Goal: Task Accomplishment & Management: Use online tool/utility

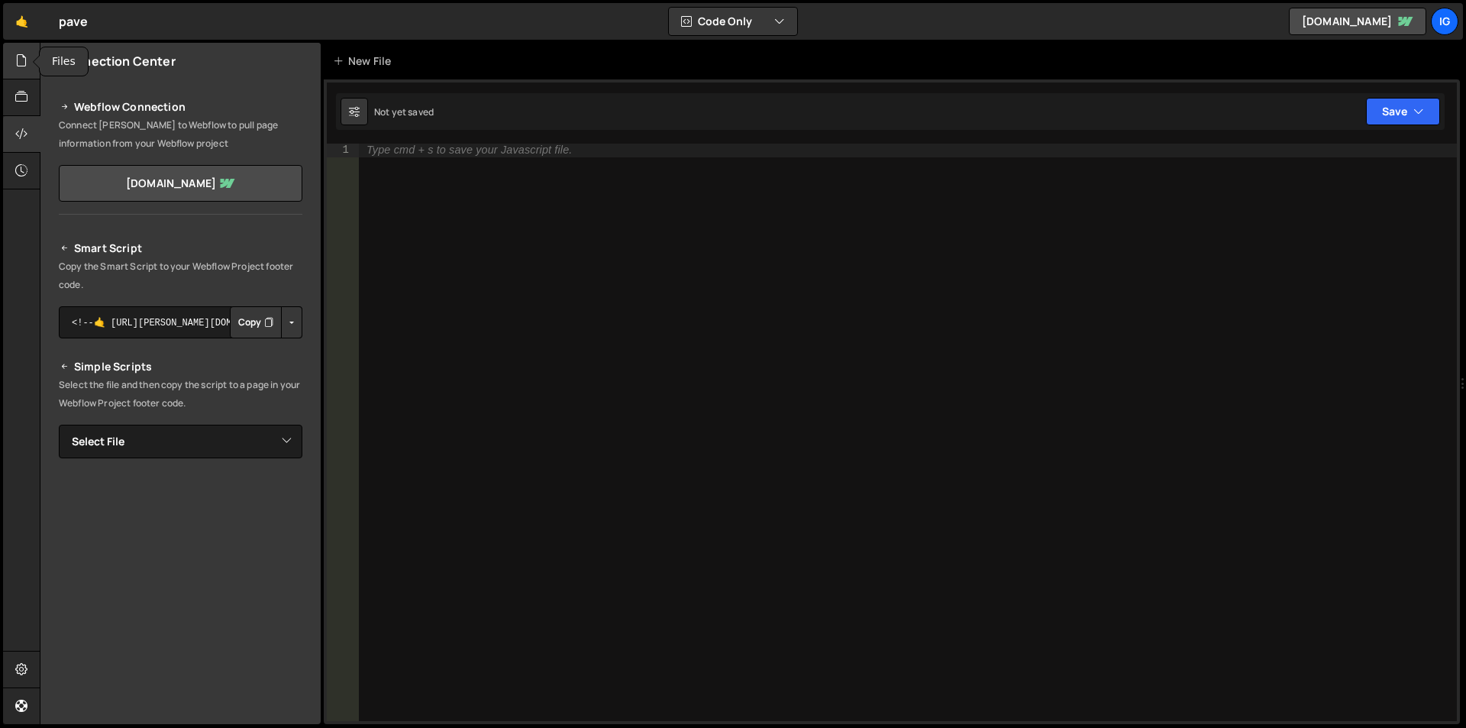
click at [24, 60] on icon at bounding box center [21, 60] width 12 height 17
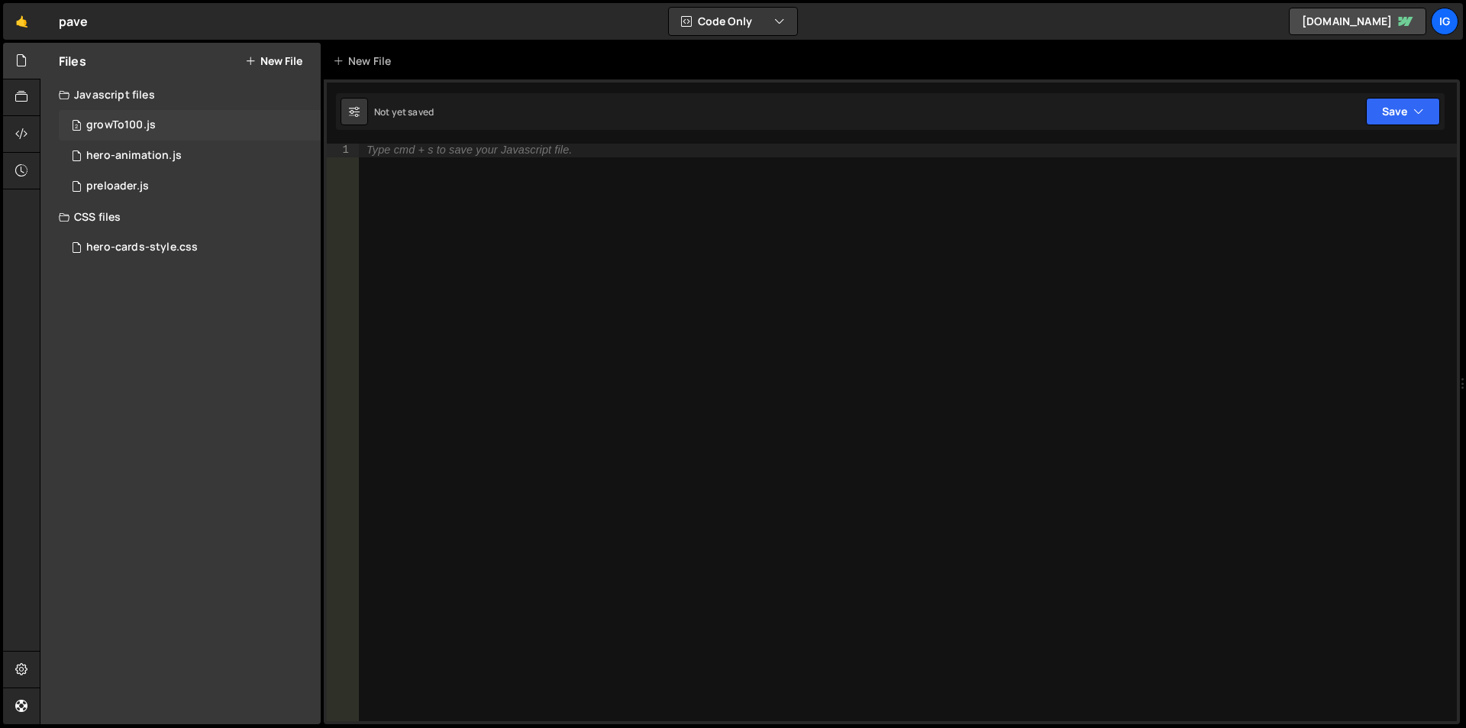
click at [103, 123] on div "growTo100.js" at bounding box center [121, 125] width 70 height 14
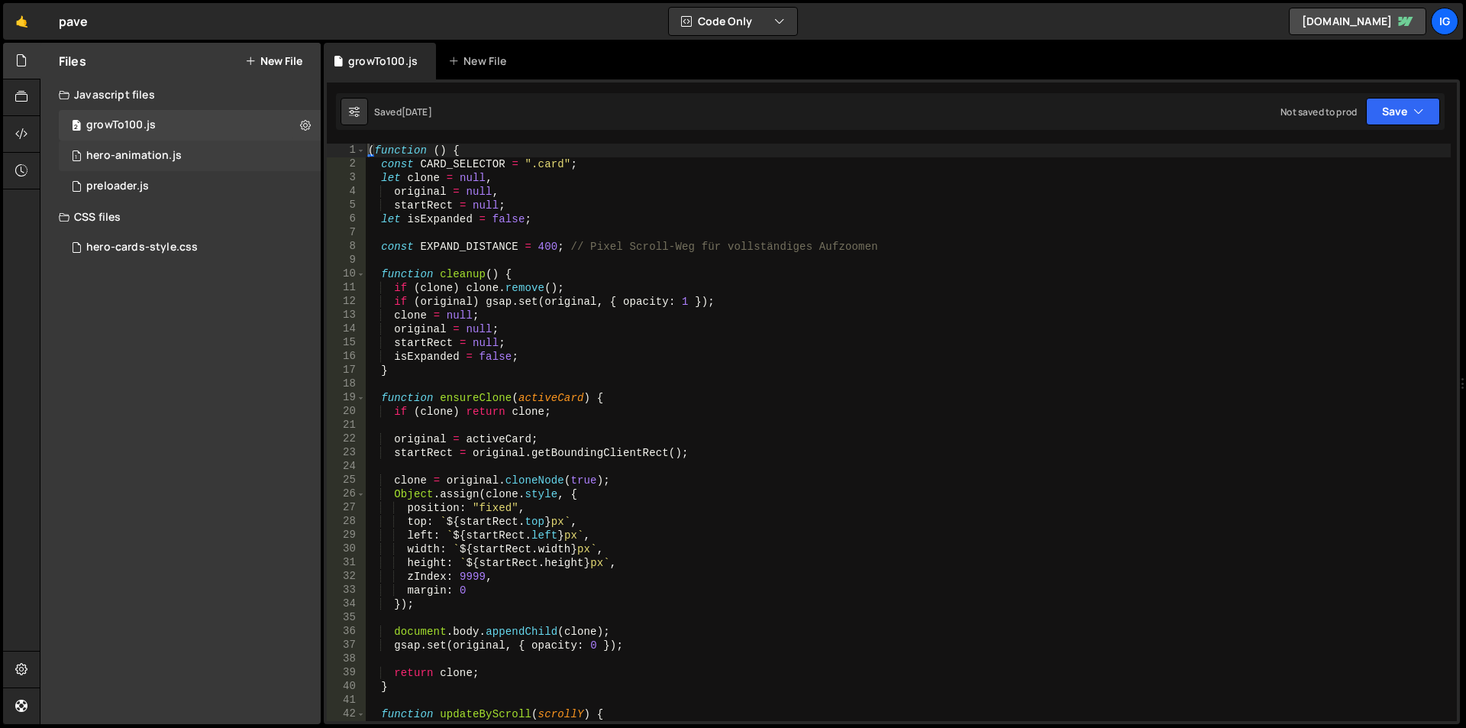
click at [126, 156] on div "hero-animation.js" at bounding box center [133, 156] width 95 height 14
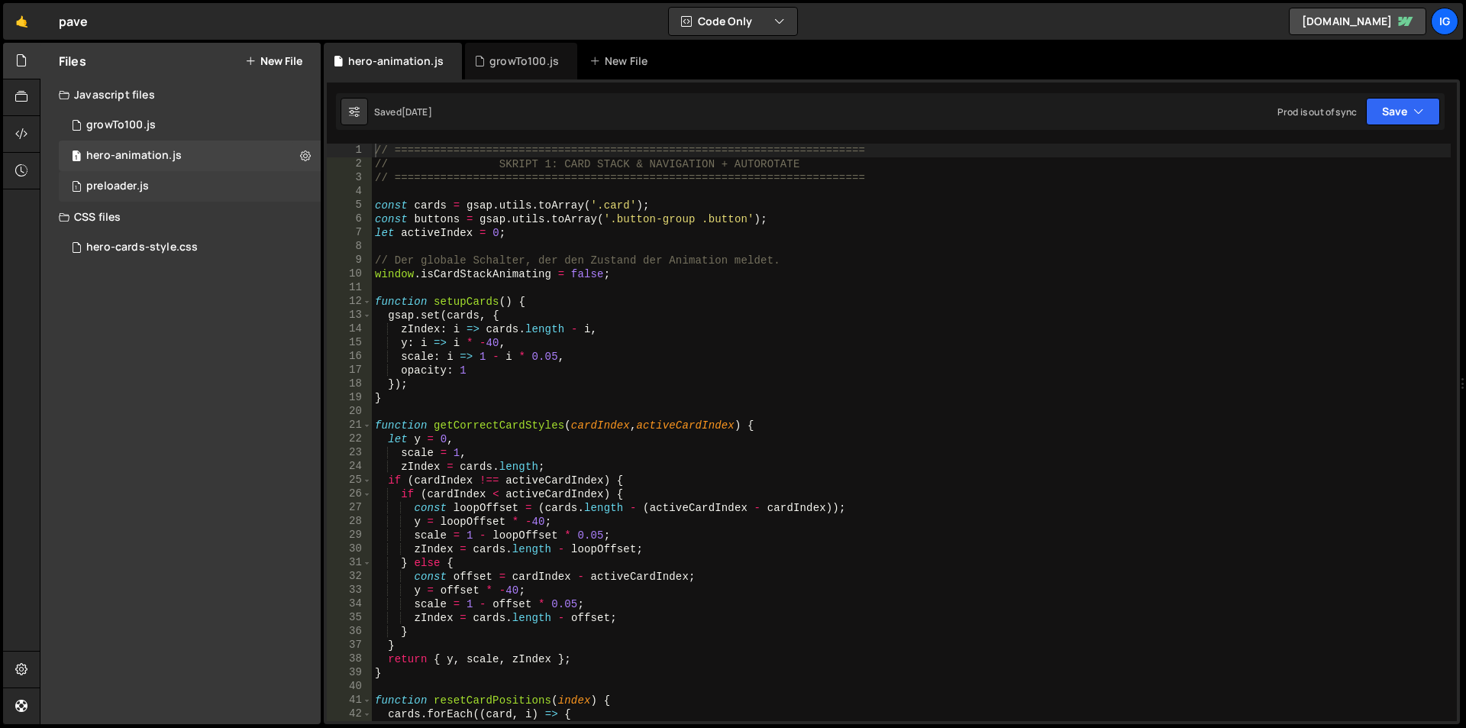
scroll to position [1696, 0]
click at [116, 180] on div "preloader.js" at bounding box center [117, 186] width 63 height 14
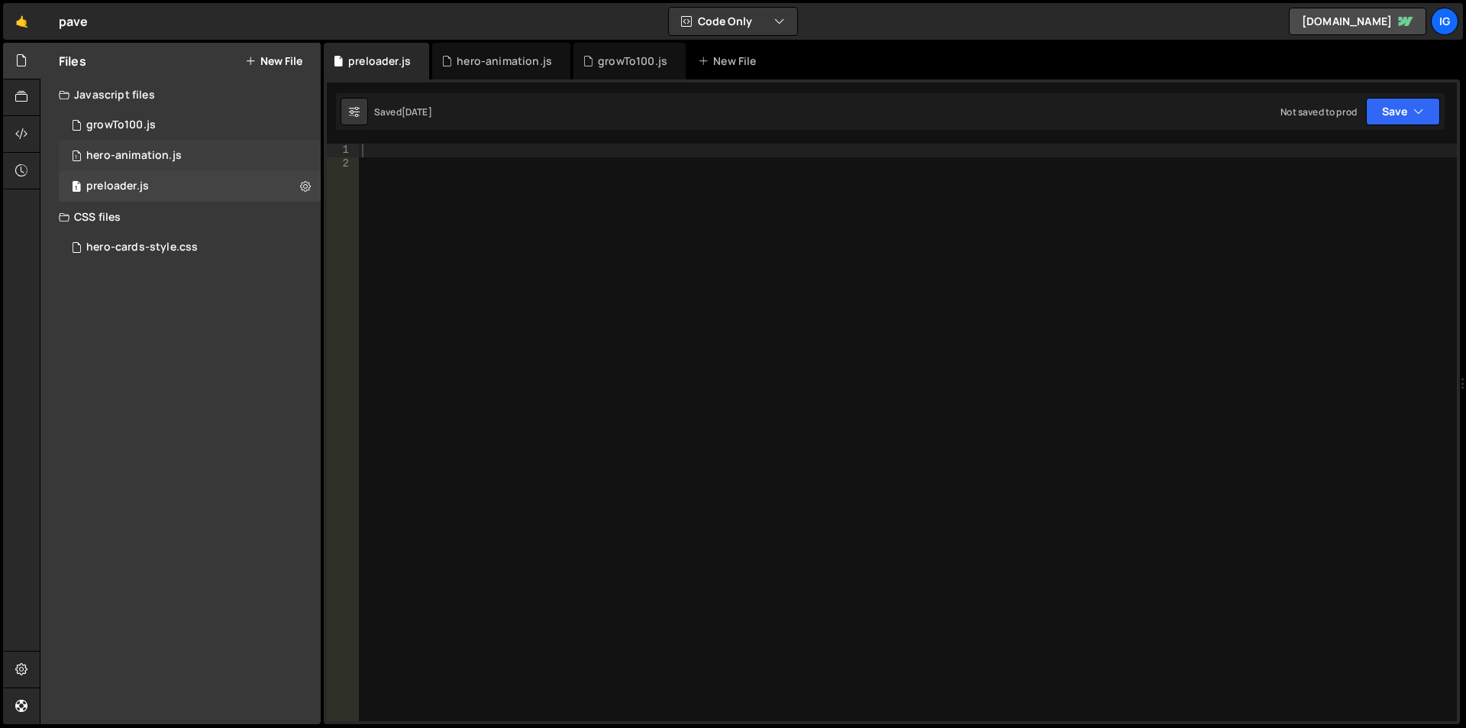
click at [126, 155] on div "hero-animation.js" at bounding box center [133, 156] width 95 height 14
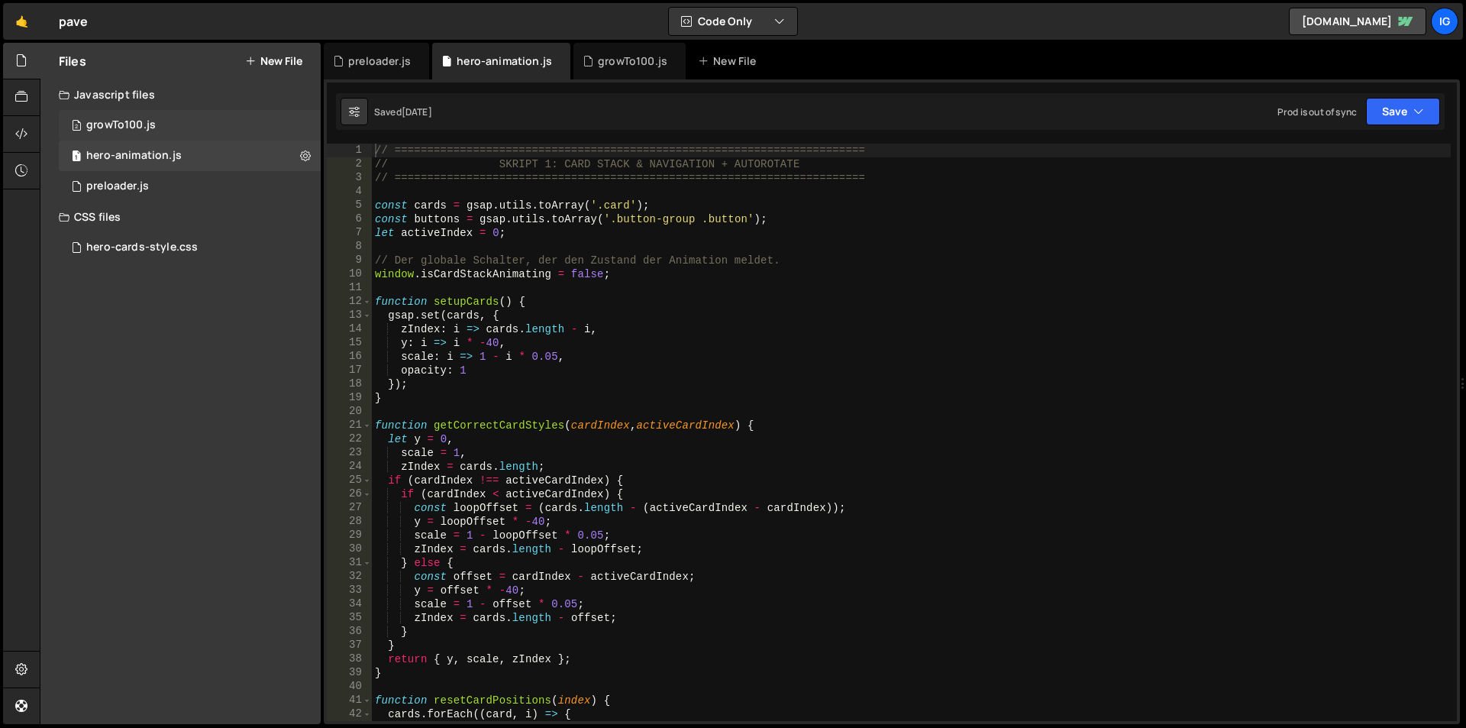
scroll to position [1108, 0]
click at [114, 132] on div "2 growTo100.js 0" at bounding box center [190, 125] width 262 height 31
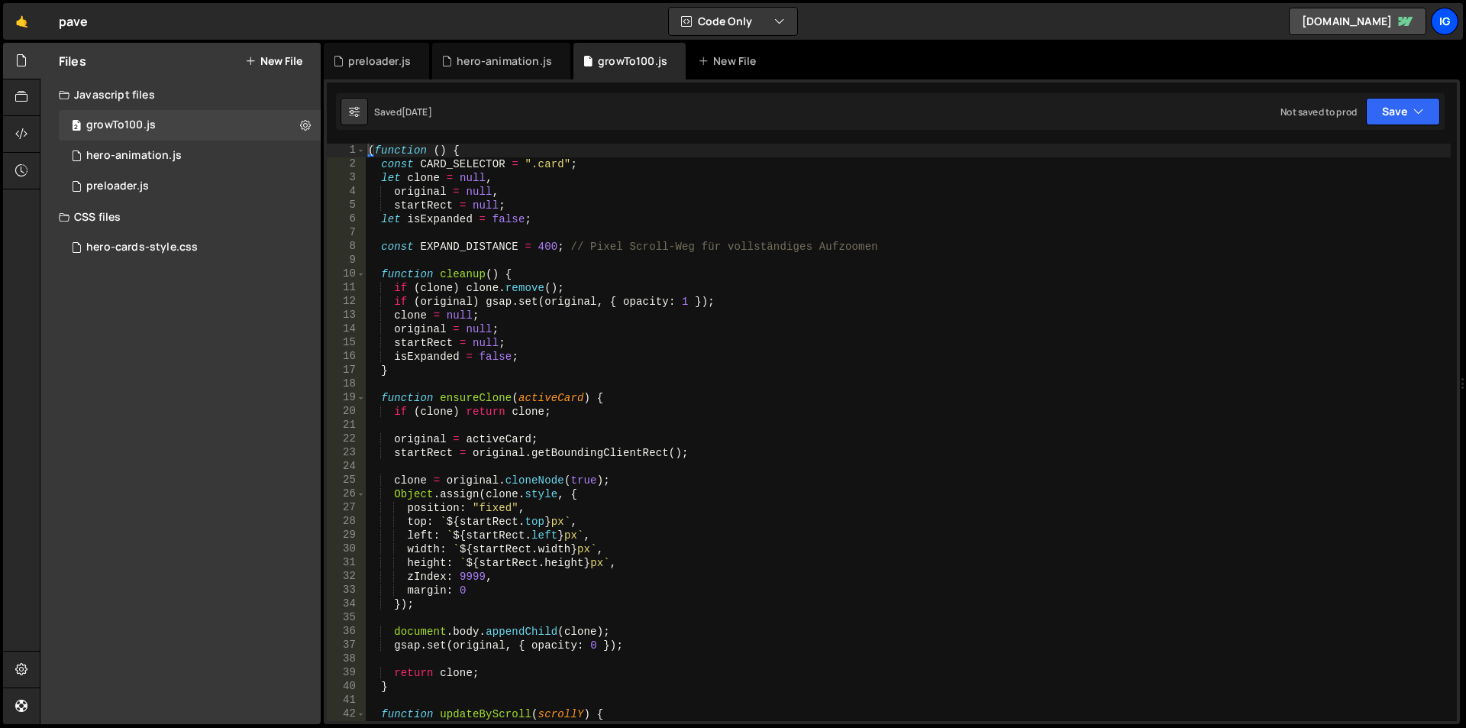
click at [1446, 15] on div "ig" at bounding box center [1444, 21] width 27 height 27
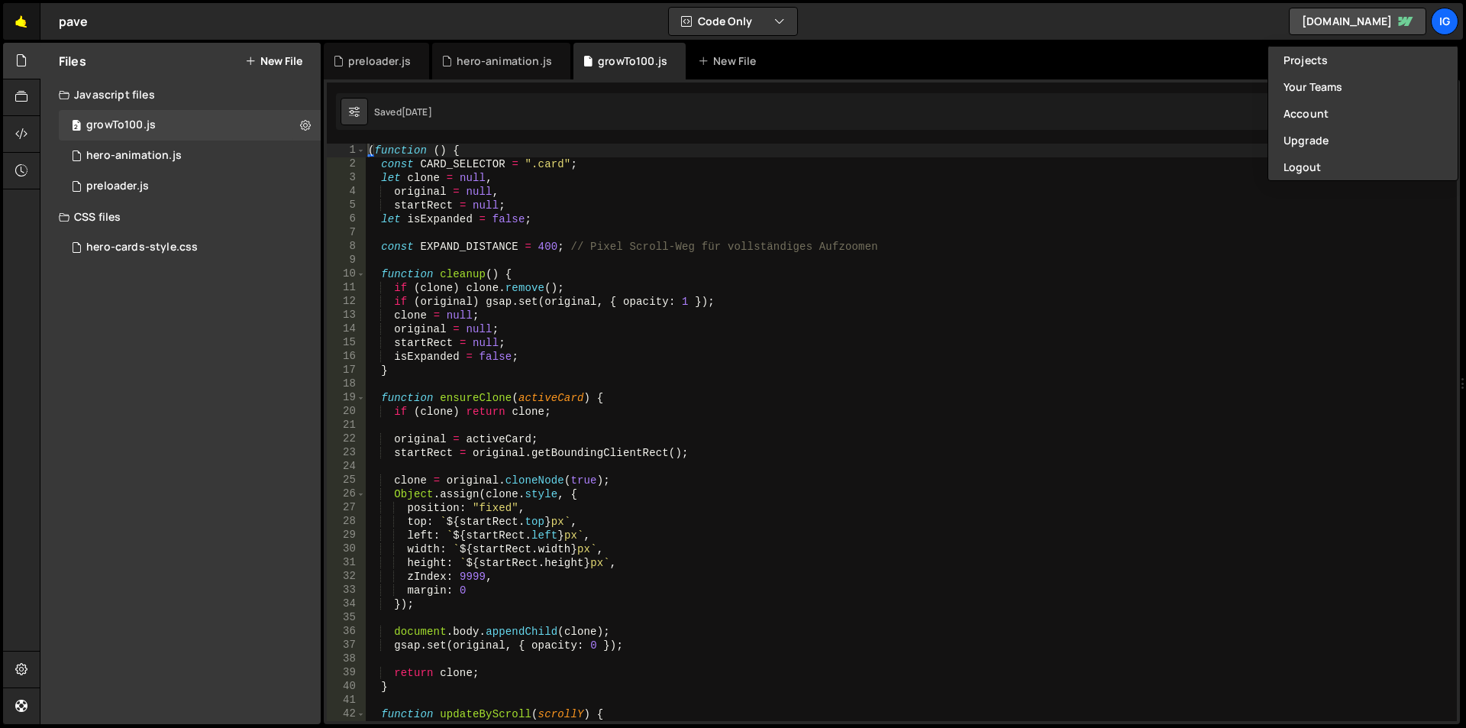
click at [26, 25] on link "🤙" at bounding box center [21, 21] width 37 height 37
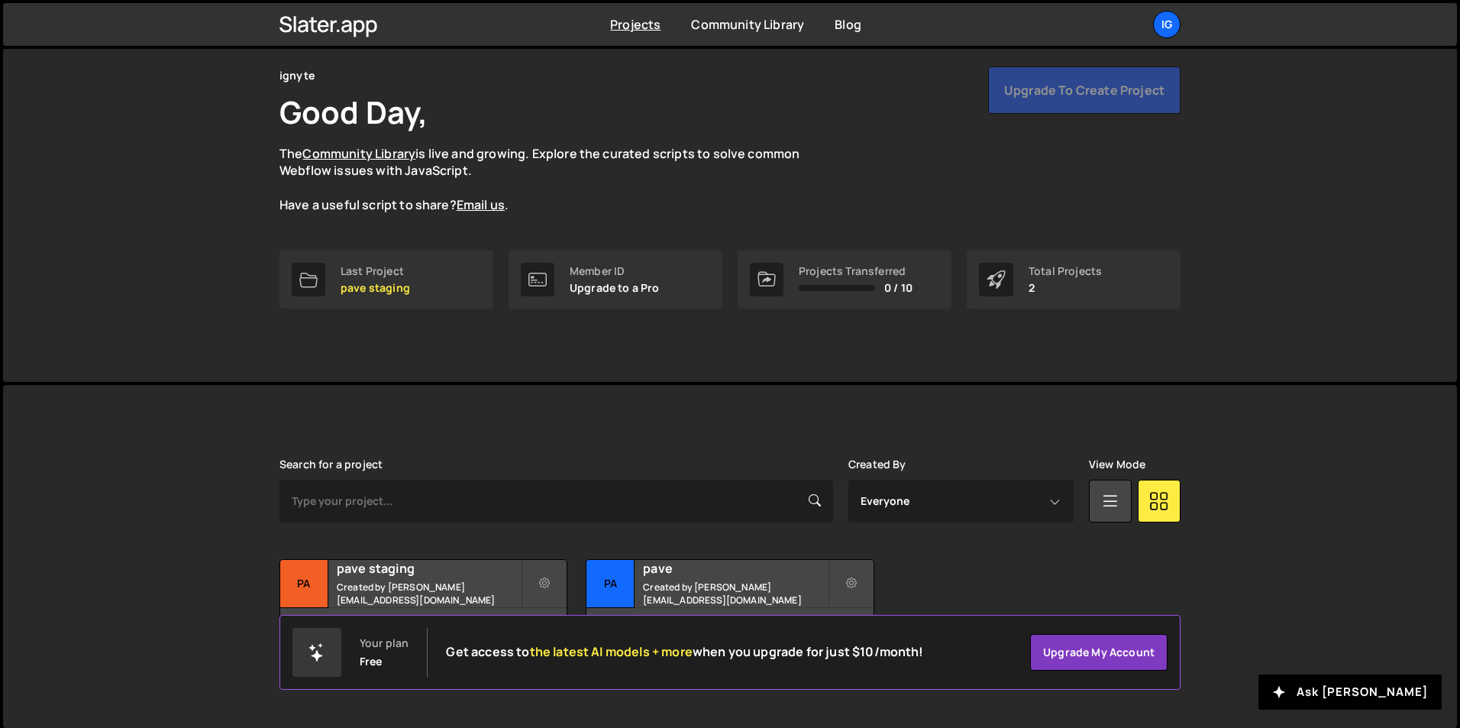
scroll to position [59, 0]
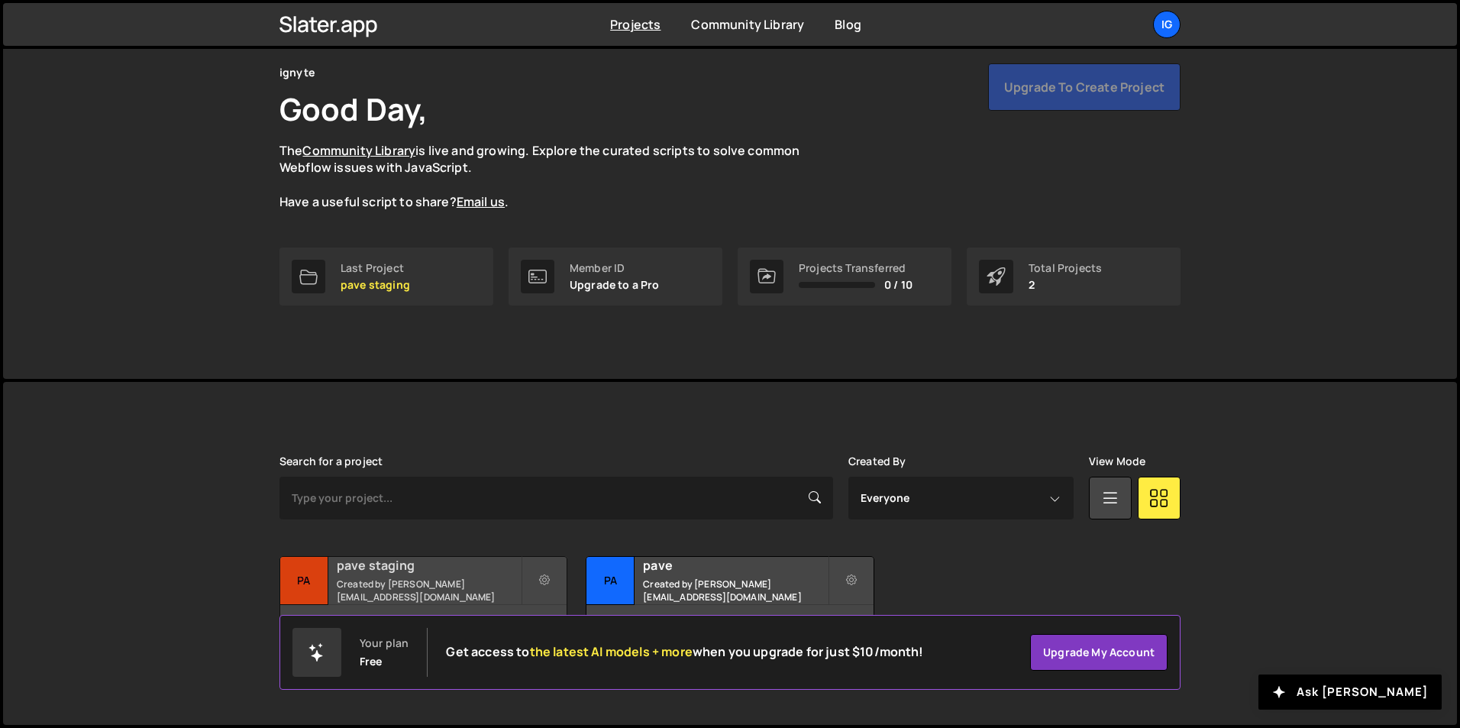
click at [451, 574] on h2 "pave staging" at bounding box center [429, 565] width 184 height 17
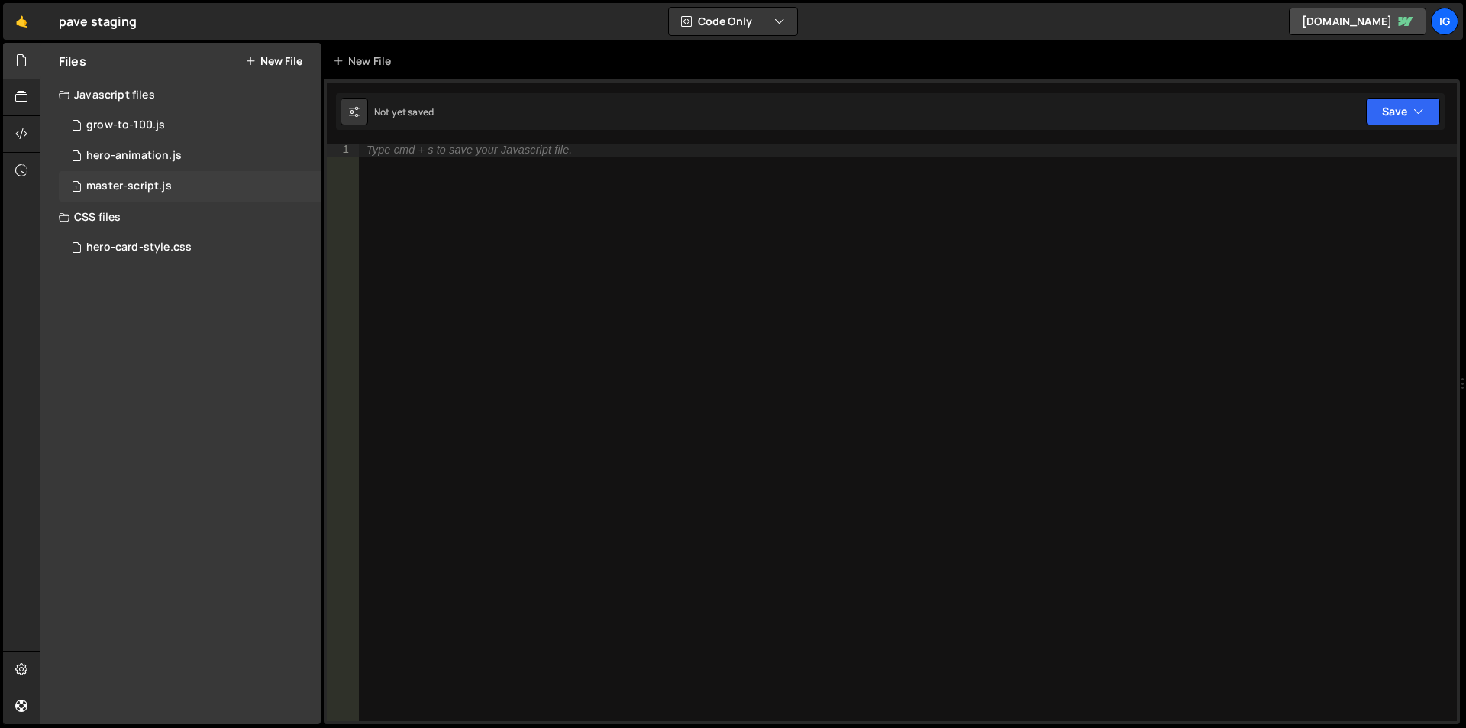
click at [157, 196] on div "1 master-script.js 0" at bounding box center [190, 186] width 262 height 31
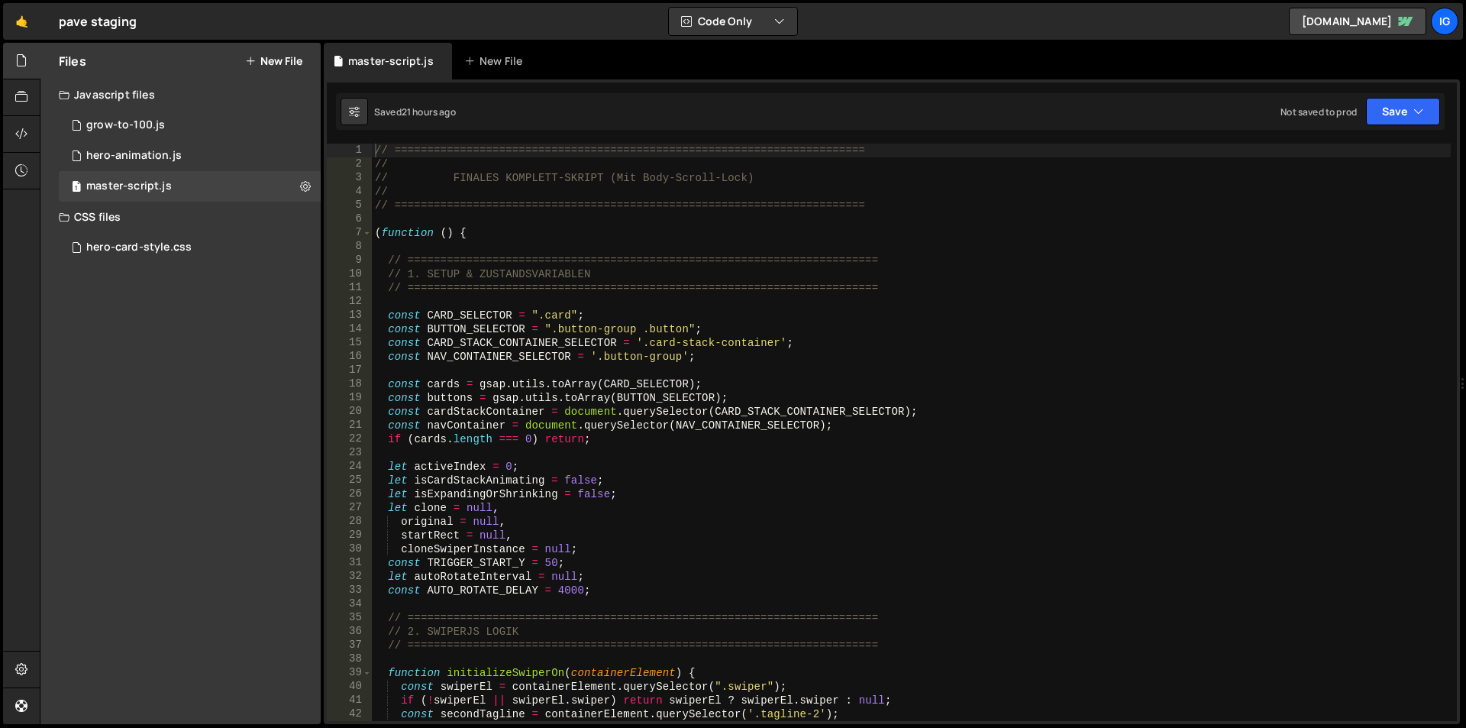
click at [593, 251] on div "// ======================================================================== // …" at bounding box center [911, 446] width 1079 height 605
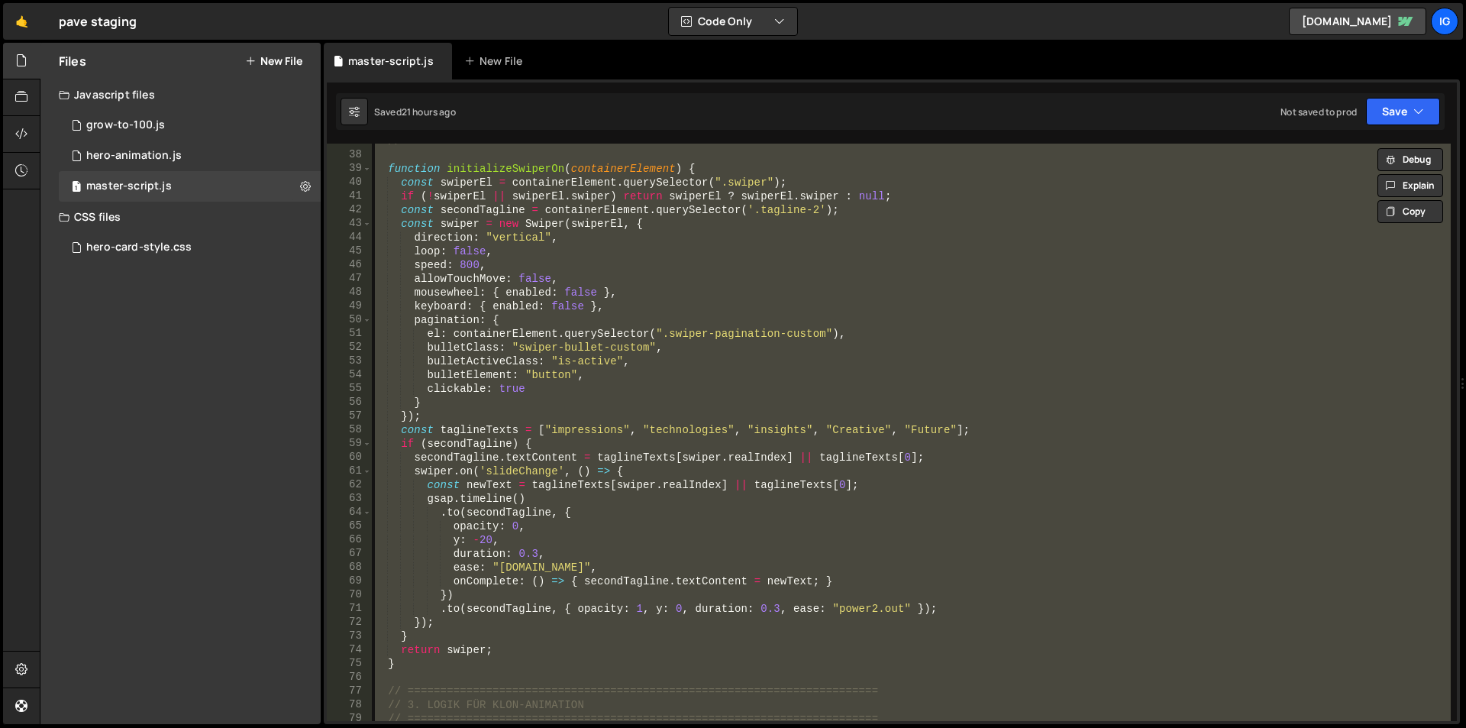
scroll to position [367, 0]
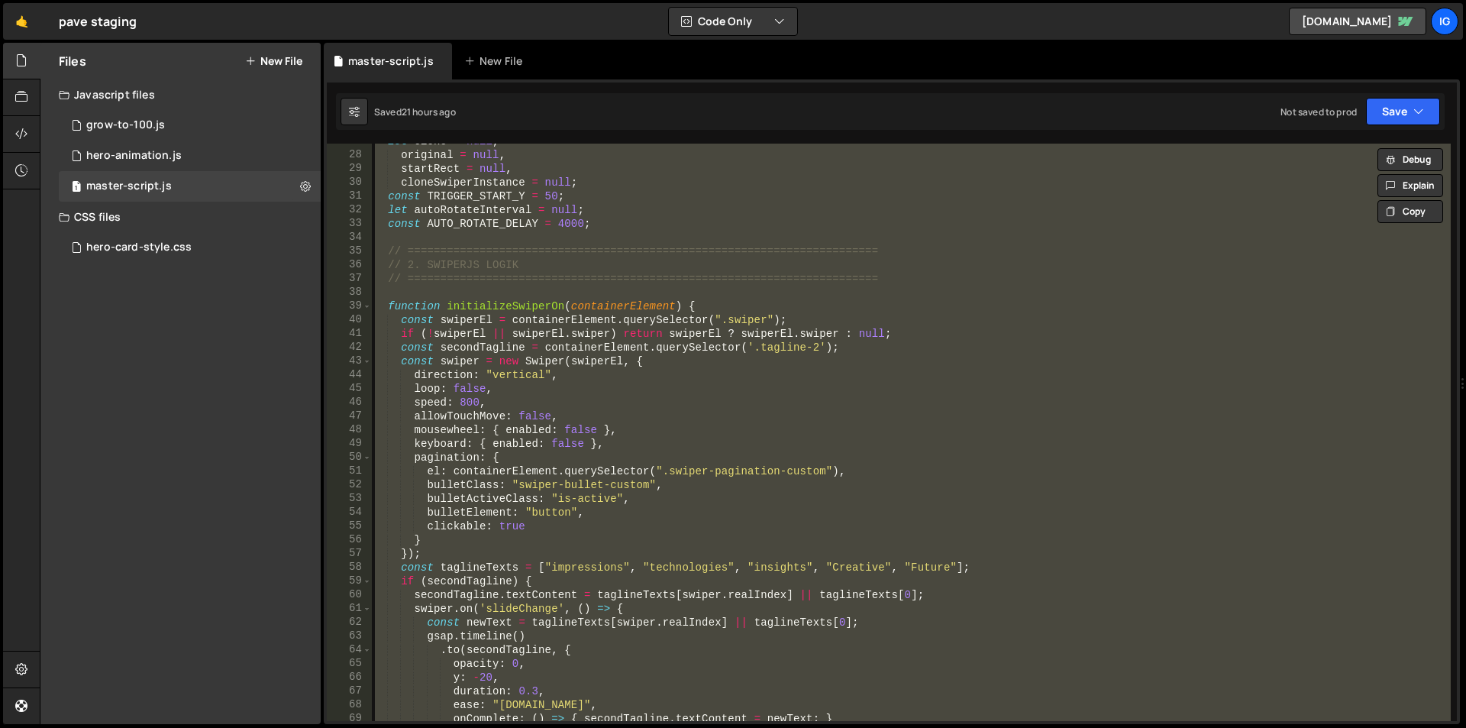
click at [596, 252] on div "let clone = null , original = null , startRect = null , cloneSwiperInstance = n…" at bounding box center [911, 432] width 1079 height 577
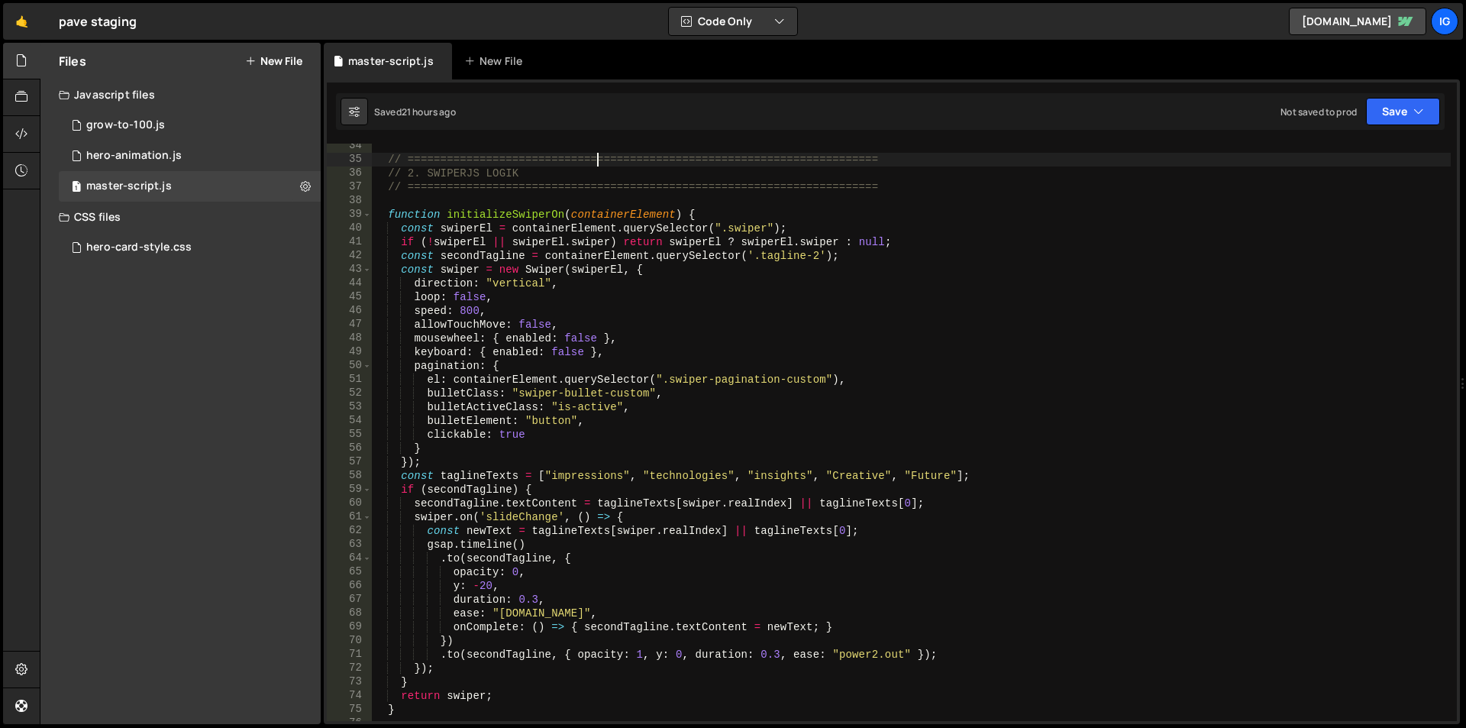
scroll to position [596, 0]
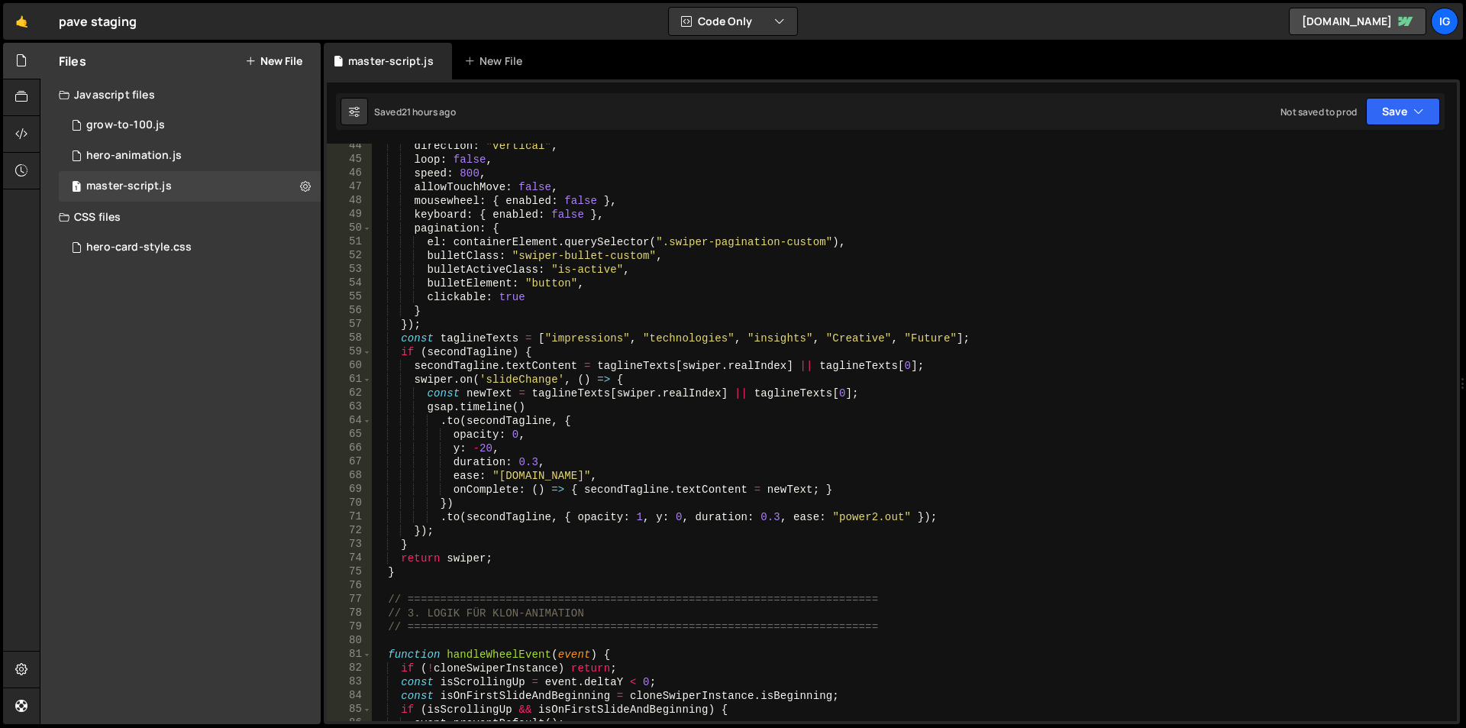
click at [516, 224] on div "direction : "vertical" , loop : false , speed : 800 , allowTouchMove : false , …" at bounding box center [911, 441] width 1079 height 605
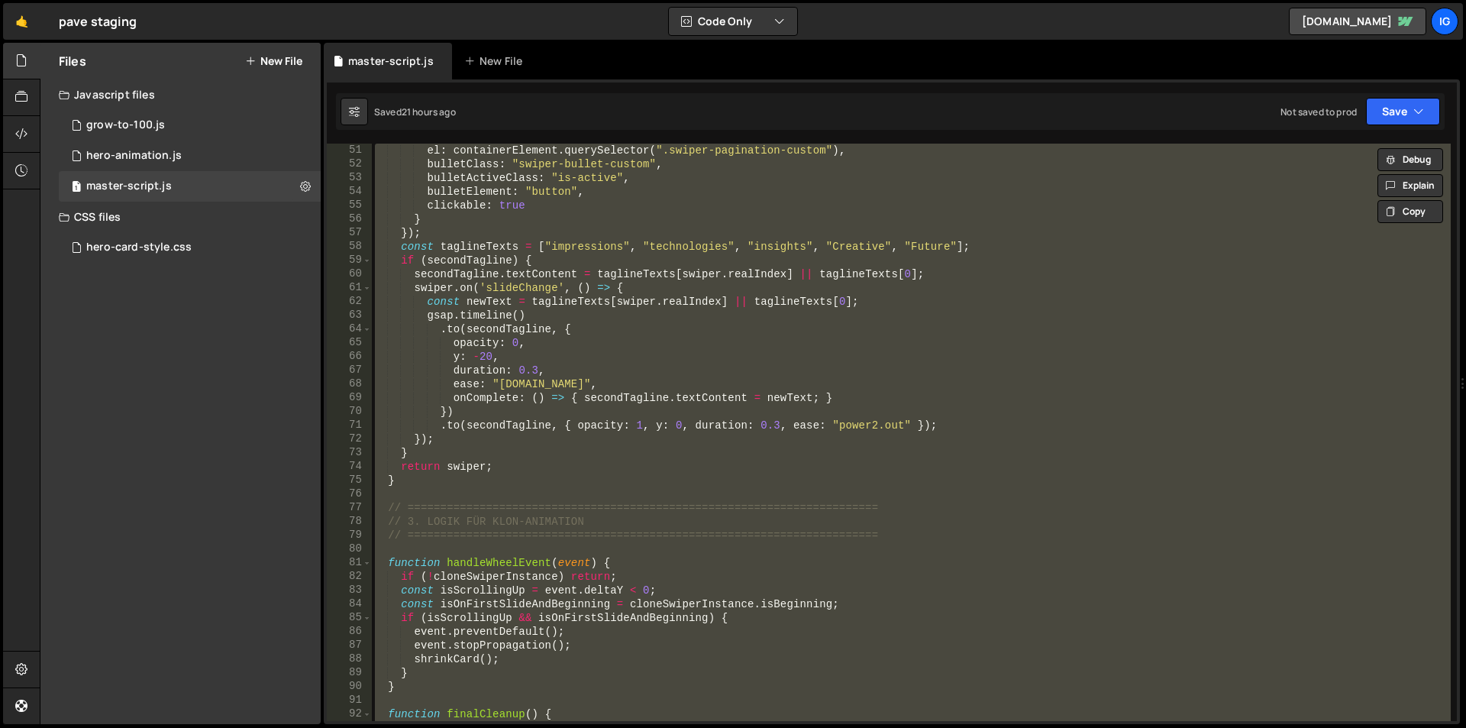
scroll to position [550, 0]
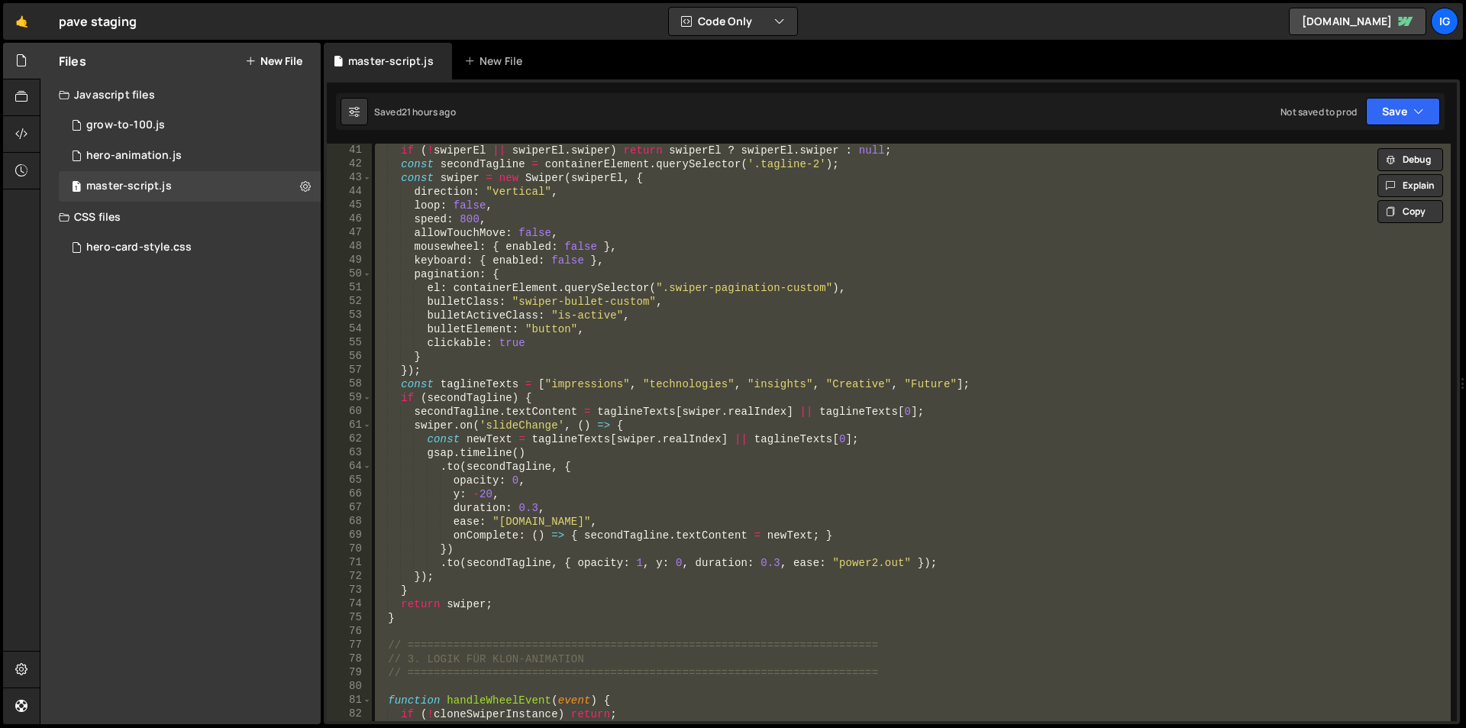
click at [678, 226] on div "if ( ! swiperEl || swiperEl . swiper ) return swiperEl ? swiperEl . swiper : nu…" at bounding box center [911, 432] width 1079 height 577
click at [606, 213] on div "if ( ! swiperEl || swiperEl . swiper ) return swiperEl ? swiperEl . swiper : nu…" at bounding box center [911, 432] width 1079 height 577
paste textarea "function initFromHash() {const hash = window.location.hash.replace("#", "");con…"
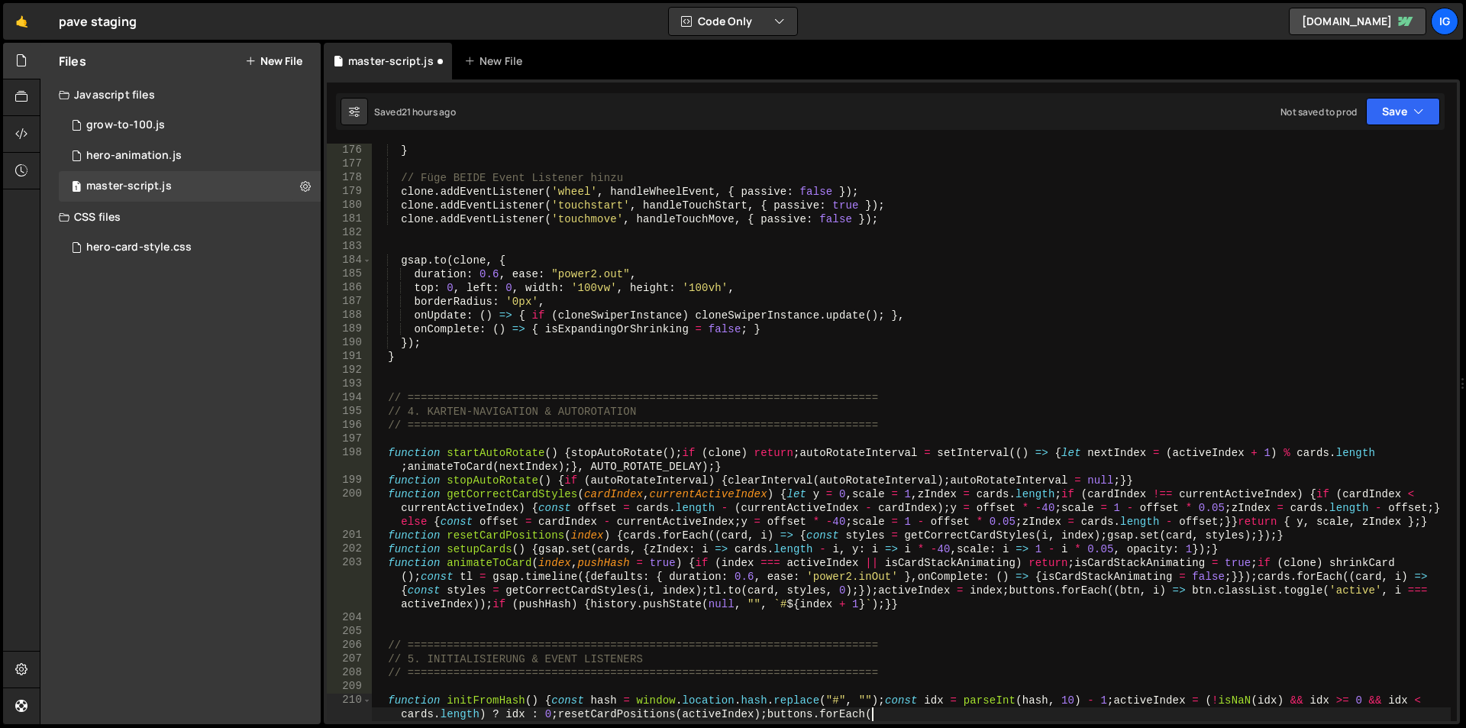
scroll to position [2406, 0]
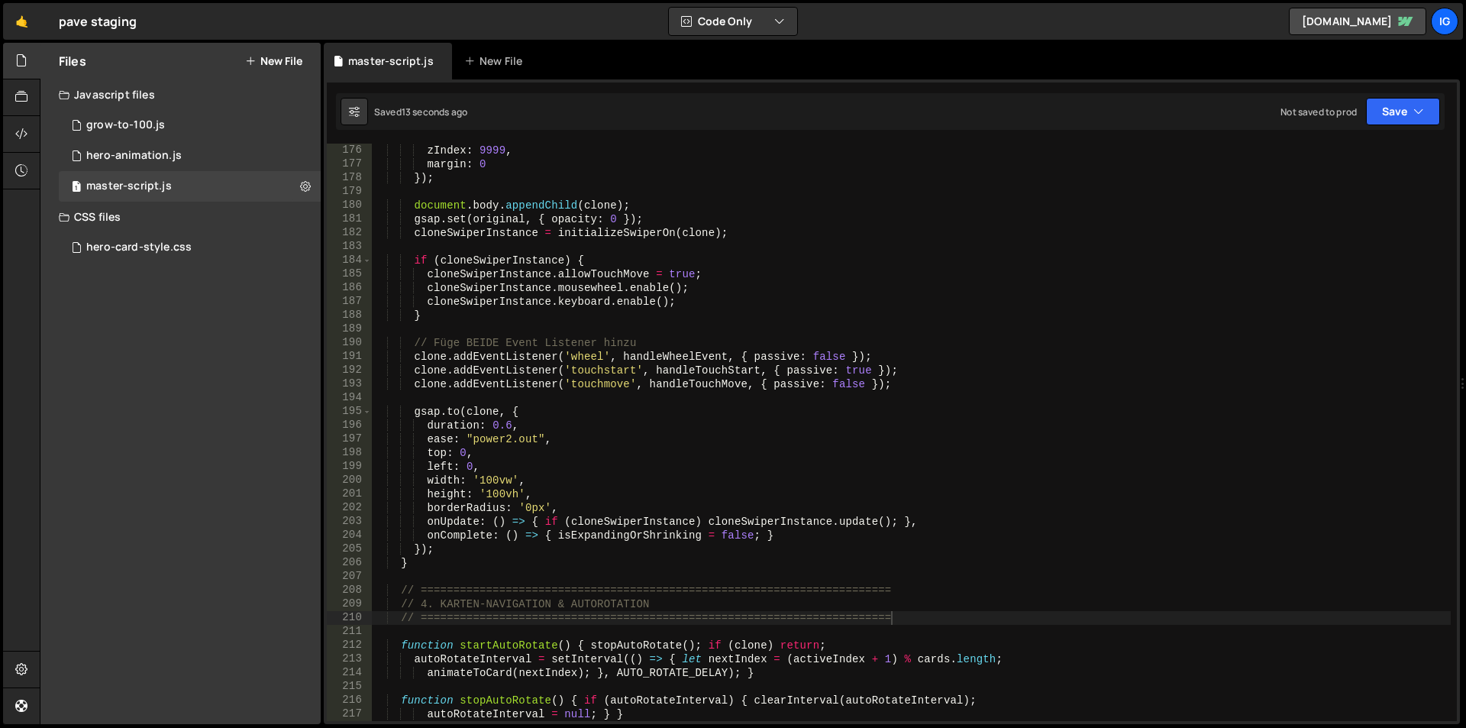
click at [928, 280] on div "zIndex : 9999 , margin : 0 }) ; document . body . appendChild ( clone ) ; gsap …" at bounding box center [911, 446] width 1079 height 605
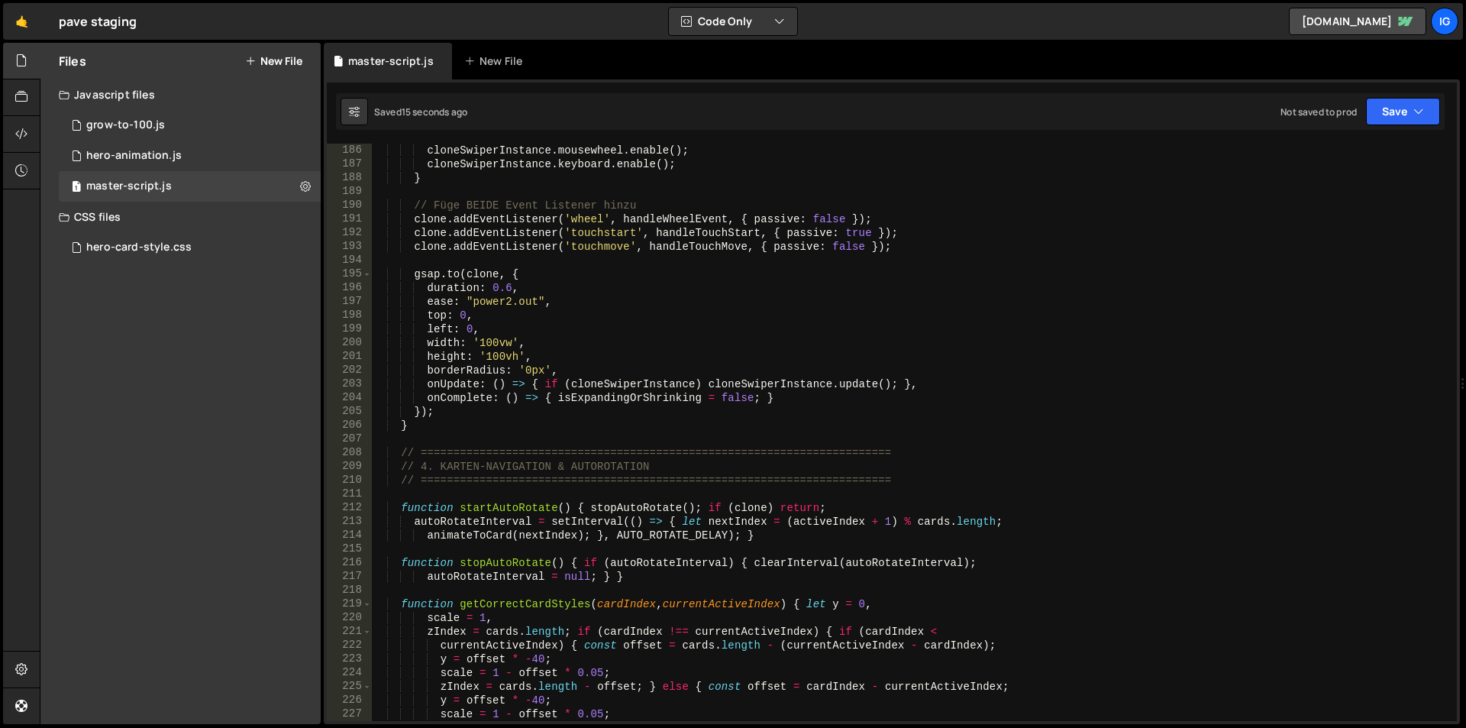
scroll to position [2498, 0]
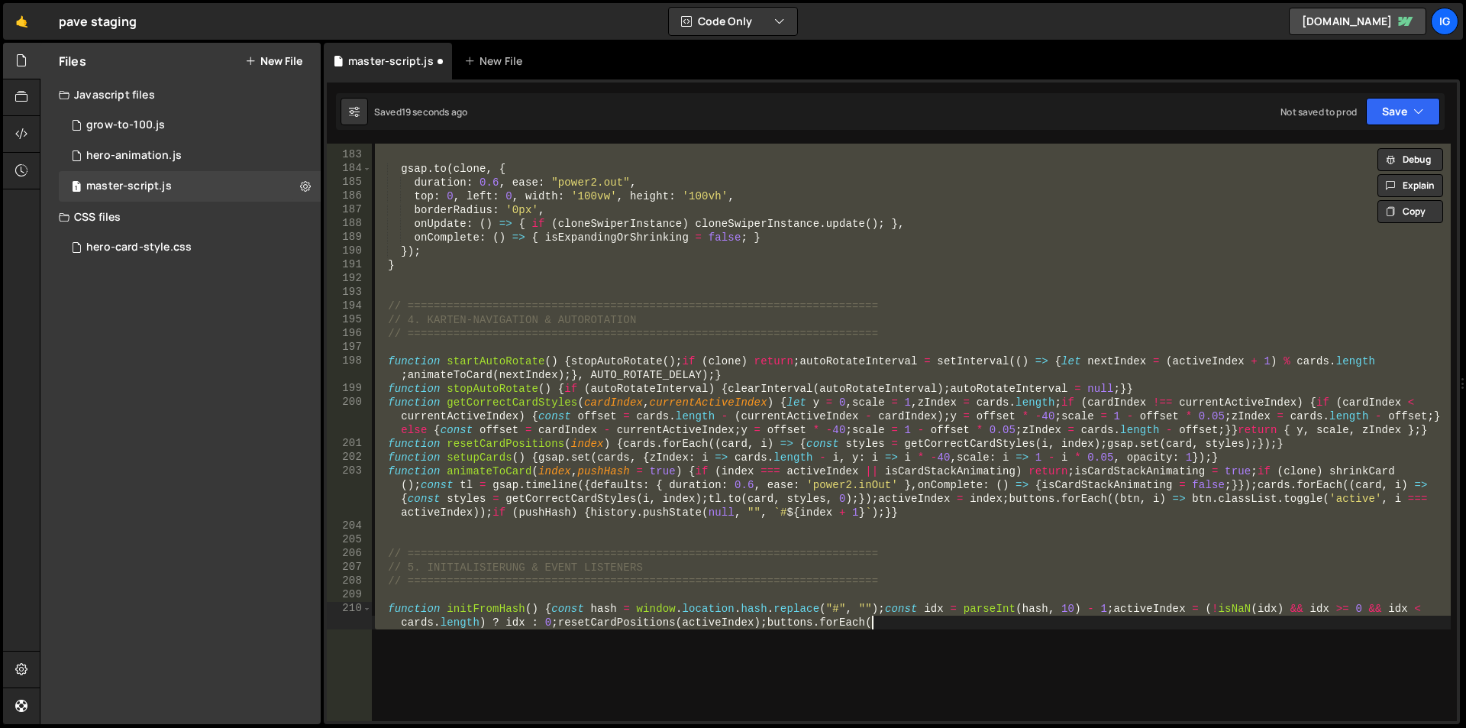
type textarea "})();"
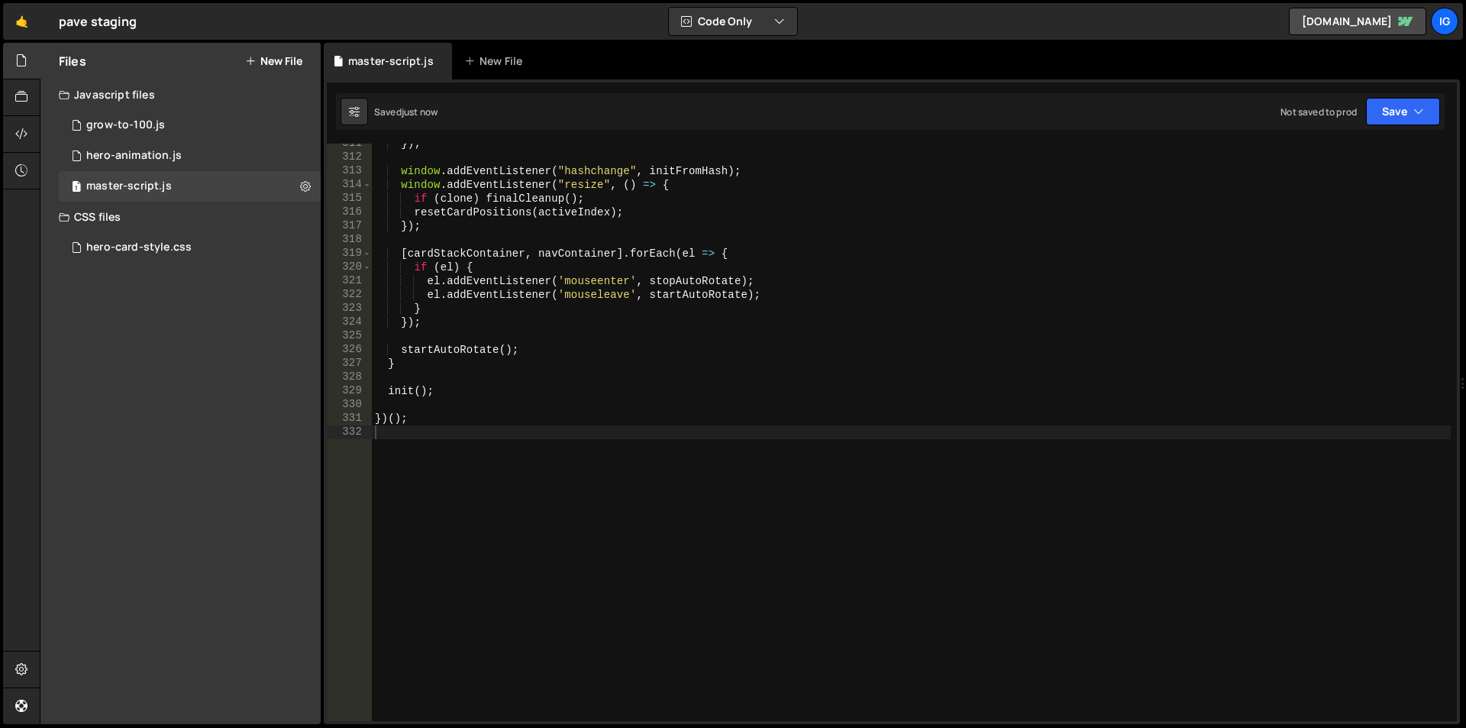
click at [716, 315] on div "}) ; window . addEventListener ( "hashchange" , initFromHash ) ; window . addEv…" at bounding box center [911, 439] width 1079 height 605
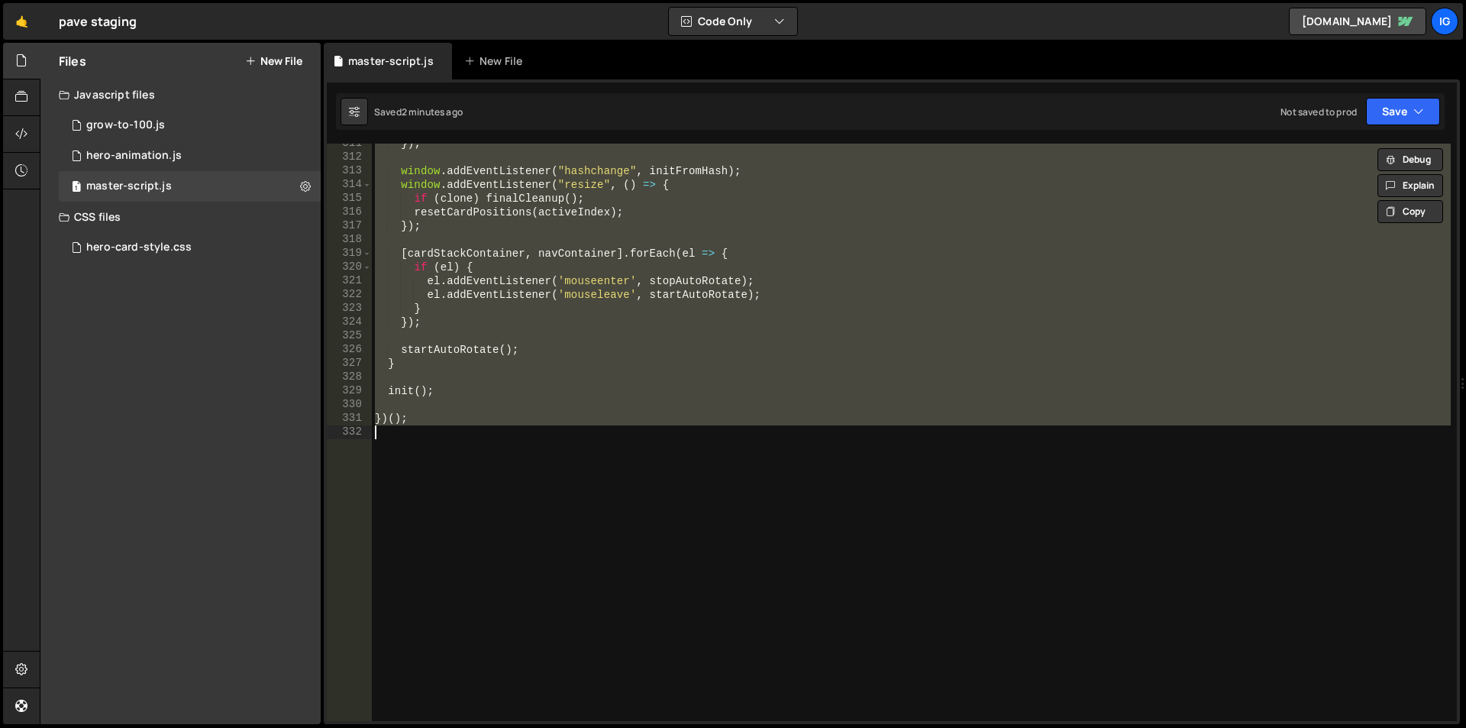
paste textarea "function init"
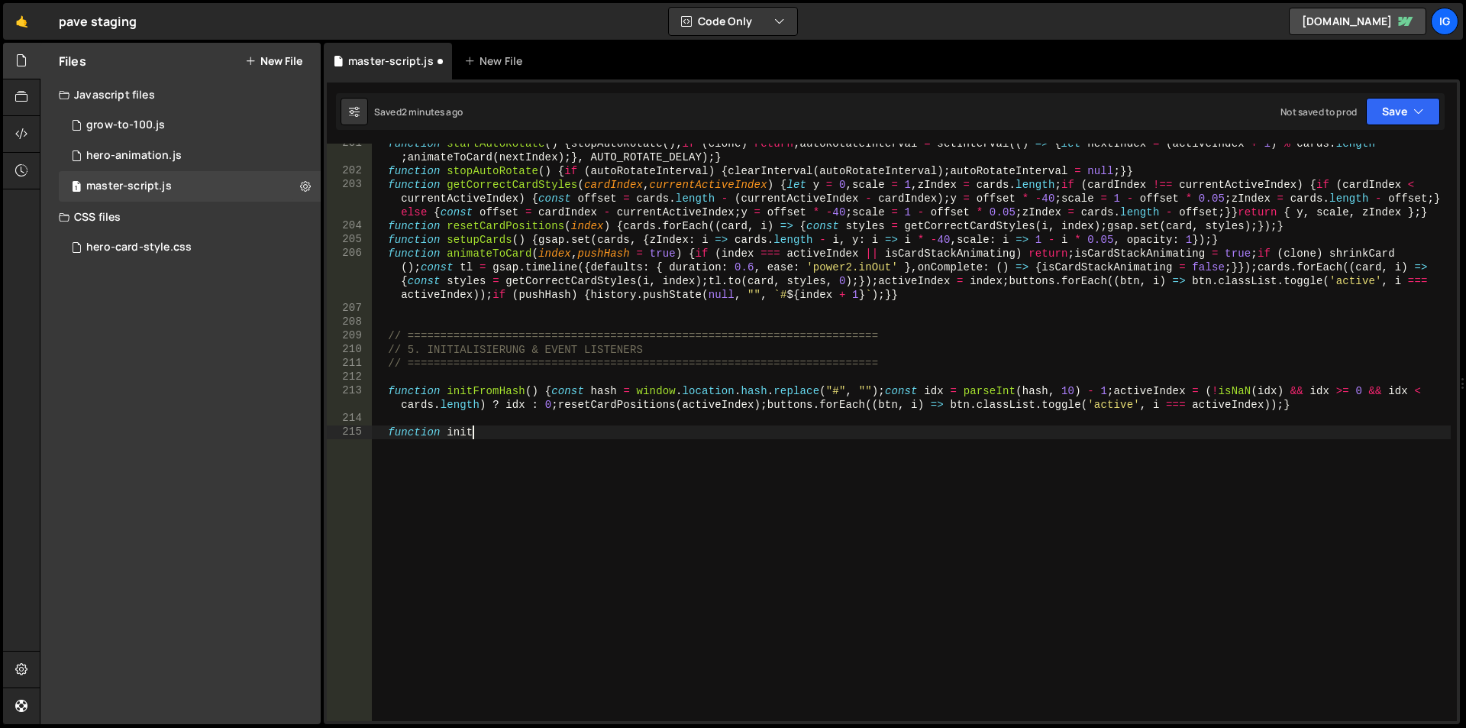
scroll to position [2757, 0]
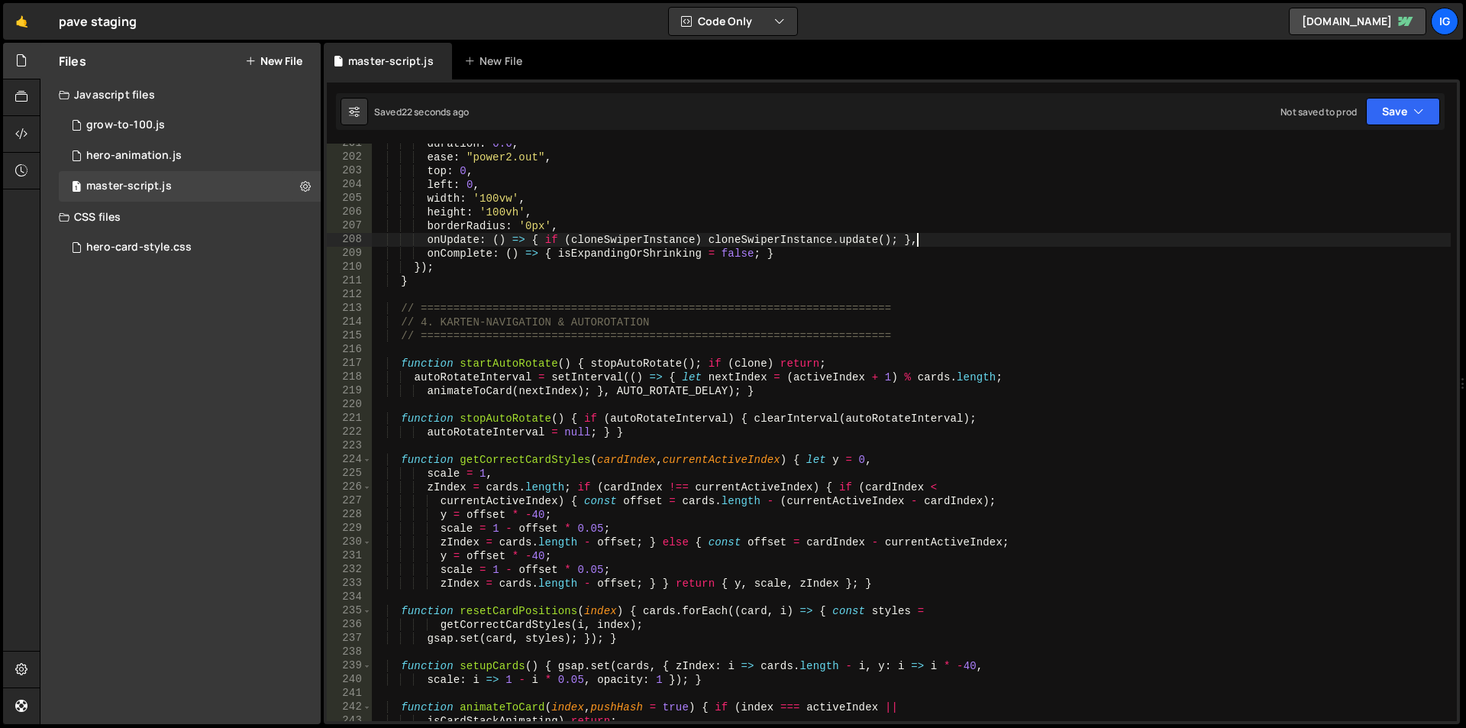
click at [946, 233] on div "duration : 0.6 , ease : "power2.out" , top : 0 , left : 0 , width : '100vw' , h…" at bounding box center [911, 439] width 1079 height 605
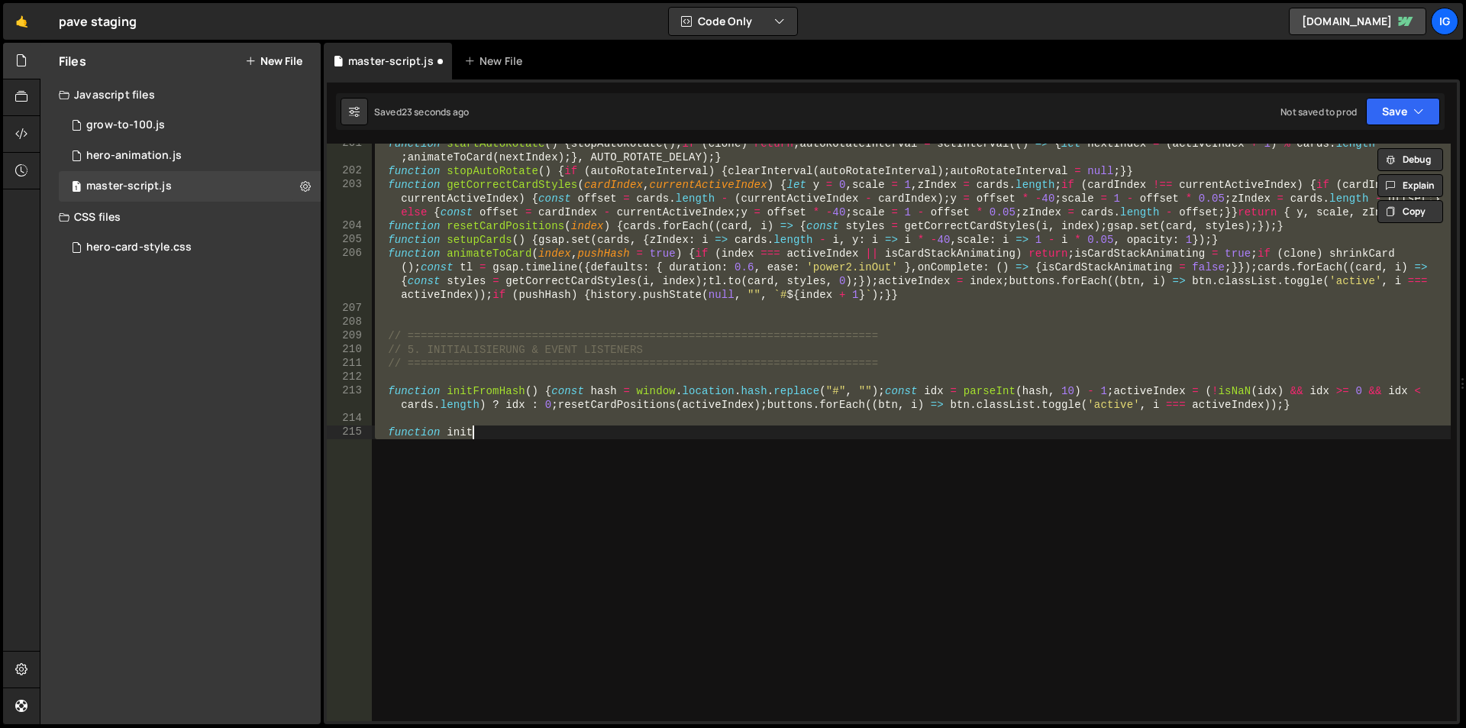
type textarea "})();"
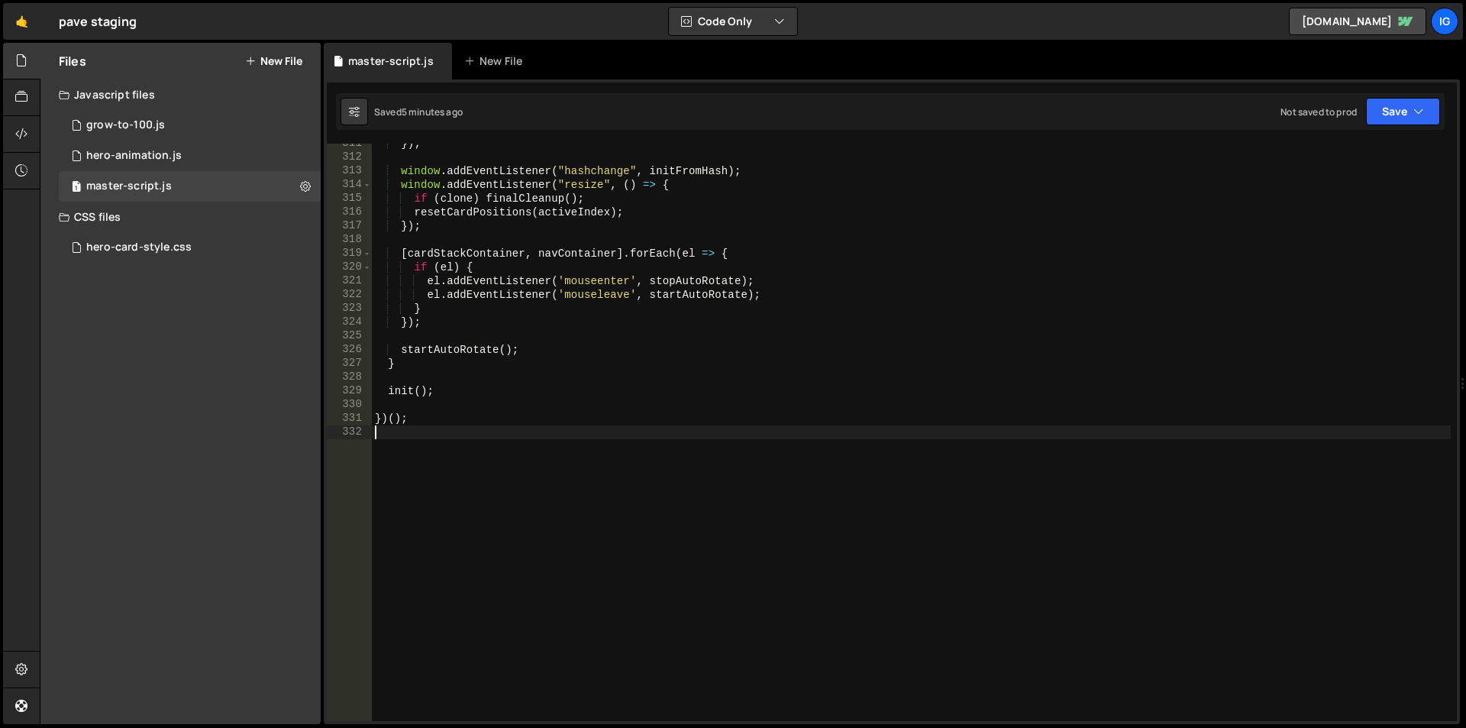
click at [562, 172] on div "}) ; window . addEventListener ( "hashchange" , initFromHash ) ; window . addEv…" at bounding box center [911, 439] width 1079 height 605
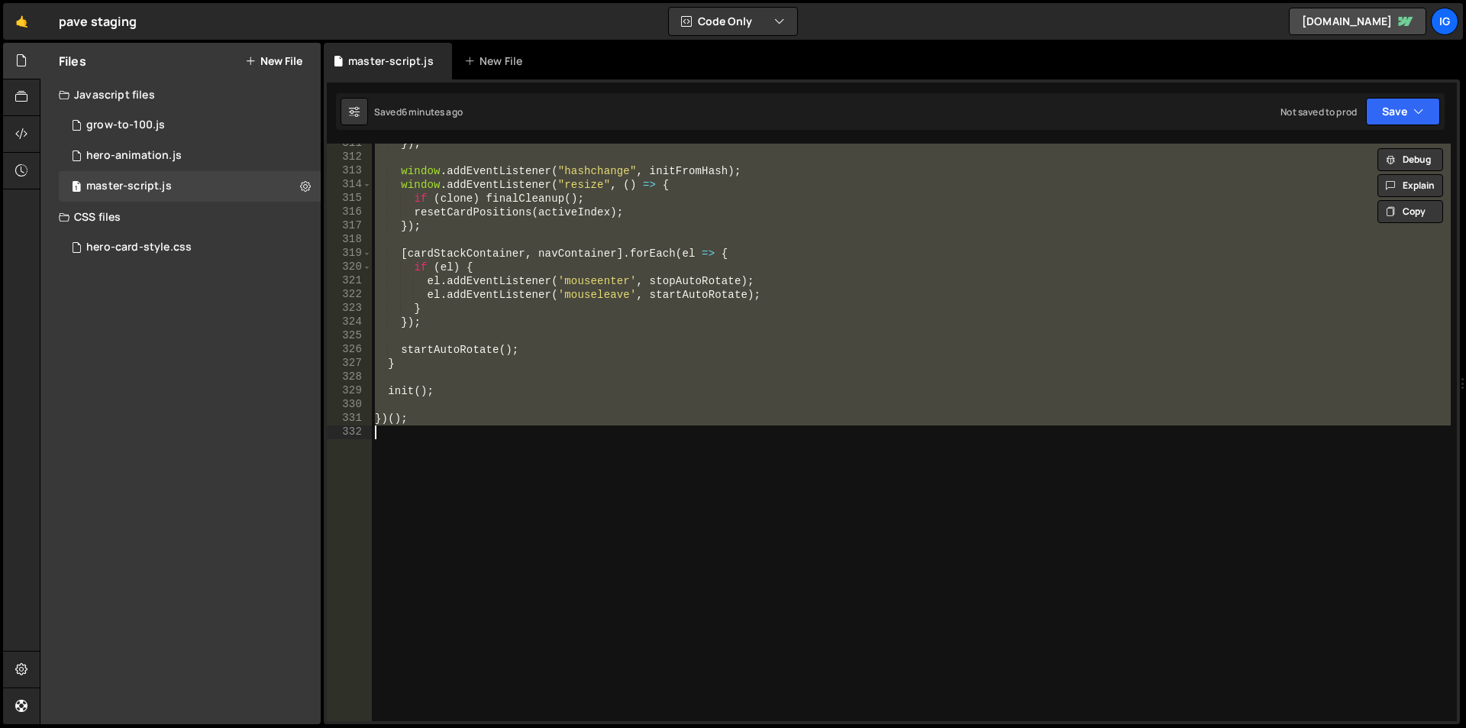
paste textarea
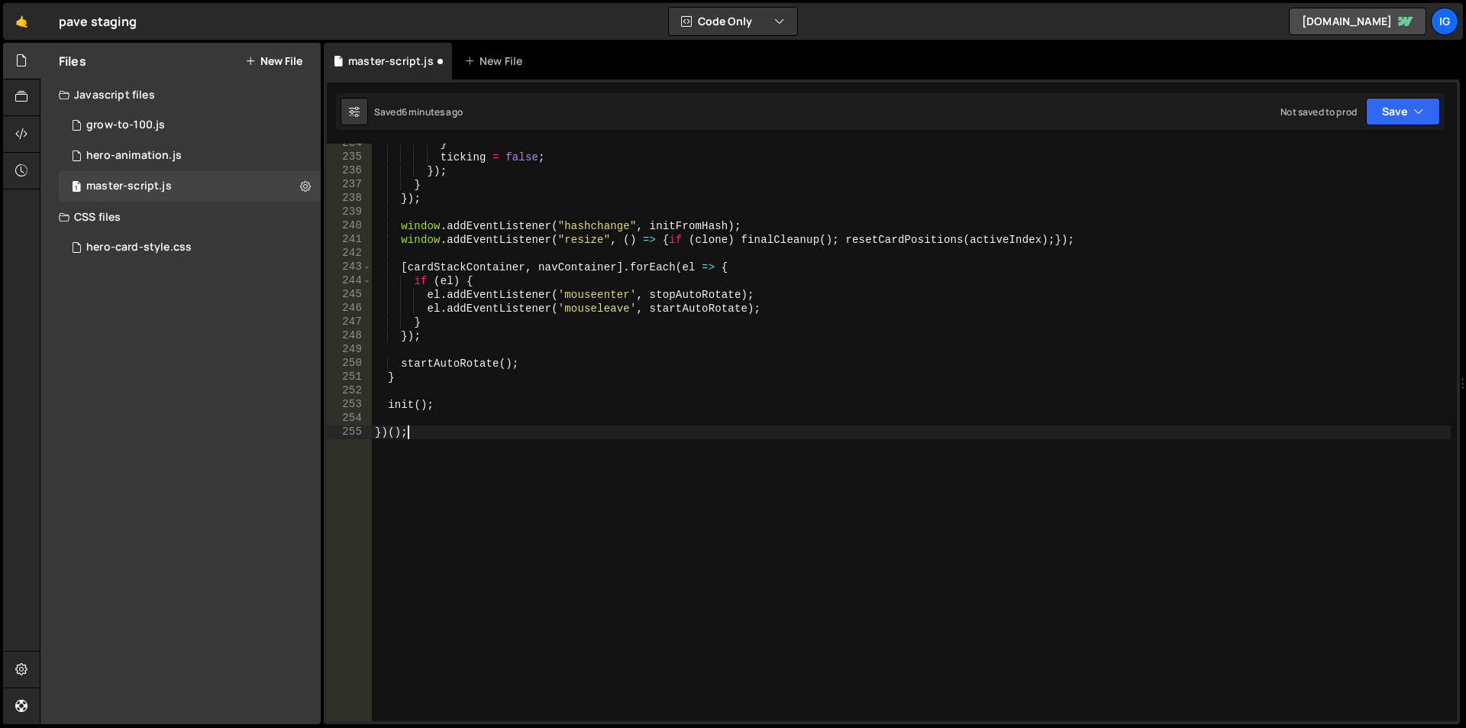
scroll to position [3306, 0]
type textarea "parseInt(hash, 10) - 1;"
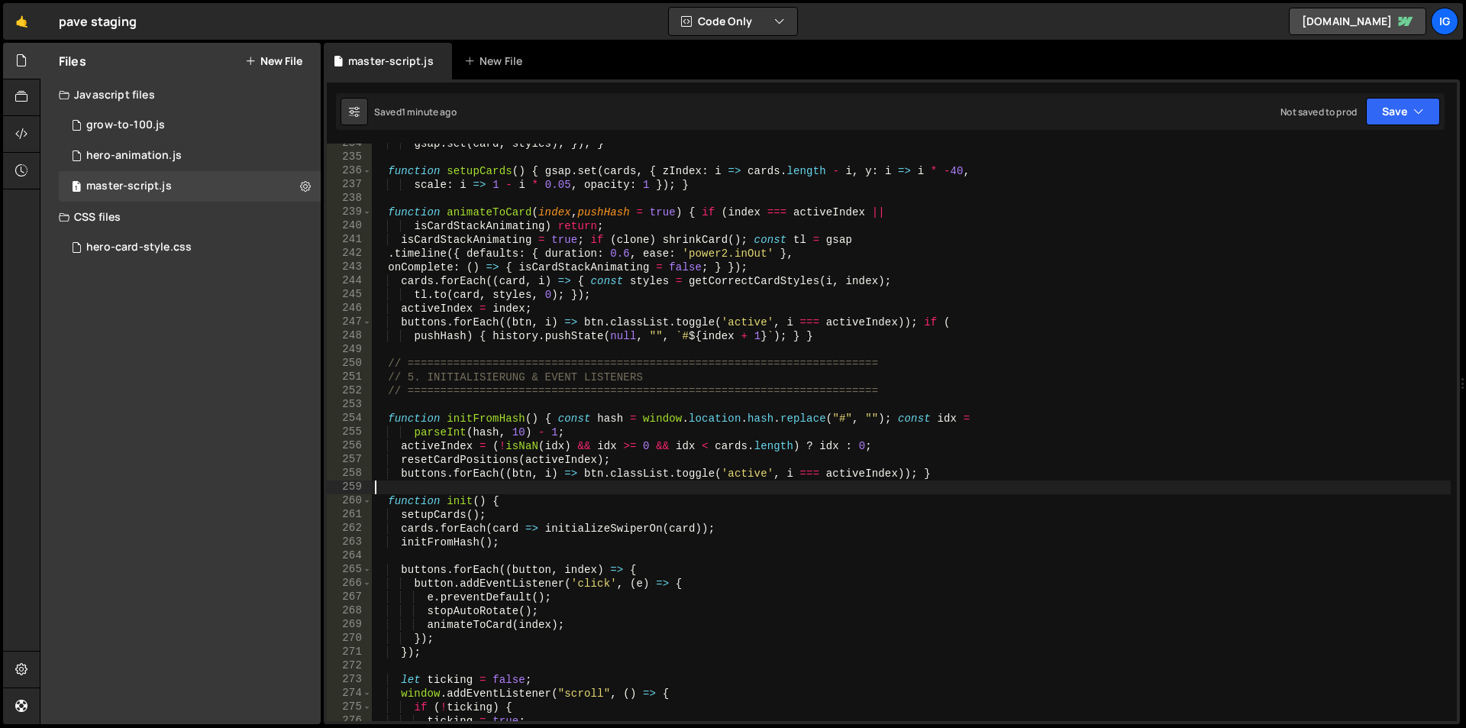
click at [933, 482] on div "gsap . set ( card , styles ) ; }) ; } function setupCards ( ) { gsap . set ( ca…" at bounding box center [911, 439] width 1079 height 605
click at [791, 375] on div "gsap . set ( card , styles ) ; }) ; } function setupCards ( ) { gsap . set ( ca…" at bounding box center [911, 439] width 1079 height 605
click at [712, 270] on div "gsap . set ( card , styles ) ; }) ; } function setupCards ( ) { gsap . set ( ca…" at bounding box center [911, 439] width 1079 height 605
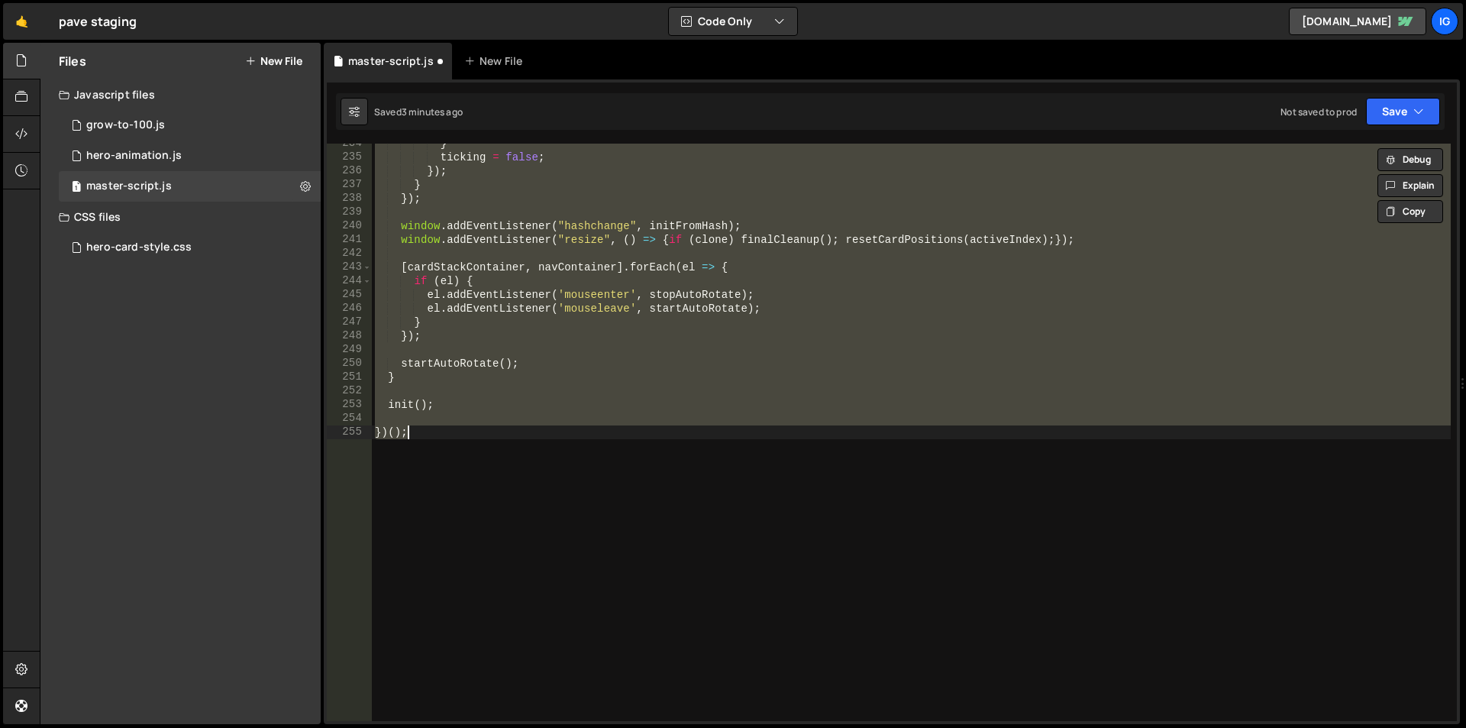
type textarea "})();"
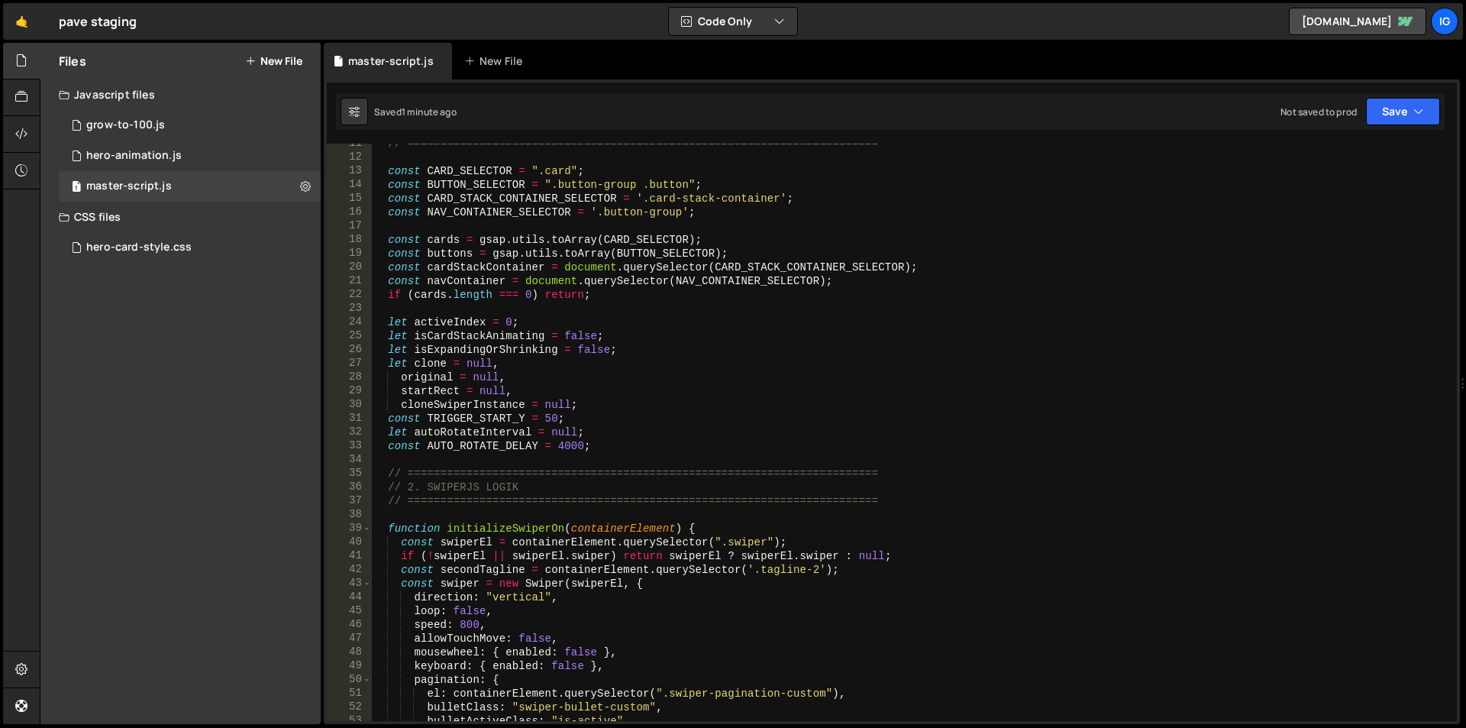
scroll to position [0, 0]
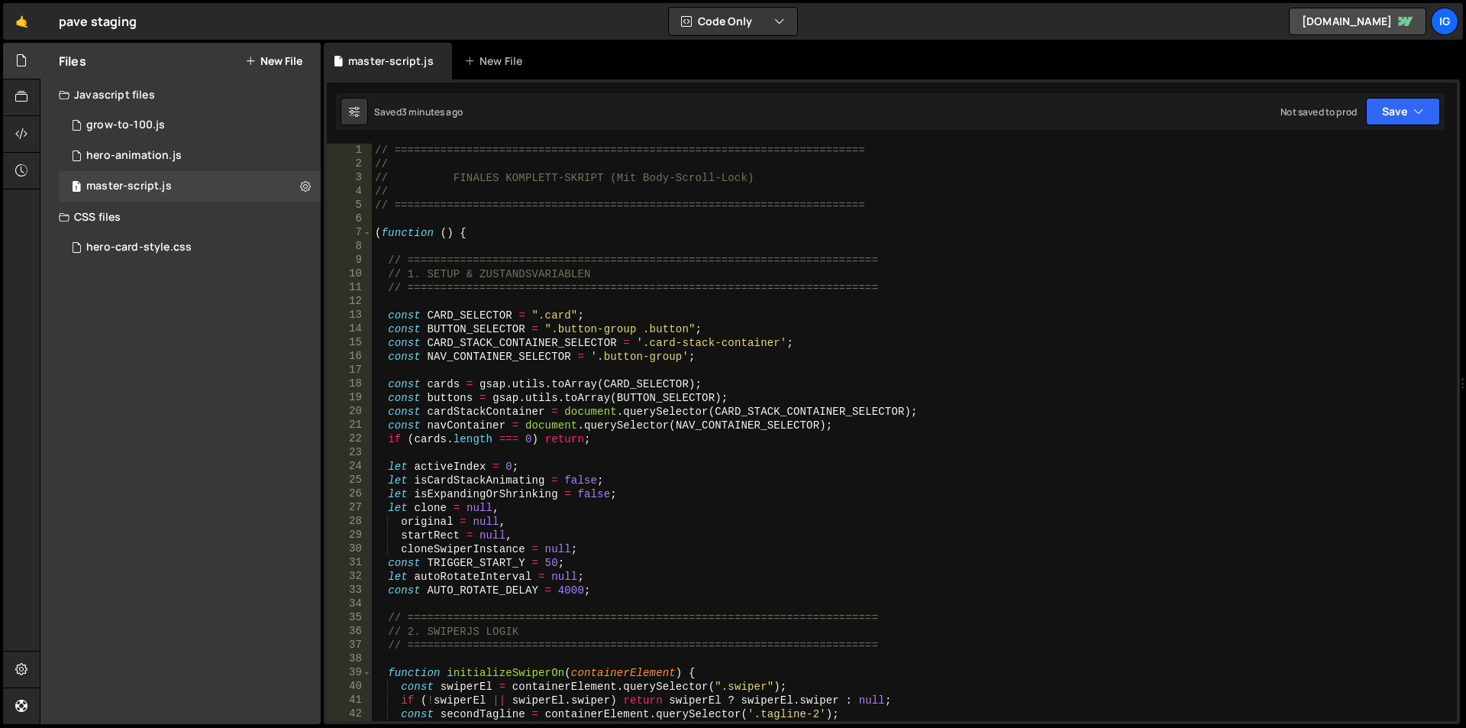
click at [765, 324] on div "// ======================================================================== // …" at bounding box center [911, 446] width 1079 height 605
click at [860, 287] on div "// ======================================================================== // …" at bounding box center [911, 446] width 1079 height 605
type textarea "})();"
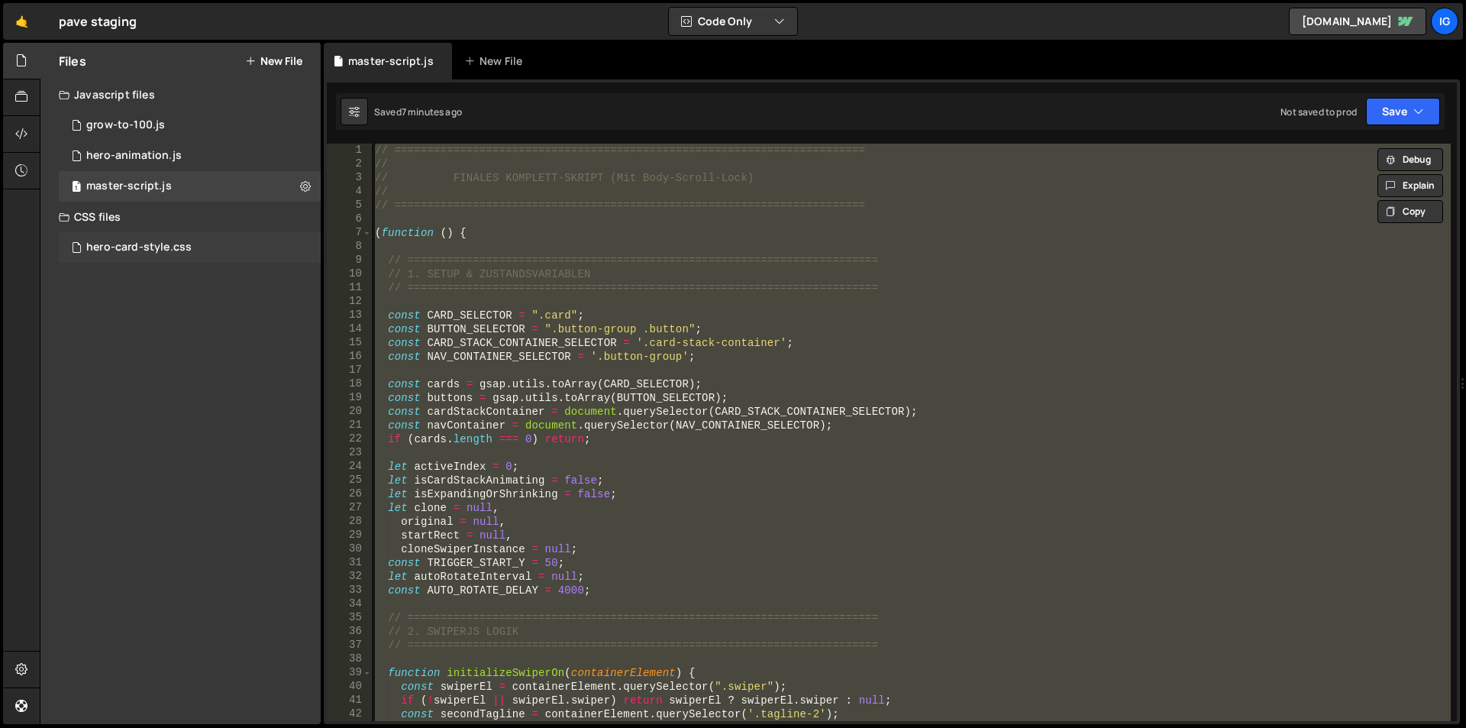
click at [137, 251] on div "hero-card-style.css" at bounding box center [138, 248] width 105 height 14
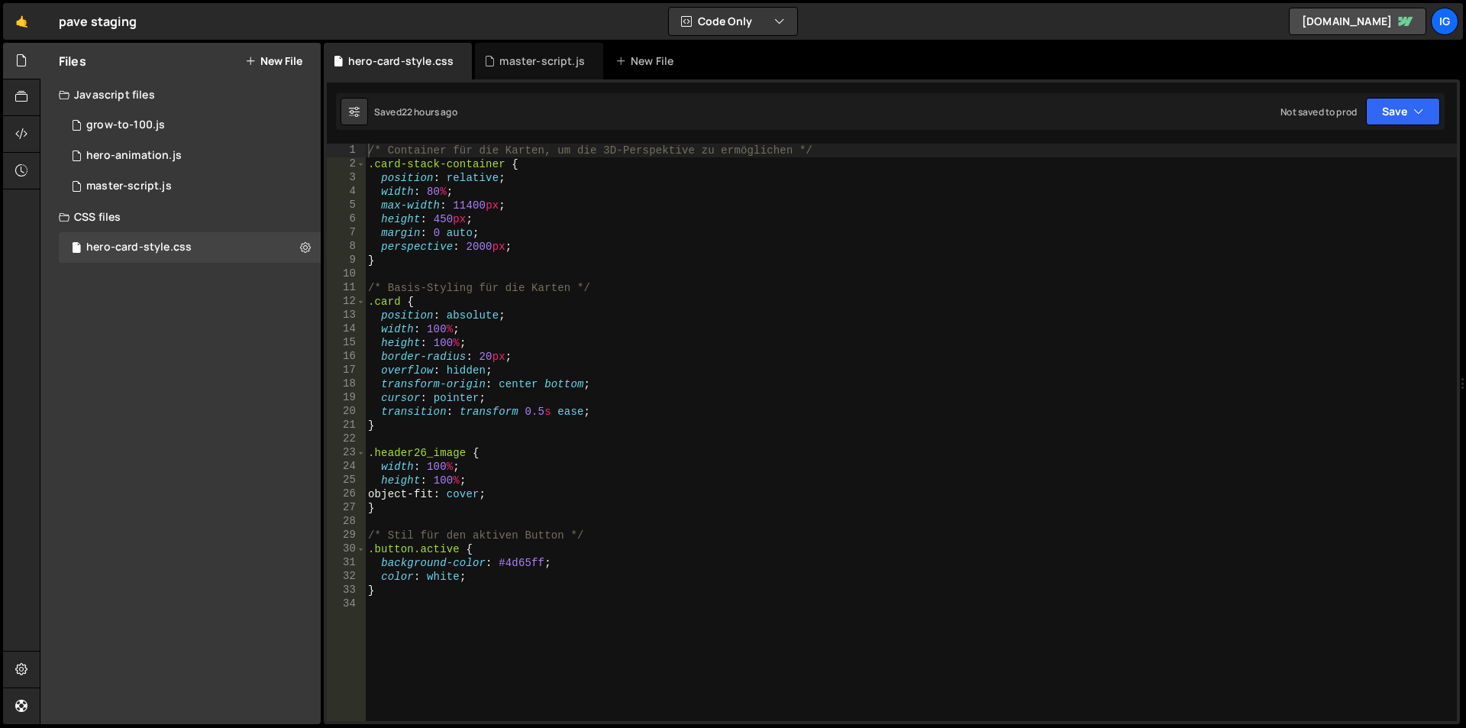
type textarea "}"
click at [425, 592] on div "/* Container für die Karten, um die 3D-Perspektive zu ermöglichen */ .card-stac…" at bounding box center [911, 446] width 1092 height 605
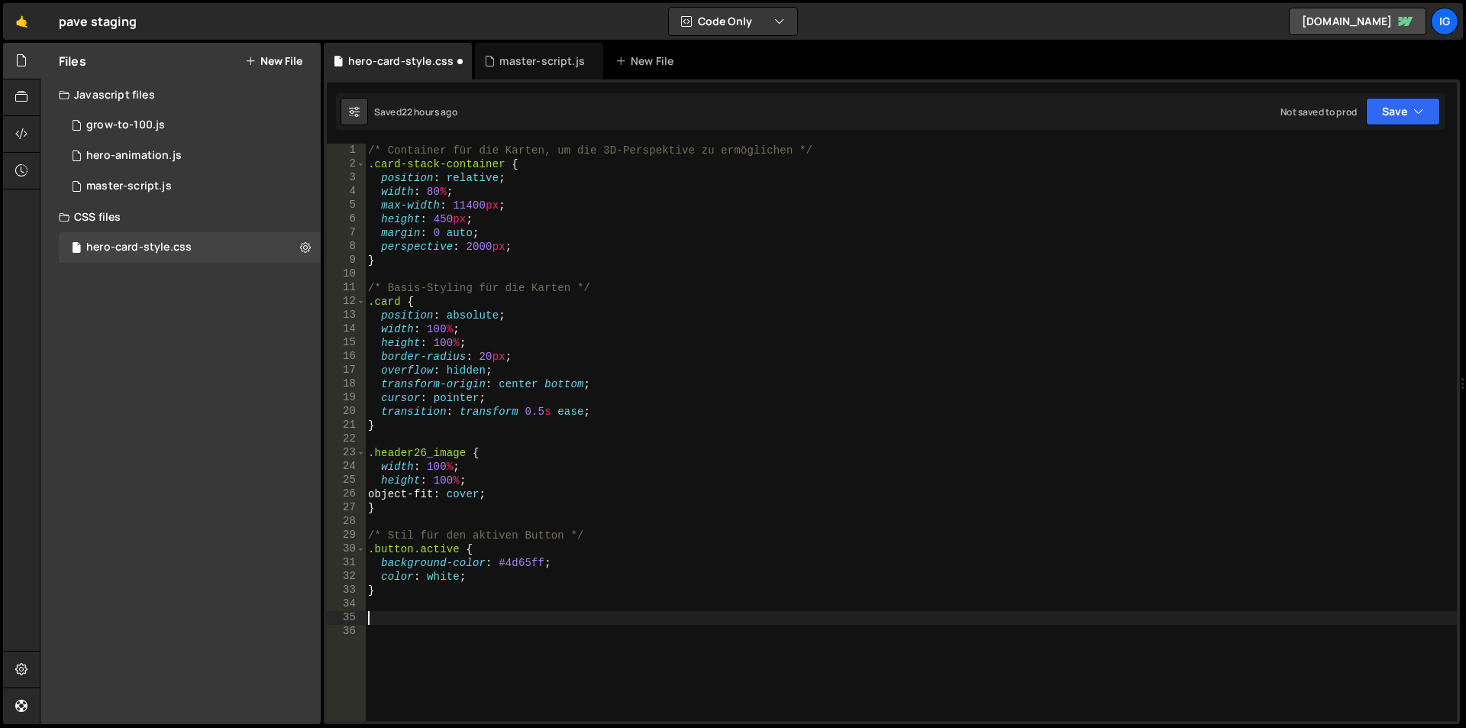
paste textarea "}"
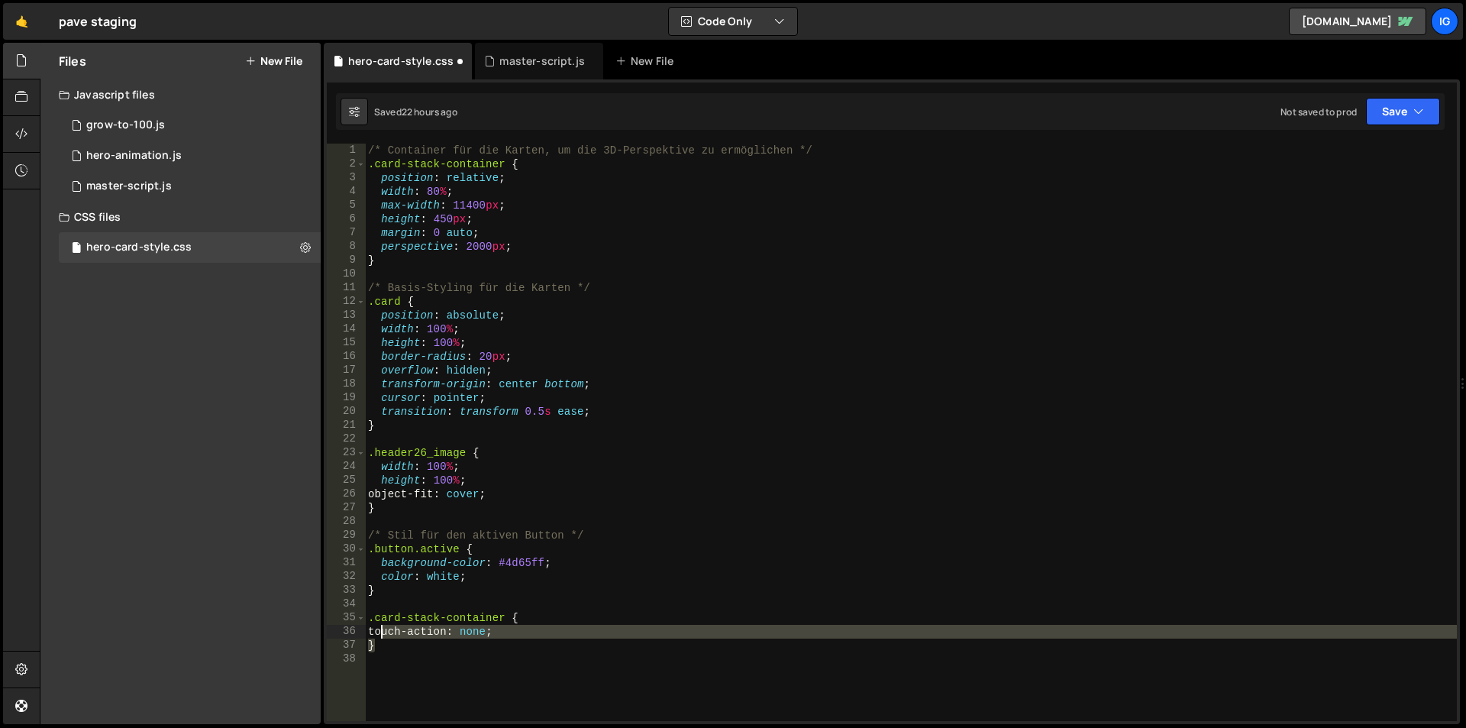
drag, startPoint x: 483, startPoint y: 642, endPoint x: 380, endPoint y: 634, distance: 102.6
click at [380, 634] on div "/* Container für die Karten, um die 3D-Perspektive zu ermöglichen */ .card-stac…" at bounding box center [911, 446] width 1092 height 605
type textarea "touch-action: none; }"
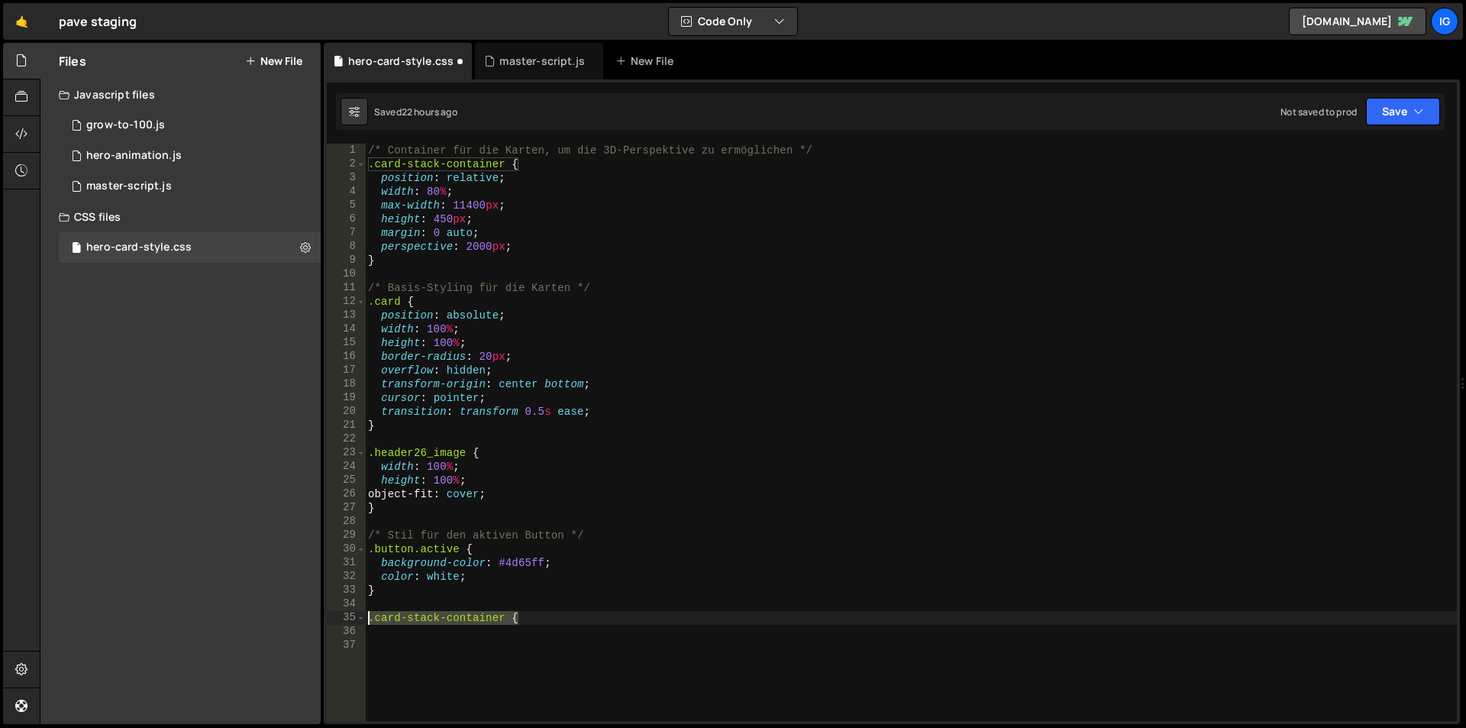
drag, startPoint x: 396, startPoint y: 612, endPoint x: 337, endPoint y: 619, distance: 59.3
click at [337, 619] on div "1 2 3 4 5 6 7 8 9 10 11 12 13 14 15 16 17 18 19 20 21 22 23 24 25 26 27 28 29 3…" at bounding box center [892, 432] width 1130 height 577
type textarea ".card-stack-container {"
click at [516, 247] on div "/* Container für die Karten, um die 3D-Perspektive zu ermöglichen */ .card-stac…" at bounding box center [911, 446] width 1092 height 605
type textarea "perspective: 2000px;"
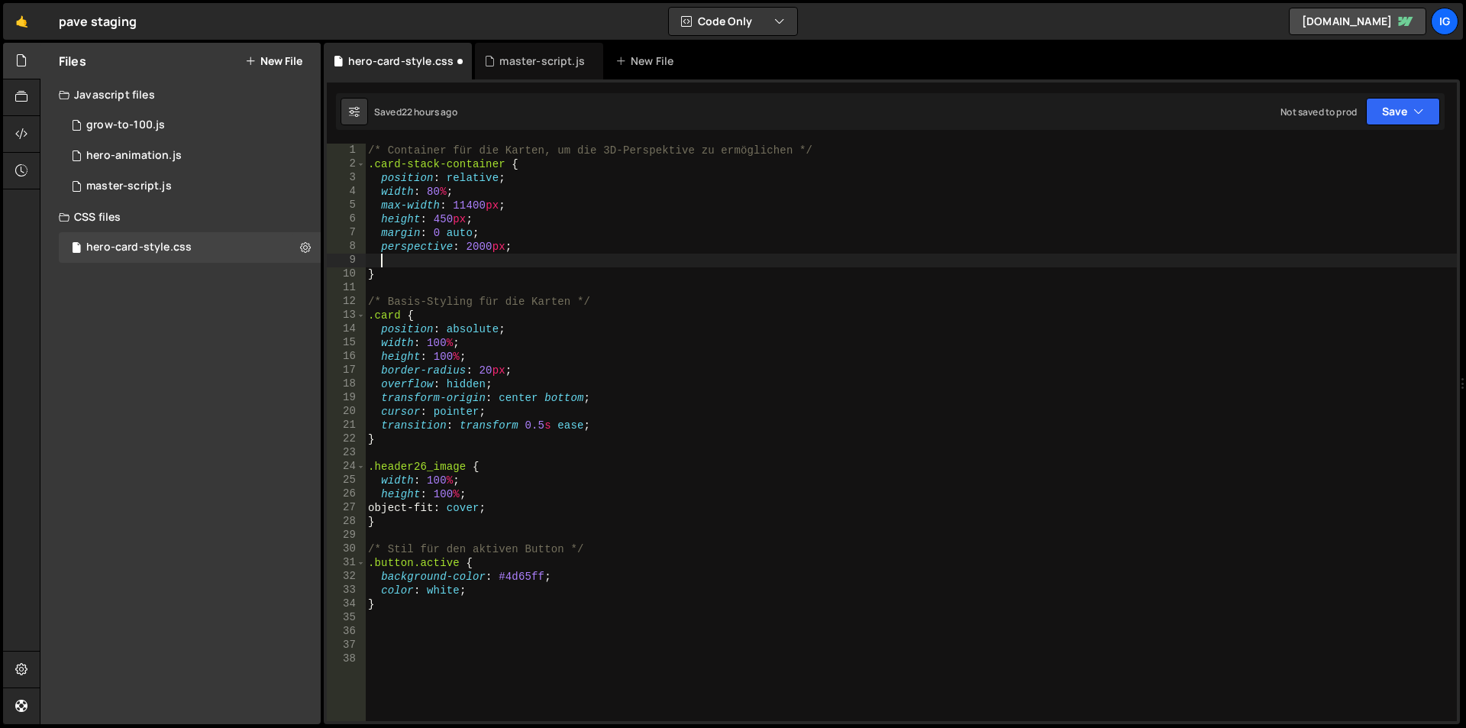
paste textarea "}"
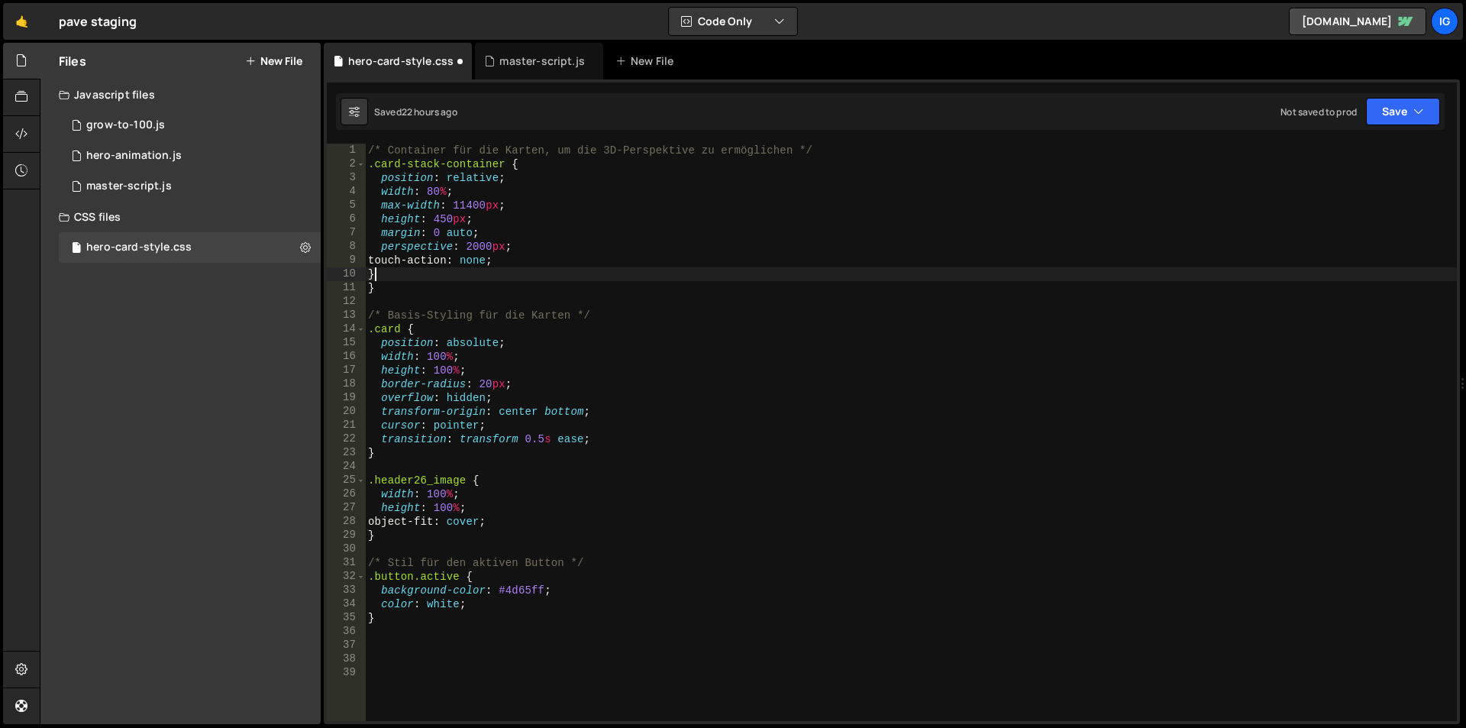
scroll to position [0, 2]
click at [508, 257] on div "/* Container für die Karten, um die 3D-Perspektive zu ermöglichen */ .card-stac…" at bounding box center [911, 446] width 1092 height 605
click at [441, 266] on div "/* Container für die Karten, um die 3D-Perspektive zu ermöglichen */ .card-stac…" at bounding box center [911, 446] width 1092 height 605
drag, startPoint x: 458, startPoint y: 262, endPoint x: 393, endPoint y: 262, distance: 65.7
click at [393, 262] on div "/* Container für die Karten, um die 3D-Perspektive zu ermöglichen */ .card-stac…" at bounding box center [911, 446] width 1092 height 605
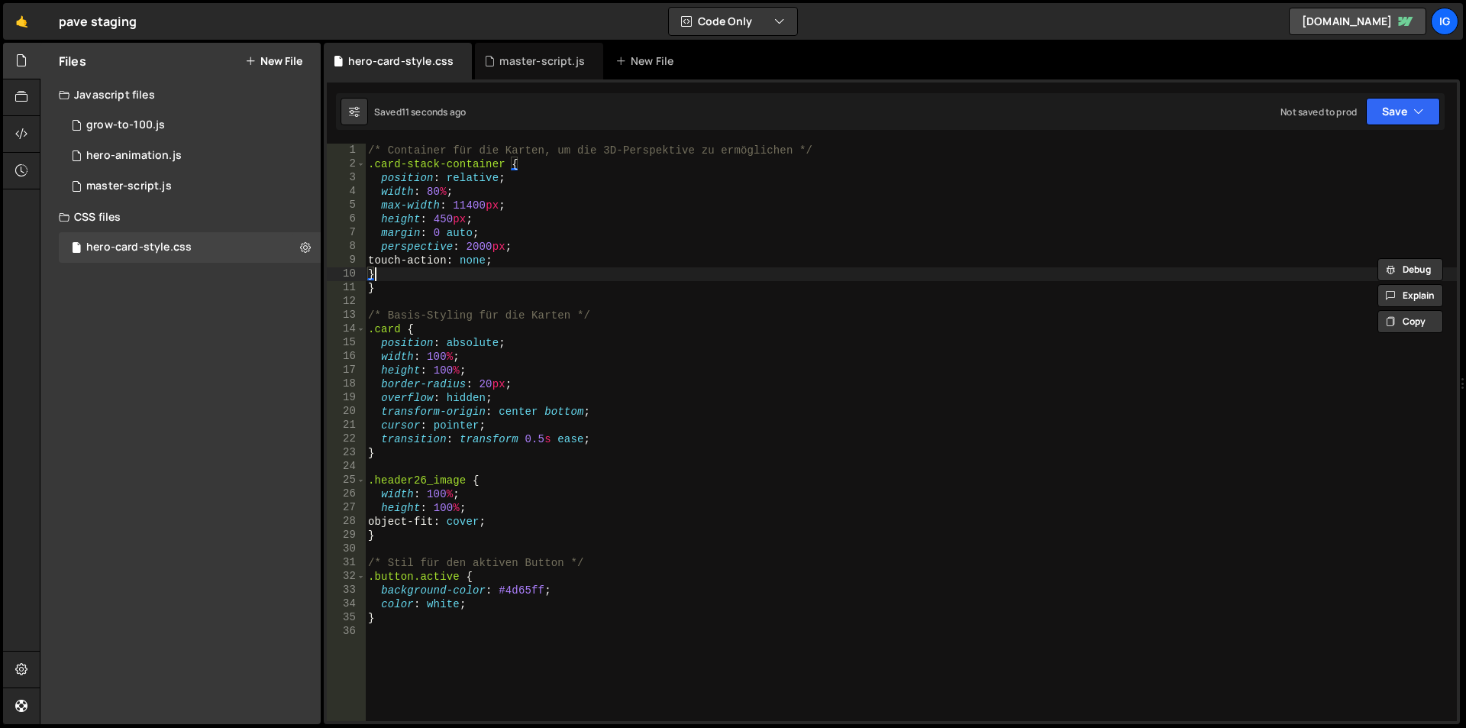
click at [544, 280] on div "/* Container für die Karten, um die 3D-Perspektive zu ermöglichen */ .card-stac…" at bounding box center [911, 446] width 1092 height 605
type textarea "}"
click at [509, 60] on div "master-script.js" at bounding box center [543, 60] width 86 height 15
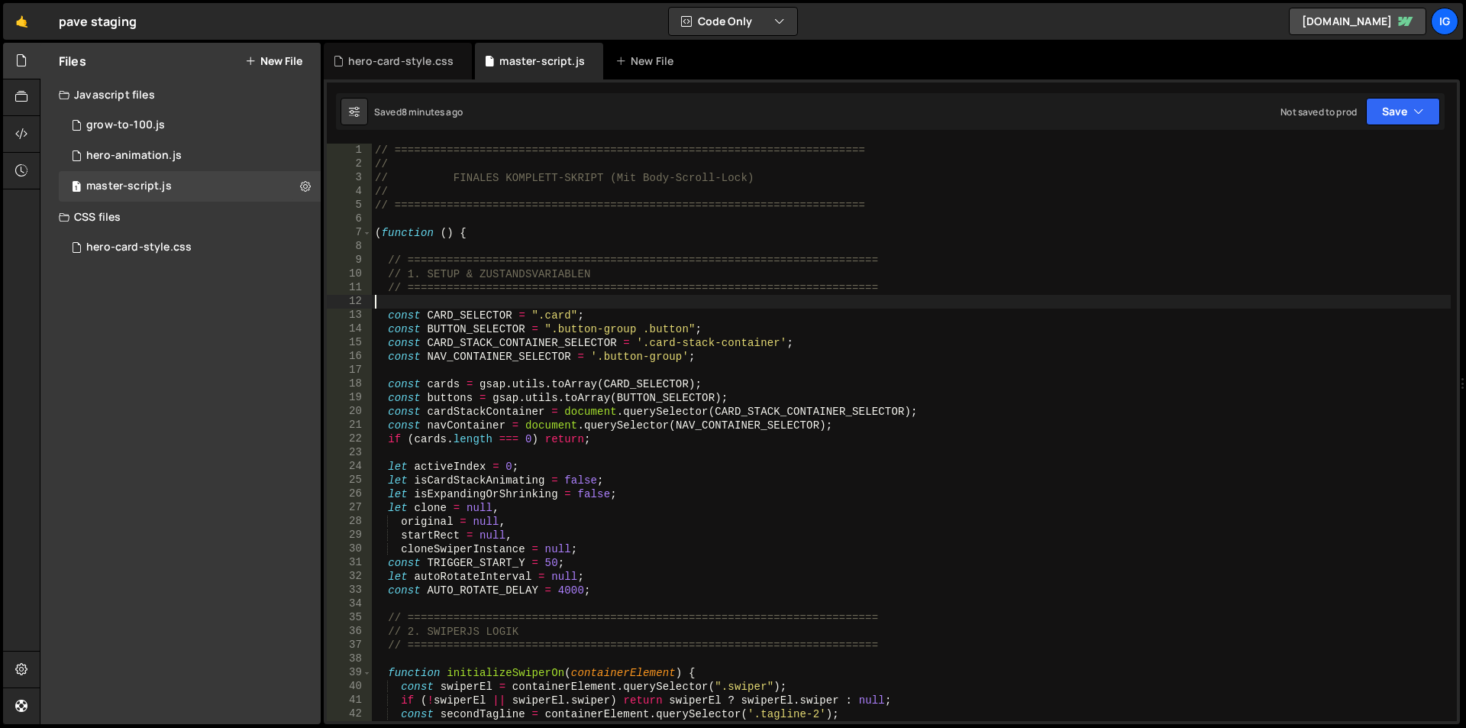
click at [559, 302] on div "// ======================================================================== // …" at bounding box center [911, 446] width 1079 height 605
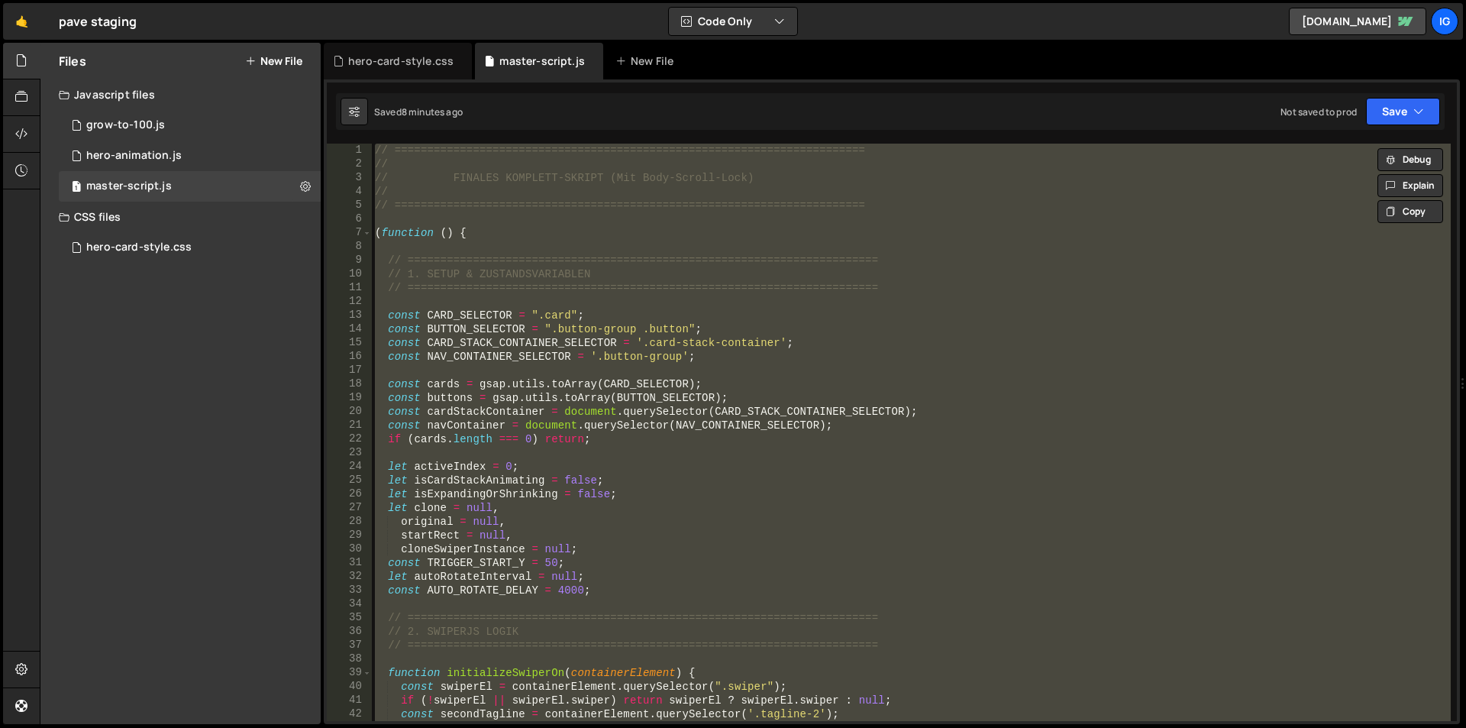
paste textarea
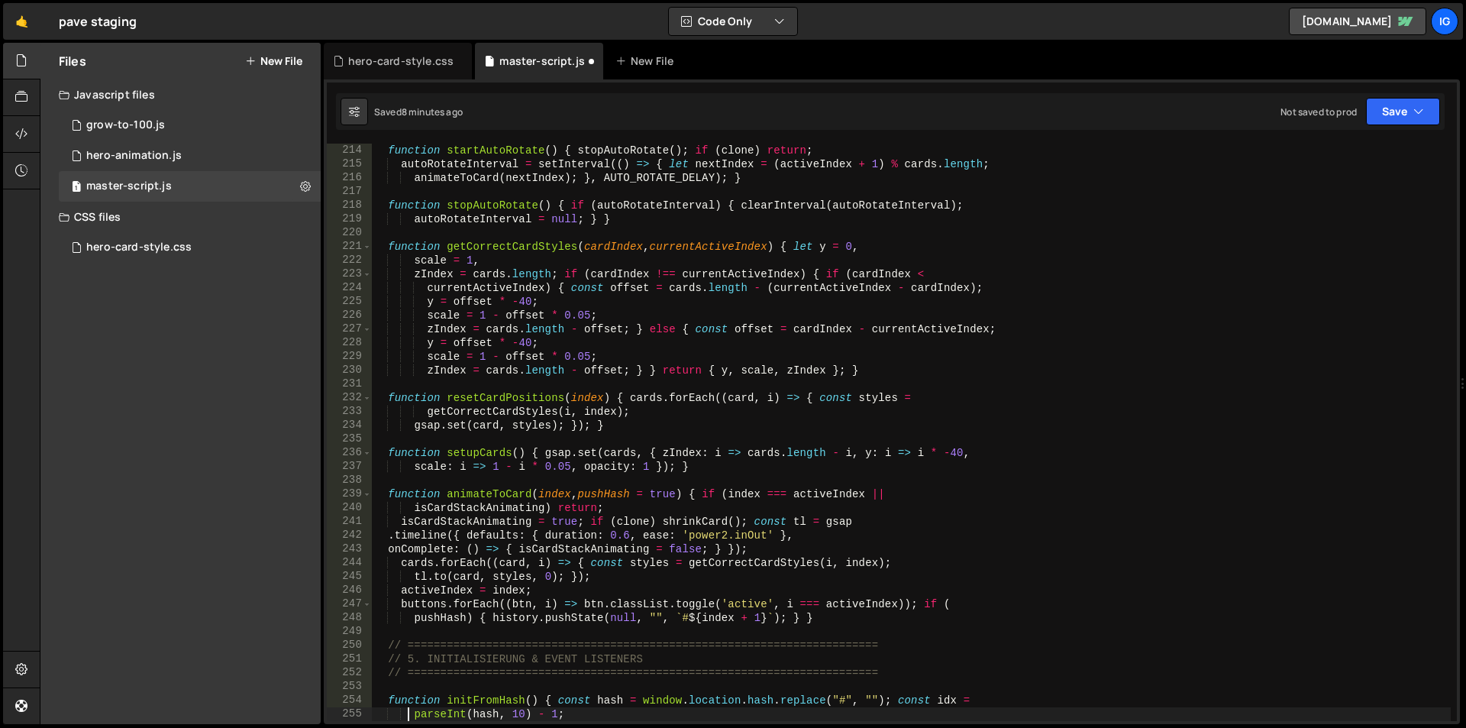
scroll to position [2928, 0]
click at [836, 248] on div "function startAutoRotate ( ) { stopAutoRotate ( ) ; if ( clone ) return ; autoR…" at bounding box center [911, 446] width 1079 height 605
type textarea "function getCorrectCardStyles(cardIndex, currentActiveIndex) { let y = 0,"
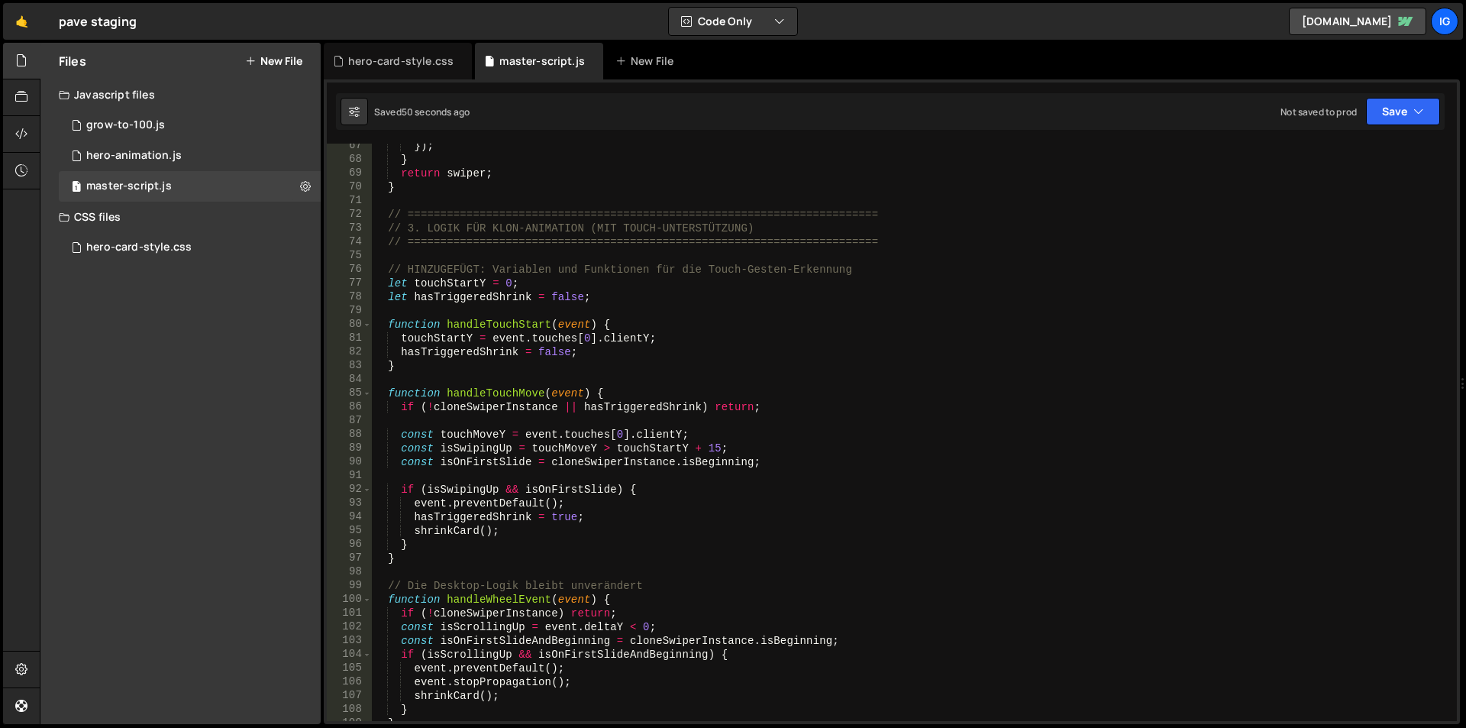
scroll to position [545, 0]
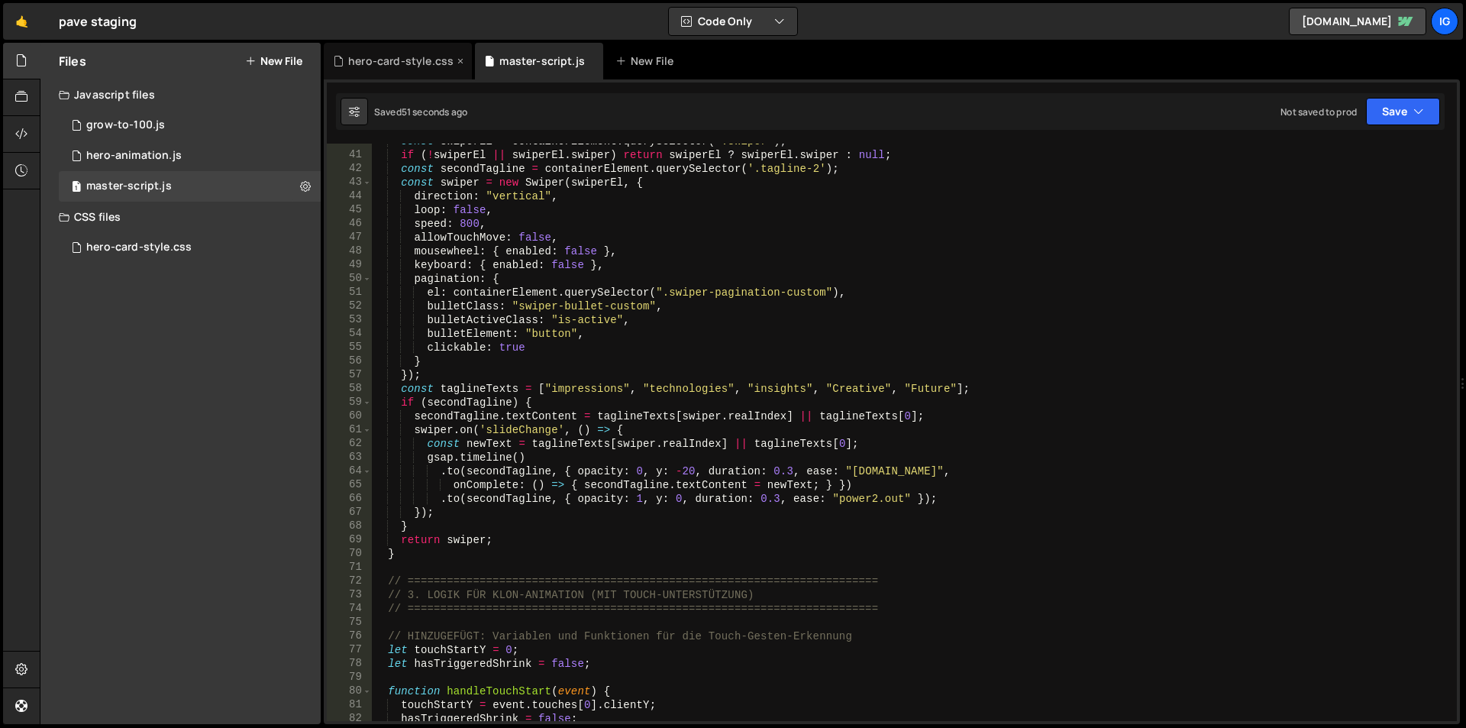
click at [442, 64] on div "hero-card-style.css" at bounding box center [400, 60] width 105 height 15
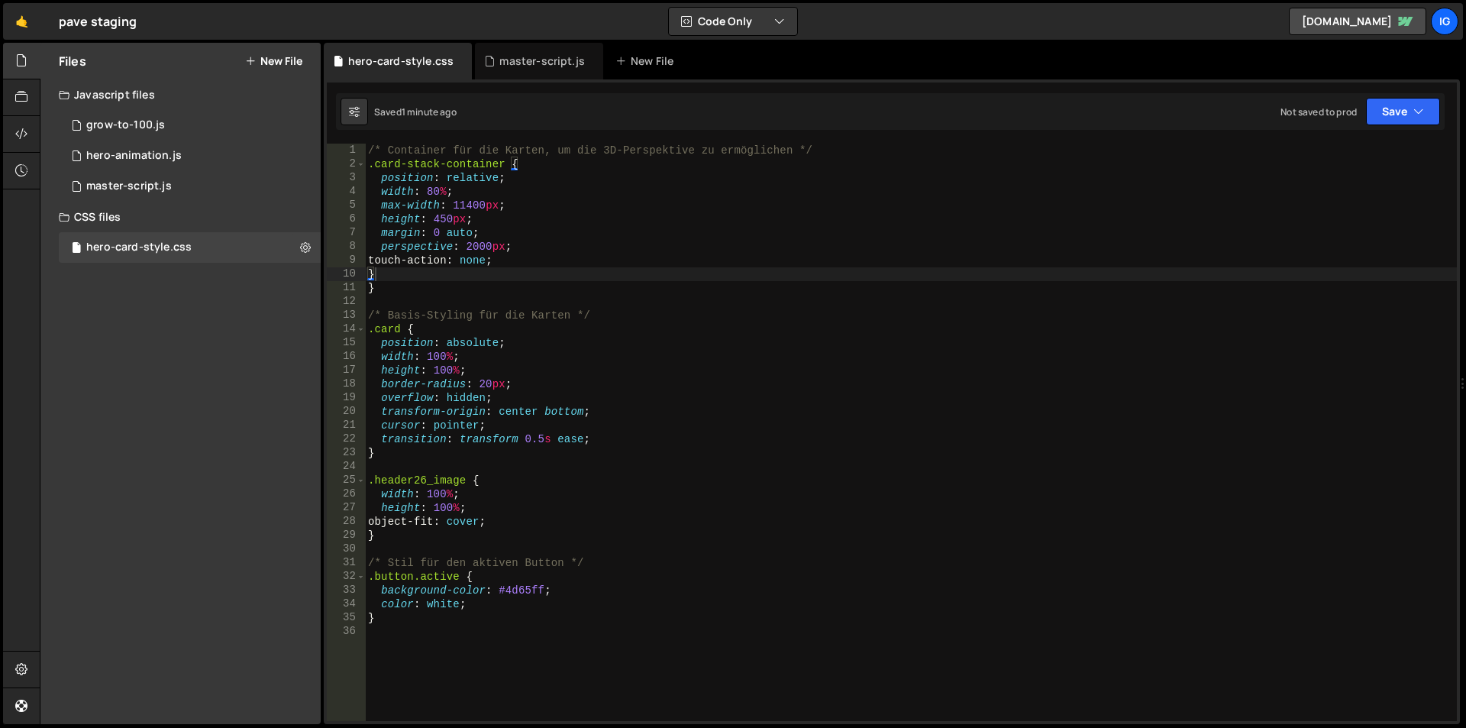
click at [410, 268] on div "/* Container für die Karten, um die 3D-Perspektive zu ermöglichen */ .card-stac…" at bounding box center [911, 446] width 1092 height 605
type textarea "touch-action: none;"
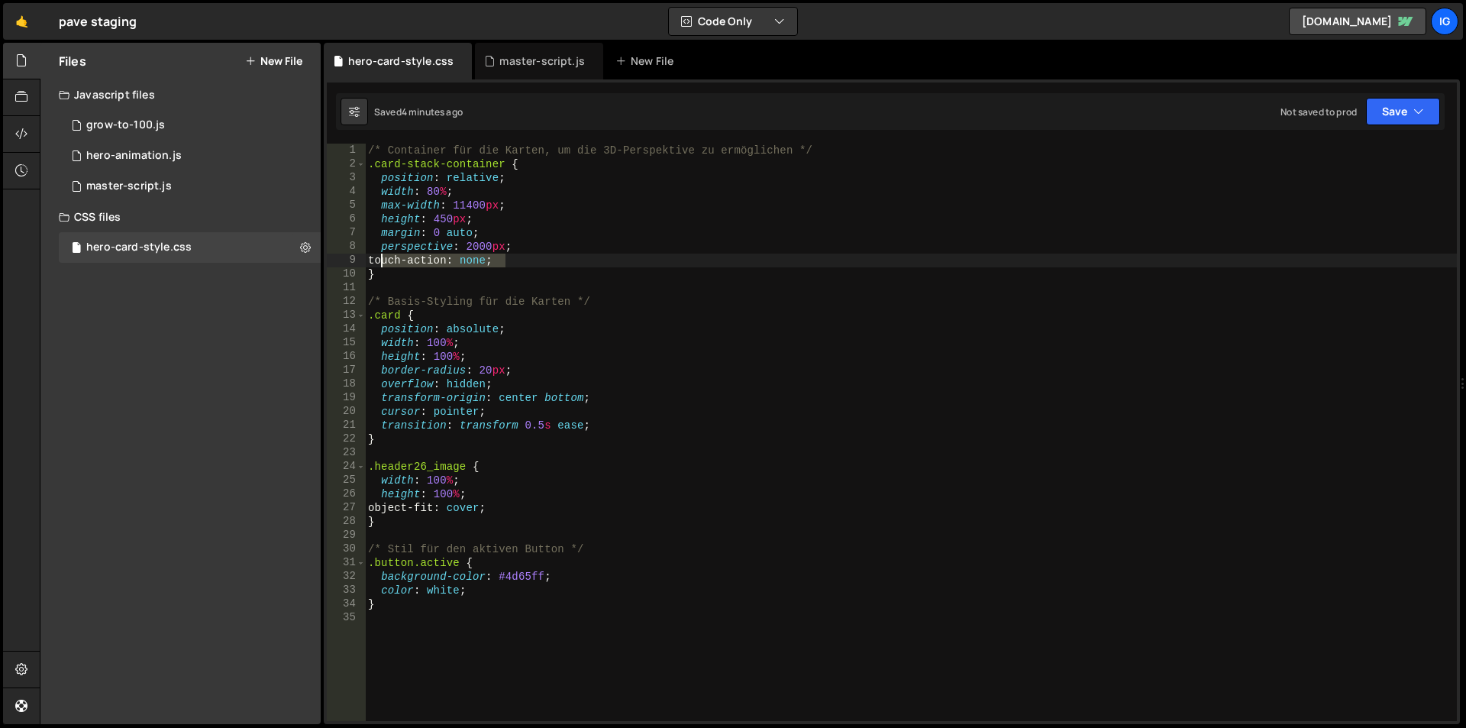
drag, startPoint x: 475, startPoint y: 263, endPoint x: 379, endPoint y: 257, distance: 96.4
click at [379, 257] on div "/* Container für die Karten, um die 3D-Perspektive zu ermöglichen */ .card-stac…" at bounding box center [911, 446] width 1092 height 605
type textarea "perspective: 2000px;"
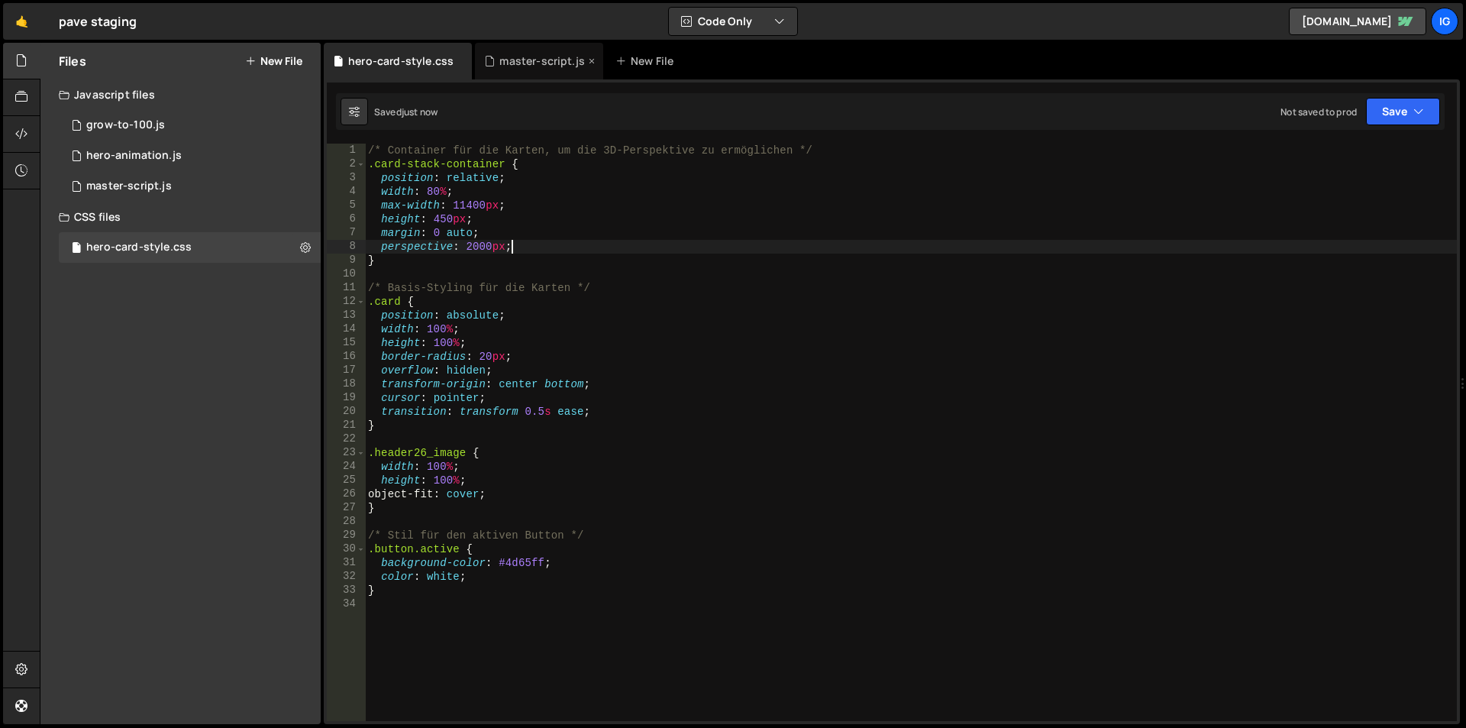
click at [510, 55] on div "master-script.js" at bounding box center [543, 60] width 86 height 15
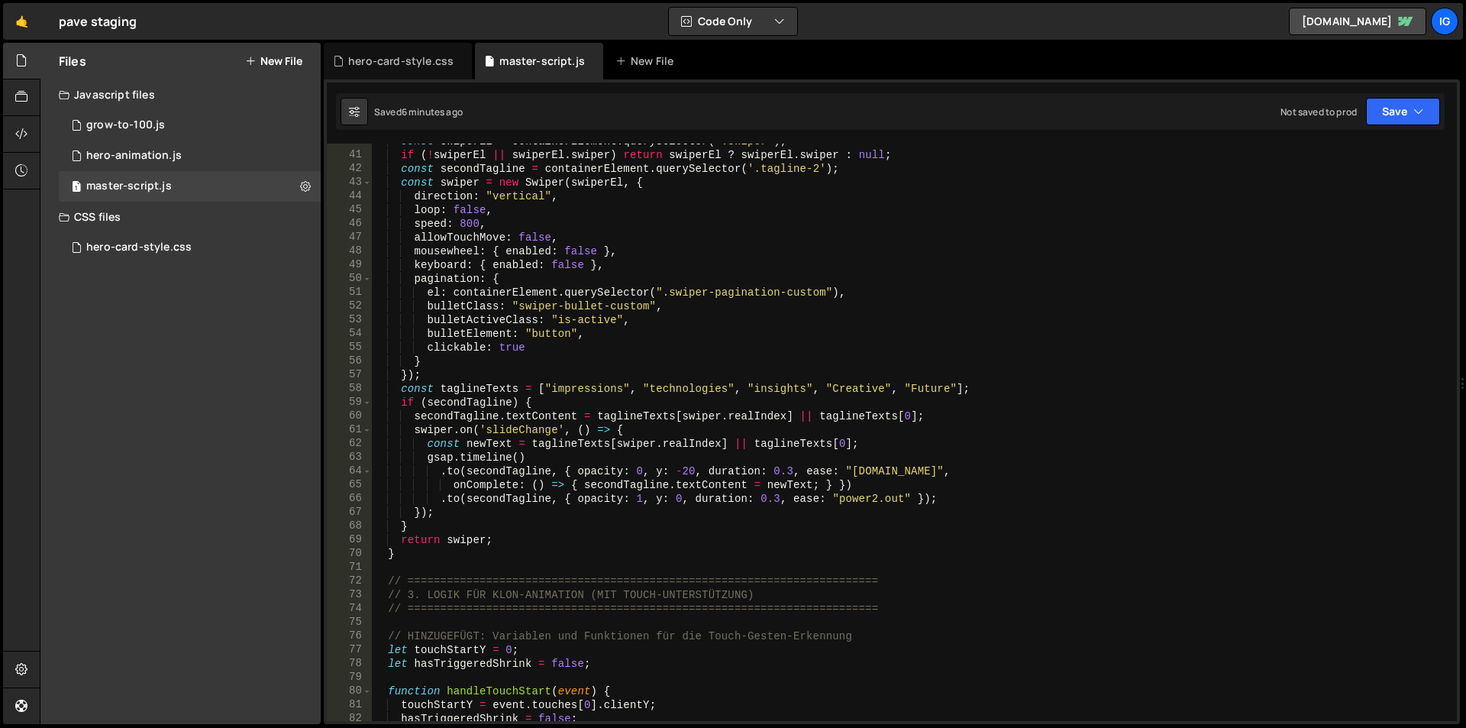
click at [601, 392] on div "const swiperEl = containerElement . querySelector ( ".swiper" ) ; if ( ! swiper…" at bounding box center [911, 436] width 1079 height 605
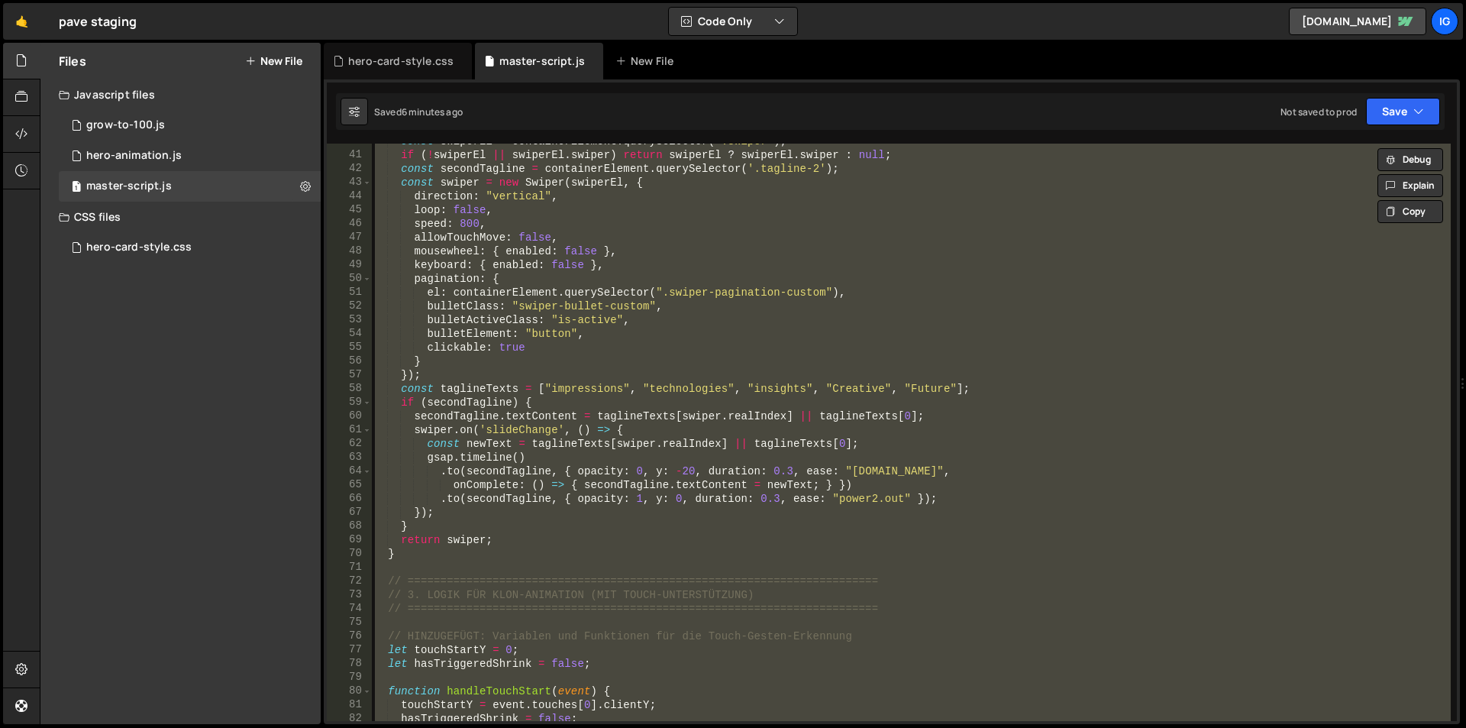
paste textarea "// ========================================================================"
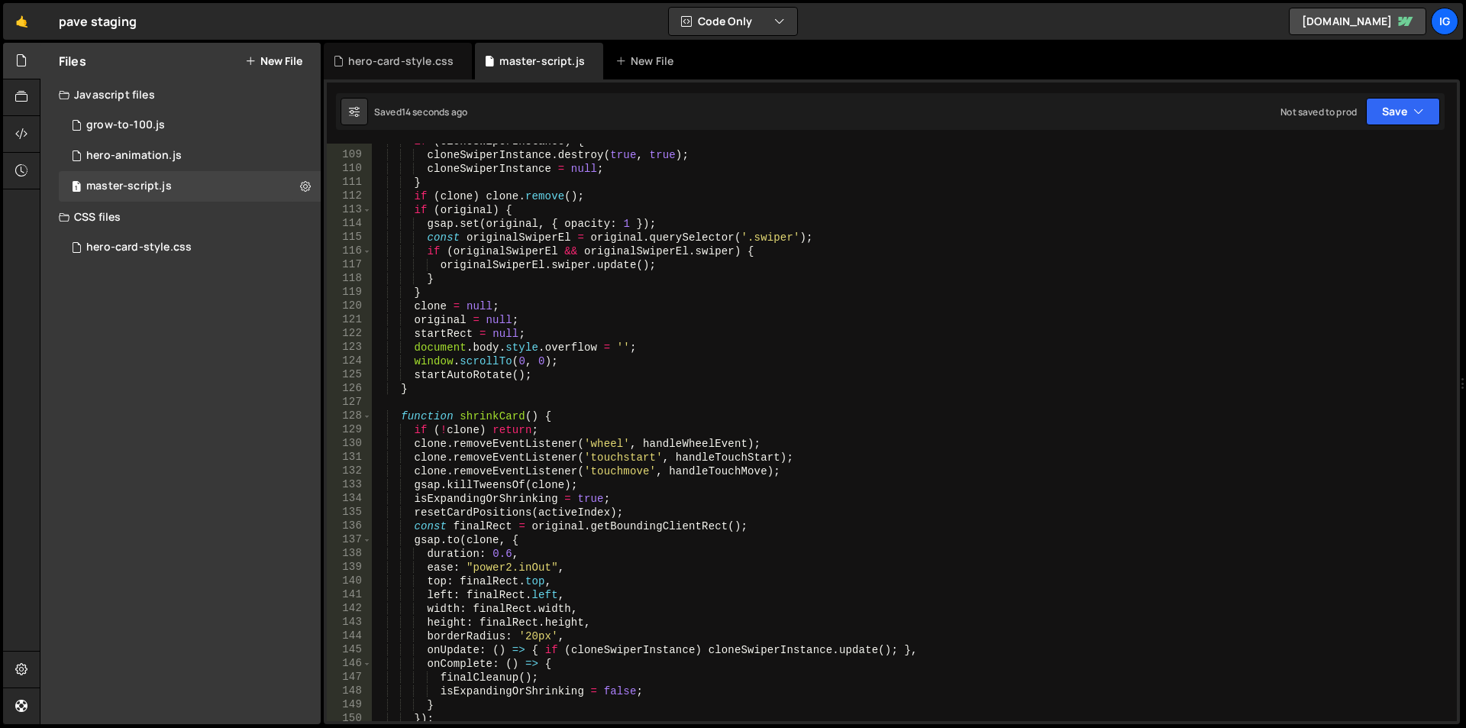
scroll to position [1159, 0]
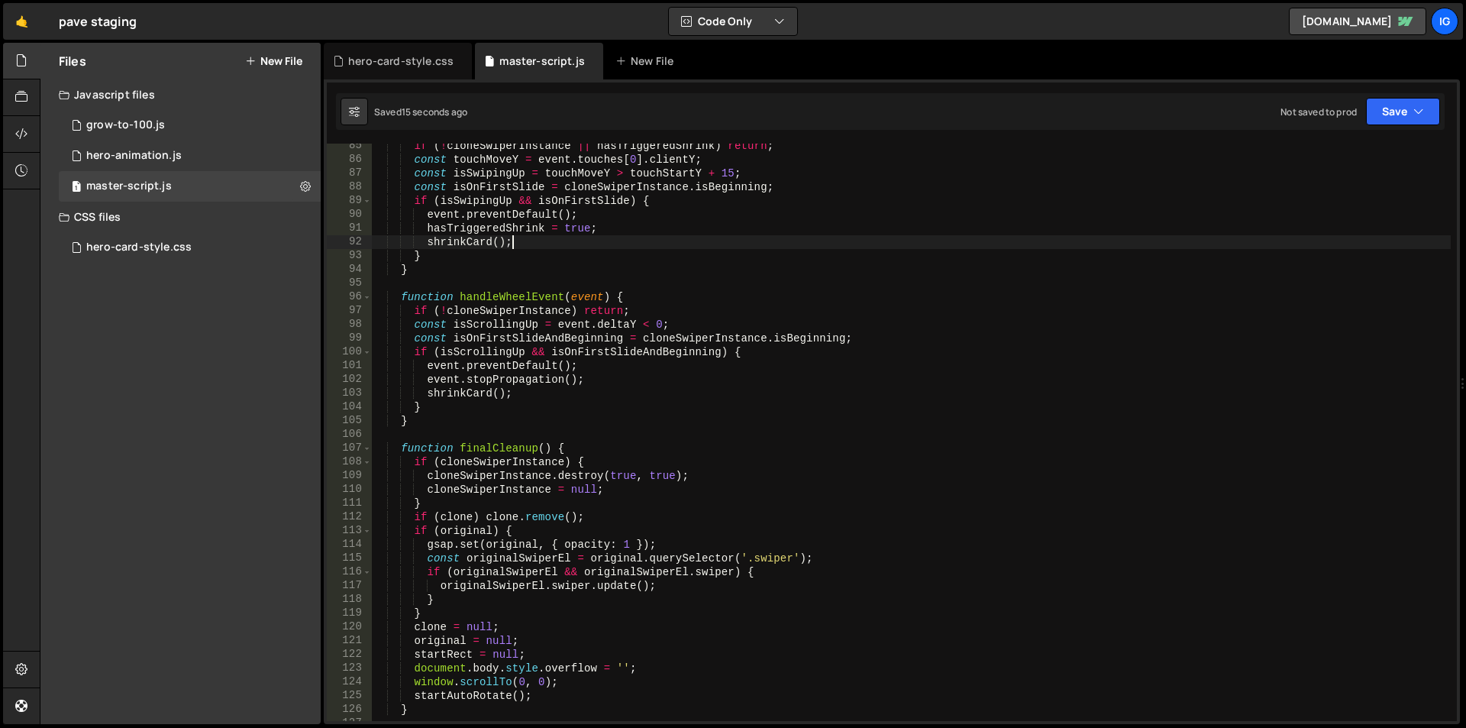
click at [707, 238] on div "if ( ! cloneSwiperInstance || hasTriggeredShrink ) return ; const touchMoveY = …" at bounding box center [911, 441] width 1079 height 605
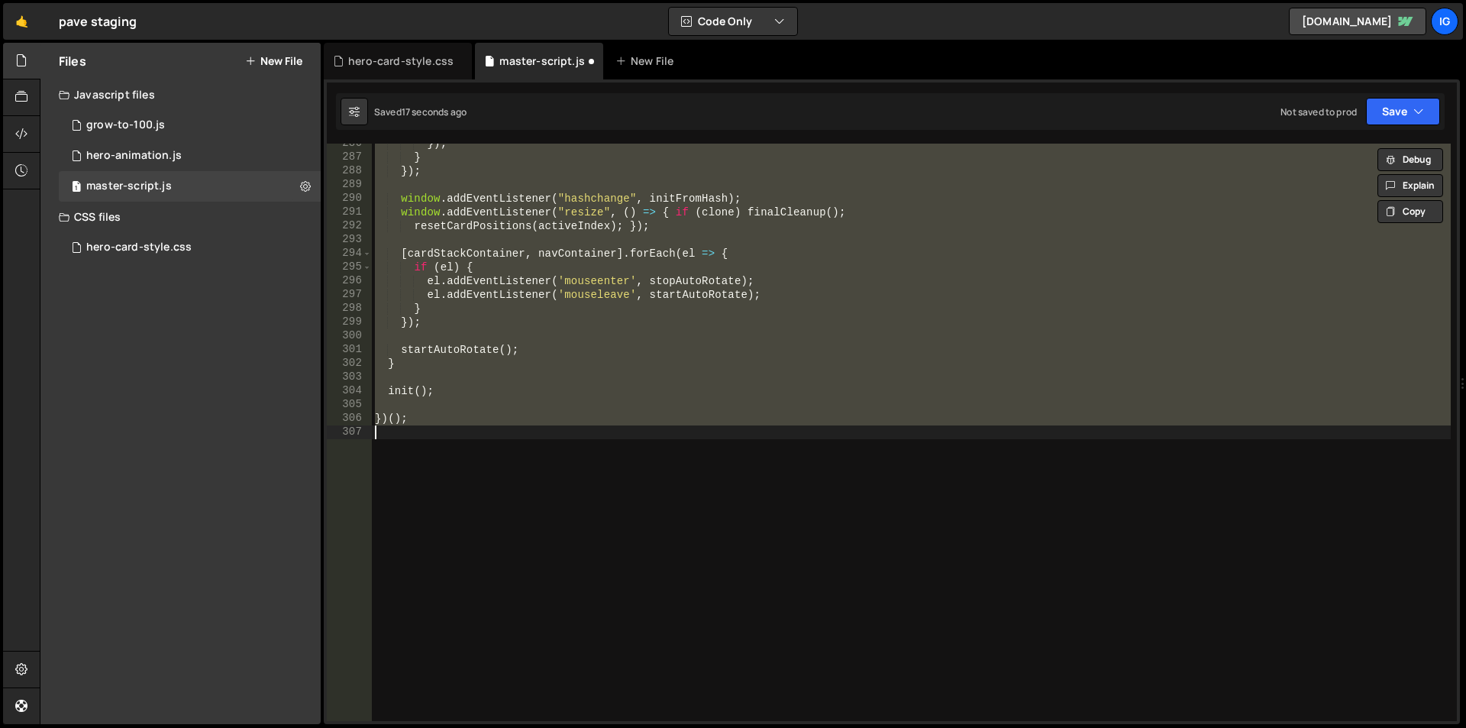
scroll to position [3925, 0]
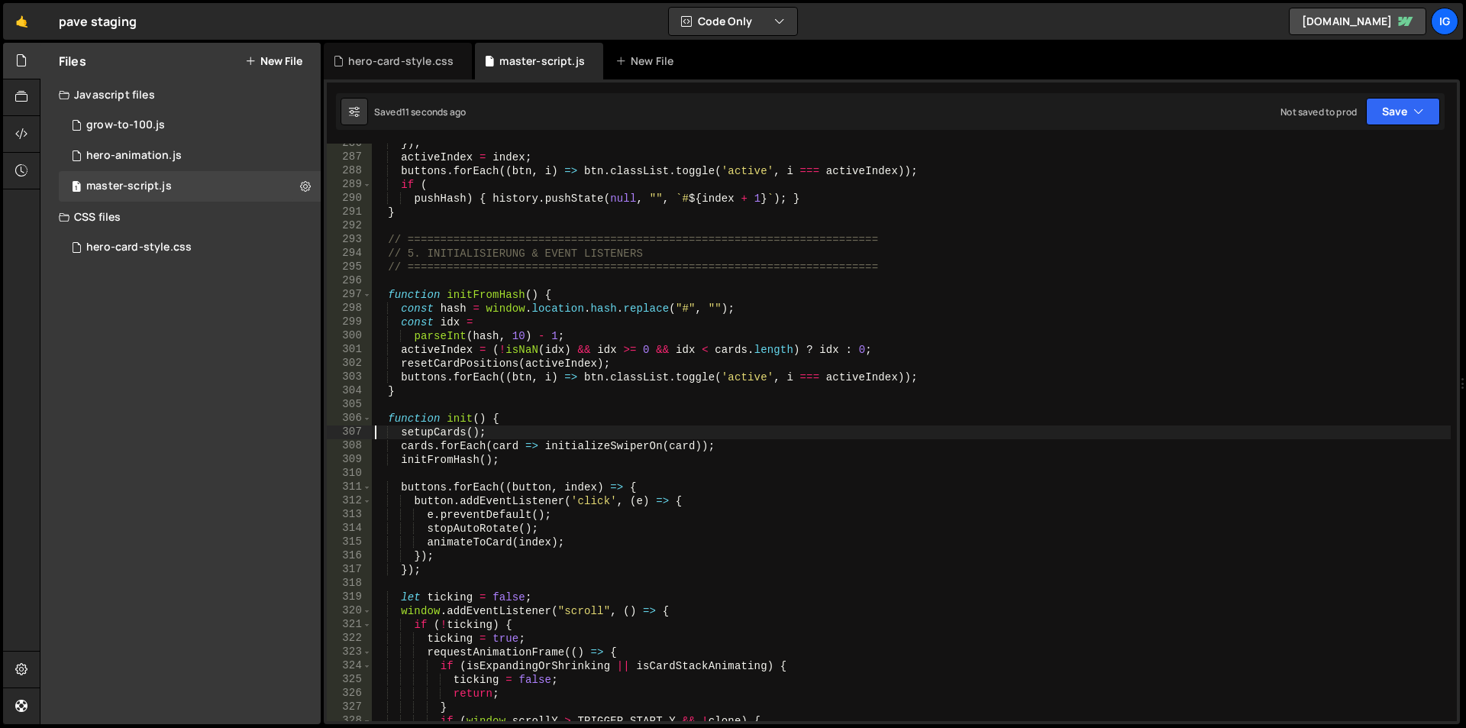
click at [529, 258] on div "}) ; activeIndex = index ; buttons . forEach (( btn , i ) => btn . classList . …" at bounding box center [911, 439] width 1079 height 605
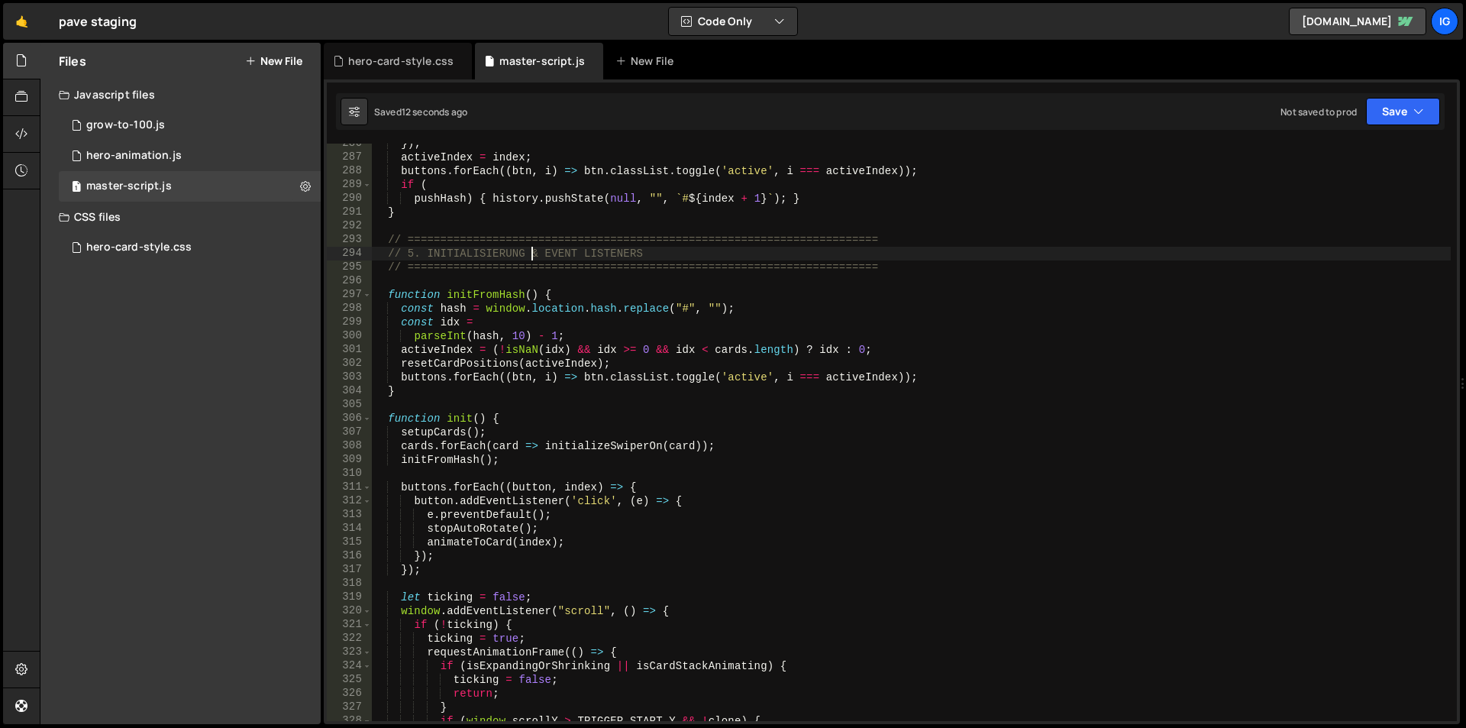
paste textarea "})();"
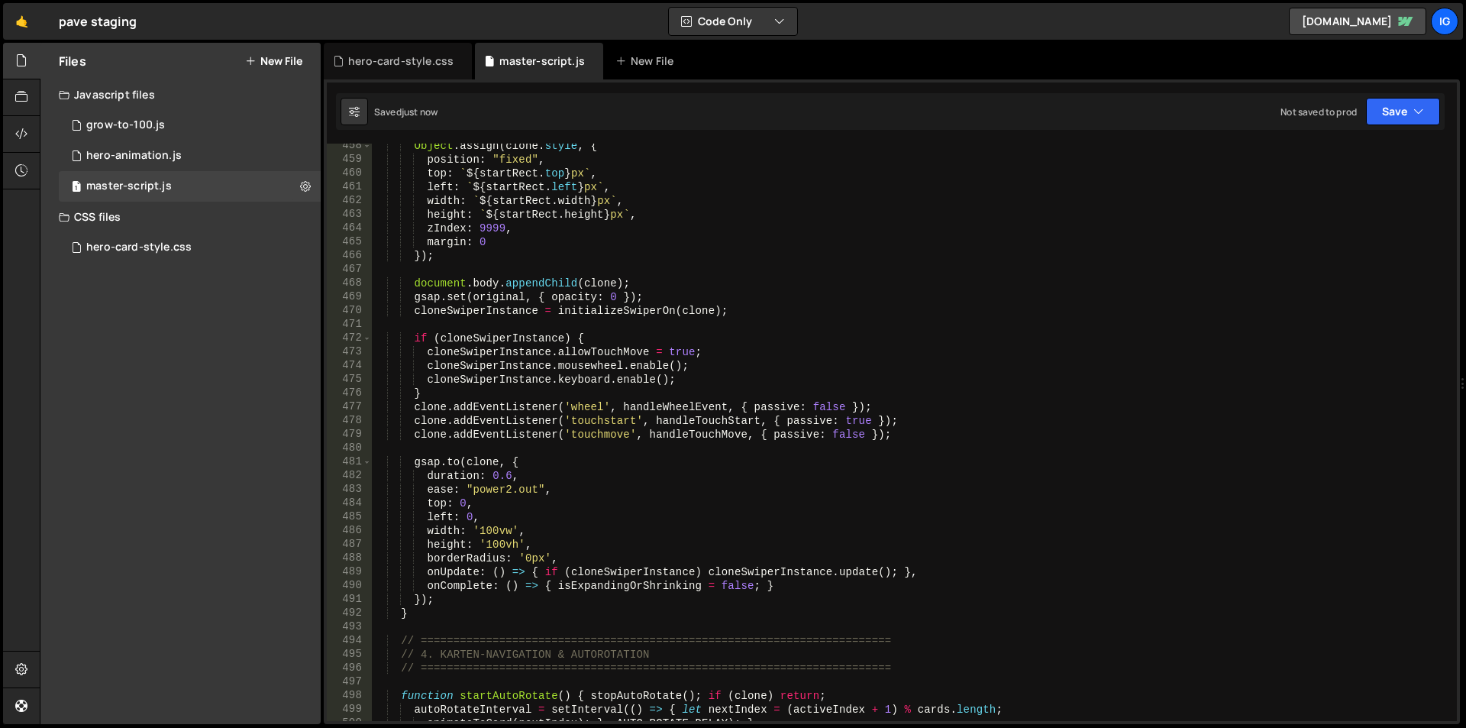
scroll to position [5921, 0]
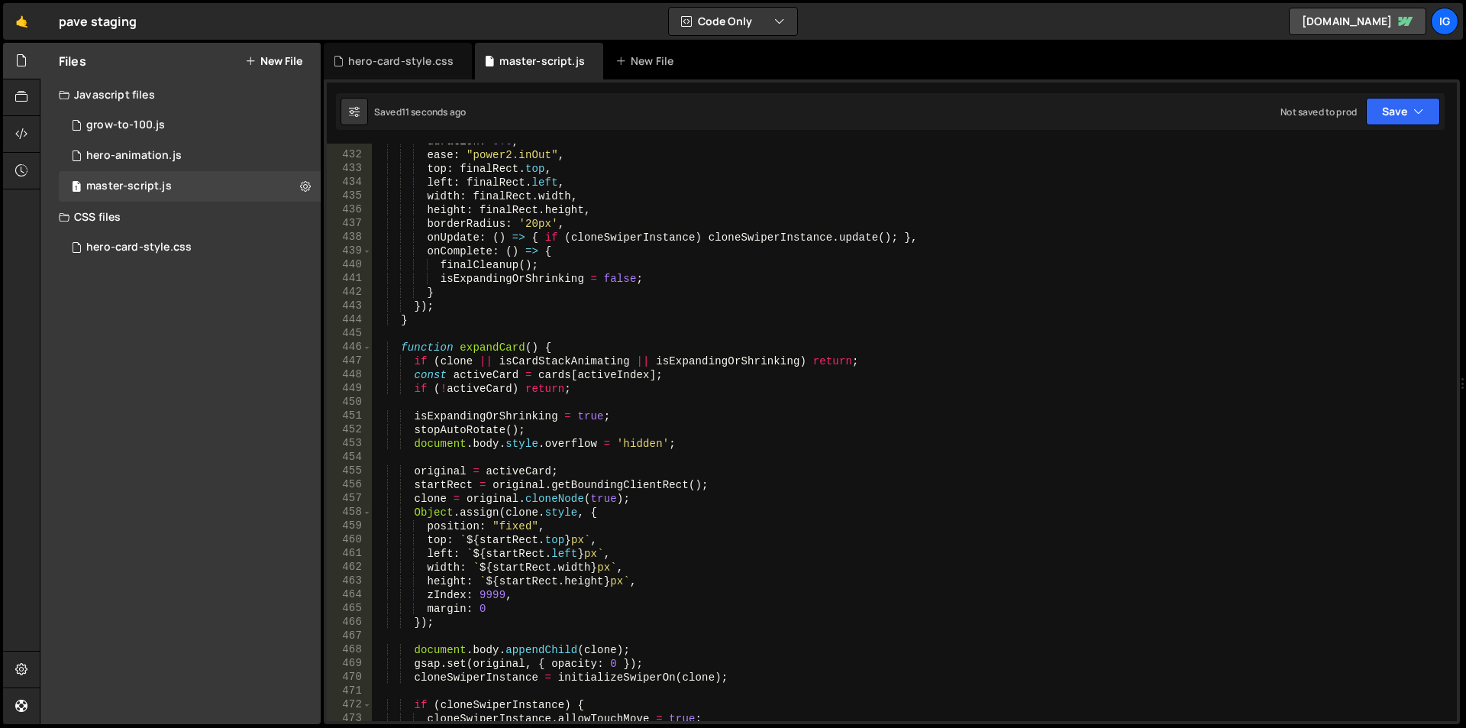
click at [911, 272] on div "duration : 0.6 , ease : "power2.inOut" , top : finalRect . top , left : finalRe…" at bounding box center [911, 436] width 1079 height 605
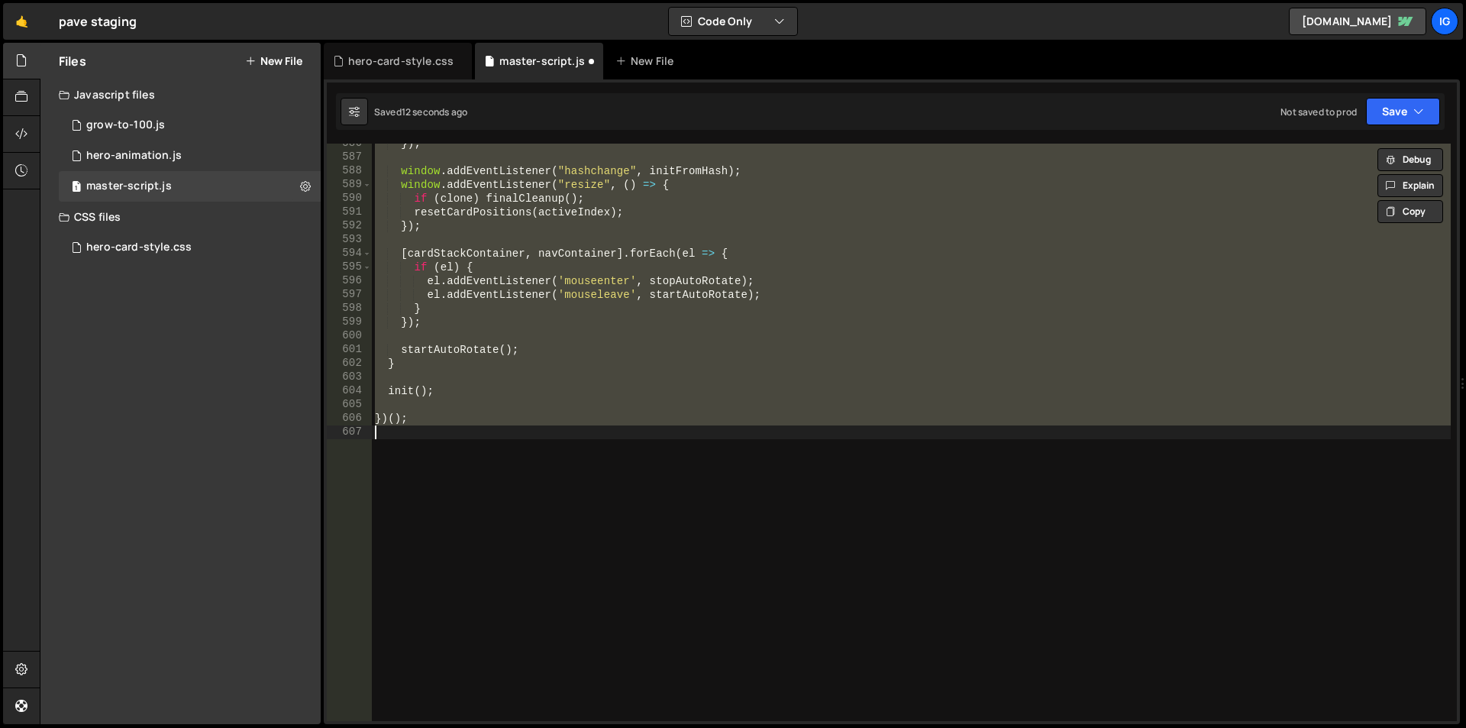
scroll to position [3740, 0]
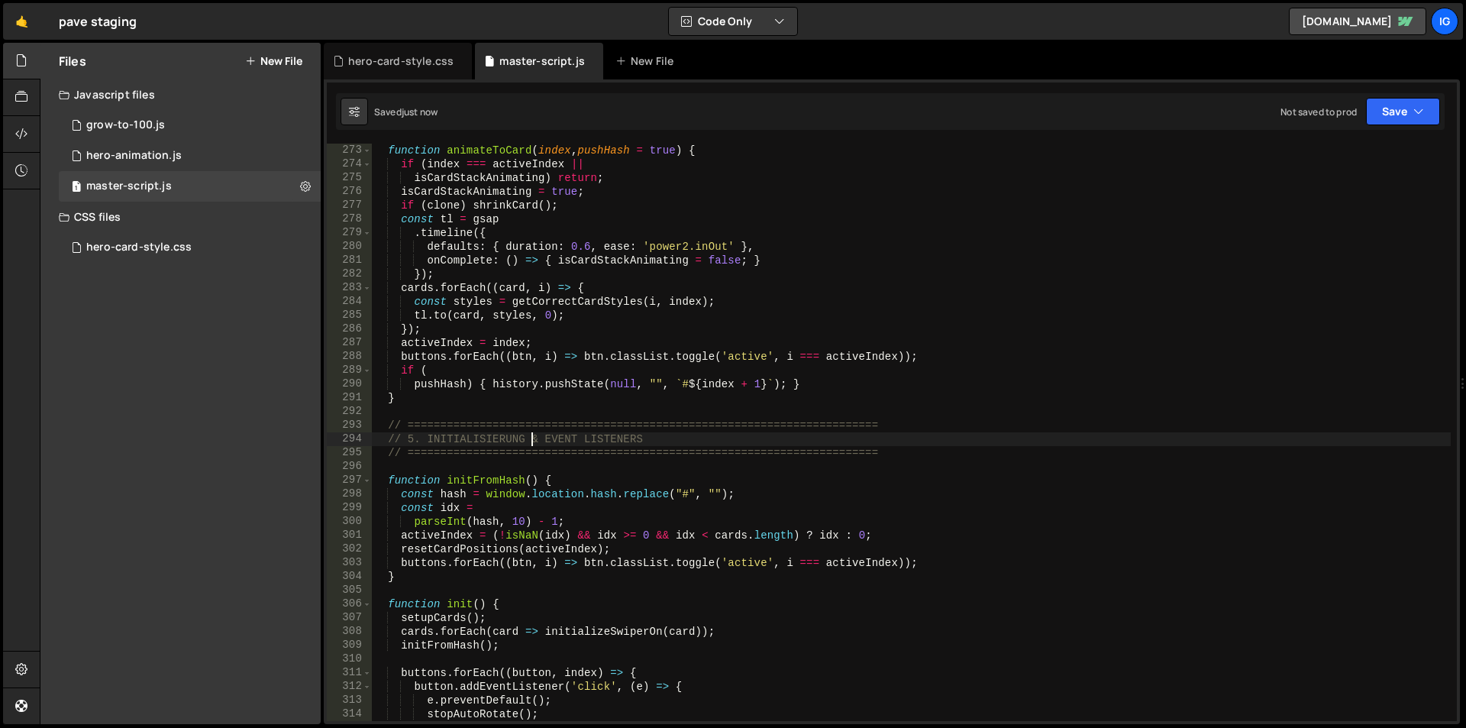
click at [610, 272] on div "function animateToCard ( index , pushHash = true ) { if ( index === activeIndex…" at bounding box center [911, 446] width 1079 height 605
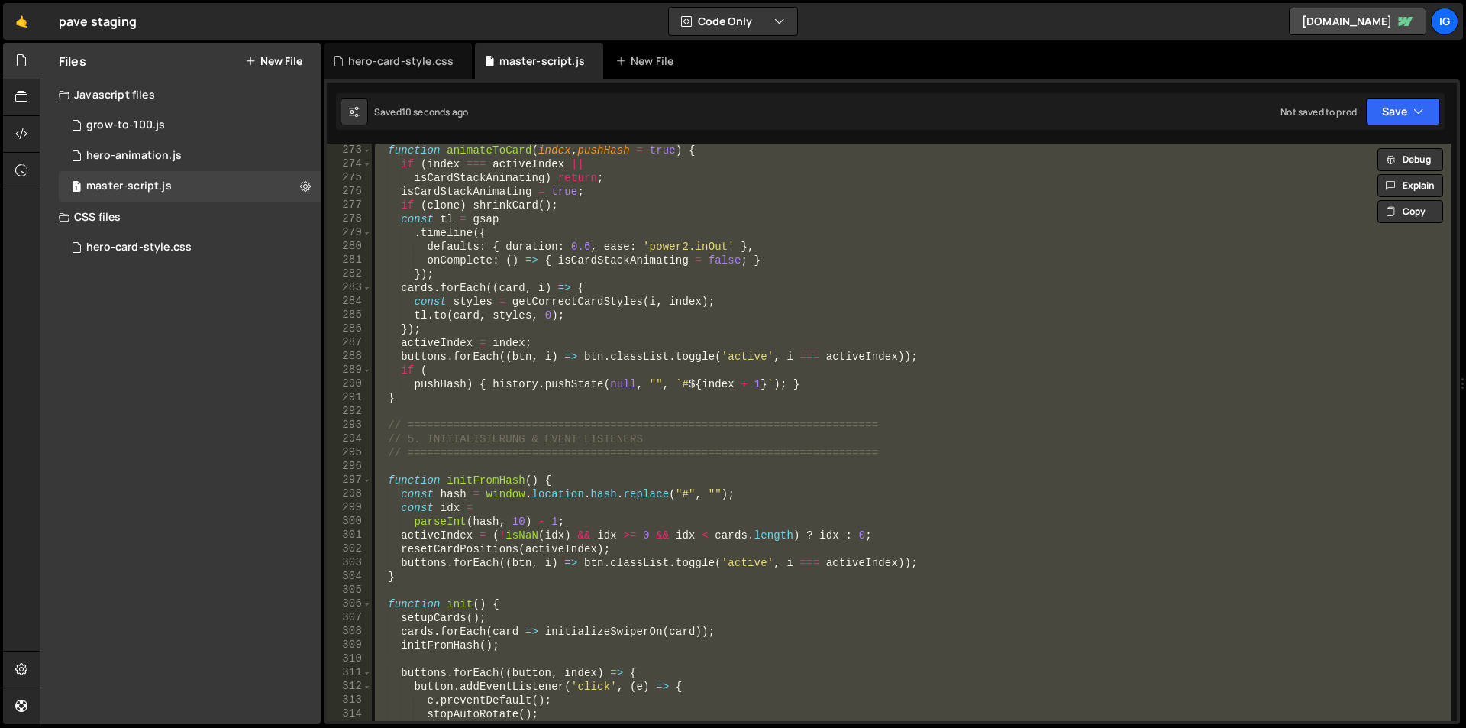
paste textarea
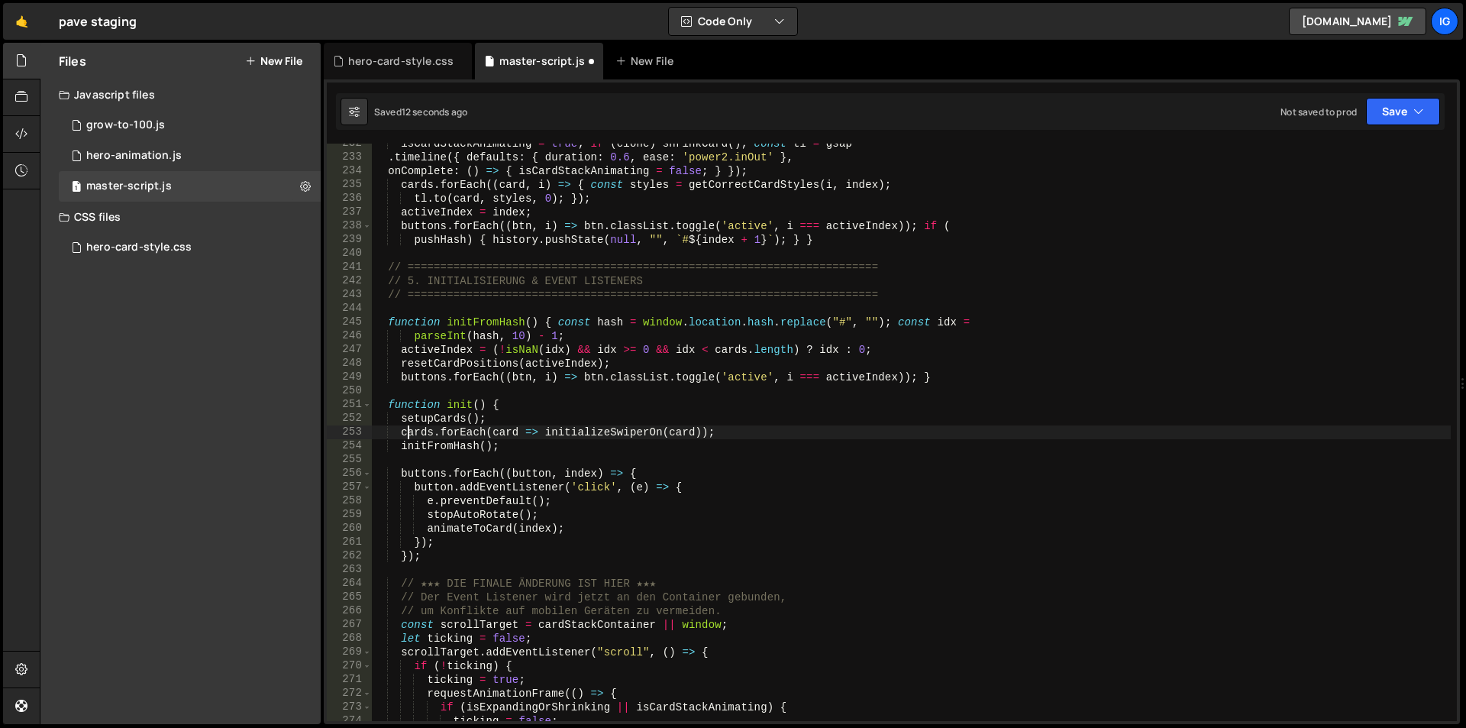
scroll to position [3183, 0]
click at [409, 55] on div "hero-card-style.css" at bounding box center [400, 60] width 105 height 15
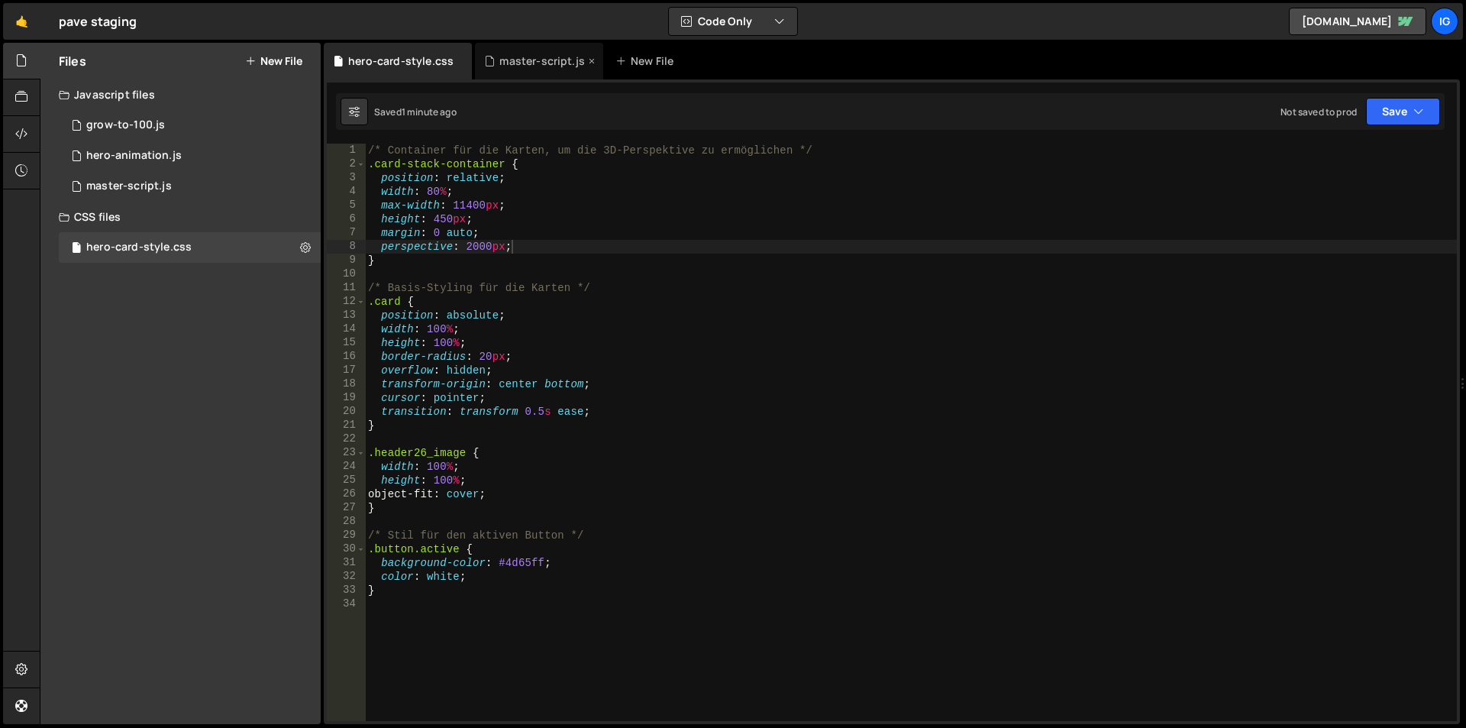
click at [518, 57] on div "master-script.js" at bounding box center [543, 60] width 86 height 15
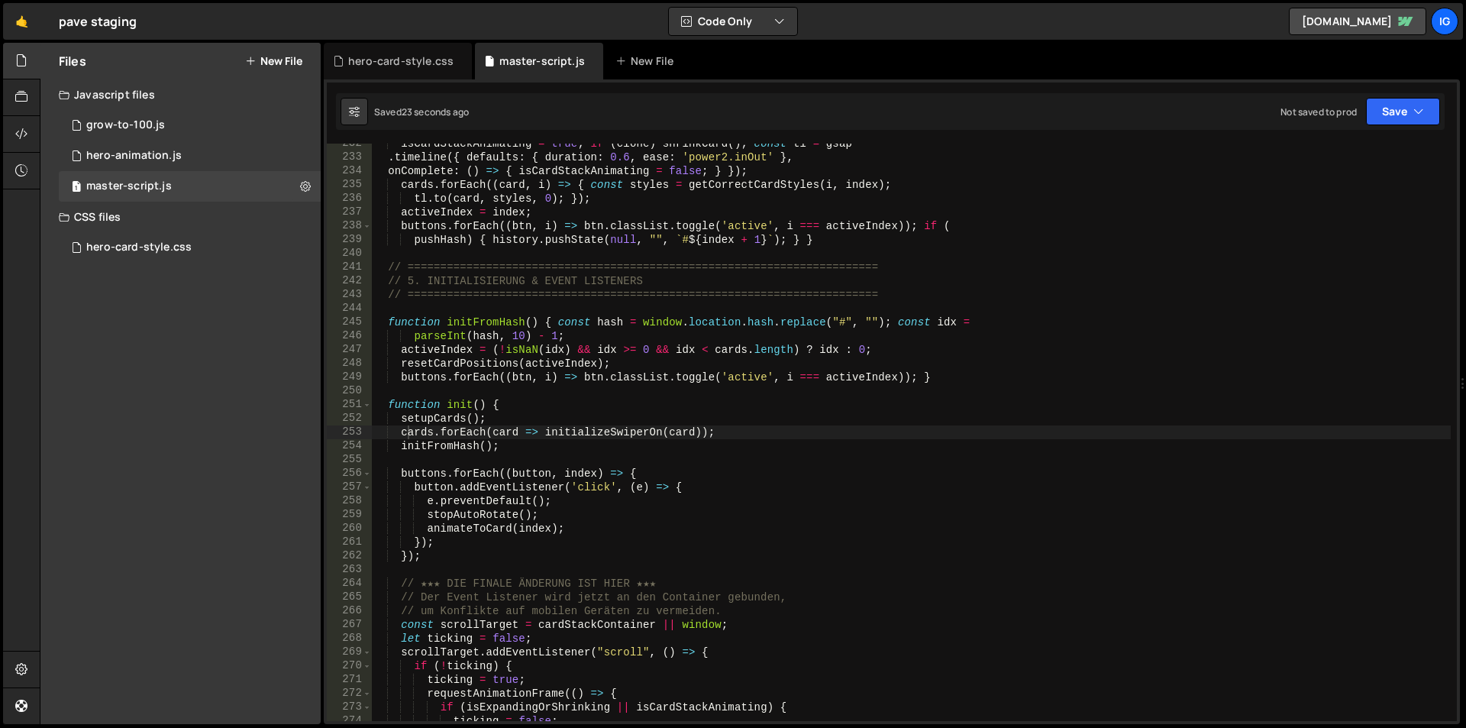
click at [597, 209] on div "isCardStackAnimating = true ; if ( clone ) shrinkCard ( ) ; const tl = gsap . t…" at bounding box center [911, 439] width 1079 height 605
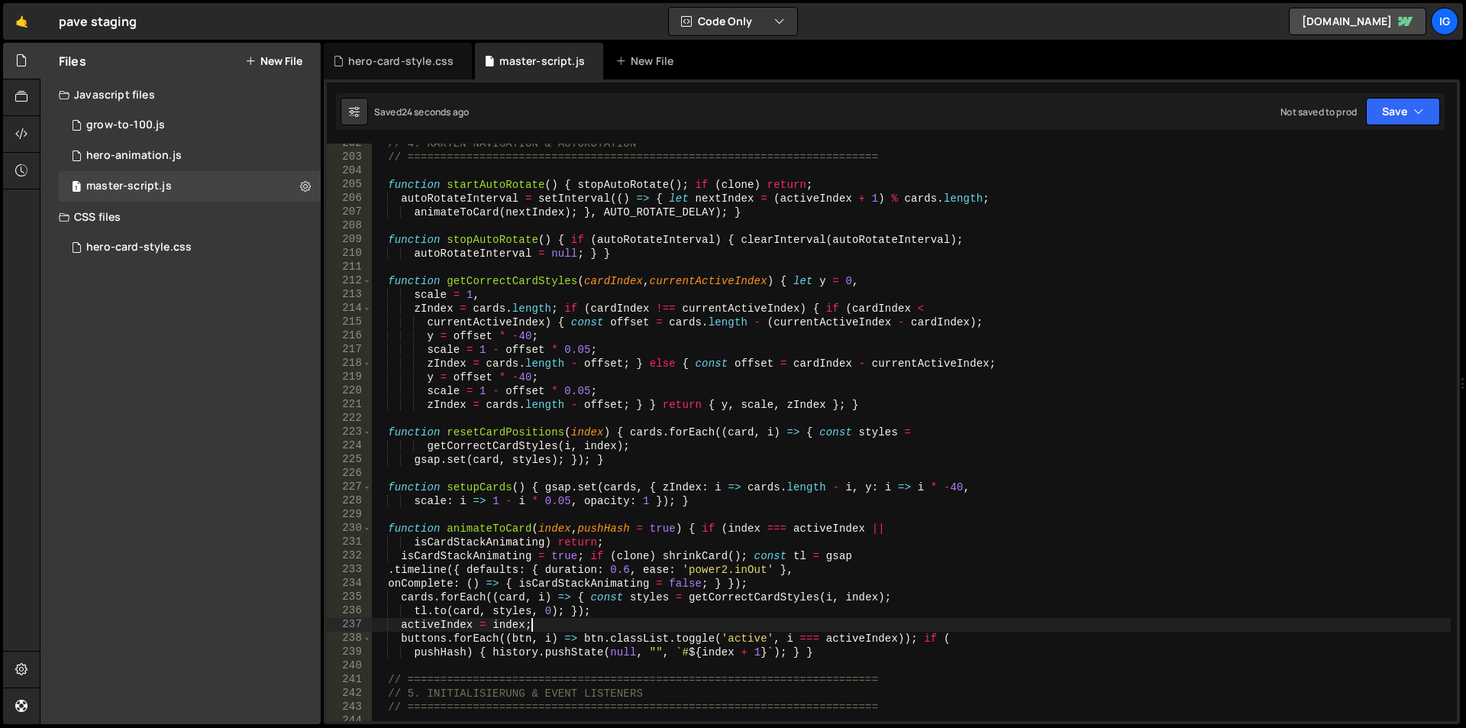
scroll to position [2495, 0]
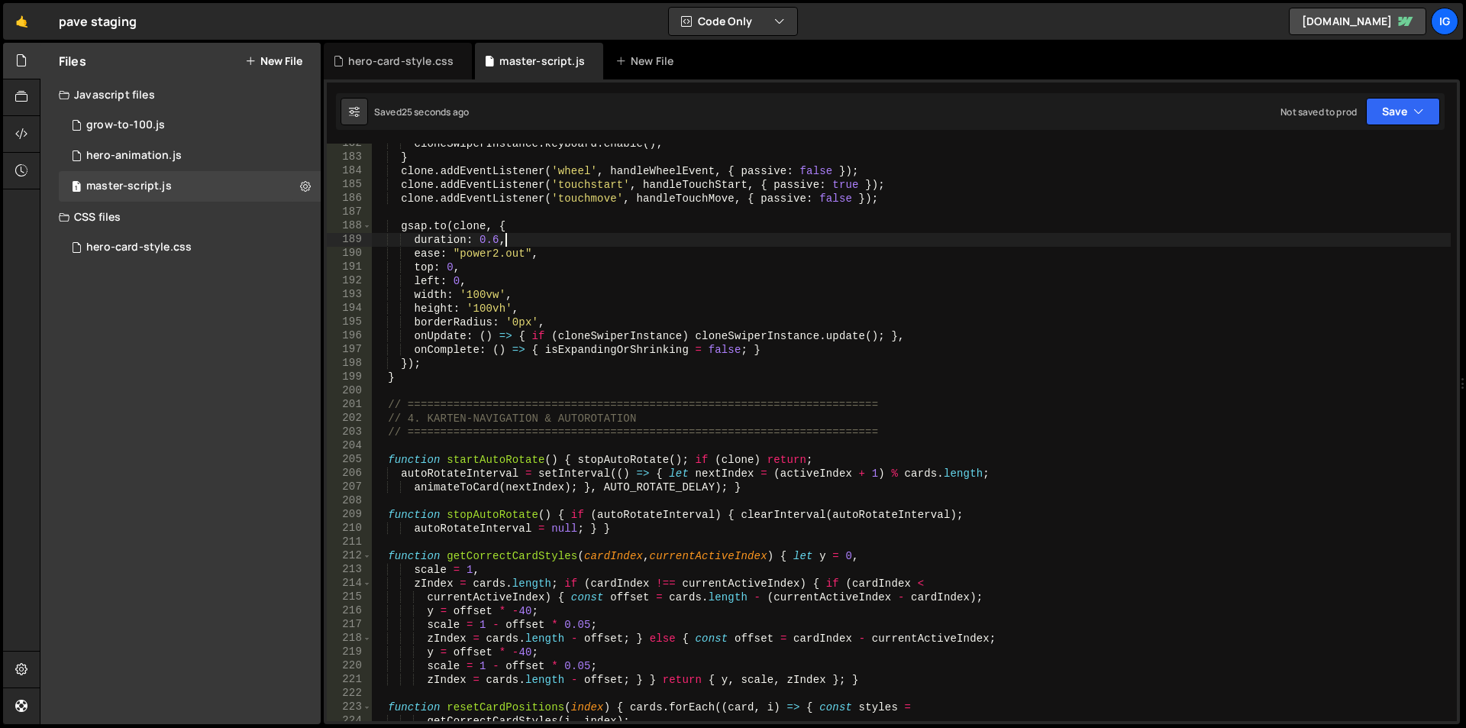
click at [616, 234] on div "cloneSwiperInstance . keyboard . enable ( ) ; } clone . addEventListener ( 'whe…" at bounding box center [911, 439] width 1079 height 605
type textarea "})();"
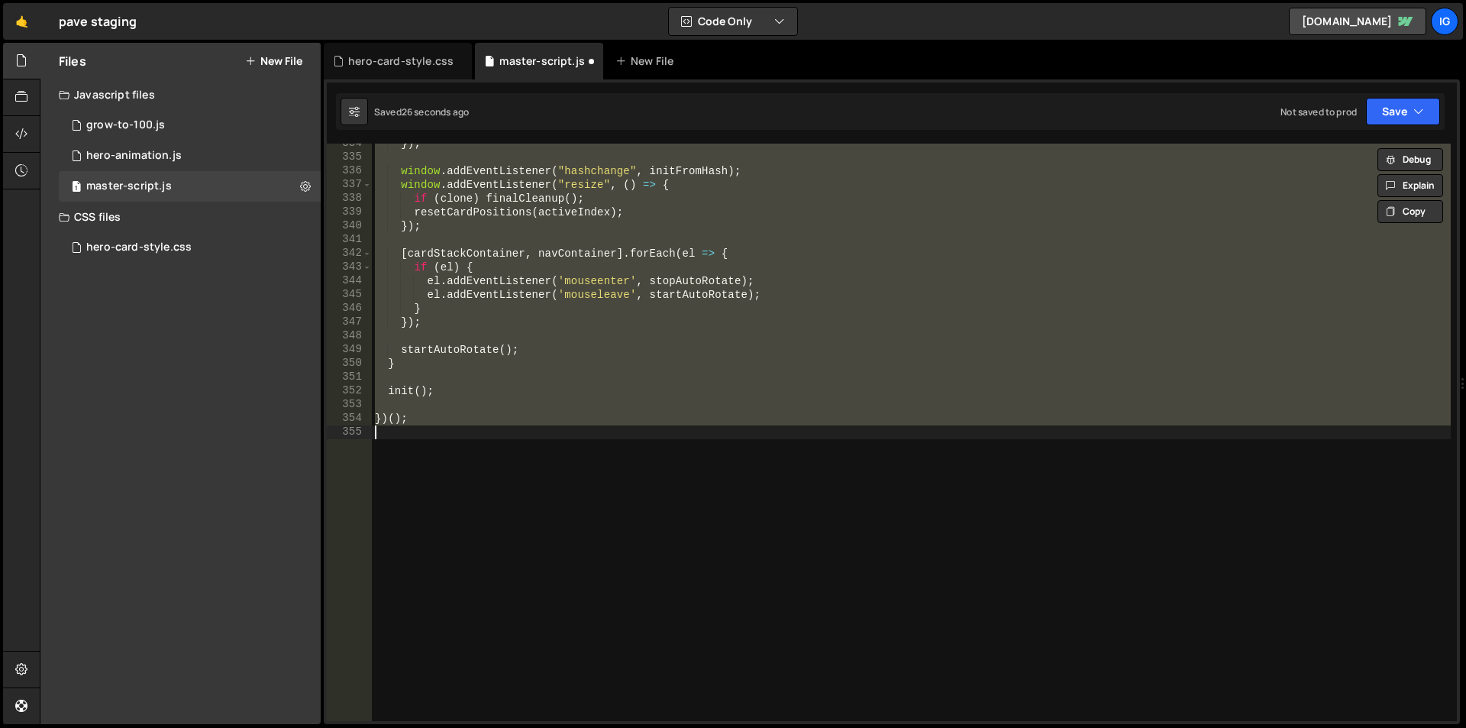
scroll to position [4585, 0]
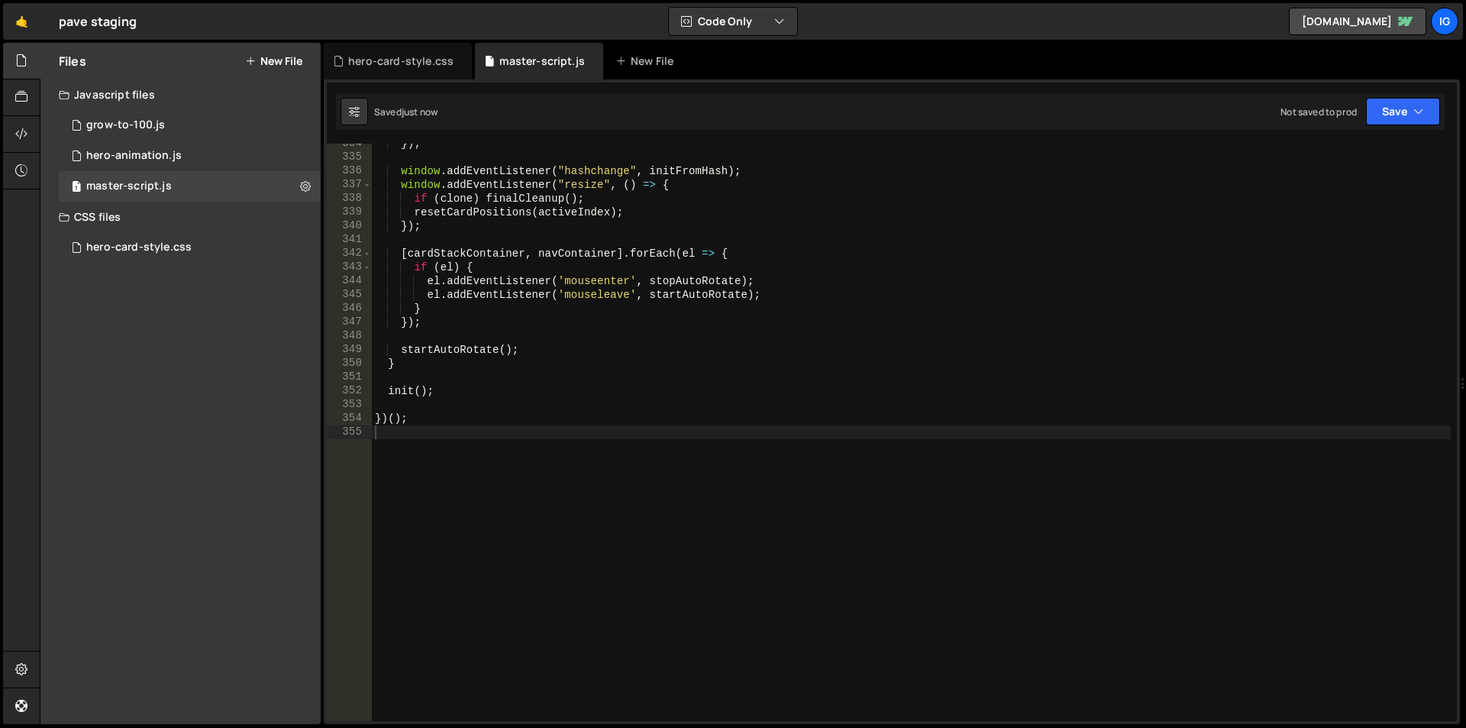
click at [942, 374] on div "}) ; window . addEventListener ( "hashchange" , initFromHash ) ; window . addEv…" at bounding box center [911, 439] width 1079 height 605
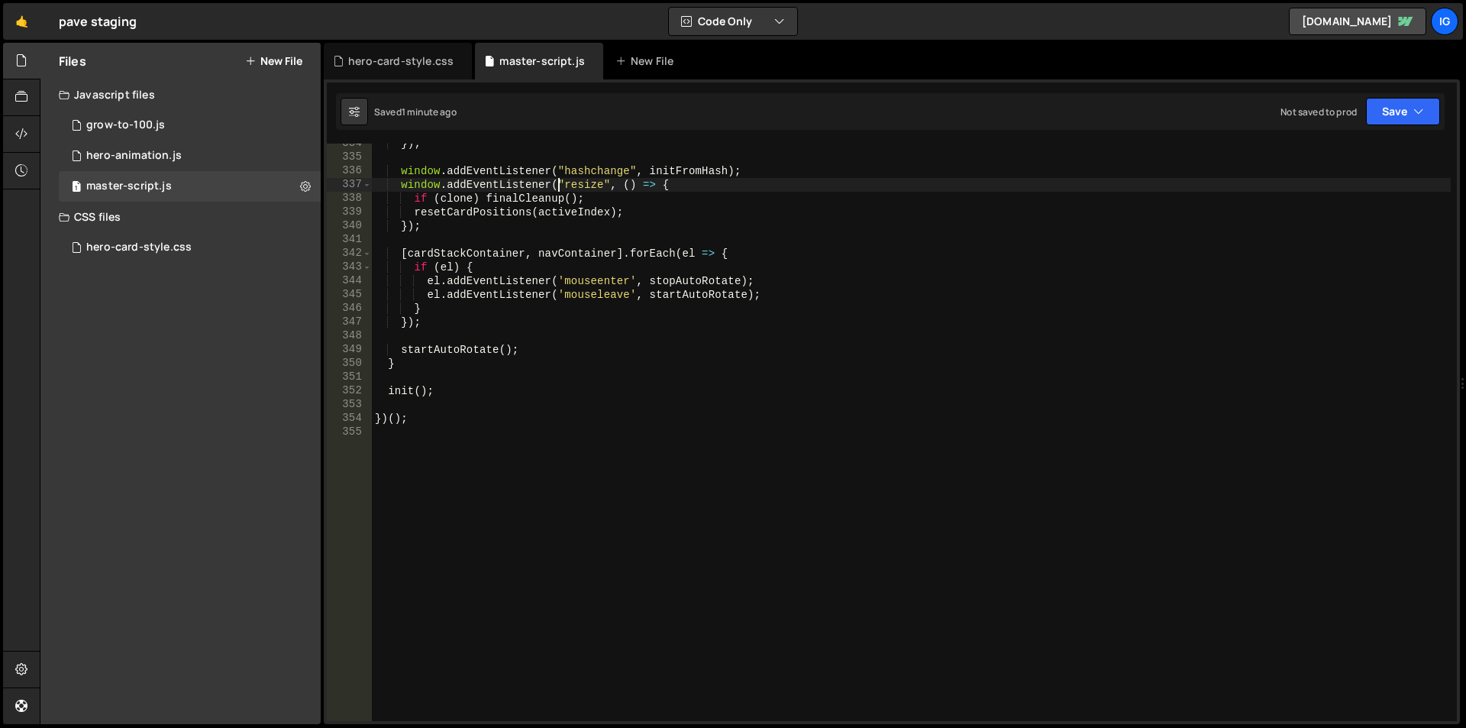
click at [558, 186] on div "}) ; window . addEventListener ( "hashchange" , initFromHash ) ; window . addEv…" at bounding box center [911, 439] width 1079 height 605
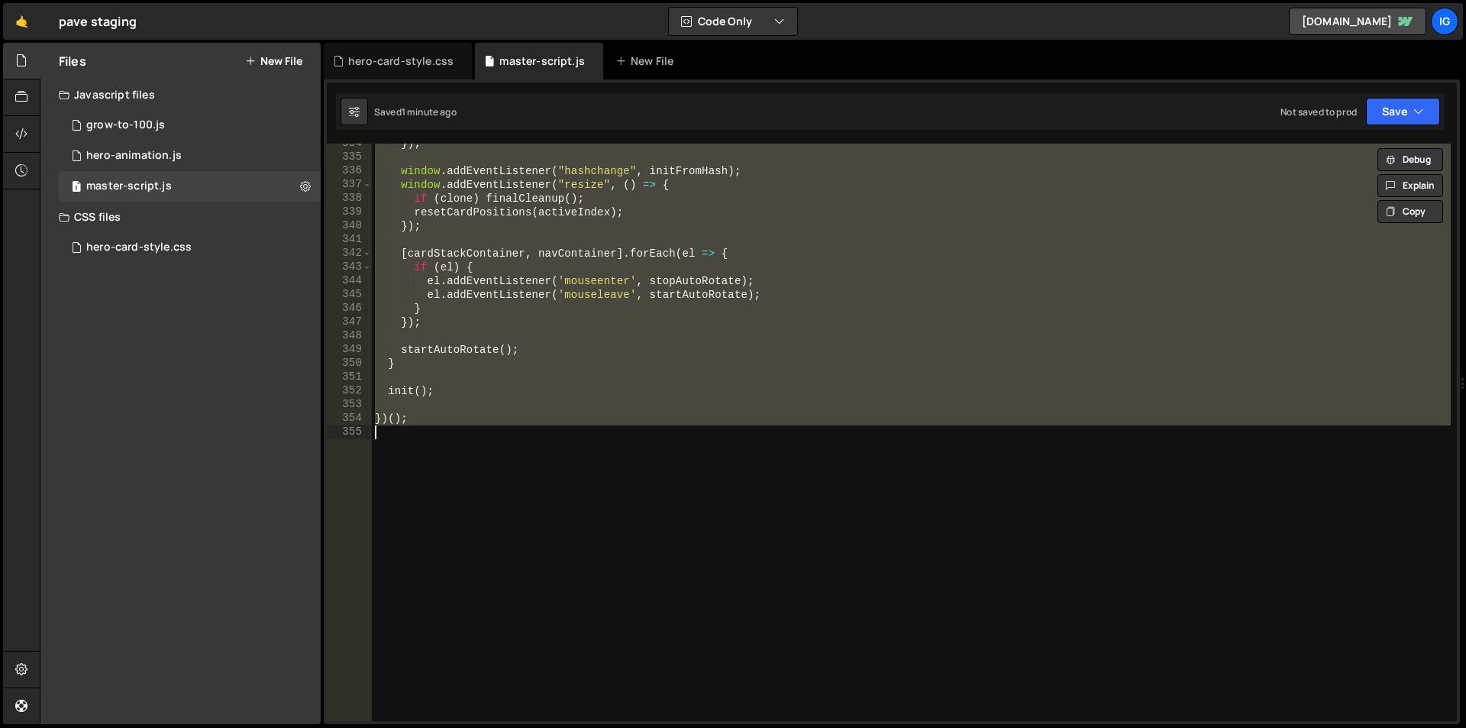
paste textarea
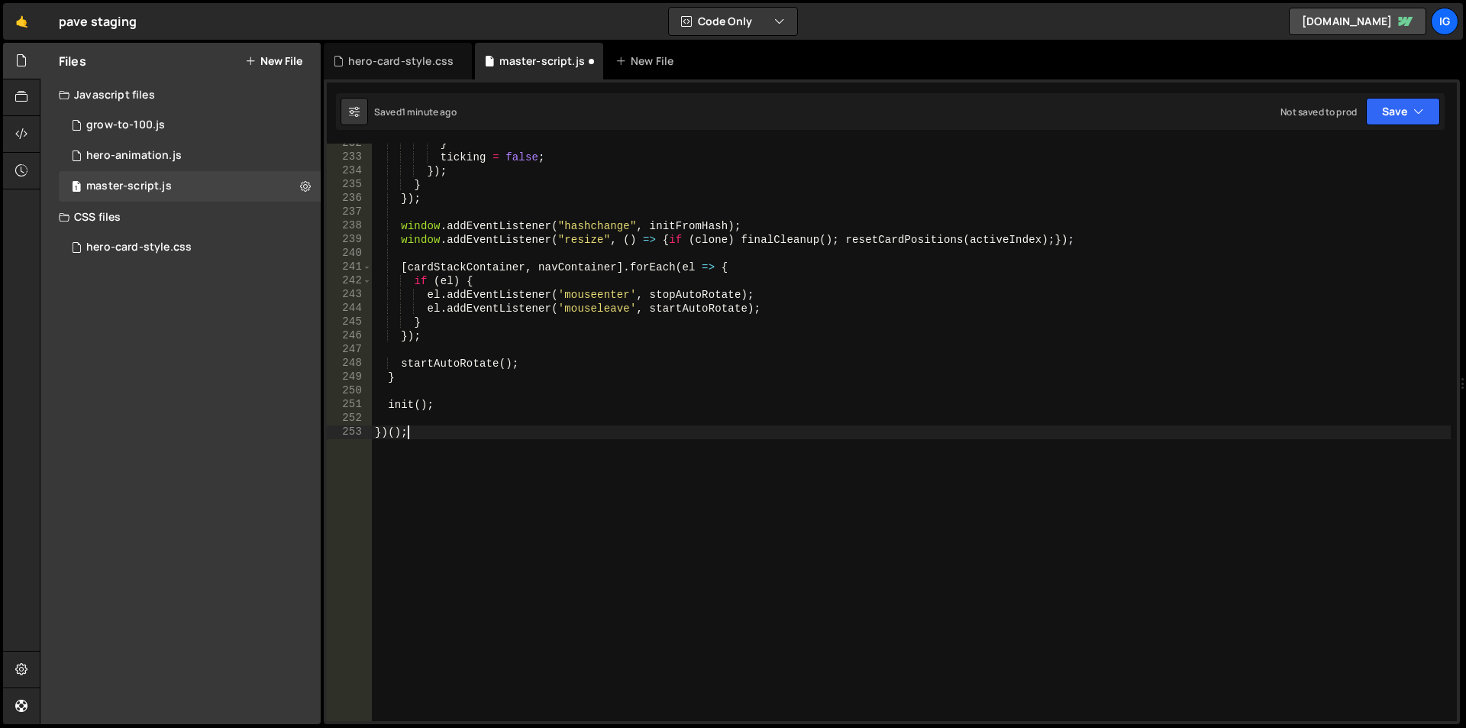
scroll to position [3183, 0]
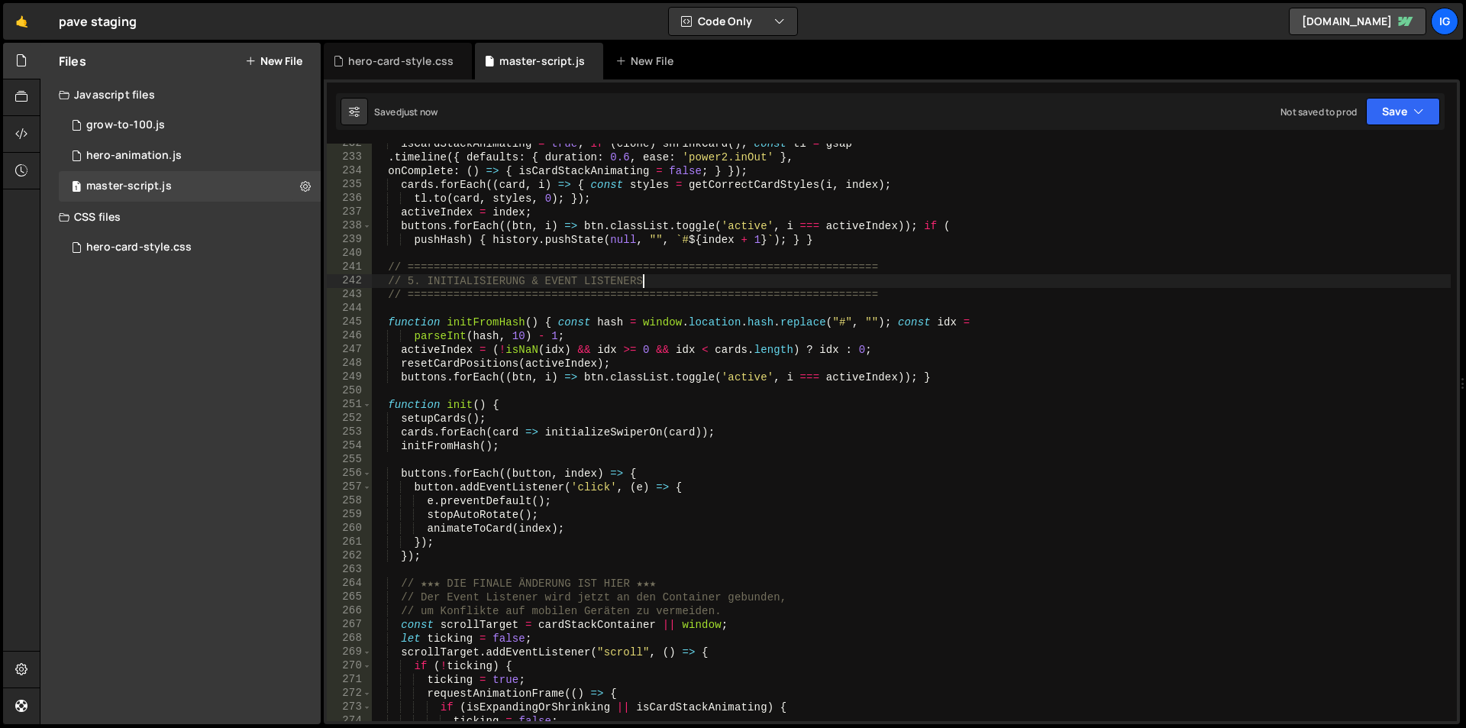
click at [1167, 284] on div "isCardStackAnimating = true ; if ( clone ) shrinkCard ( ) ; const tl = gsap . t…" at bounding box center [911, 439] width 1079 height 605
type textarea "})();"
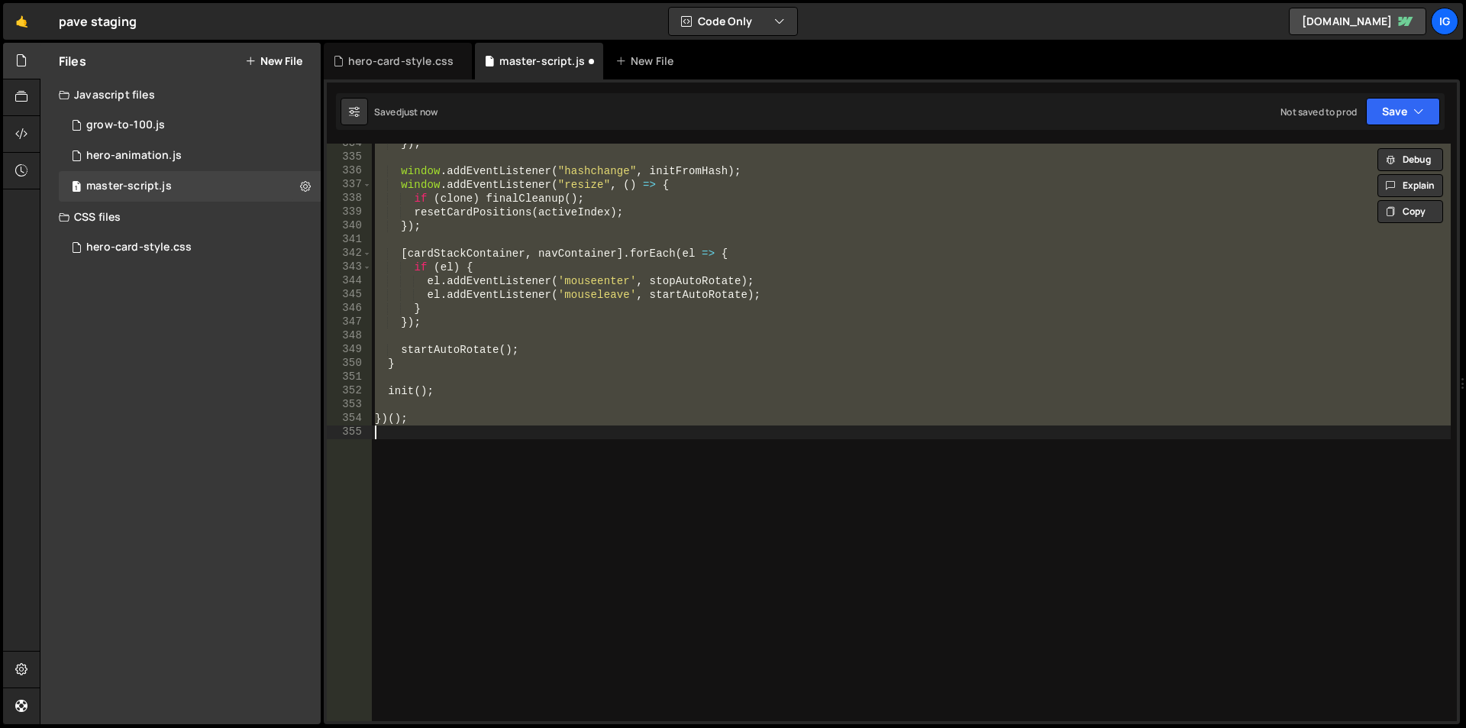
scroll to position [4585, 0]
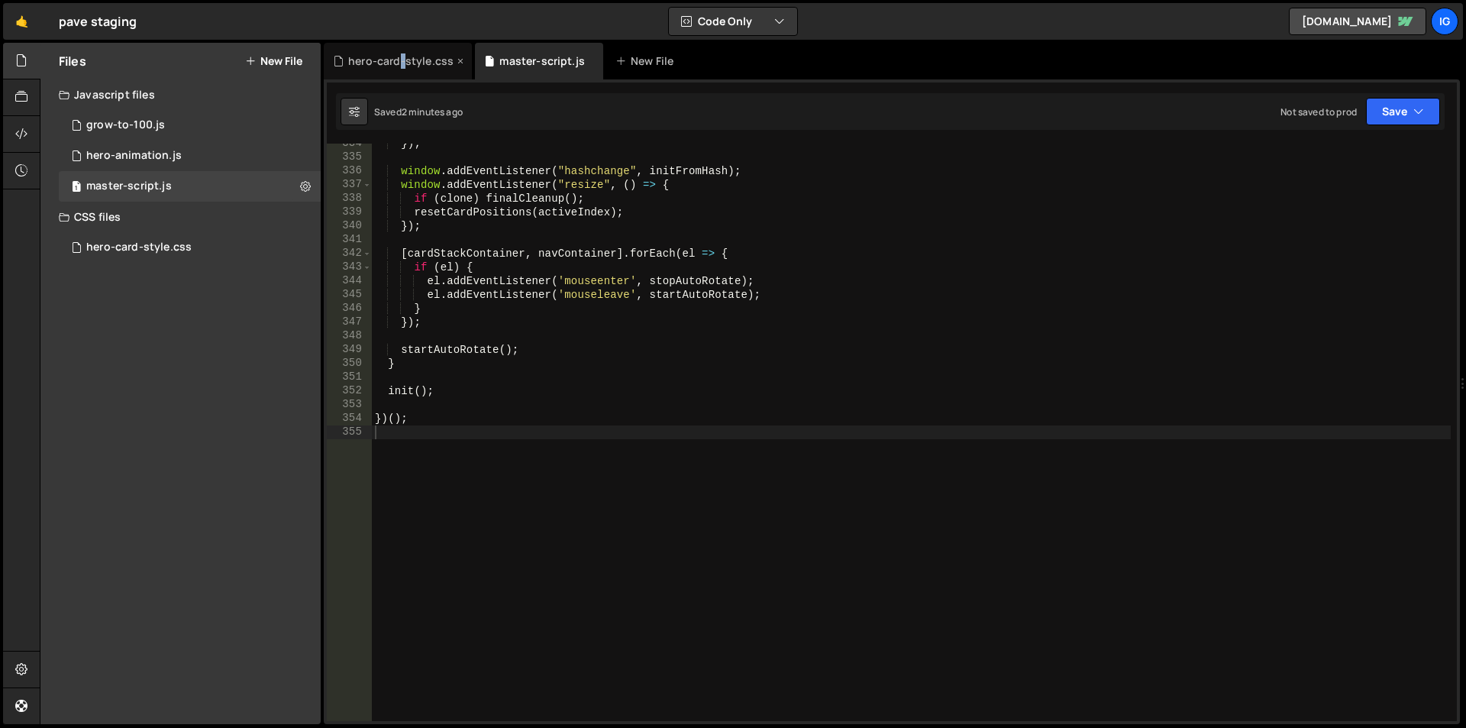
click at [402, 50] on div "hero-card-style.css" at bounding box center [398, 61] width 148 height 37
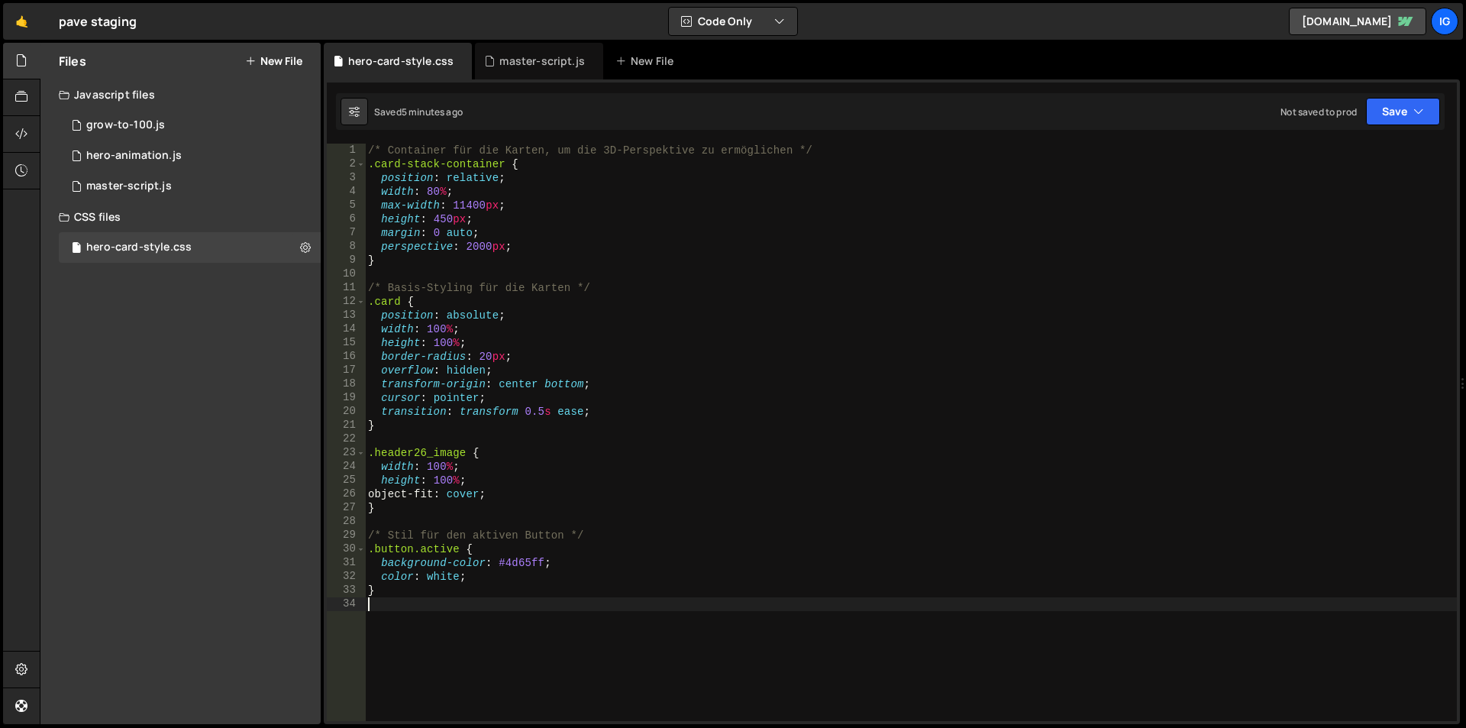
click at [456, 615] on div "/* Container für die Karten, um die 3D-Perspektive zu ermöglichen */ .card-stac…" at bounding box center [911, 446] width 1092 height 605
paste textarea "}"
type textarea "}"
click at [457, 609] on div "/* Container für die Karten, um die 3D-Perspektive zu ermöglichen */ .card-stac…" at bounding box center [911, 446] width 1092 height 605
click at [553, 71] on div "master-script.js" at bounding box center [539, 61] width 128 height 37
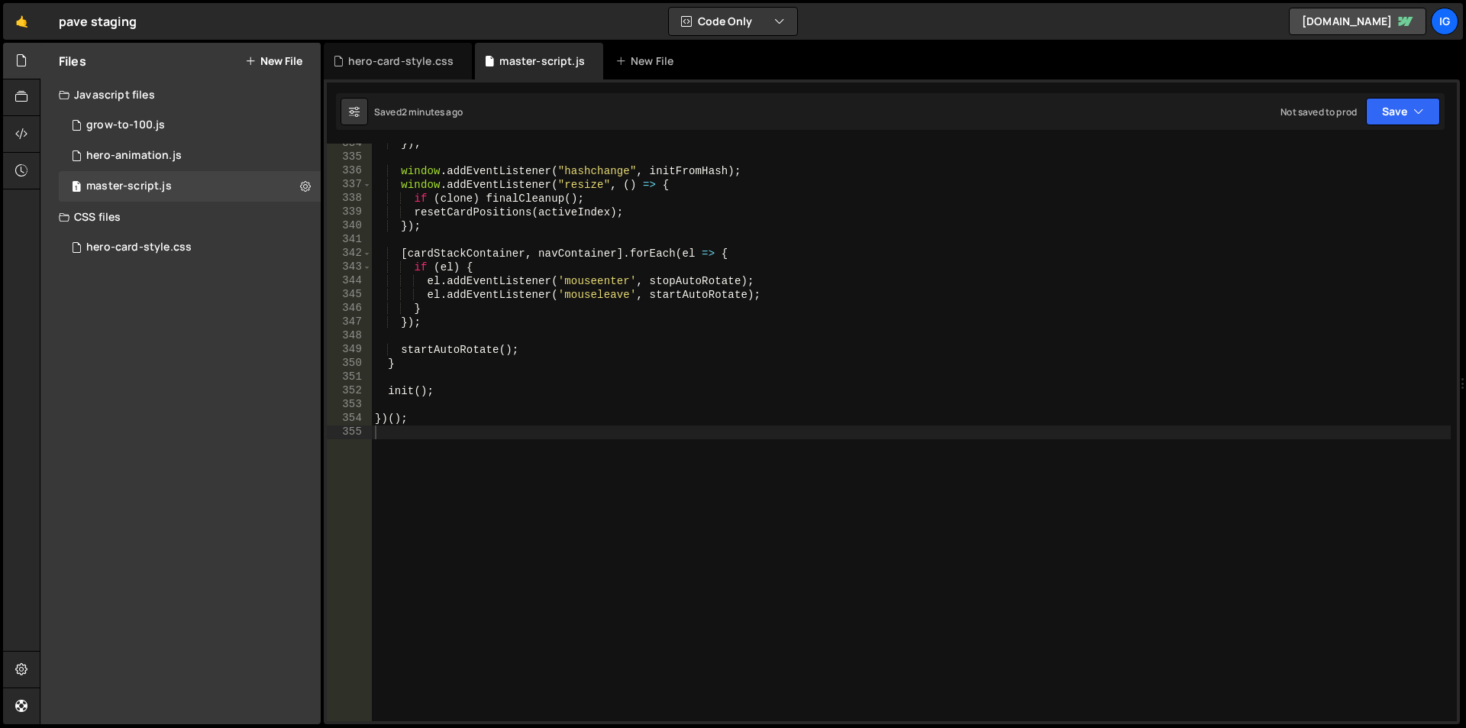
click at [573, 198] on div "}) ; window . addEventListener ( "hashchange" , initFromHash ) ; window . addEv…" at bounding box center [911, 439] width 1079 height 605
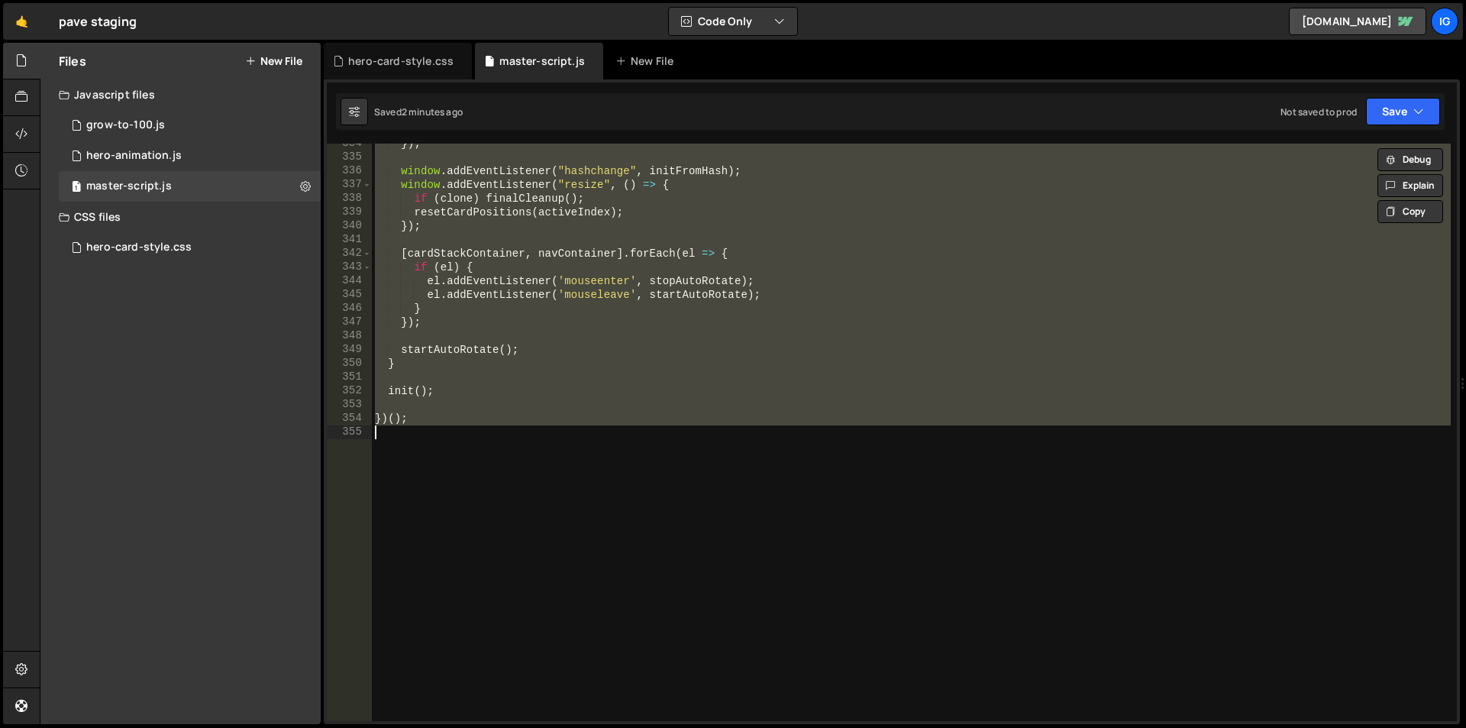
paste textarea
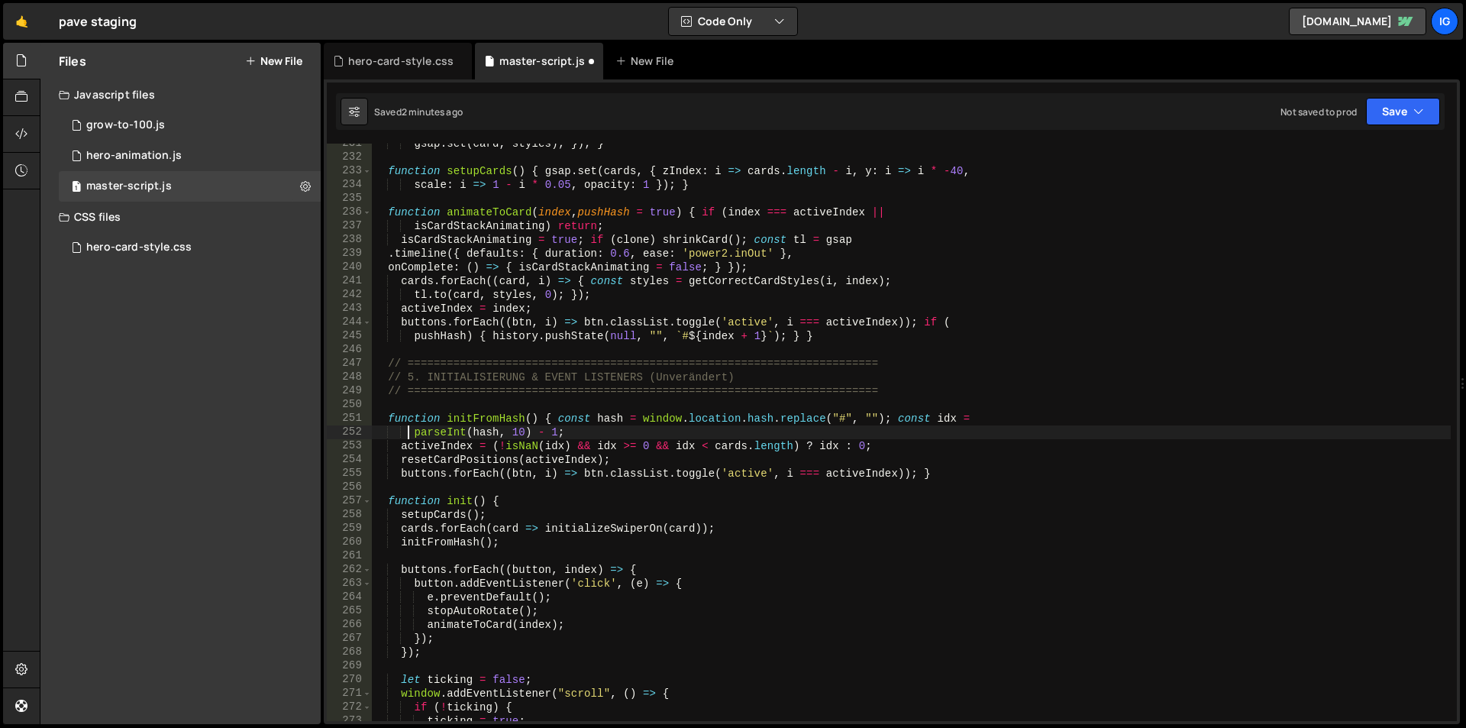
scroll to position [3169, 0]
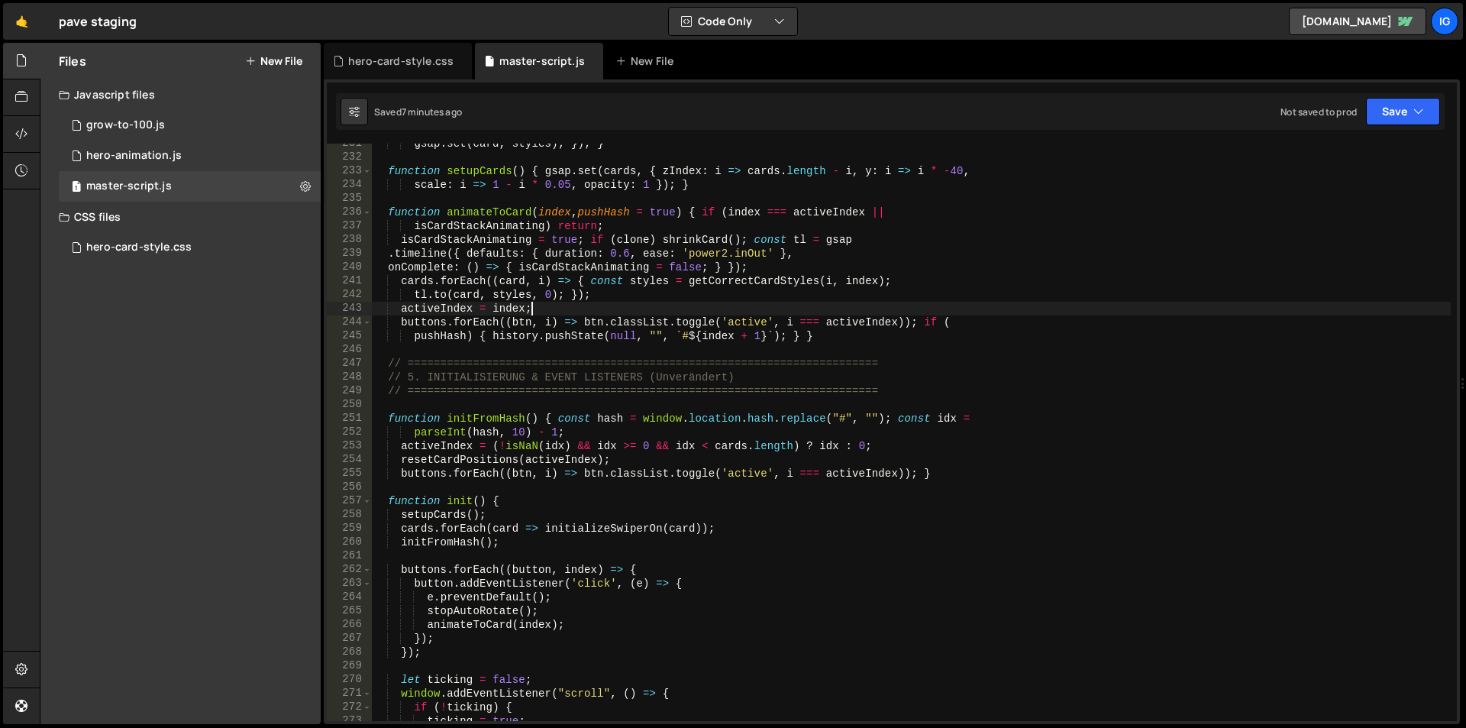
click at [609, 309] on div "gsap . set ( card , styles ) ; }) ; } function setupCards ( ) { gsap . set ( ca…" at bounding box center [911, 439] width 1079 height 605
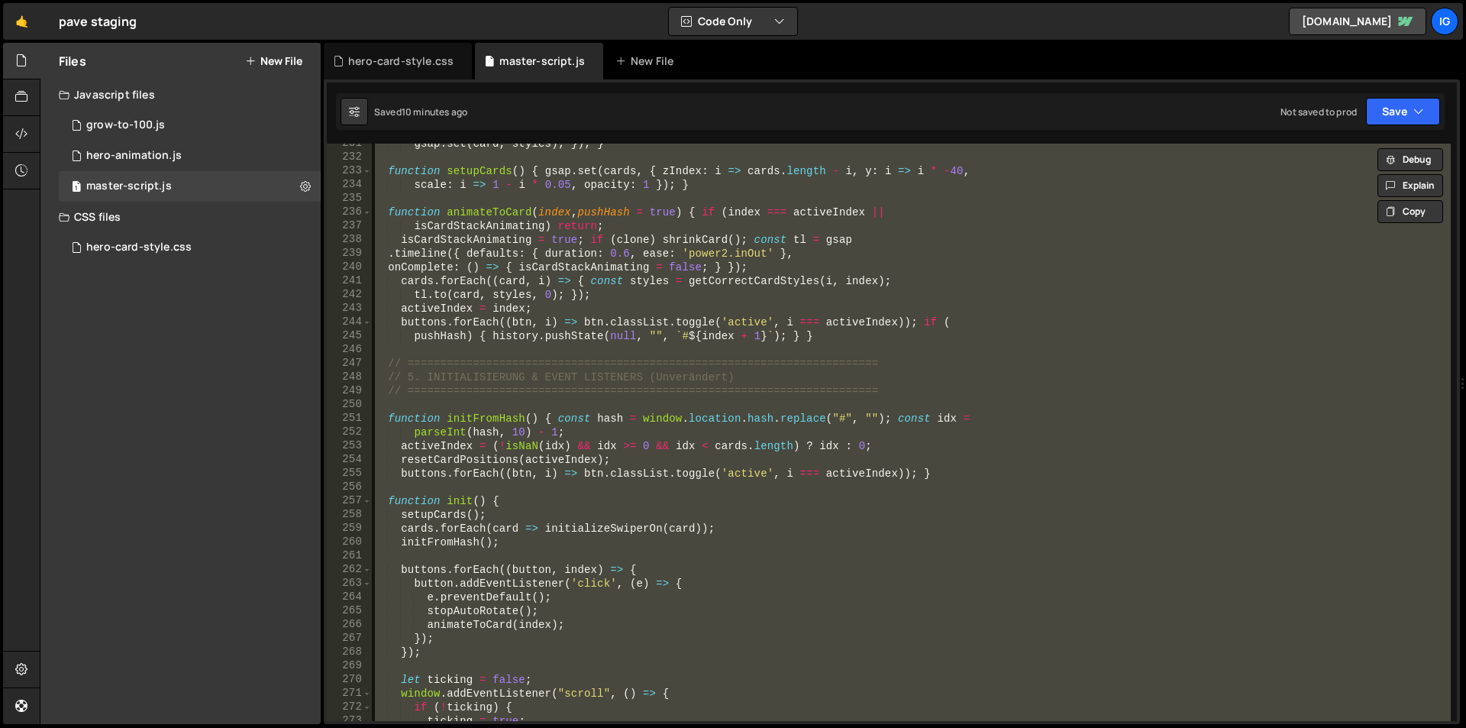
click at [565, 252] on div "gsap . set ( card , styles ) ; }) ; } function setupCards ( ) { gsap . set ( ca…" at bounding box center [911, 432] width 1079 height 577
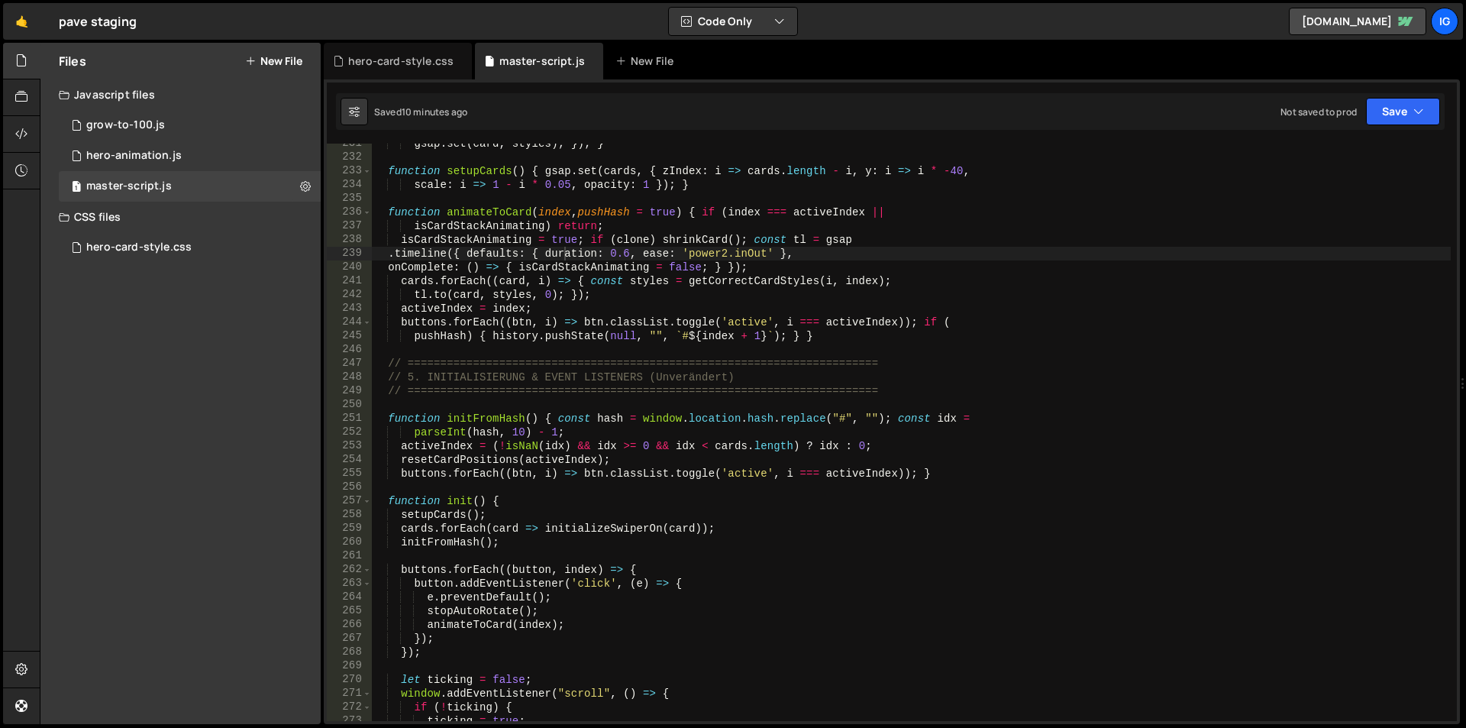
click at [738, 244] on div "gsap . set ( card , styles ) ; }) ; } function setupCards ( ) { gsap . set ( ca…" at bounding box center [911, 439] width 1079 height 605
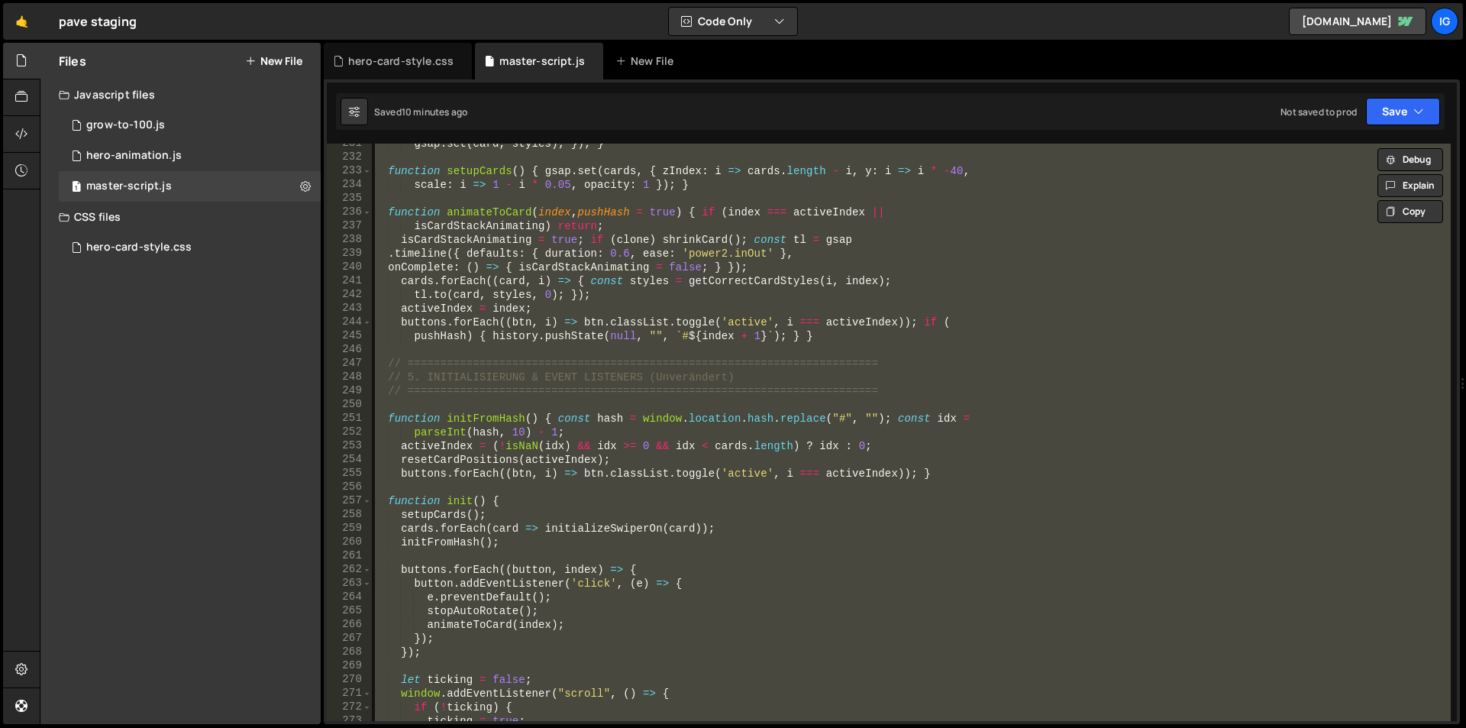
paste textarea
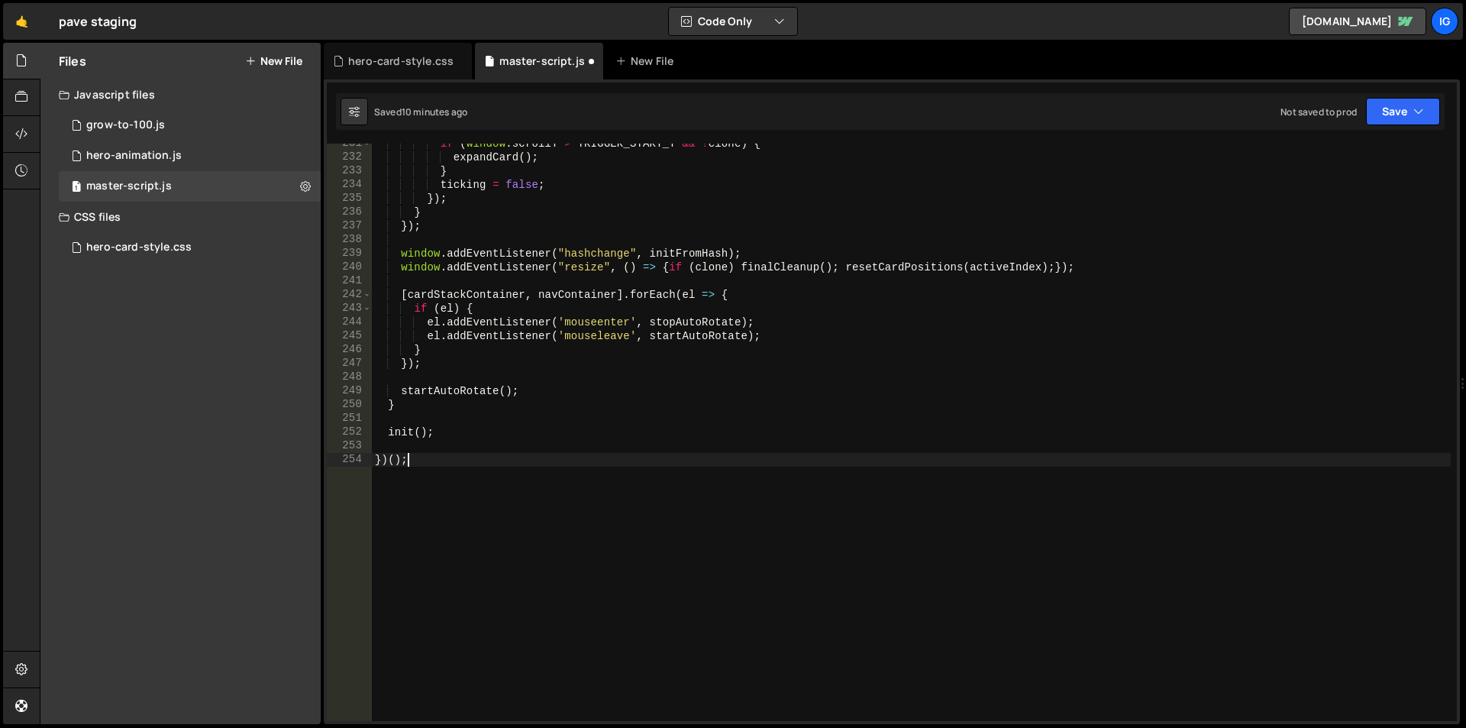
scroll to position [3265, 0]
type textarea "resetCardPositions(activeIndex);"
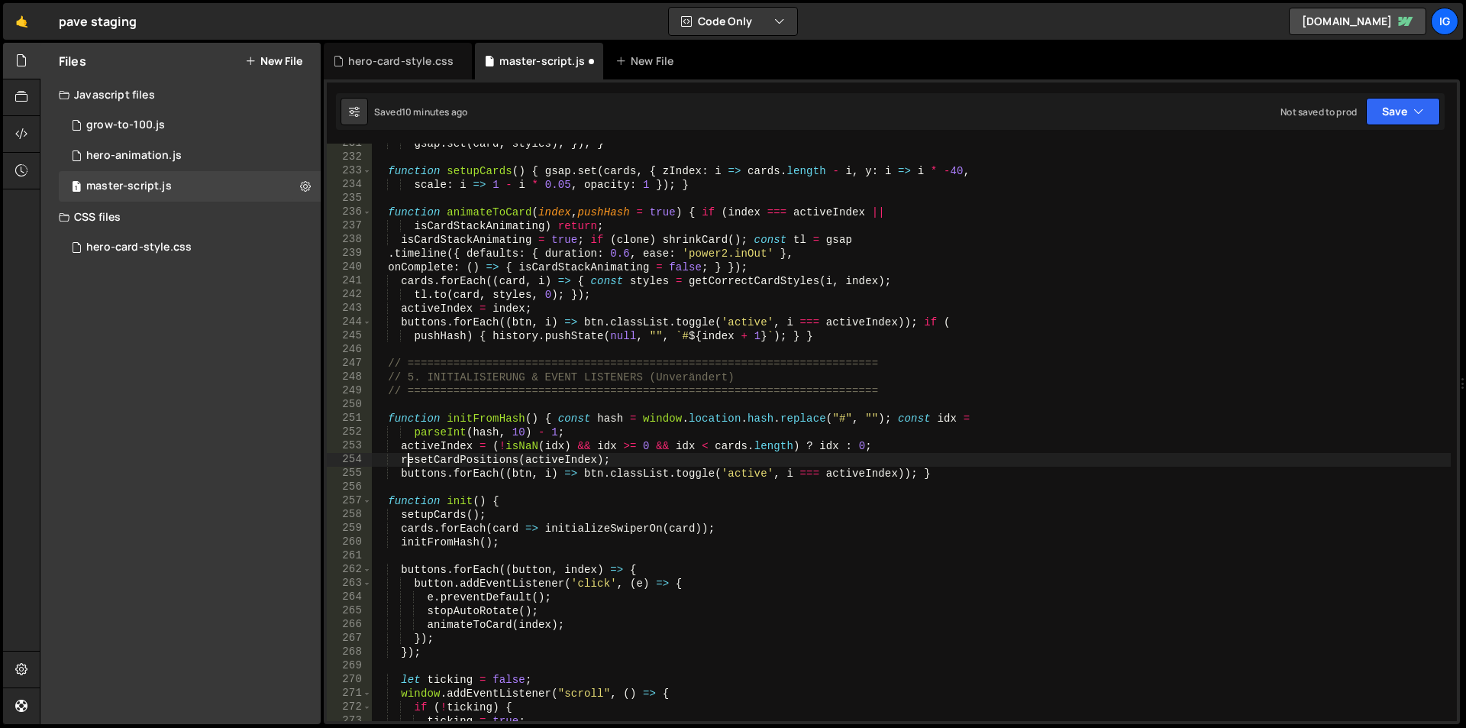
scroll to position [3169, 0]
click at [951, 344] on div "gsap . set ( card , styles ) ; }) ; } function setupCards ( ) { gsap . set ( ca…" at bounding box center [911, 439] width 1079 height 605
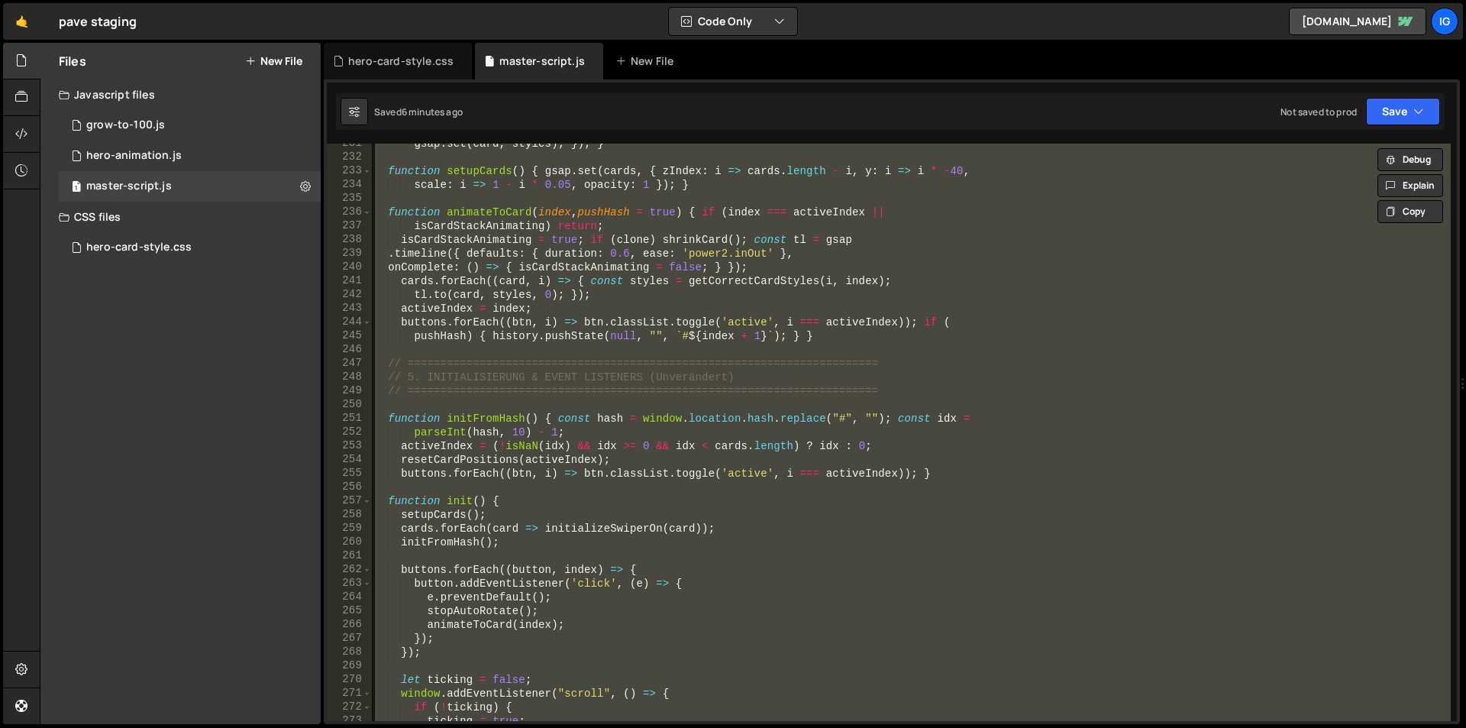
click at [564, 257] on div "gsap . set ( card , styles ) ; }) ; } function setupCards ( ) { gsap . set ( ca…" at bounding box center [911, 432] width 1079 height 577
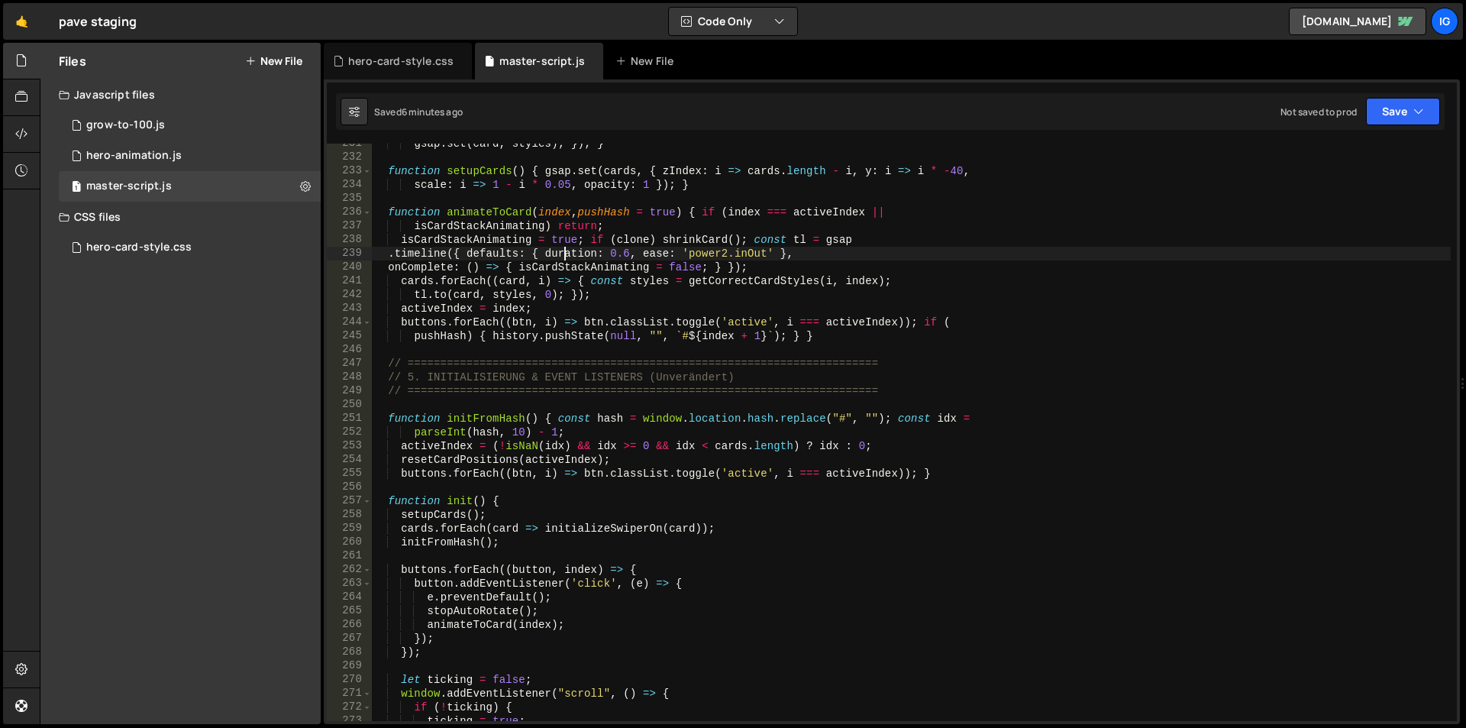
click at [564, 257] on div "gsap . set ( card , styles ) ; }) ; } function setupCards ( ) { gsap . set ( ca…" at bounding box center [911, 439] width 1079 height 605
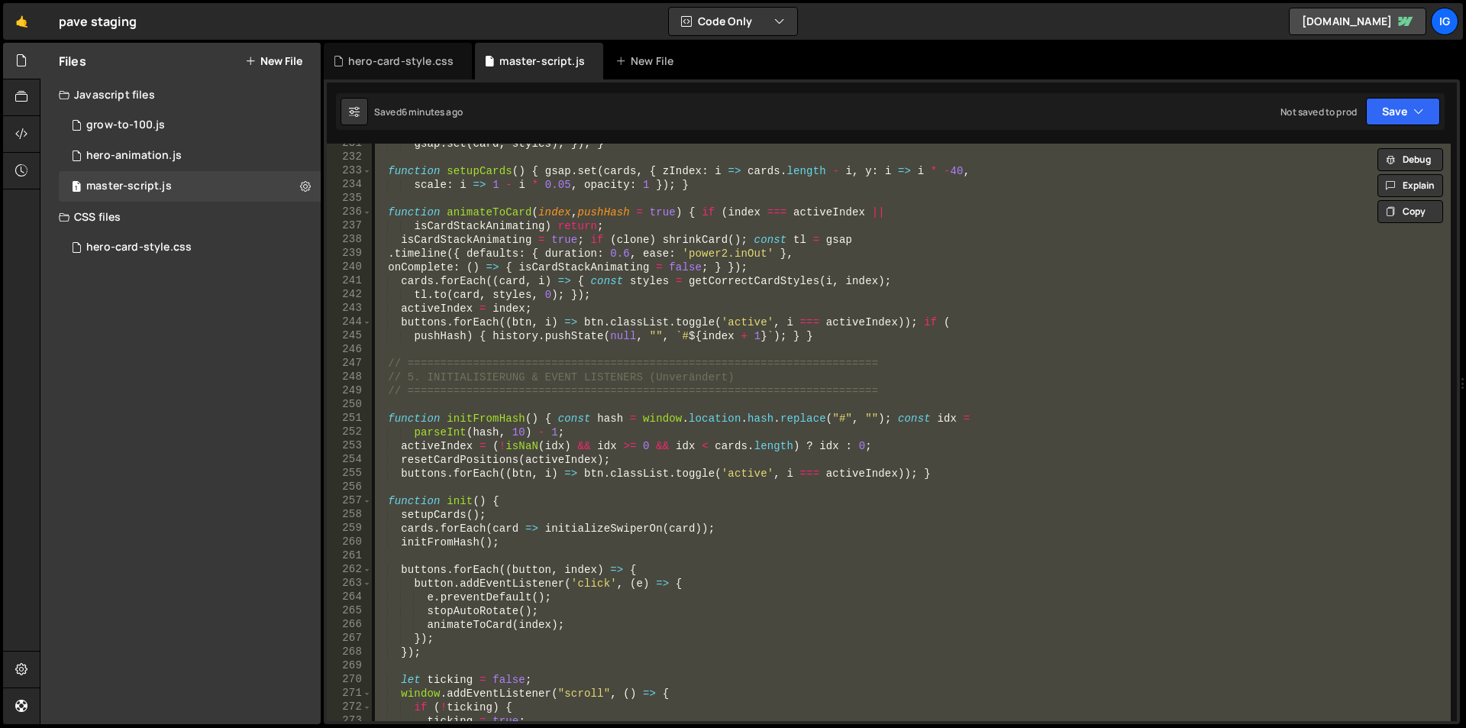
paste textarea
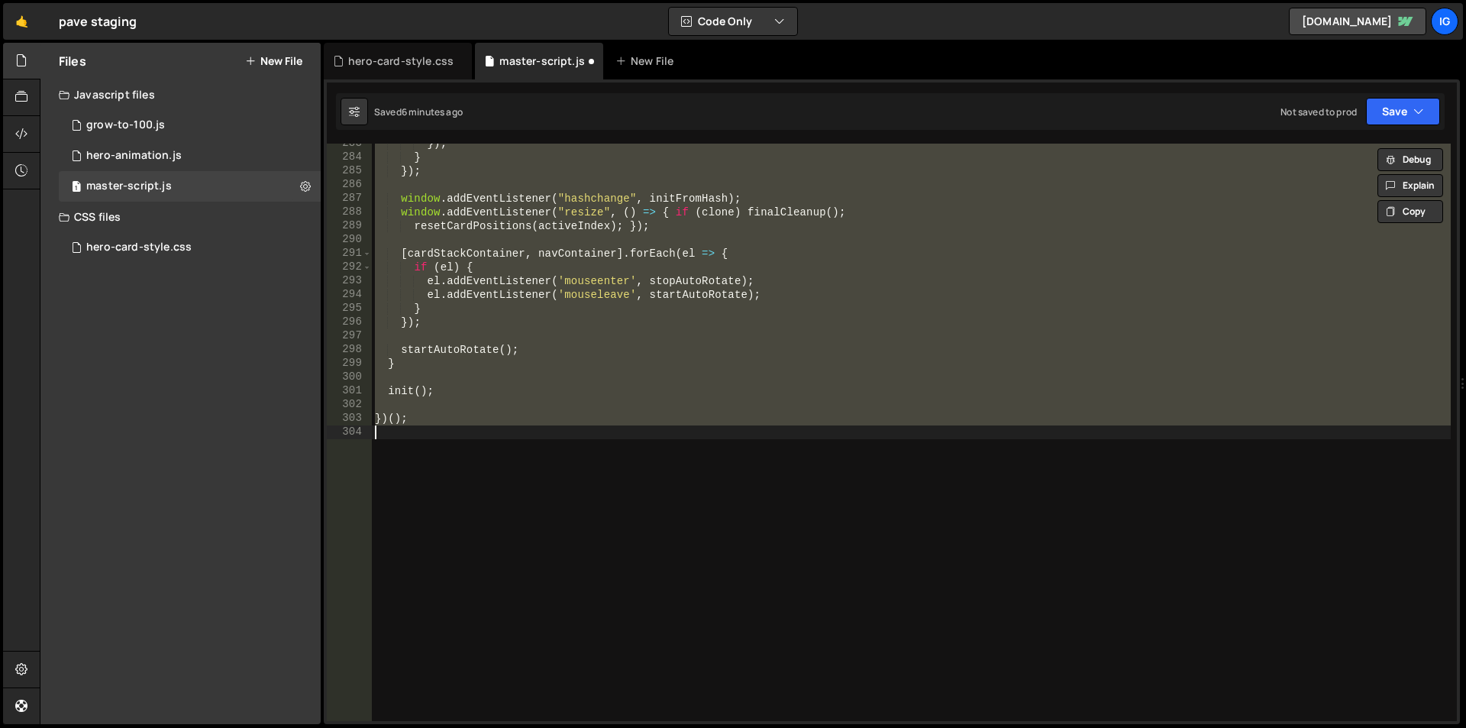
scroll to position [3884, 0]
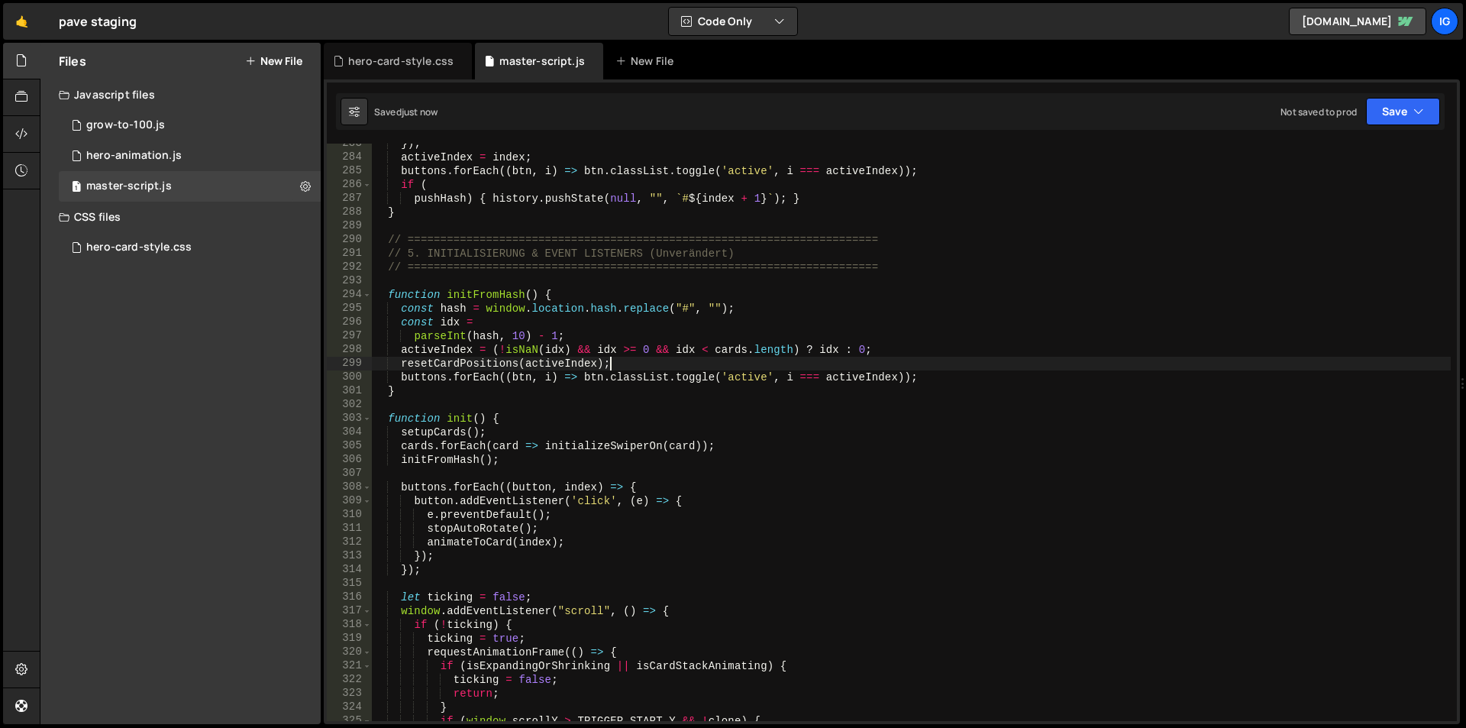
click at [897, 362] on div "}) ; activeIndex = index ; buttons . forEach (( btn , i ) => btn . classList . …" at bounding box center [911, 439] width 1079 height 605
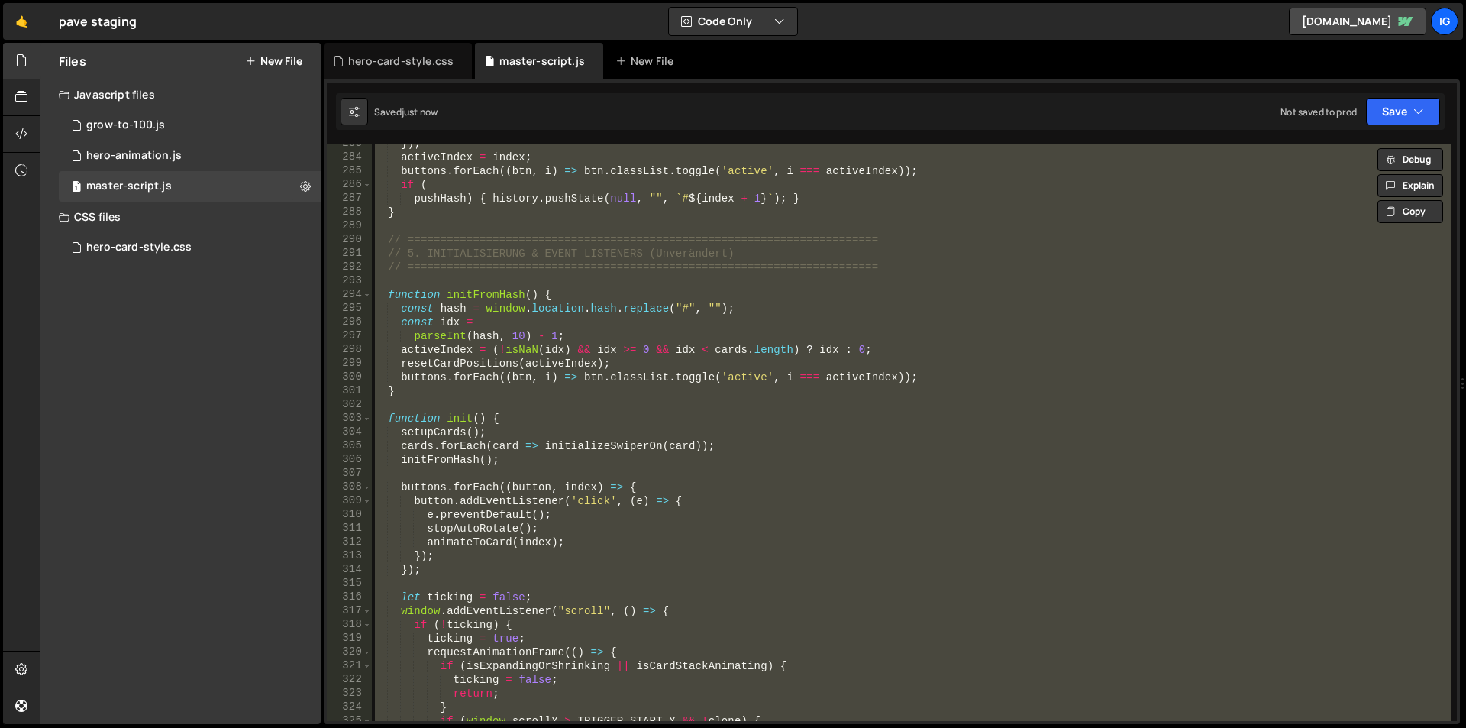
paste textarea
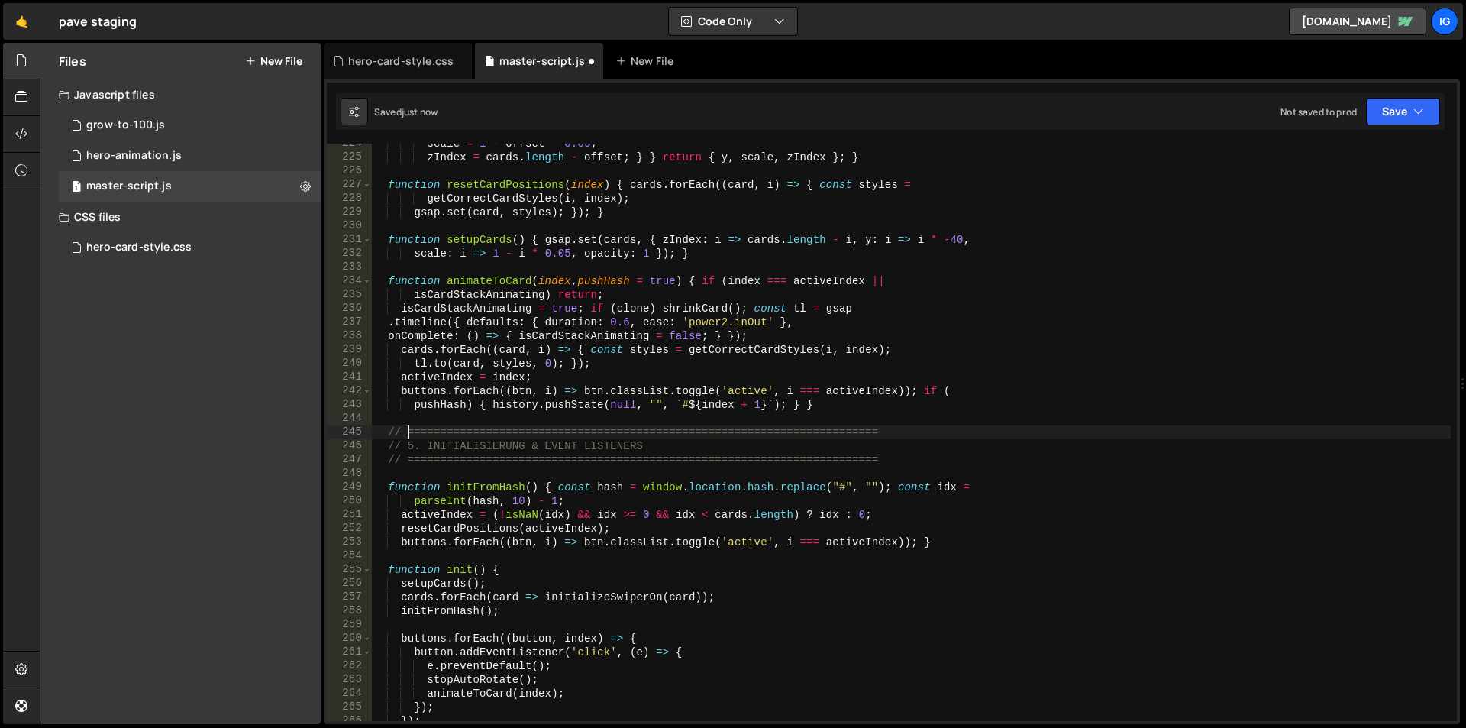
scroll to position [3073, 0]
click at [592, 244] on div "scale = 1 - offset * 0.05 ; zIndex = cards . length - offset ; } } return { y ,…" at bounding box center [911, 439] width 1079 height 605
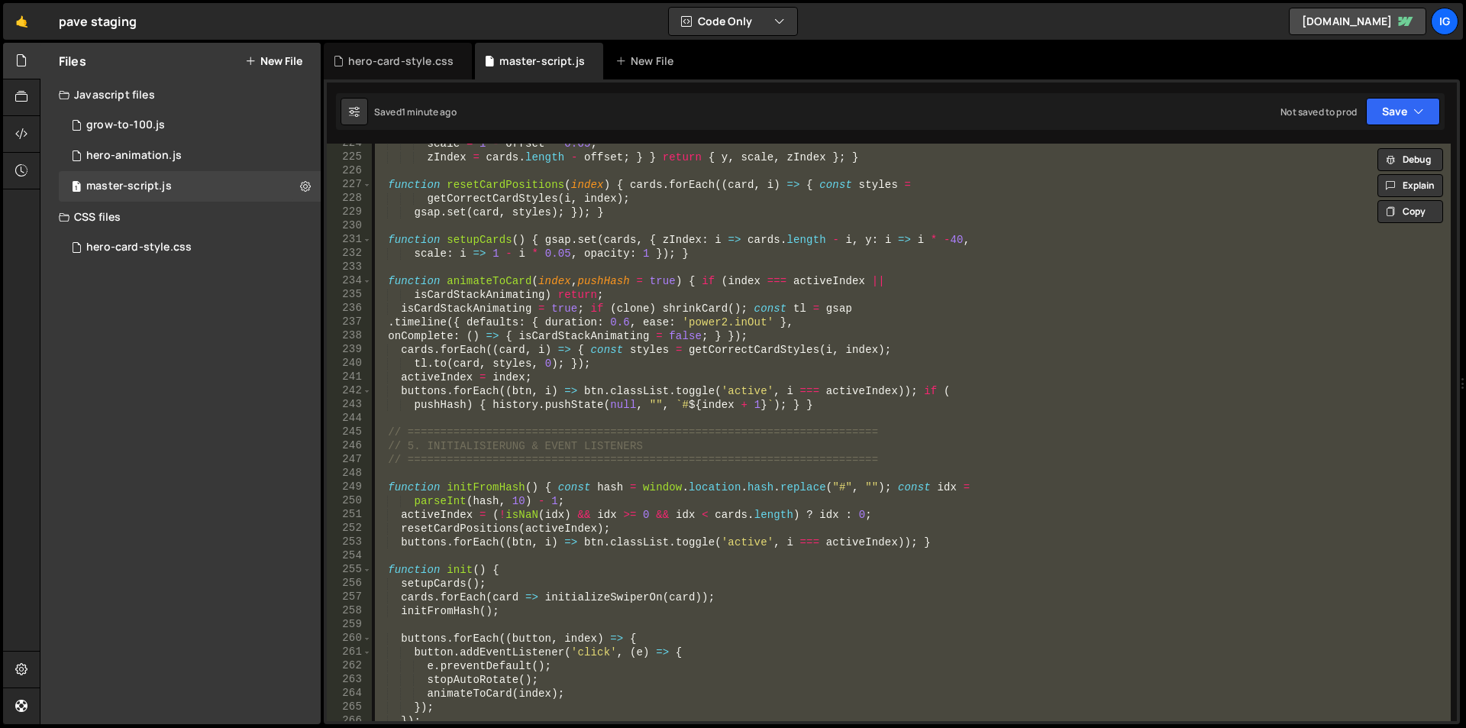
paste textarea
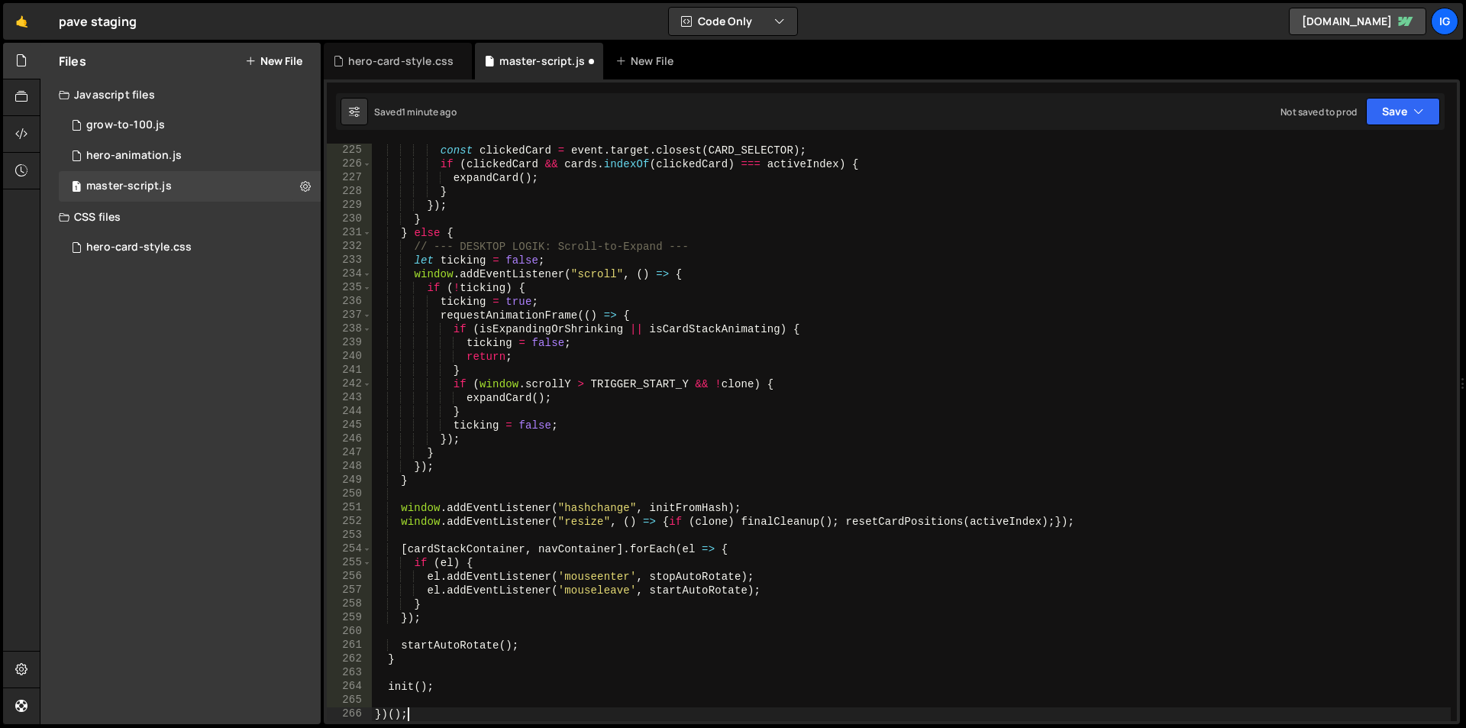
scroll to position [3080, 0]
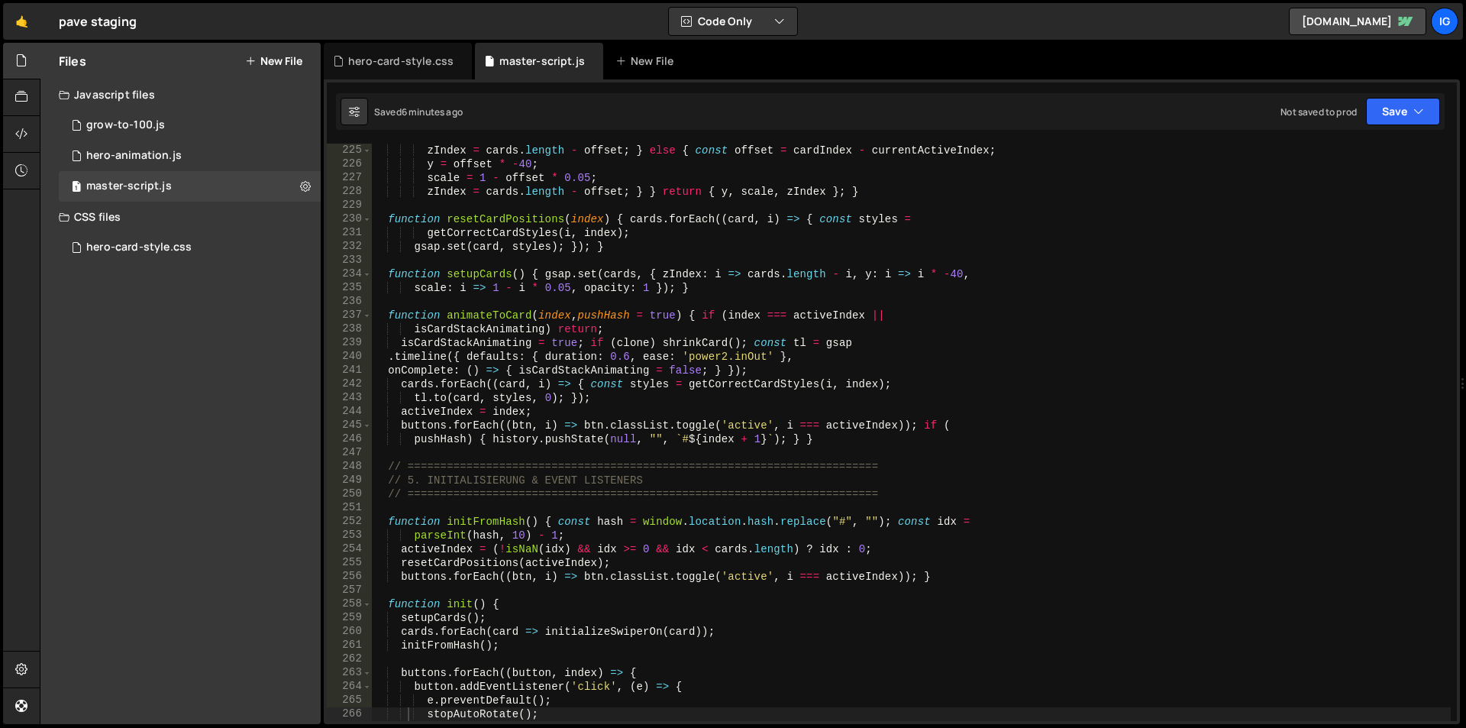
drag, startPoint x: 740, startPoint y: 477, endPoint x: 669, endPoint y: 383, distance: 117.8
click at [740, 477] on div "zIndex = cards . length - offset ; } else { const offset = cardIndex - currentA…" at bounding box center [911, 446] width 1079 height 605
type textarea "// 5. INITIALISIERUNG & EVENT LISTENERS"
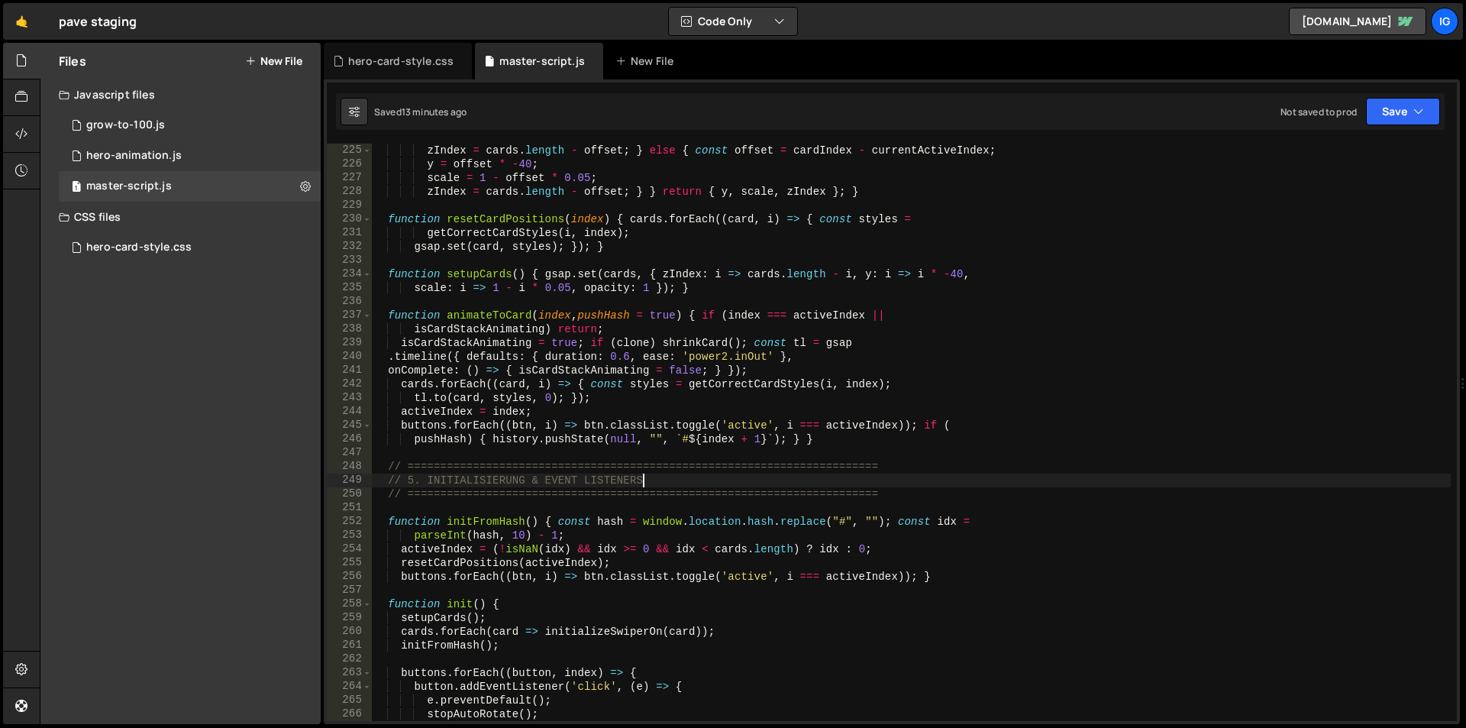
click at [588, 261] on div "zIndex = cards . length - offset ; } else { const offset = cardIndex - currentA…" at bounding box center [911, 446] width 1079 height 605
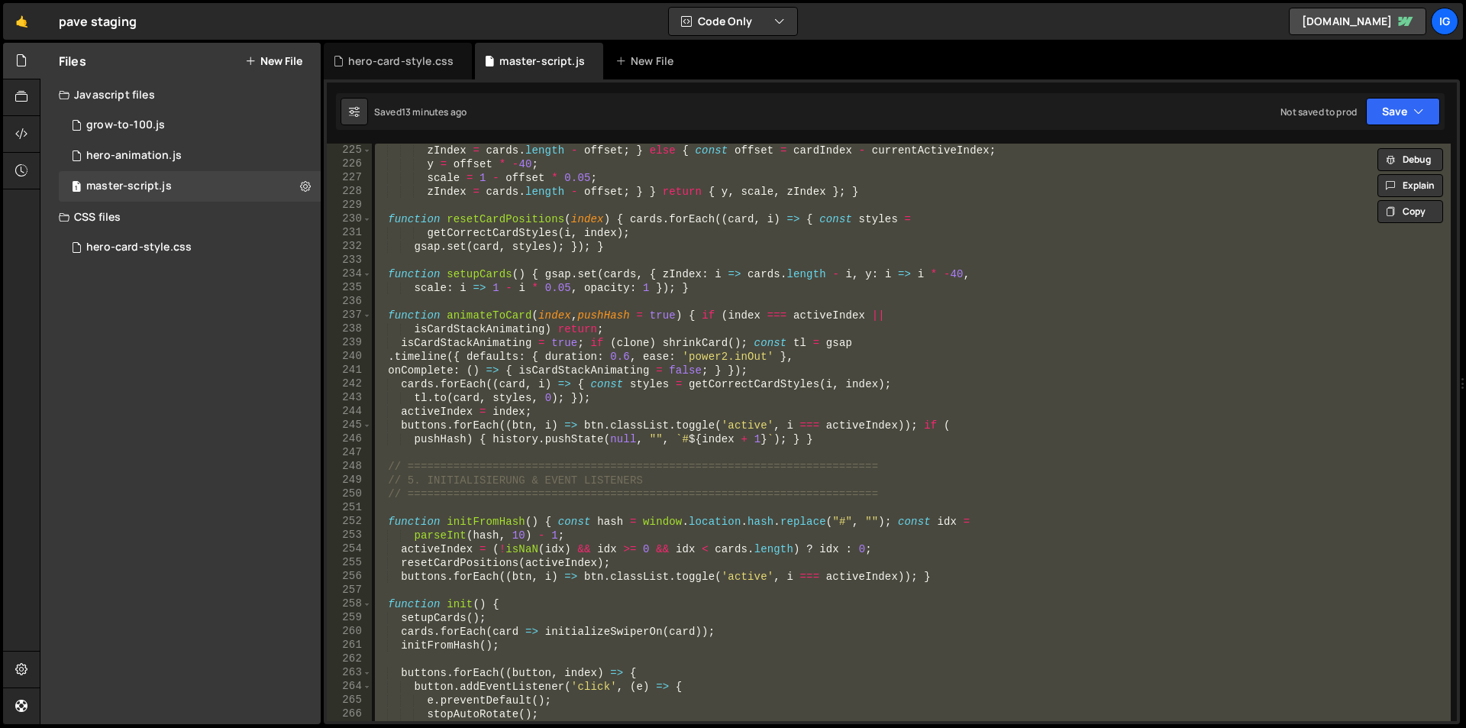
paste textarea
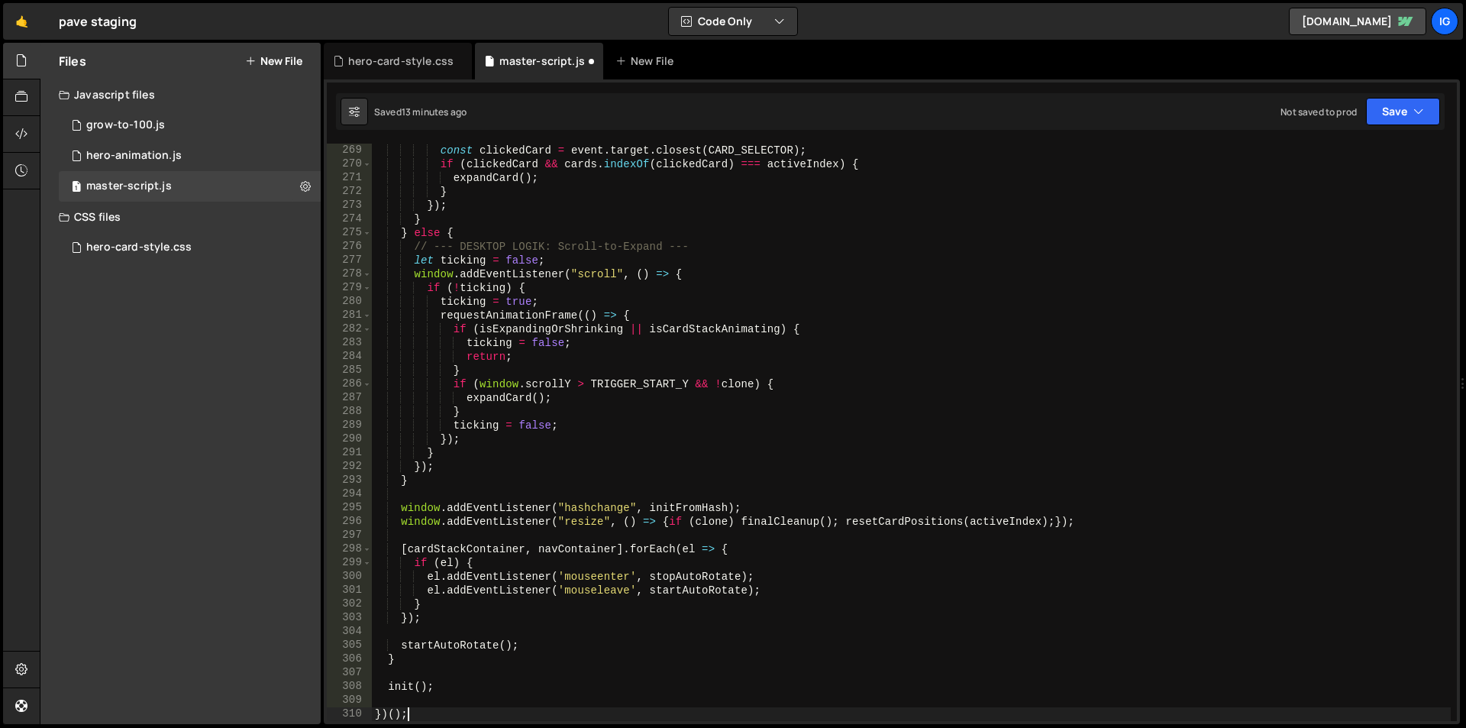
scroll to position [3808, 0]
type textarea "initFromHash();"
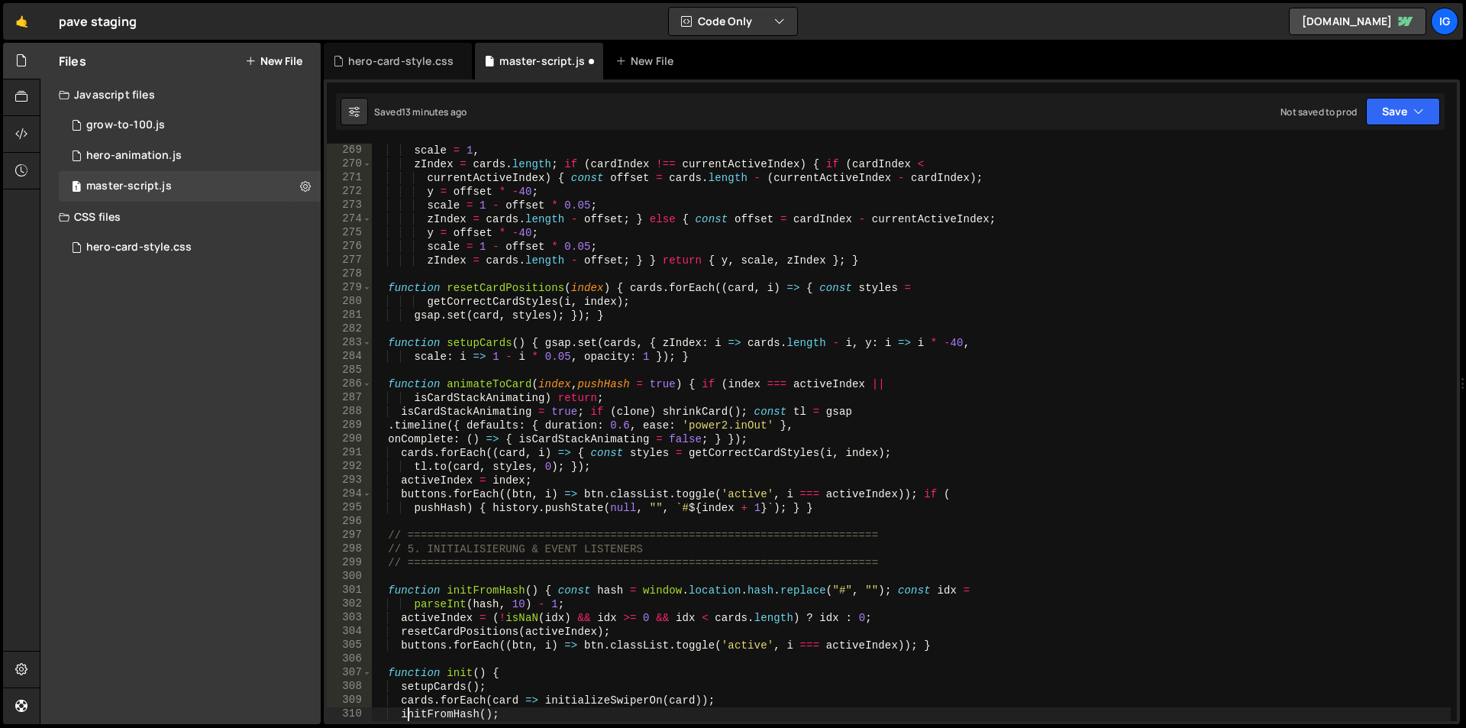
scroll to position [3685, 0]
click at [395, 62] on div "hero-card-style.css" at bounding box center [400, 60] width 105 height 15
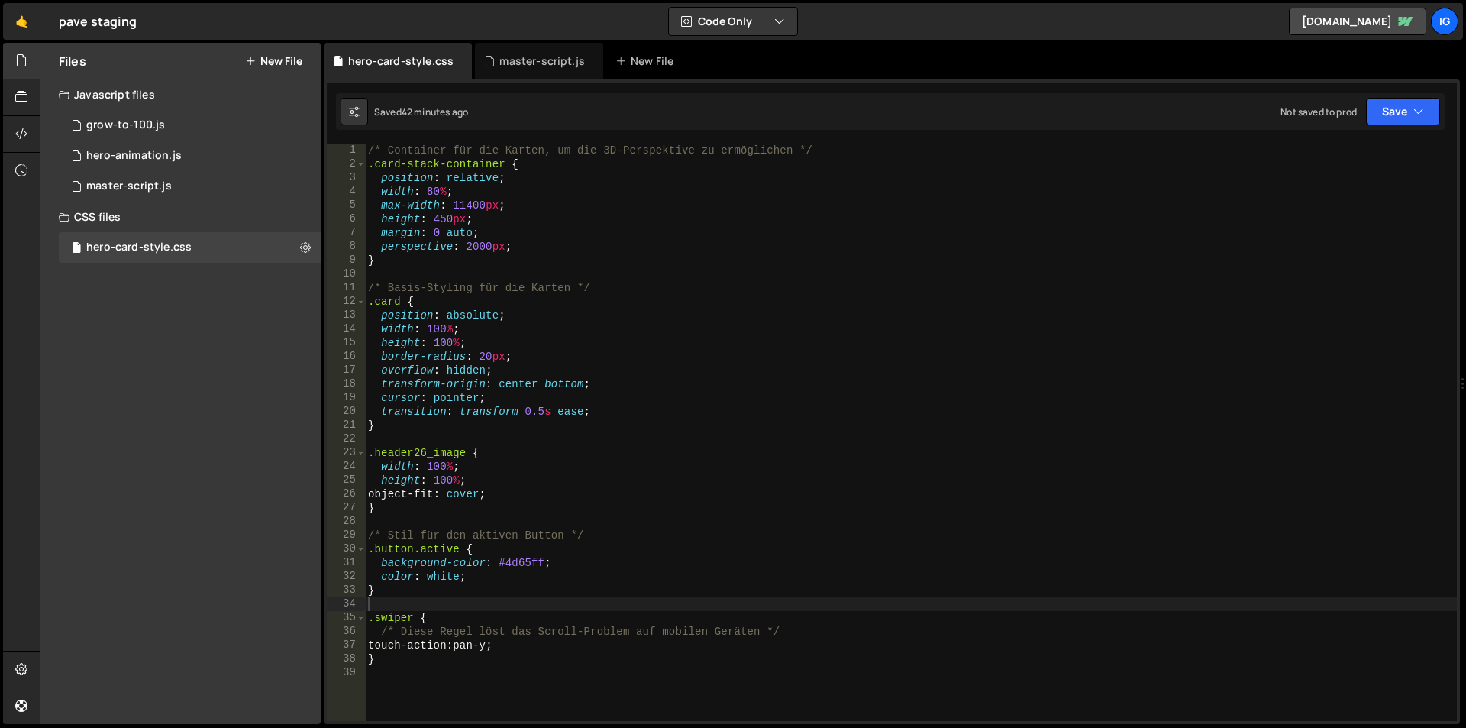
click at [425, 666] on div "/* Container für die Karten, um die 3D-Perspektive zu ermöglichen */ .card-stac…" at bounding box center [911, 446] width 1092 height 605
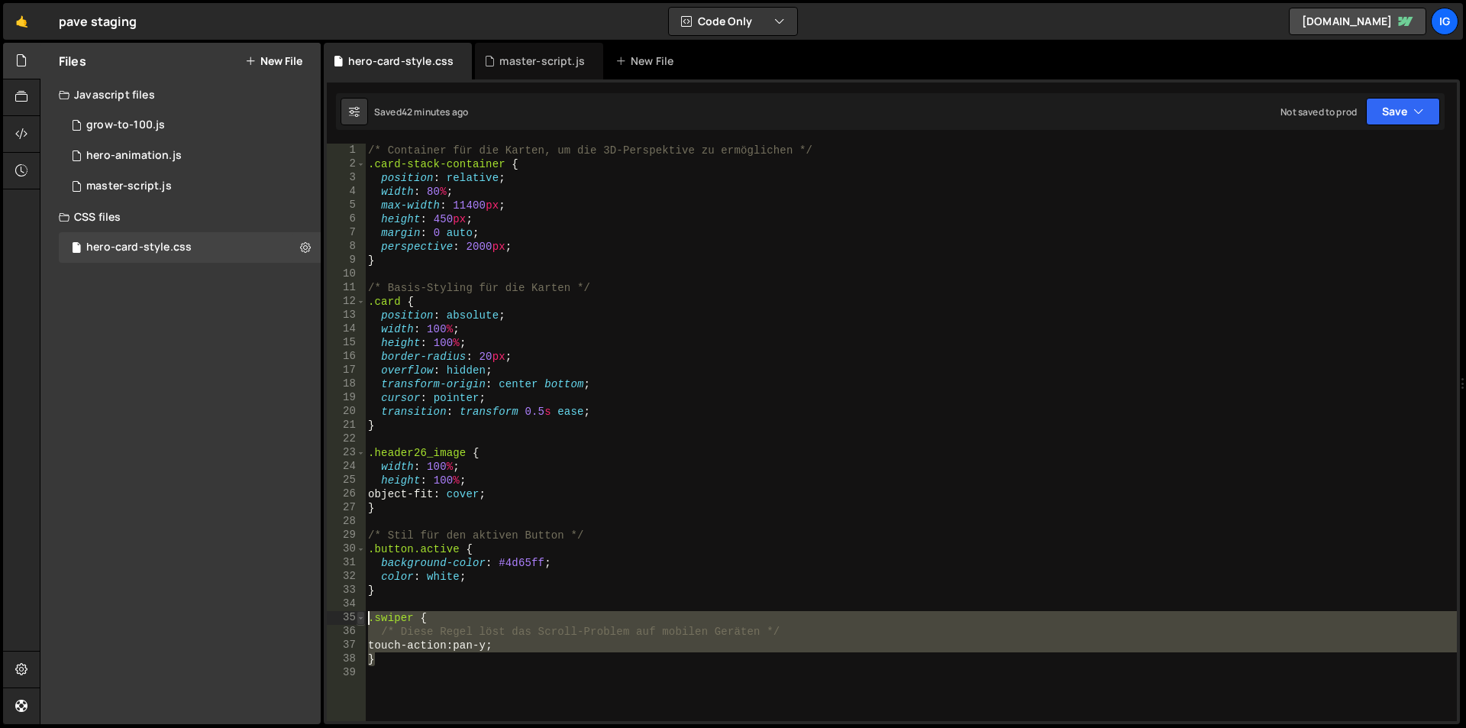
drag, startPoint x: 432, startPoint y: 661, endPoint x: 361, endPoint y: 618, distance: 82.9
click at [361, 618] on div "1 2 3 4 5 6 7 8 9 10 11 12 13 14 15 16 17 18 19 20 21 22 23 24 25 26 27 28 29 3…" at bounding box center [892, 432] width 1130 height 577
type textarea ".swiper { /* Diese Regel löst das Scroll-Problem auf mobilen Geräten */"
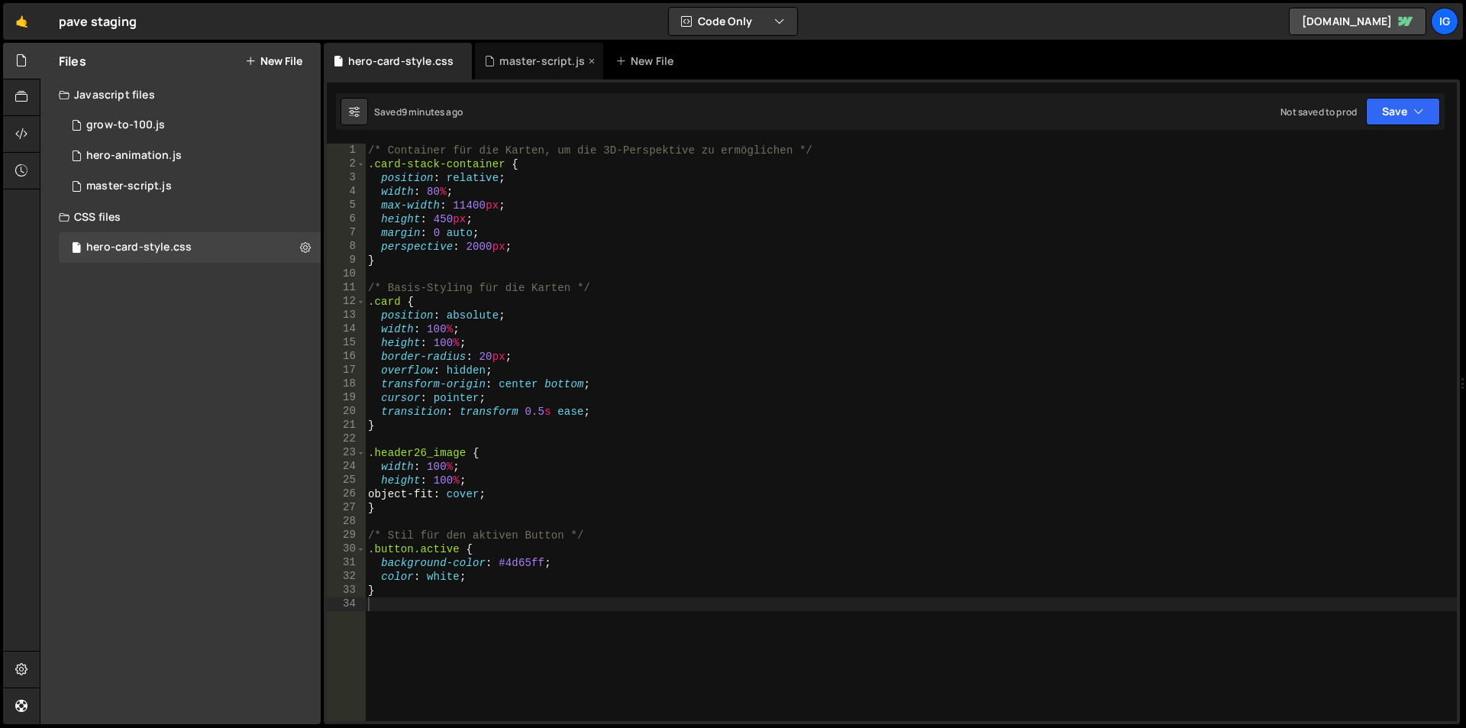
click at [534, 67] on div "master-script.js" at bounding box center [543, 60] width 86 height 15
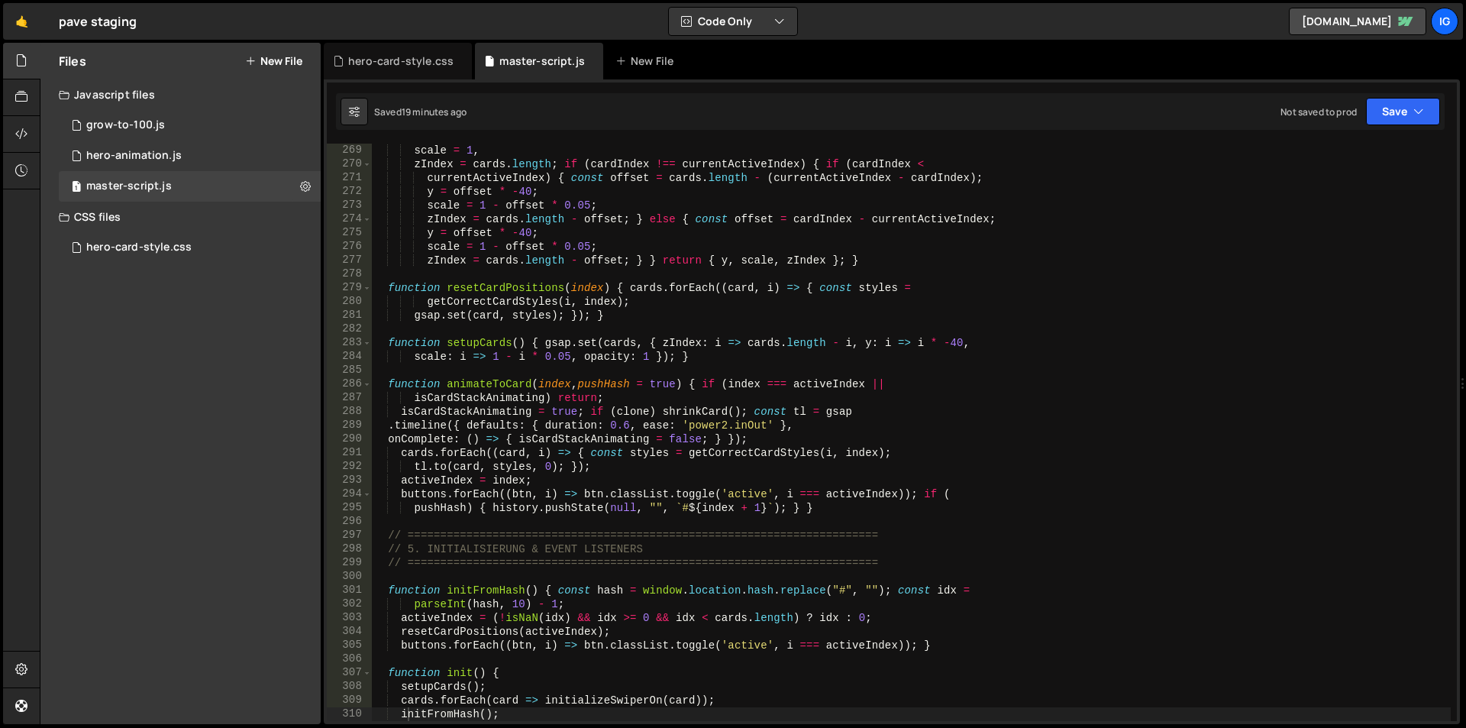
click at [534, 228] on div "scale = 1 , zIndex = cards . length ; if ( cardIndex !== currentActiveIndex ) {…" at bounding box center [911, 446] width 1079 height 605
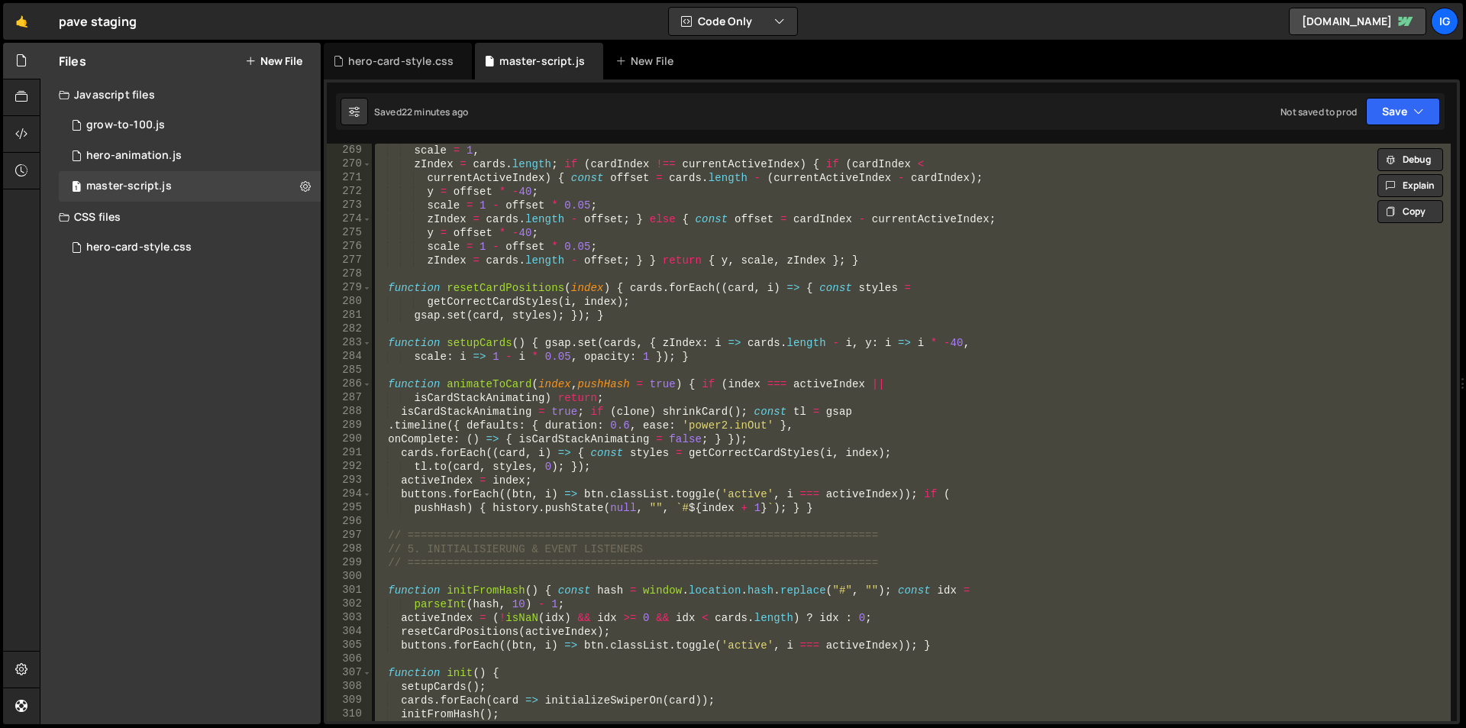
click at [598, 263] on div "scale = 1 , zIndex = cards . length ; if ( cardIndex !== currentActiveIndex ) {…" at bounding box center [911, 432] width 1079 height 577
paste textarea
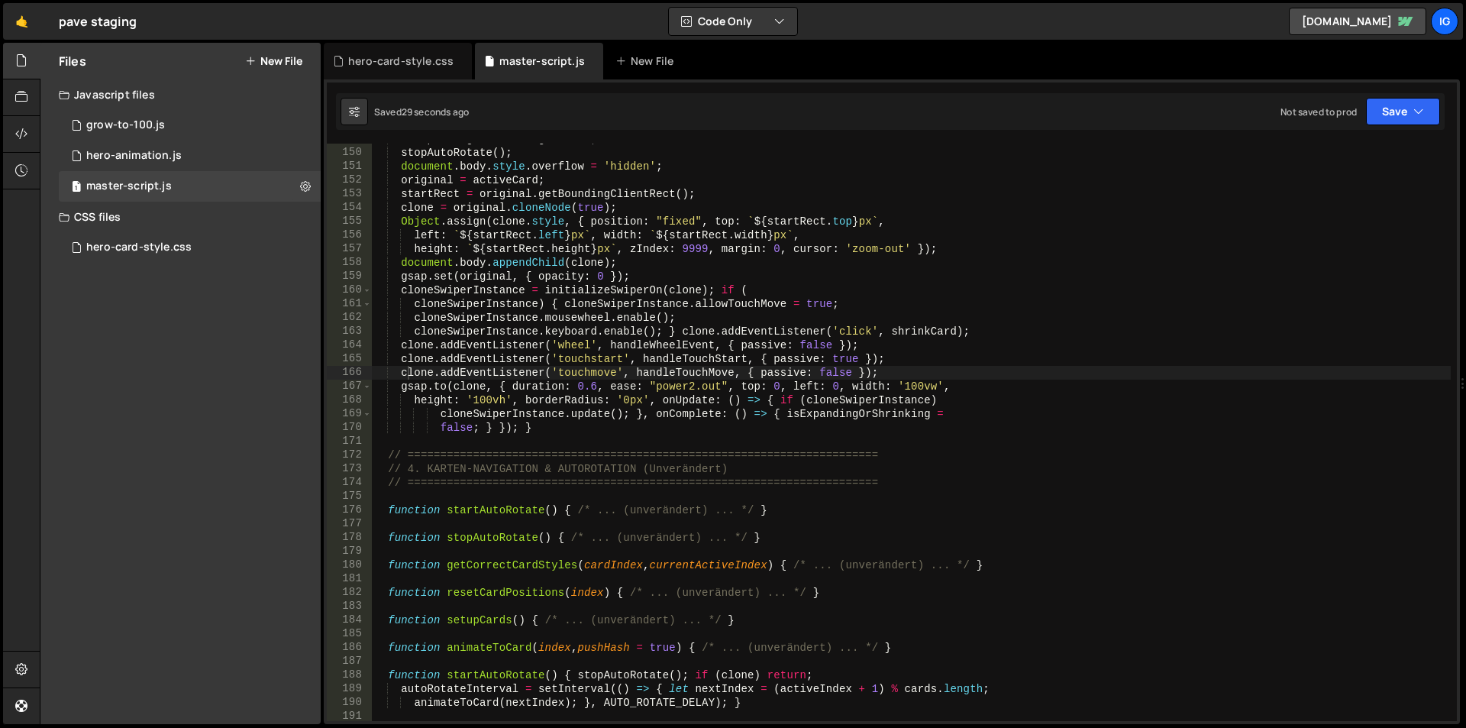
scroll to position [2046, 0]
click at [571, 210] on div "isExpandingOrShrinking = true ; stopAutoRotate ( ) ; document . body . style . …" at bounding box center [911, 434] width 1079 height 605
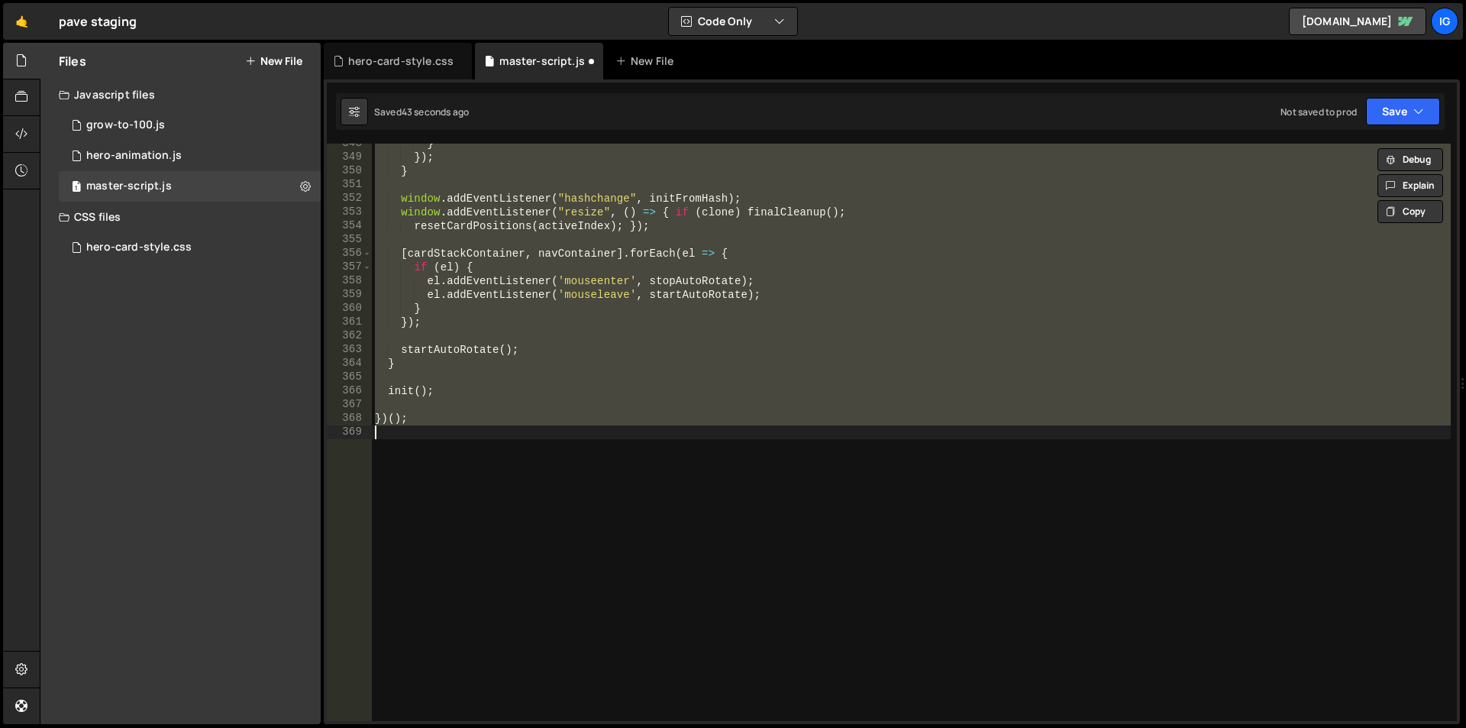
scroll to position [4778, 0]
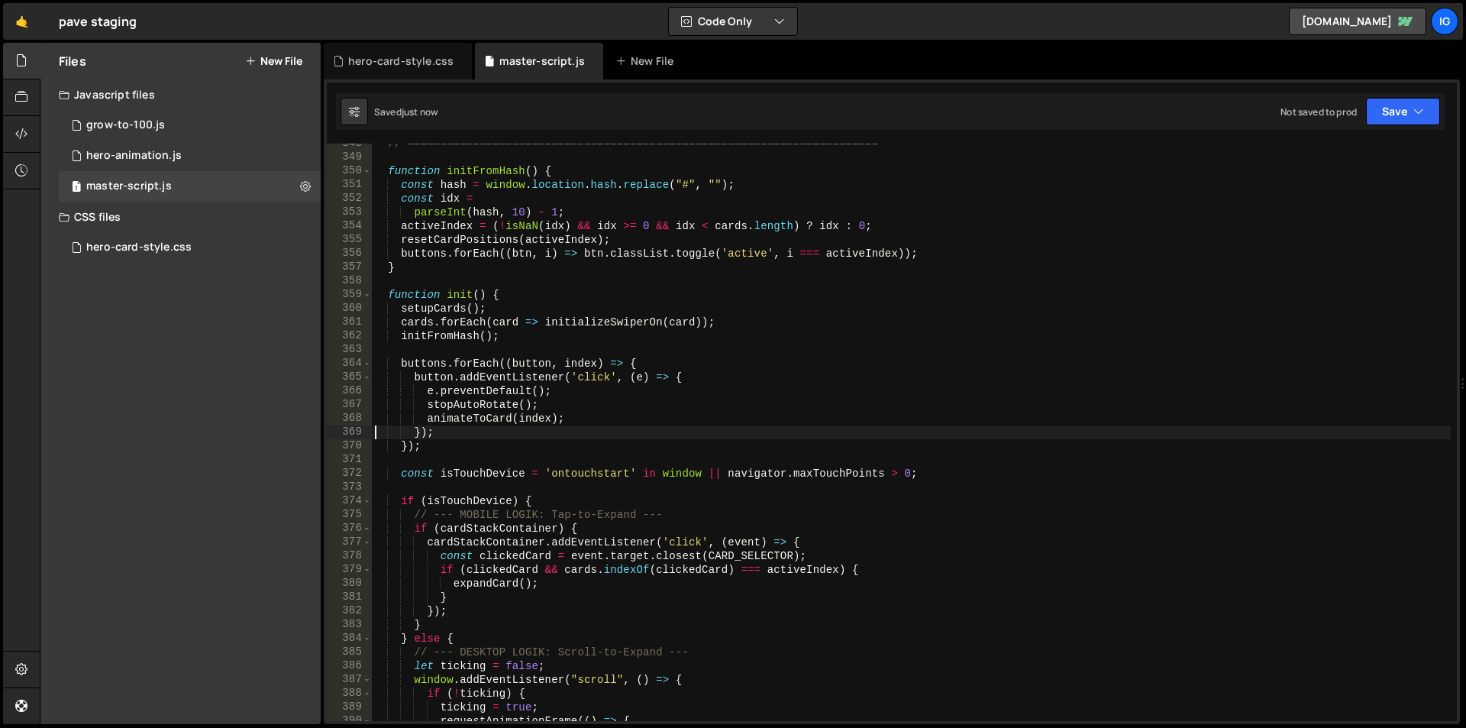
click at [552, 316] on div "// ======================================================================== fun…" at bounding box center [911, 439] width 1079 height 605
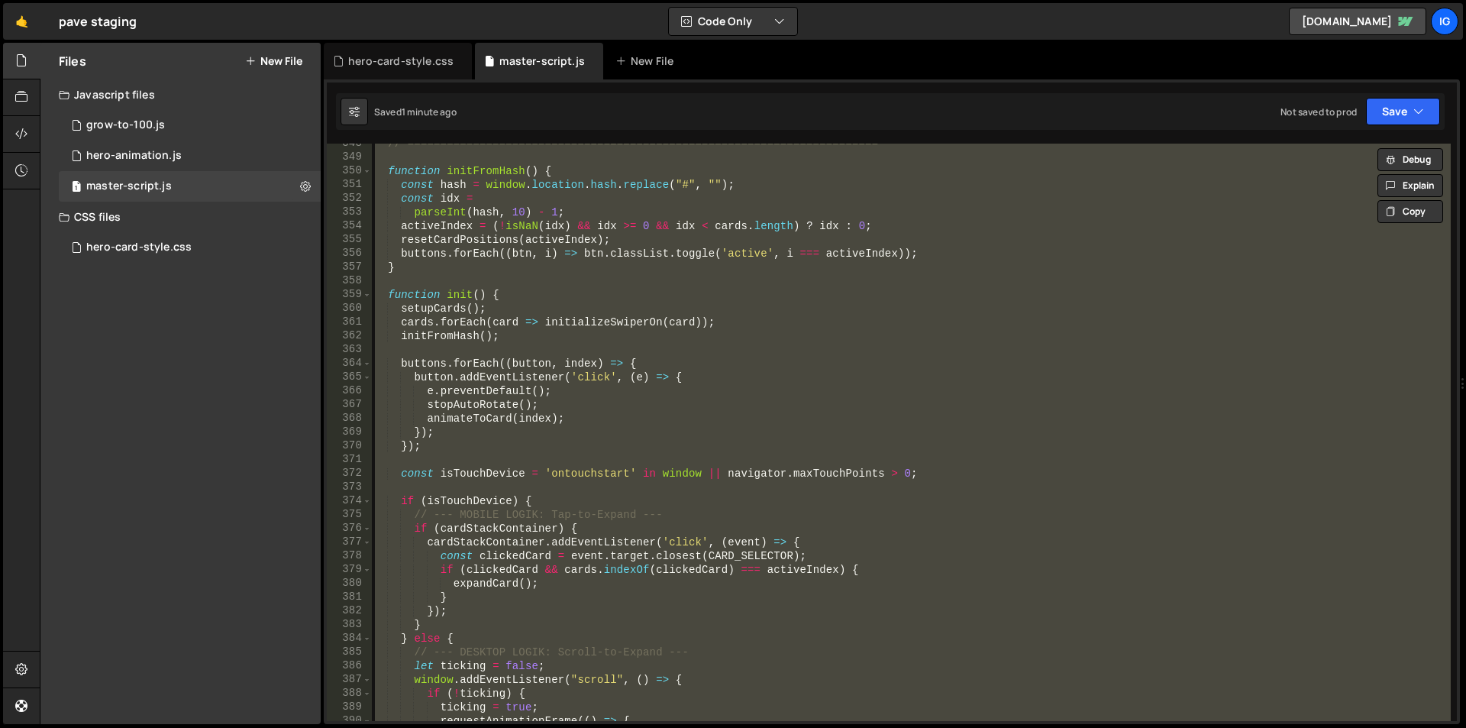
click at [590, 304] on div "// ======================================================================== fun…" at bounding box center [911, 432] width 1079 height 577
paste textarea "}"
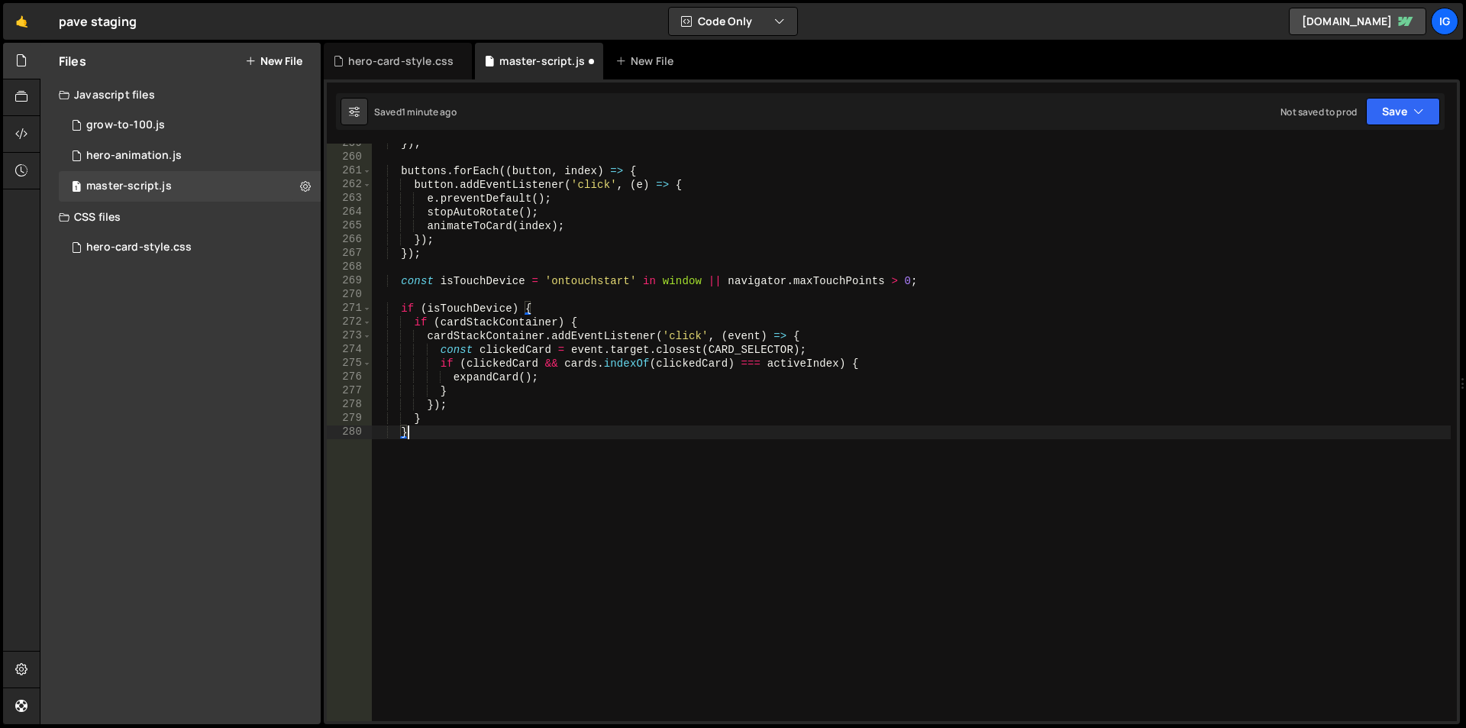
scroll to position [3554, 0]
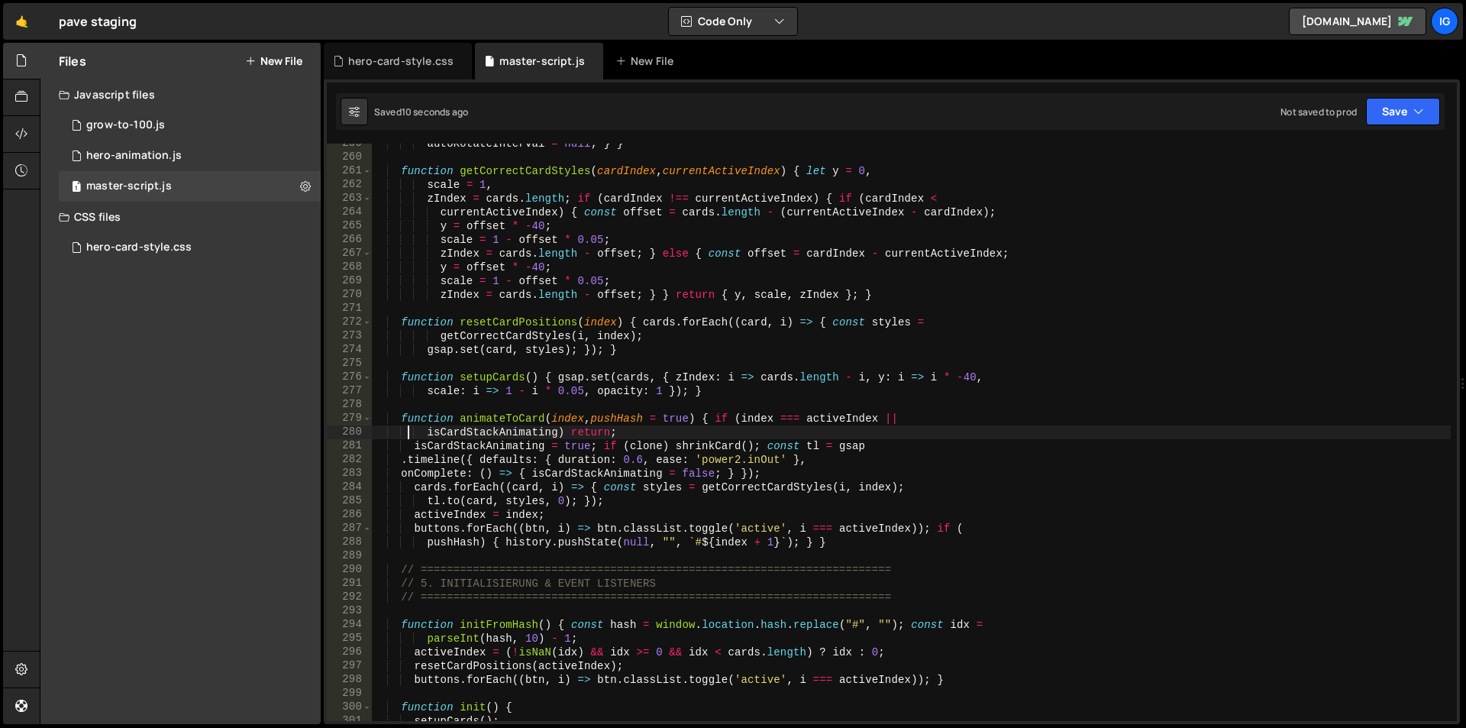
click at [592, 297] on div "autoRotateInterval = null ; } } function getCorrectCardStyles ( cardIndex , cur…" at bounding box center [911, 439] width 1079 height 605
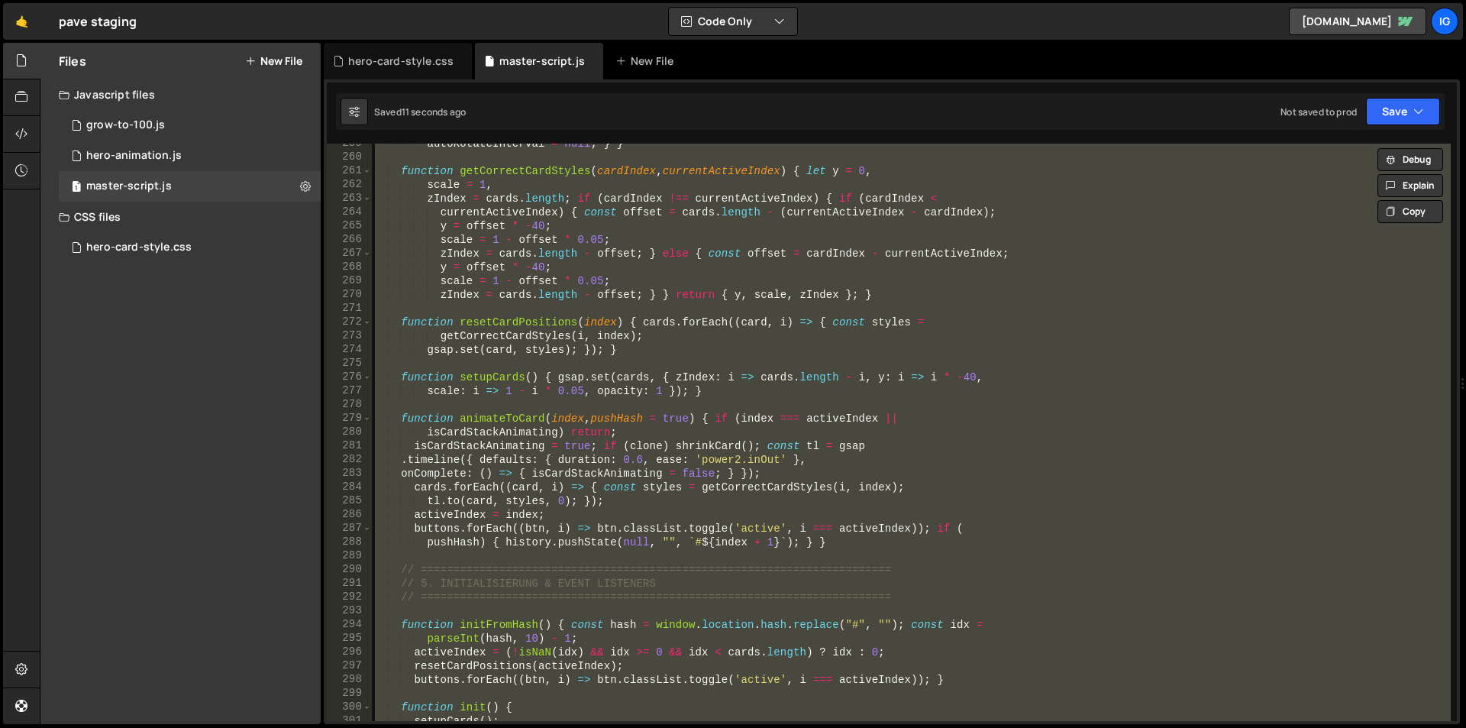
paste textarea "})();"
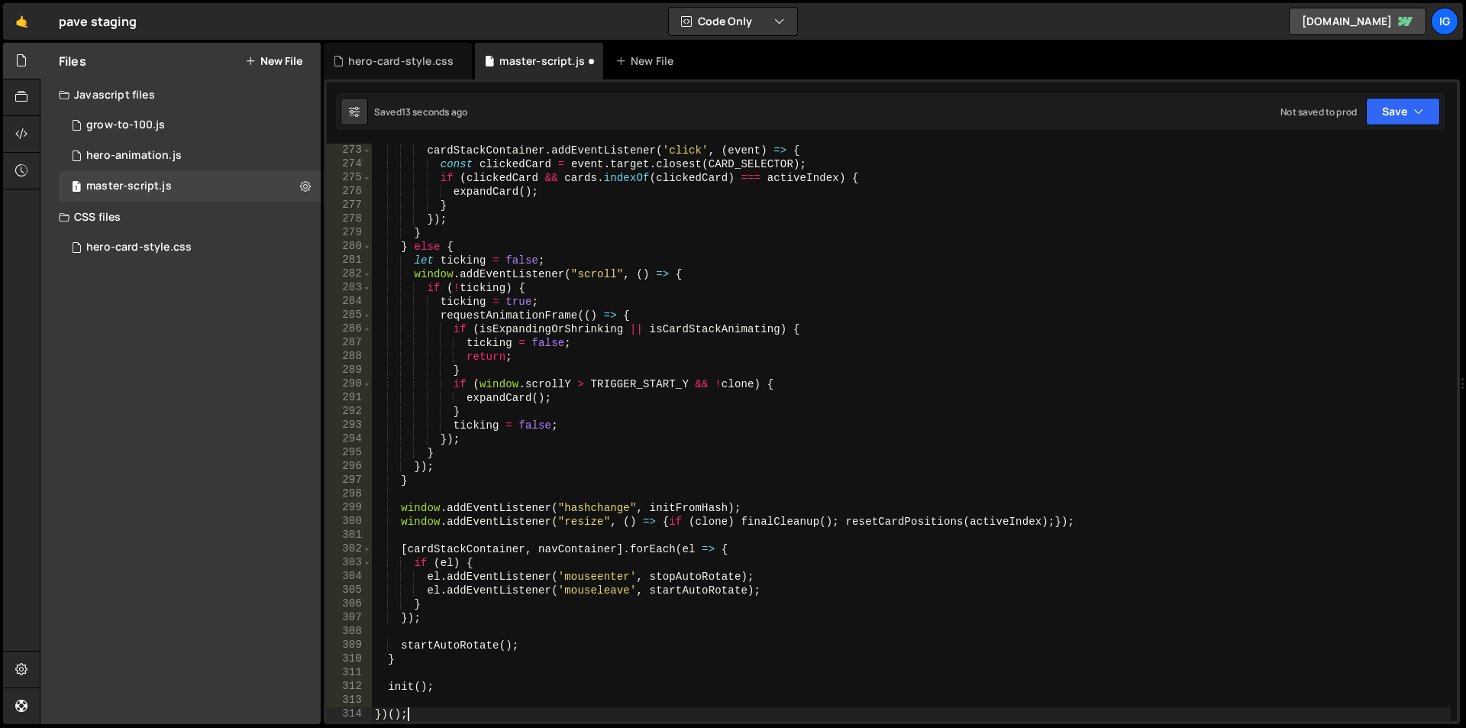
scroll to position [3740, 0]
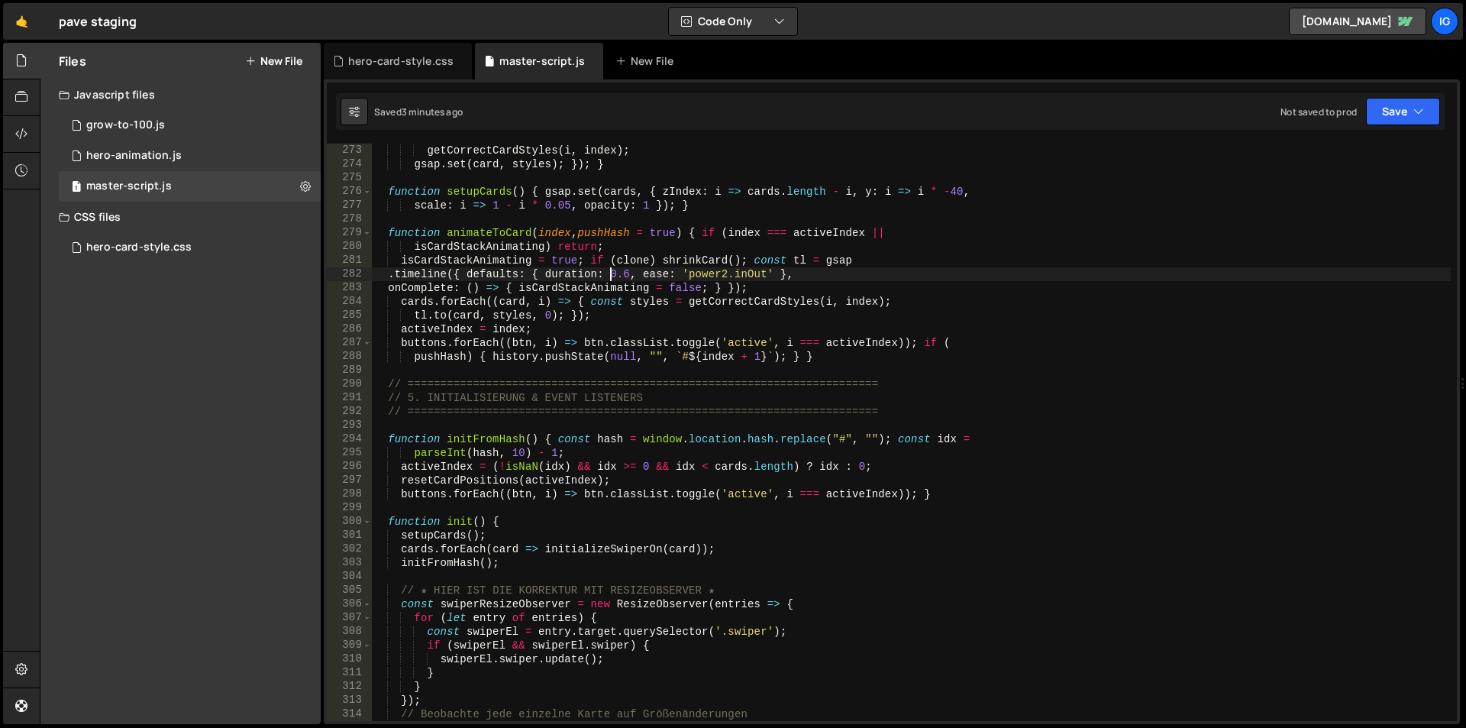
click at [607, 273] on div "getCorrectCardStyles ( i , index ) ; gsap . set ( card , styles ) ; }) ; } func…" at bounding box center [911, 446] width 1079 height 605
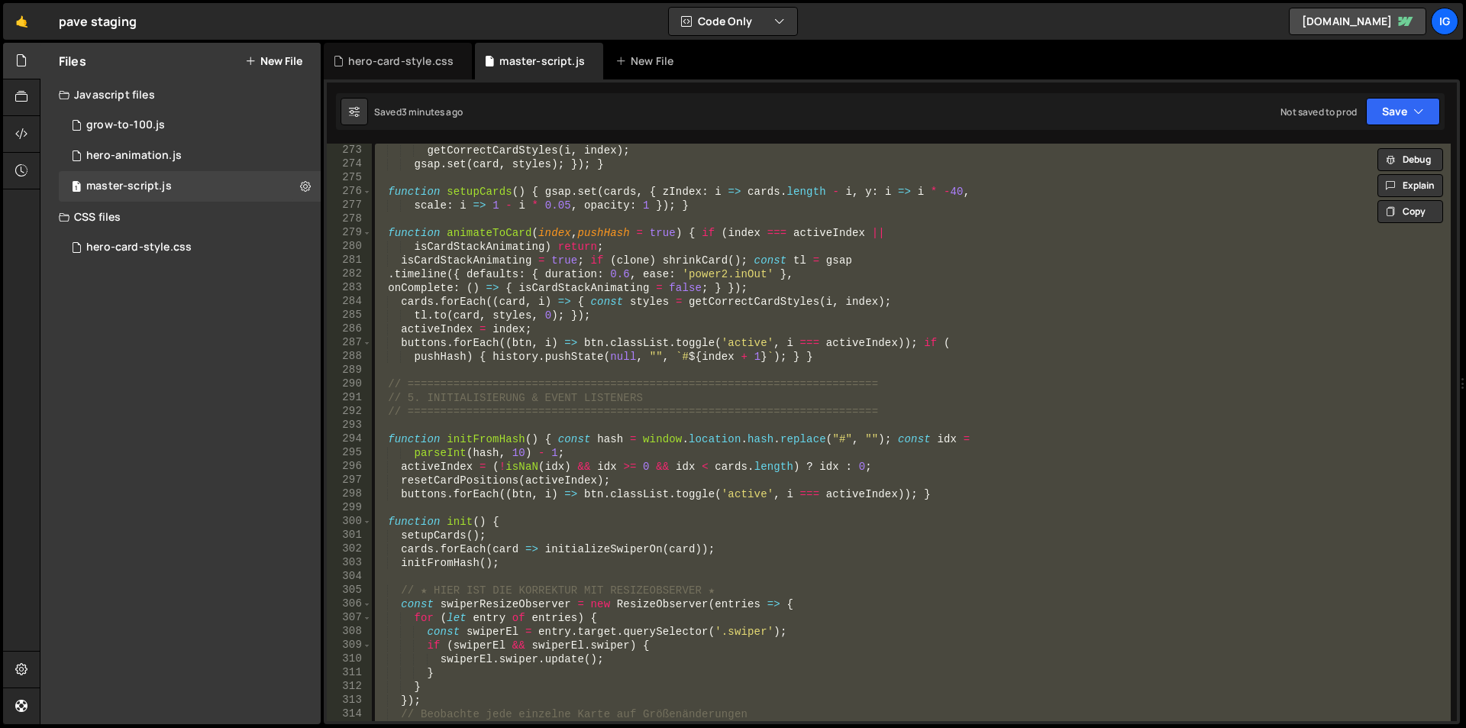
paste textarea
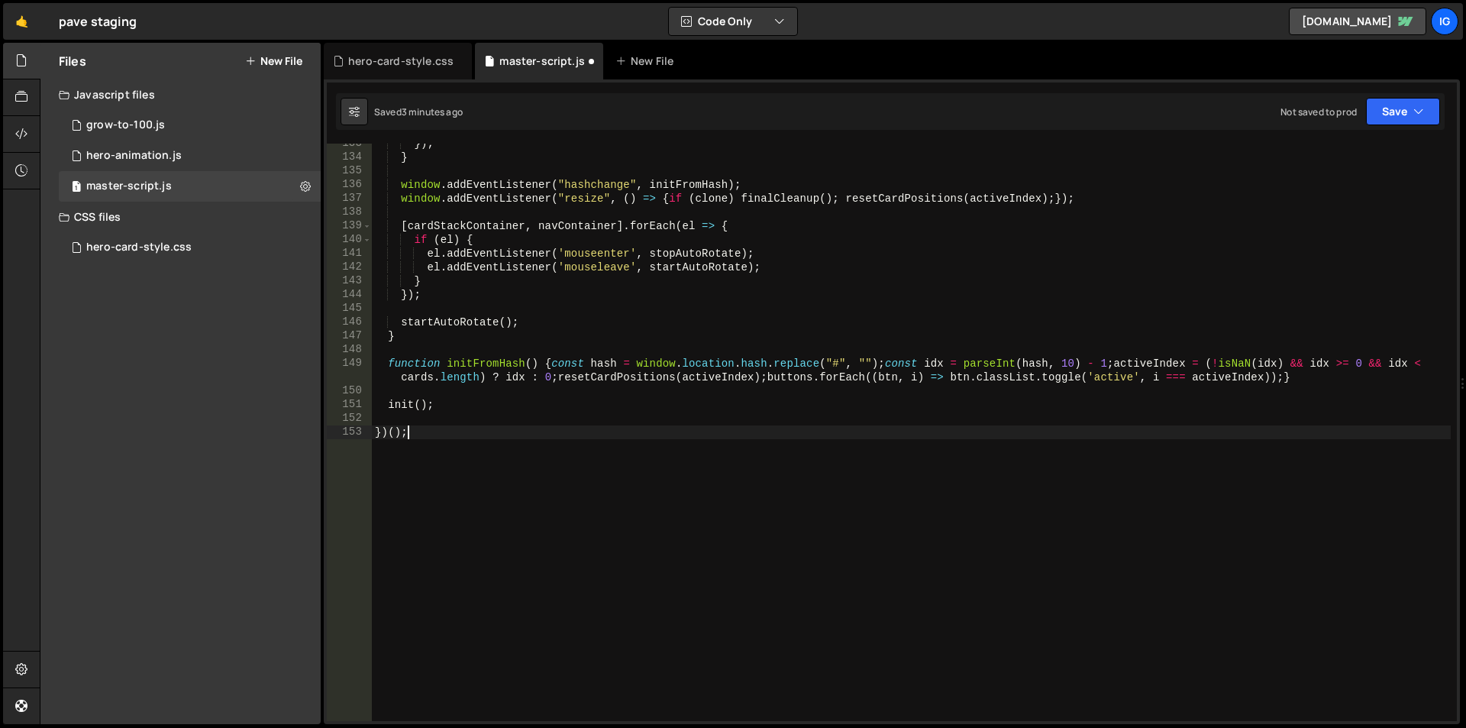
scroll to position [1822, 0]
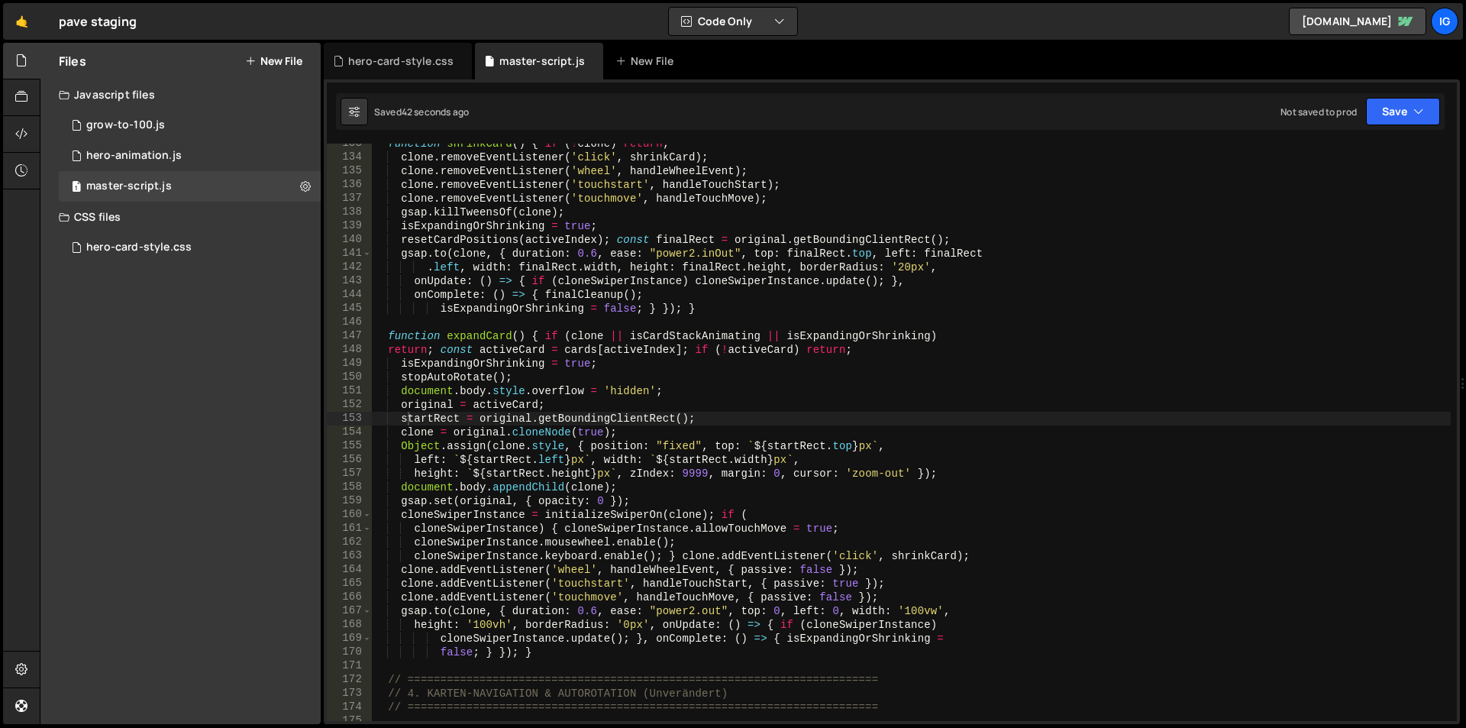
click at [815, 370] on div "function shrinkCard ( ) { if ( ! clone ) return ; clone . removeEventListener (…" at bounding box center [911, 439] width 1079 height 605
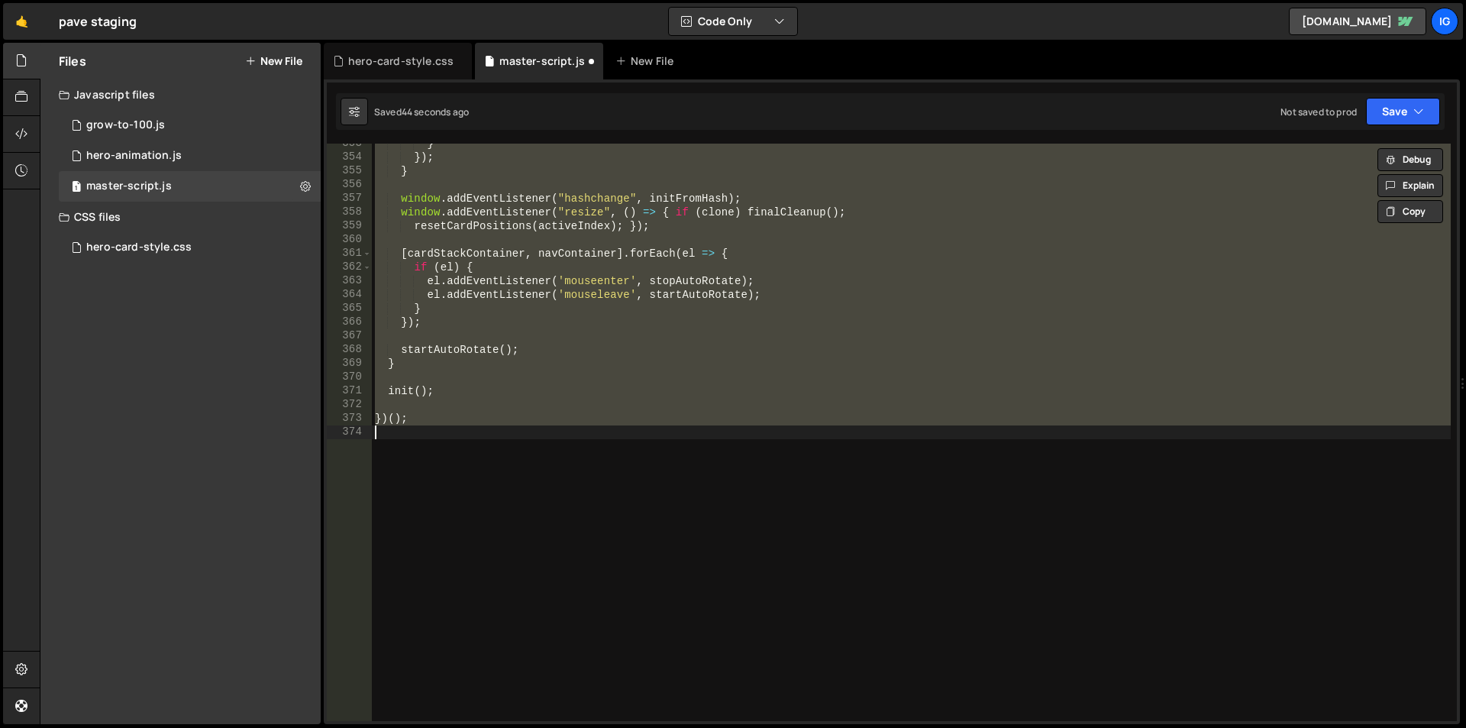
scroll to position [4846, 0]
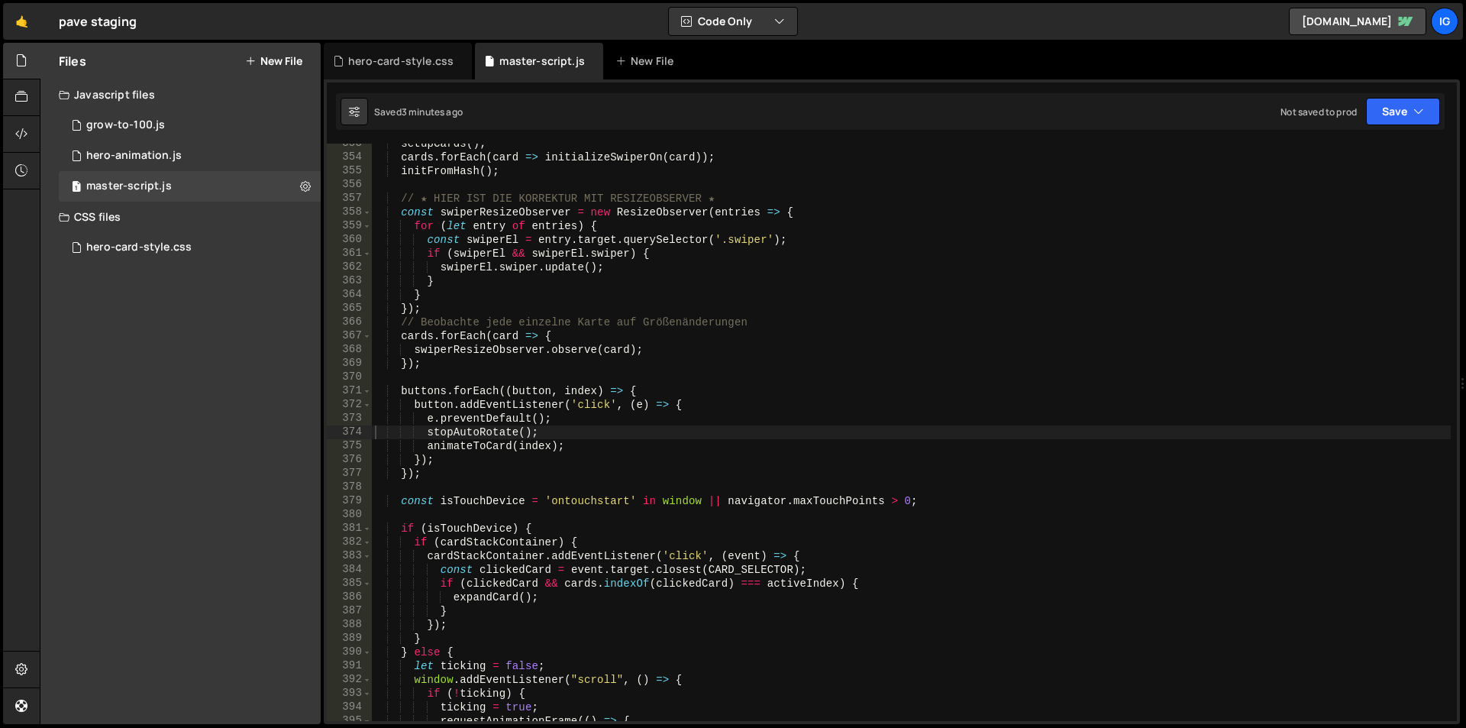
click at [875, 444] on div "setupCards ( ) ; cards . forEach ( card => initializeSwiperOn ( card )) ; initF…" at bounding box center [911, 439] width 1079 height 605
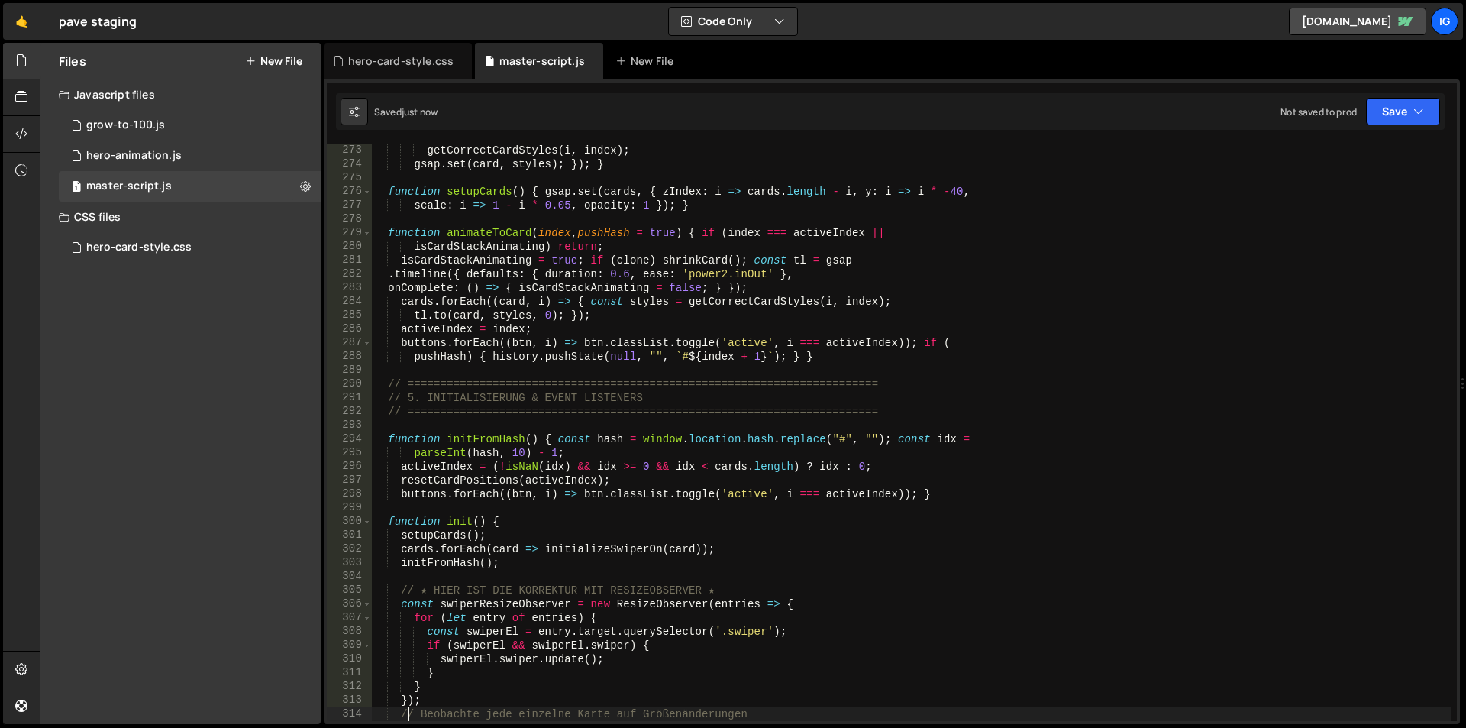
scroll to position [3510, 0]
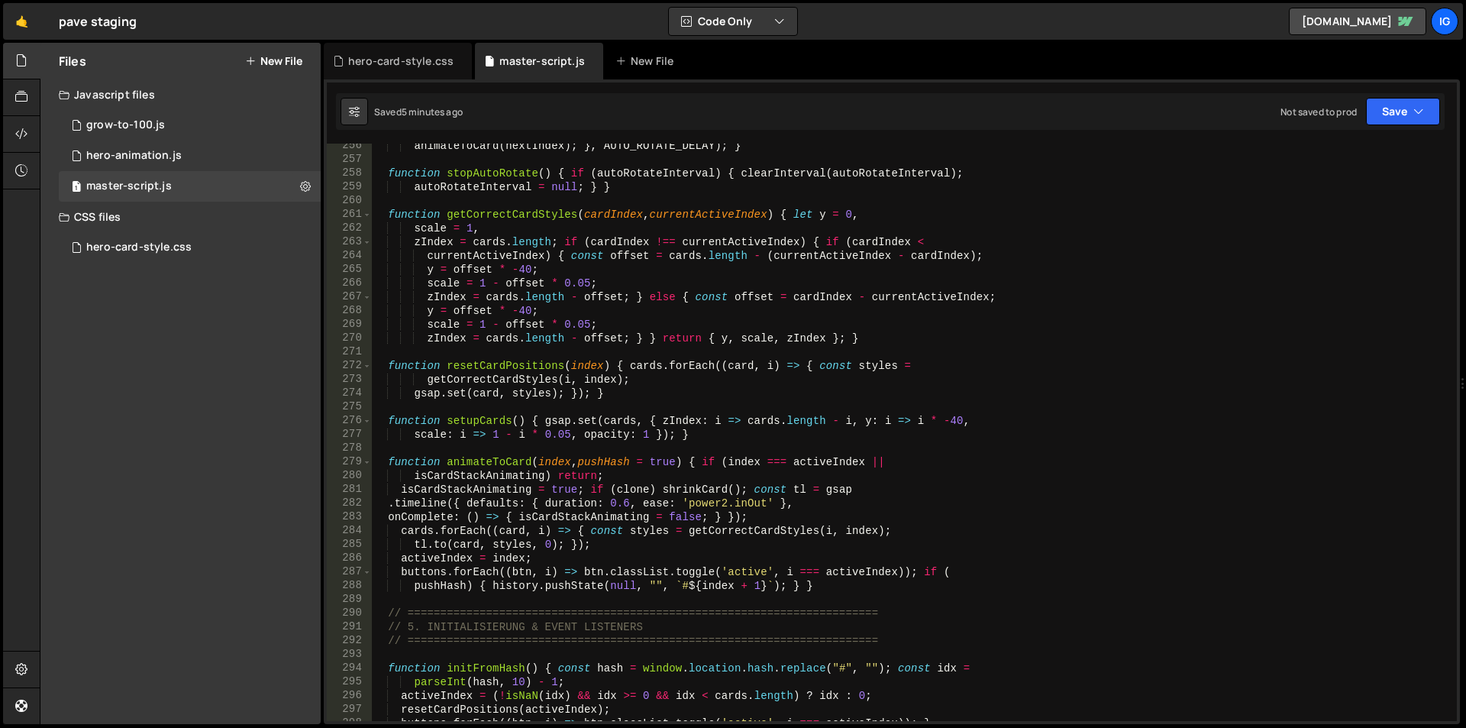
click at [597, 267] on div "animateToCard ( nextIndex ) ; } , AUTO_ROTATE_DELAY ) ; } function stopAutoRota…" at bounding box center [911, 441] width 1079 height 605
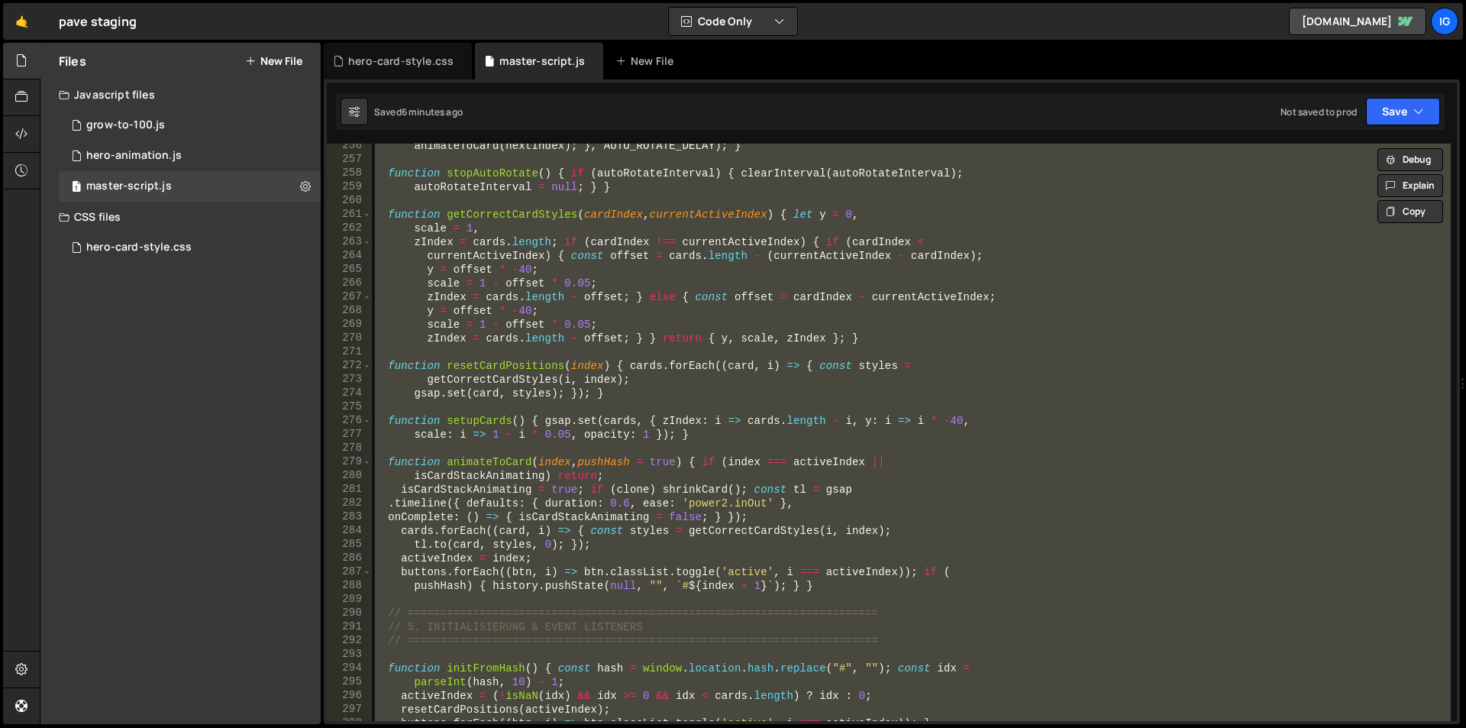
click at [545, 279] on div "animateToCard ( nextIndex ) ; } , AUTO_ROTATE_DELAY ) ; } function stopAutoRota…" at bounding box center [911, 432] width 1079 height 577
paste textarea
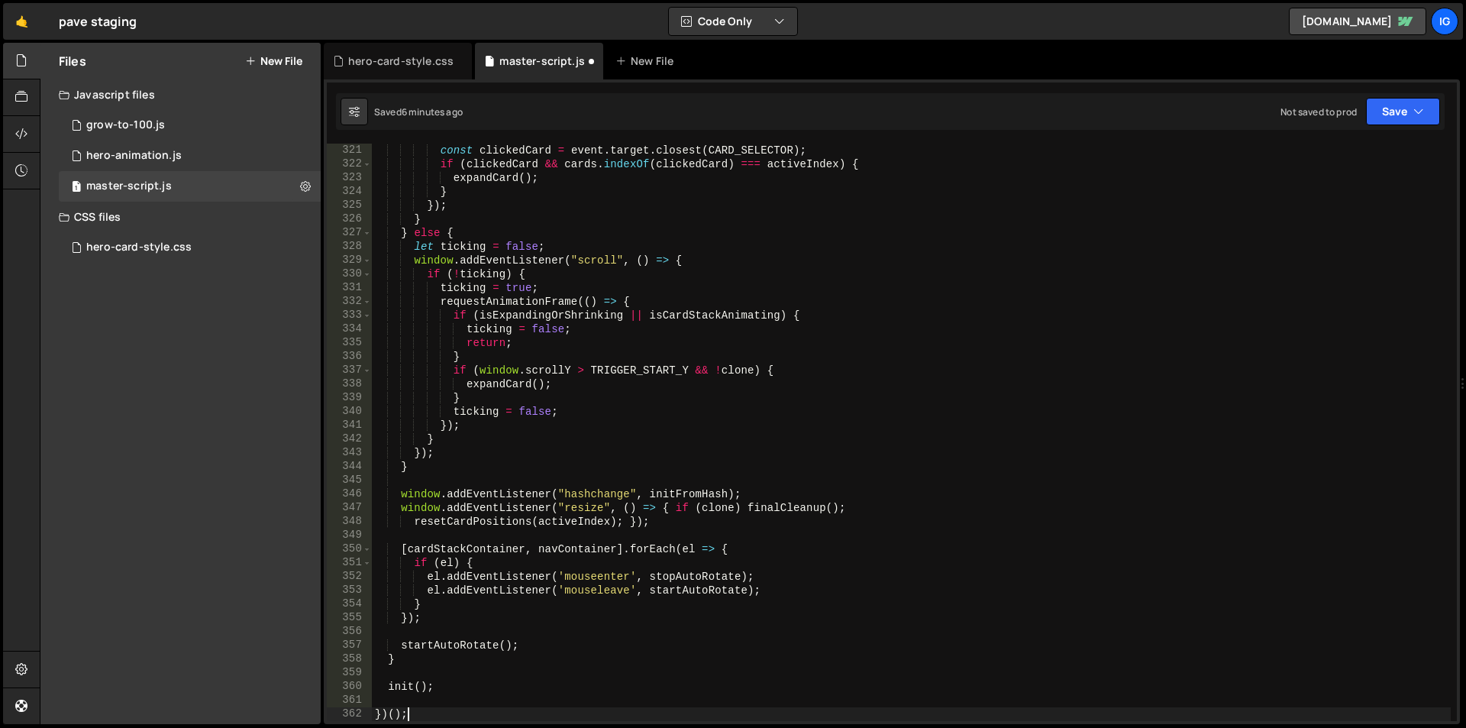
scroll to position [4399, 0]
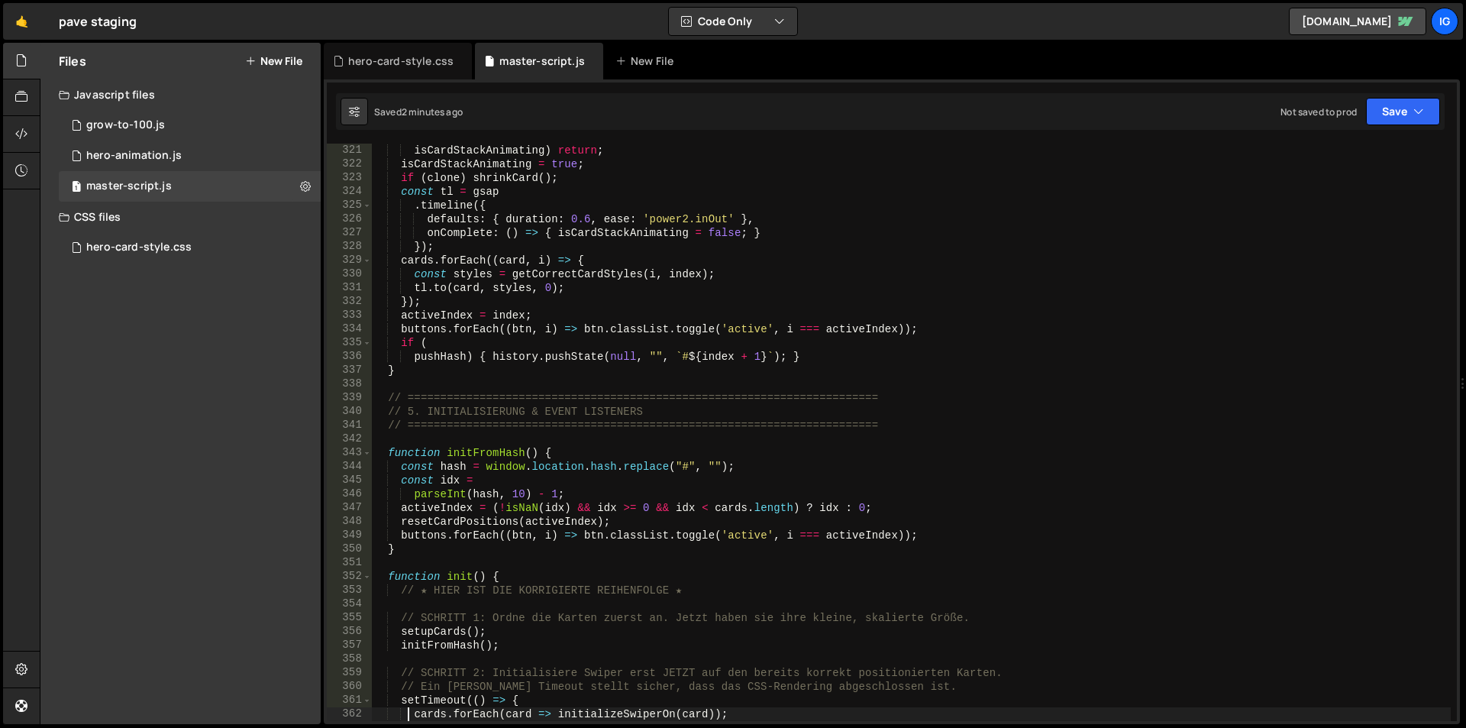
click at [605, 260] on div "isCardStackAnimating ) return ; isCardStackAnimating = true ; if ( clone ) shri…" at bounding box center [911, 446] width 1079 height 605
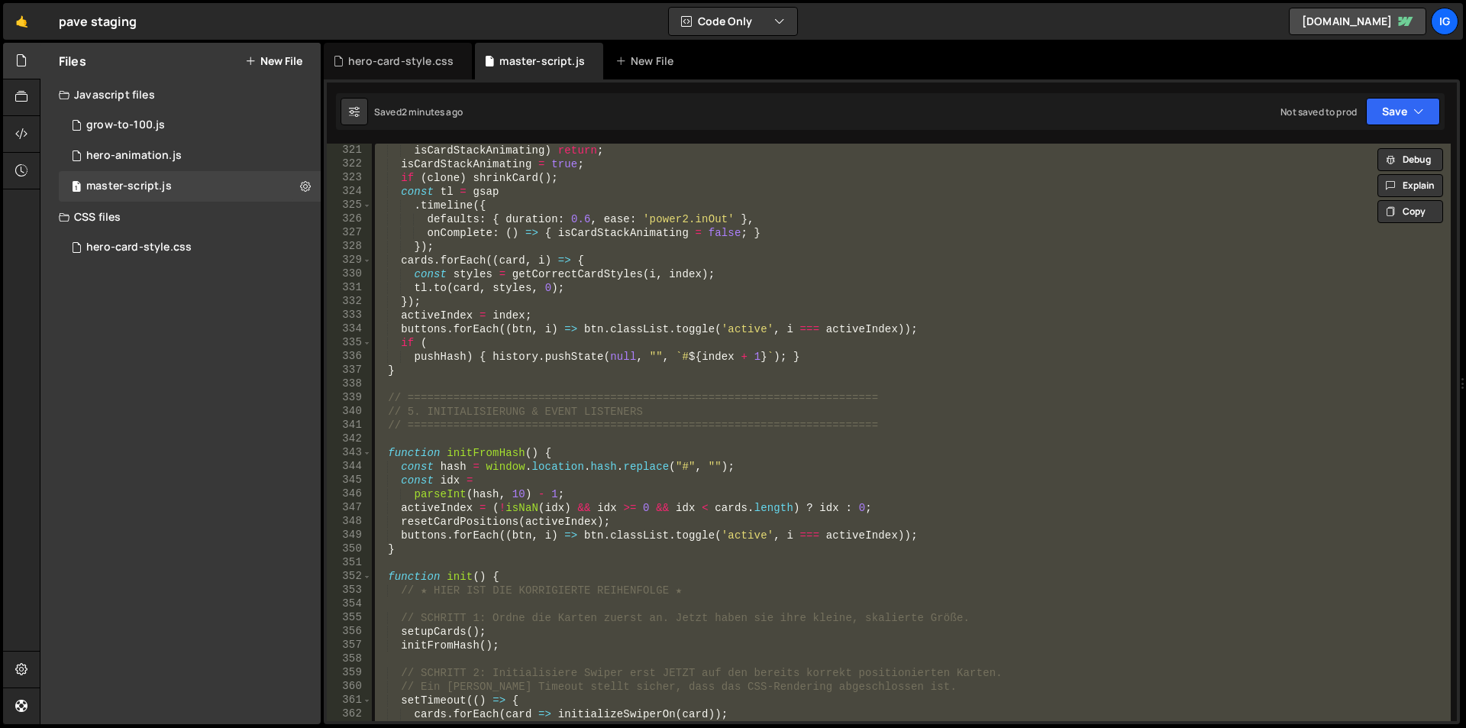
paste textarea
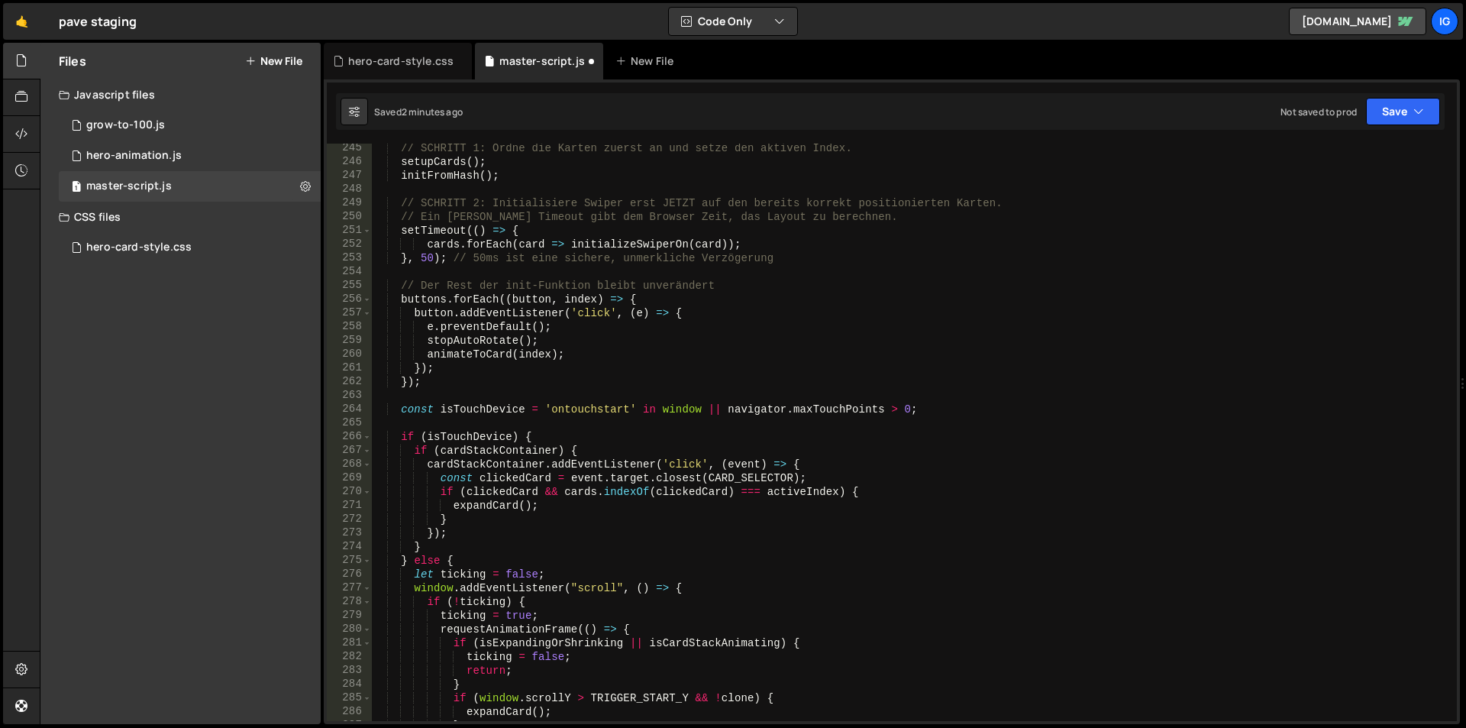
scroll to position [3160, 0]
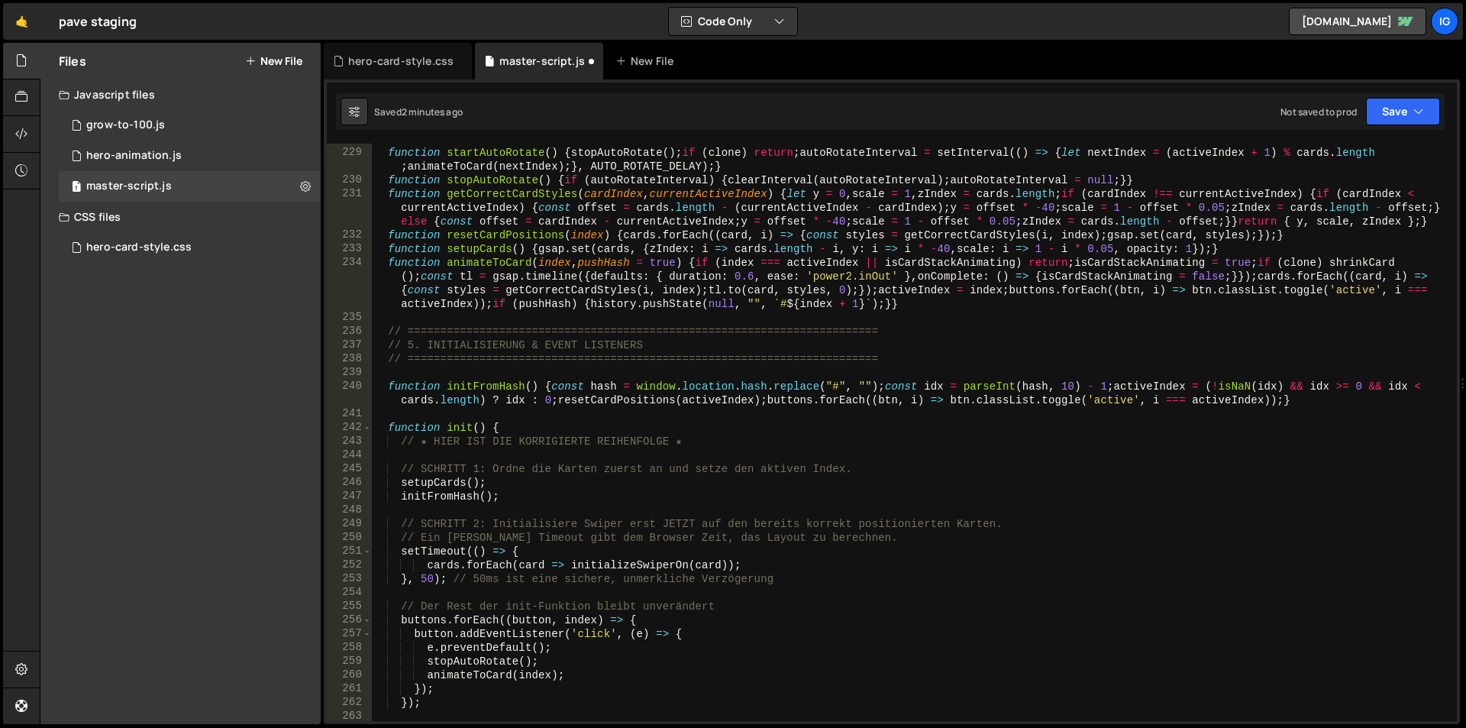
type textarea "setTimeout(() => {"
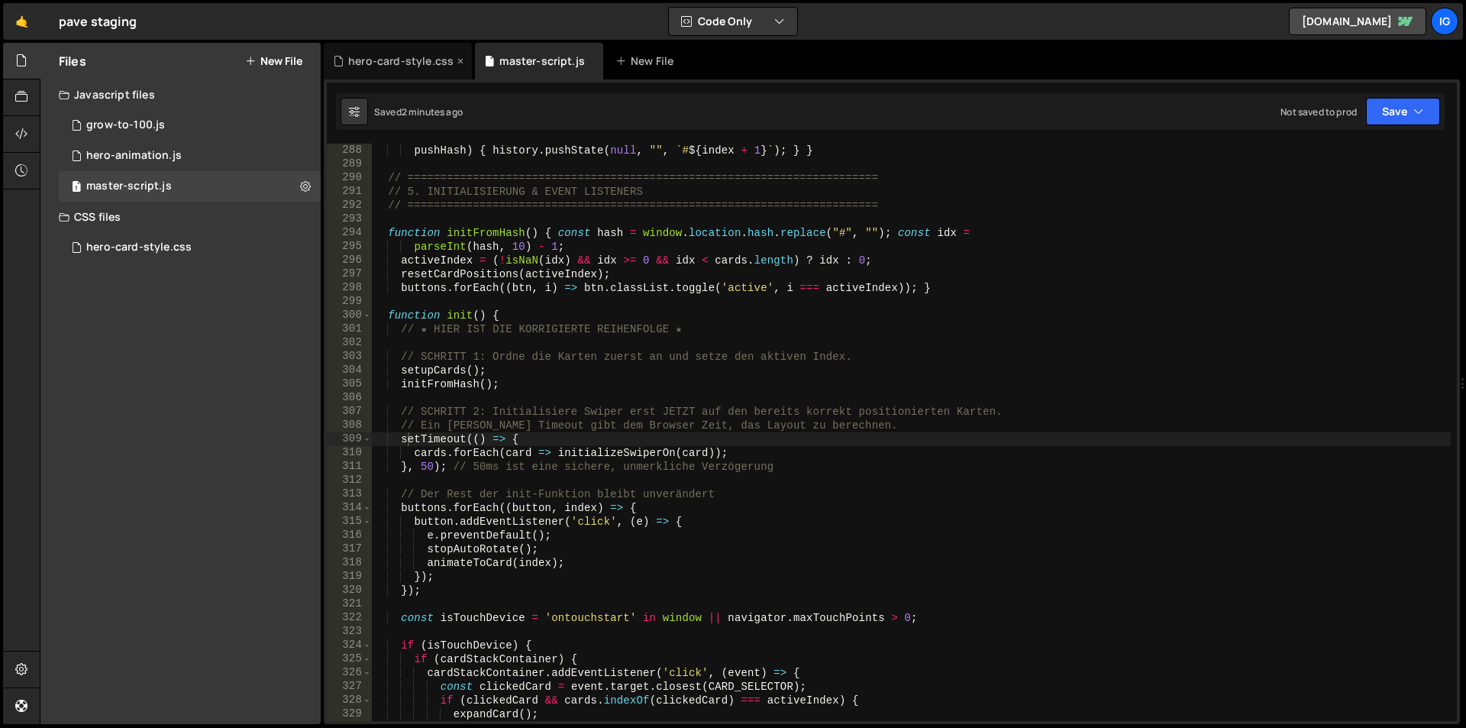
click at [396, 66] on div "hero-card-style.css" at bounding box center [400, 60] width 105 height 15
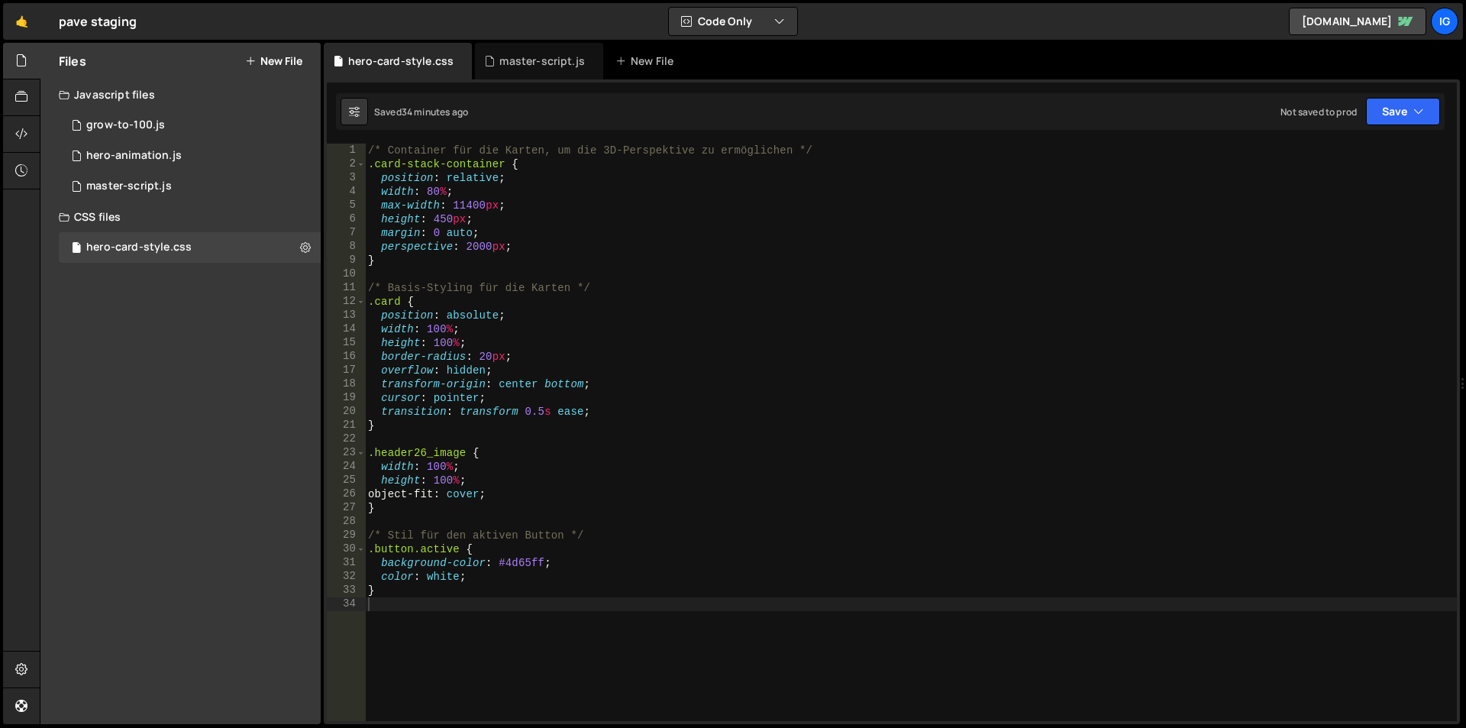
click at [425, 642] on div "/* Container für die Karten, um die 3D-Perspektive zu ermöglichen */ .card-stac…" at bounding box center [911, 446] width 1092 height 605
paste textarea "}"
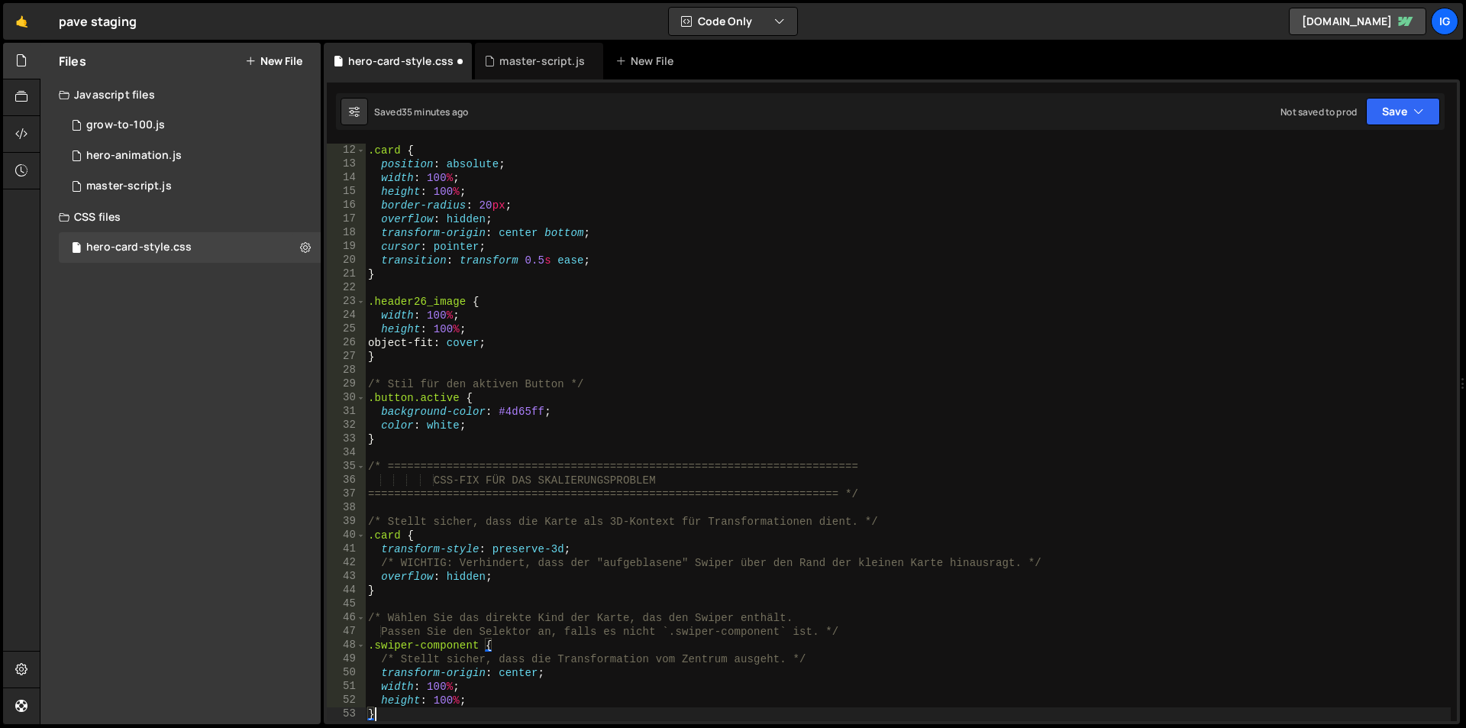
scroll to position [151, 0]
type textarea "}"
click at [520, 60] on div "master-script.js" at bounding box center [543, 60] width 86 height 15
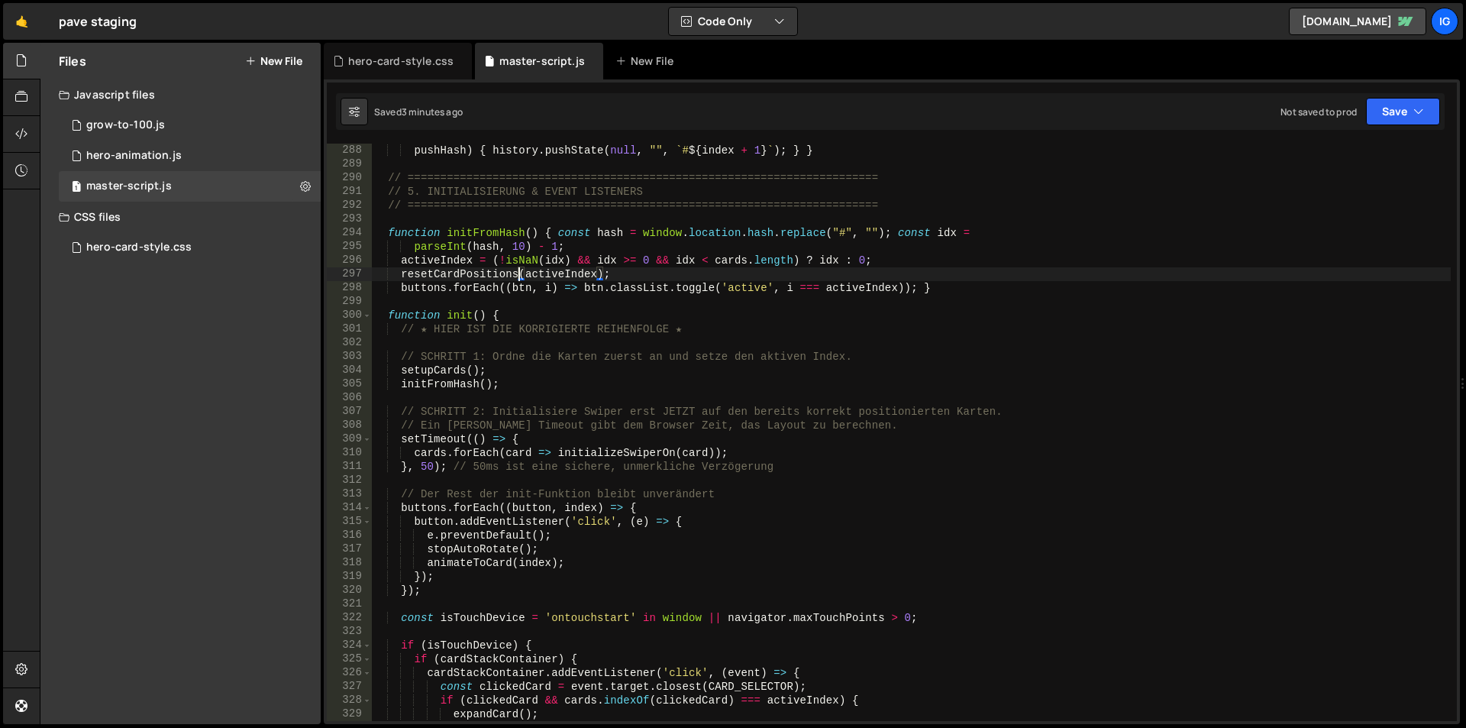
click at [518, 271] on div "pushHash ) { history . pushState ( null , "" , ` # ${ index + 1 } ` ) ; } } // …" at bounding box center [911, 446] width 1079 height 605
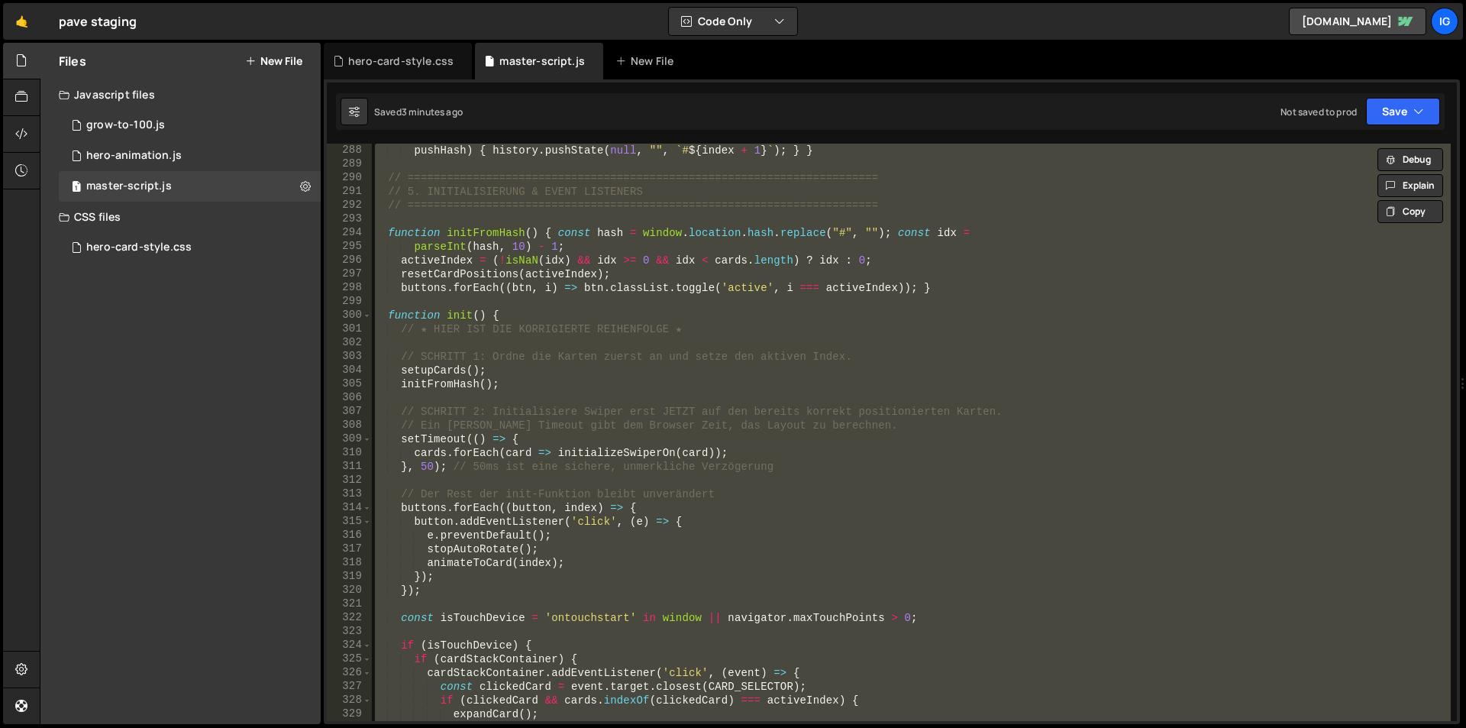
paste textarea
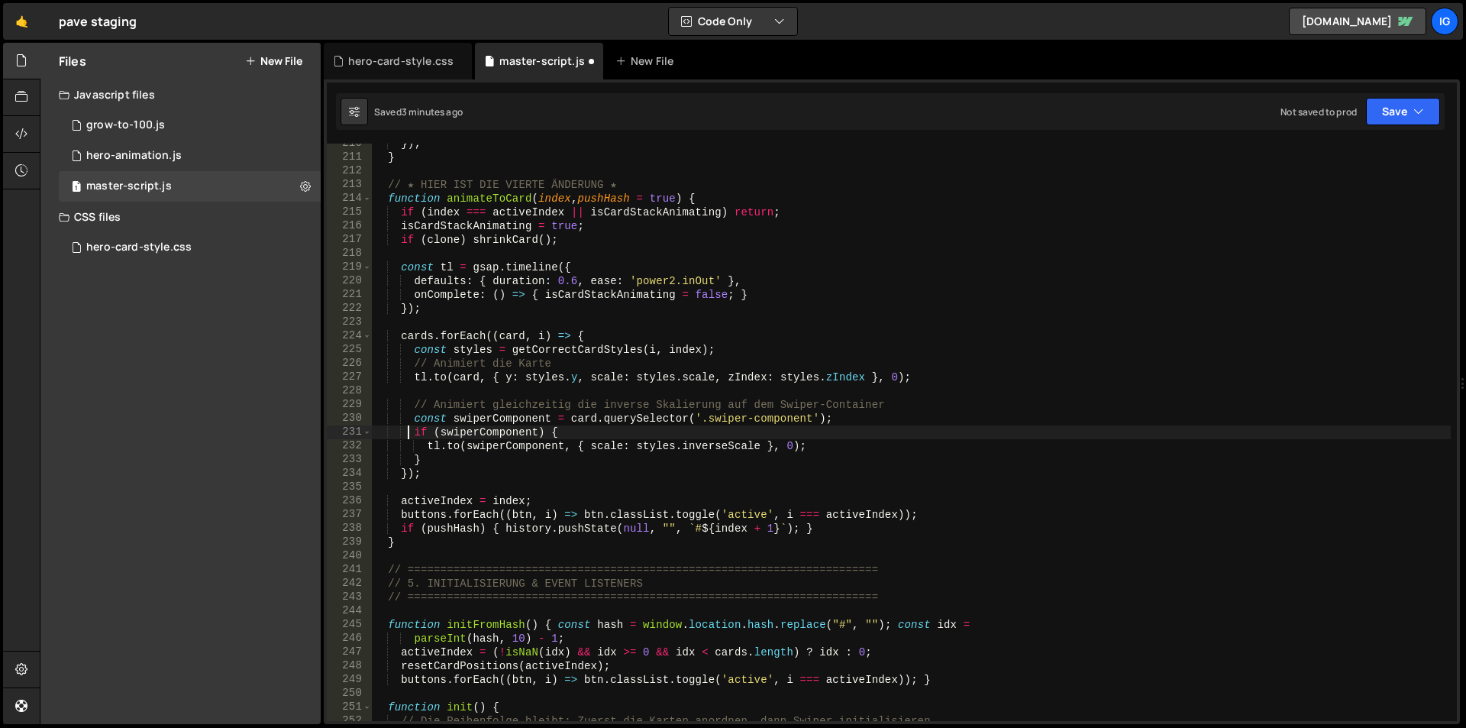
type textarea "if (swiperComponent) {"
click at [934, 316] on div "}) ; } // ★ HIER IST DIE VIERTE ÄNDERUNG ★ function animateToCard ( index , pus…" at bounding box center [911, 439] width 1079 height 605
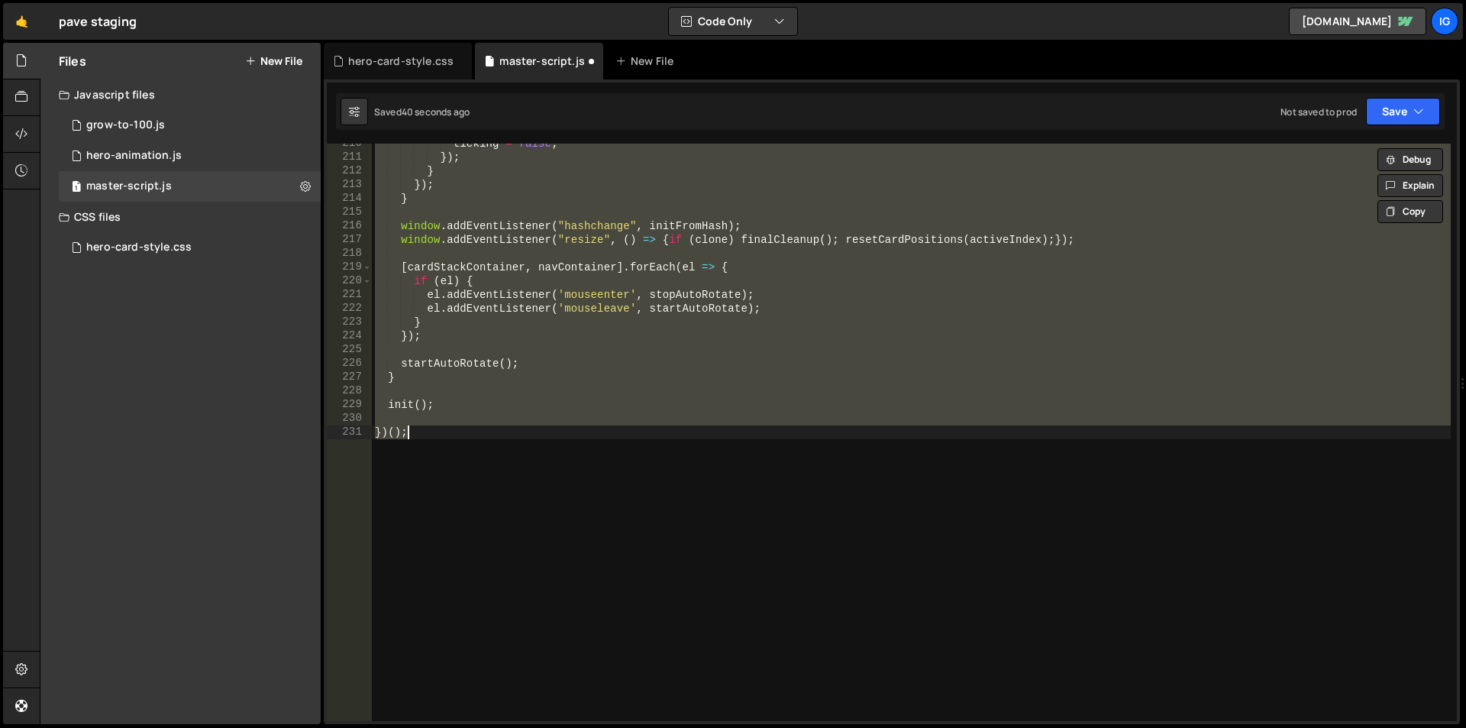
scroll to position [4778, 0]
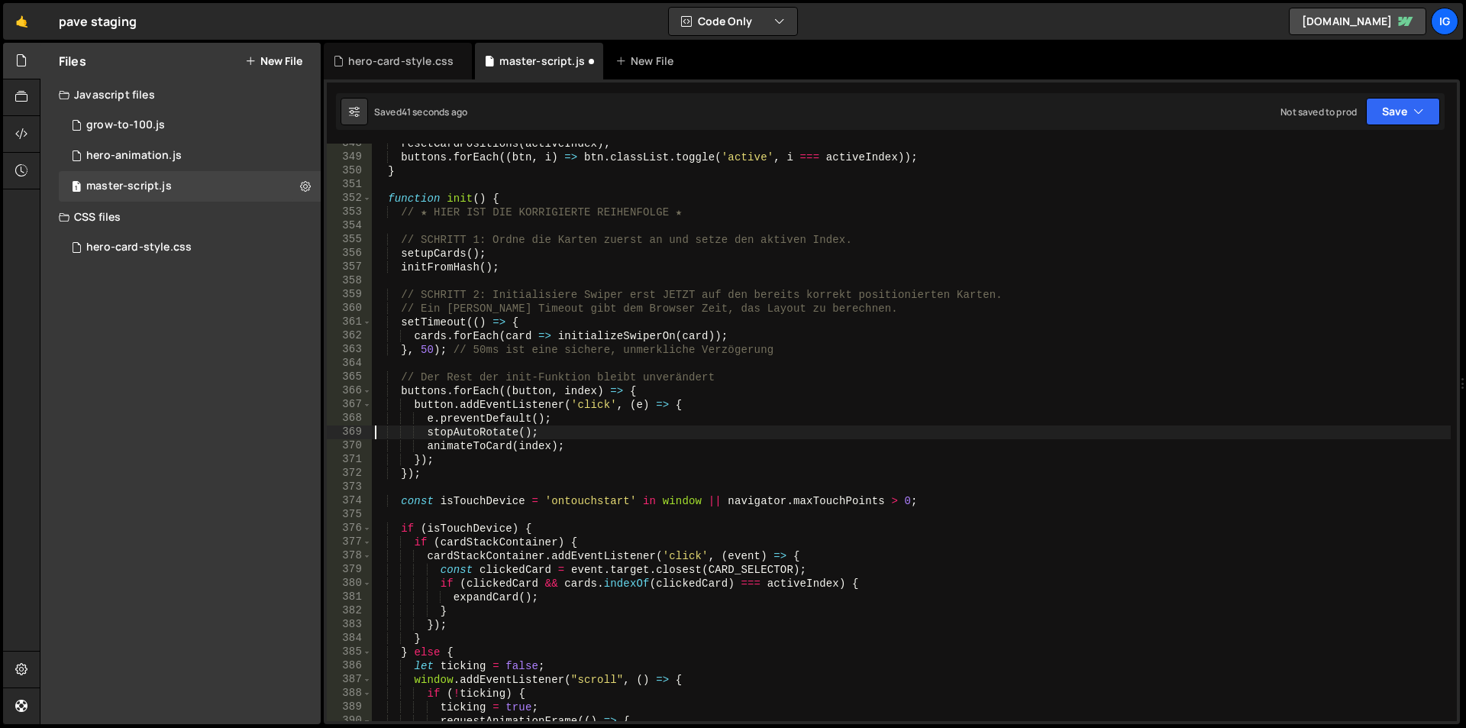
type textarea "stopAutoRotate();"
click at [412, 56] on div "hero-card-style.css" at bounding box center [400, 60] width 105 height 15
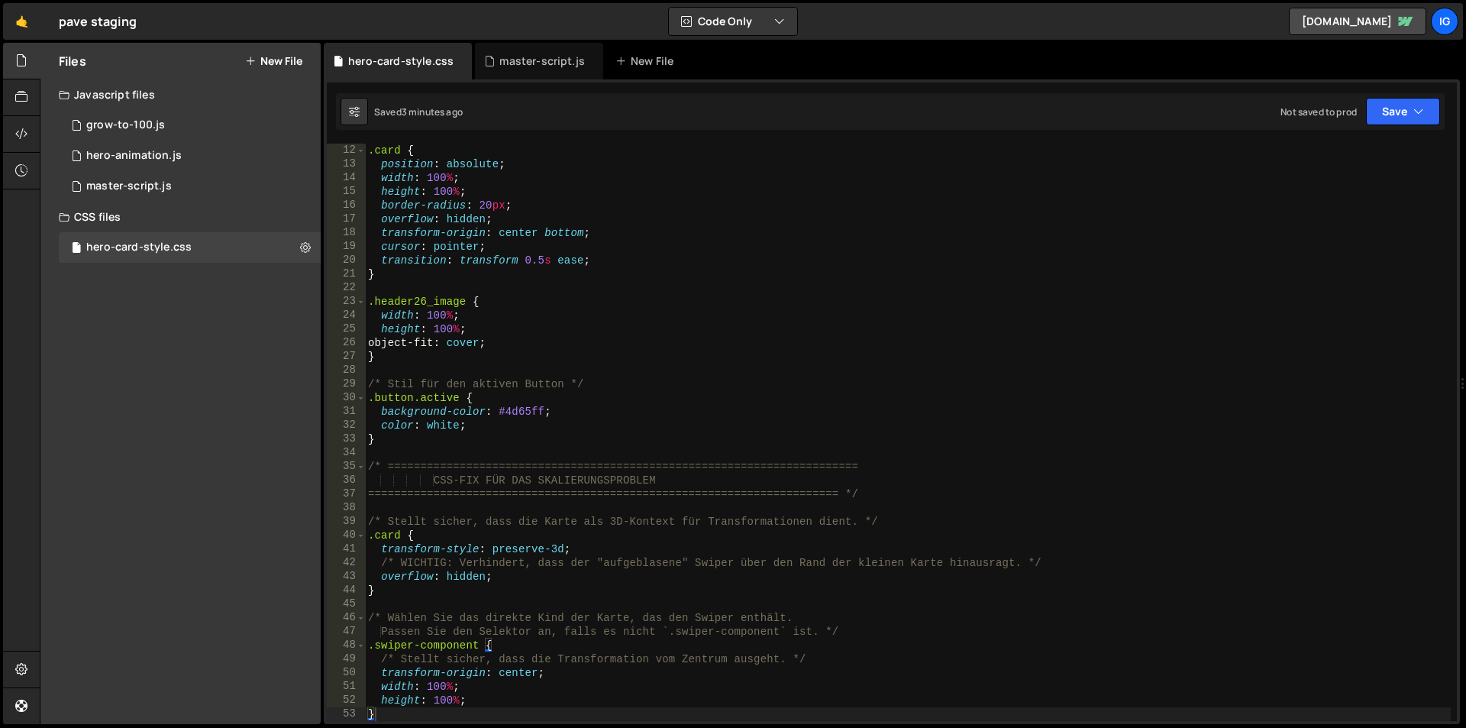
scroll to position [289, 0]
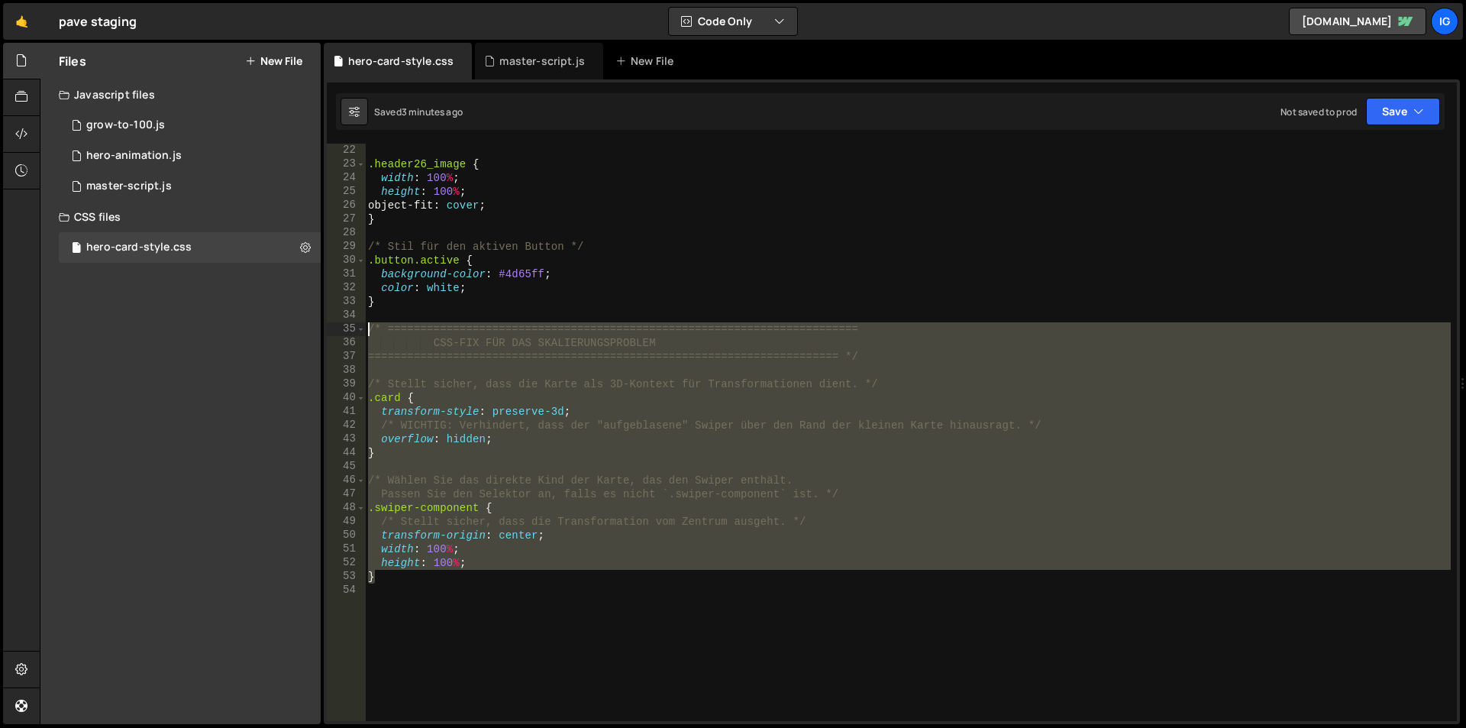
drag, startPoint x: 407, startPoint y: 581, endPoint x: 303, endPoint y: 332, distance: 269.8
click at [303, 332] on div "Files New File Javascript files 1 grow-to-100.js 0 1 hero-animation.js 0 1 mast…" at bounding box center [753, 384] width 1427 height 682
type textarea "/* ======================================================================== CSS…"
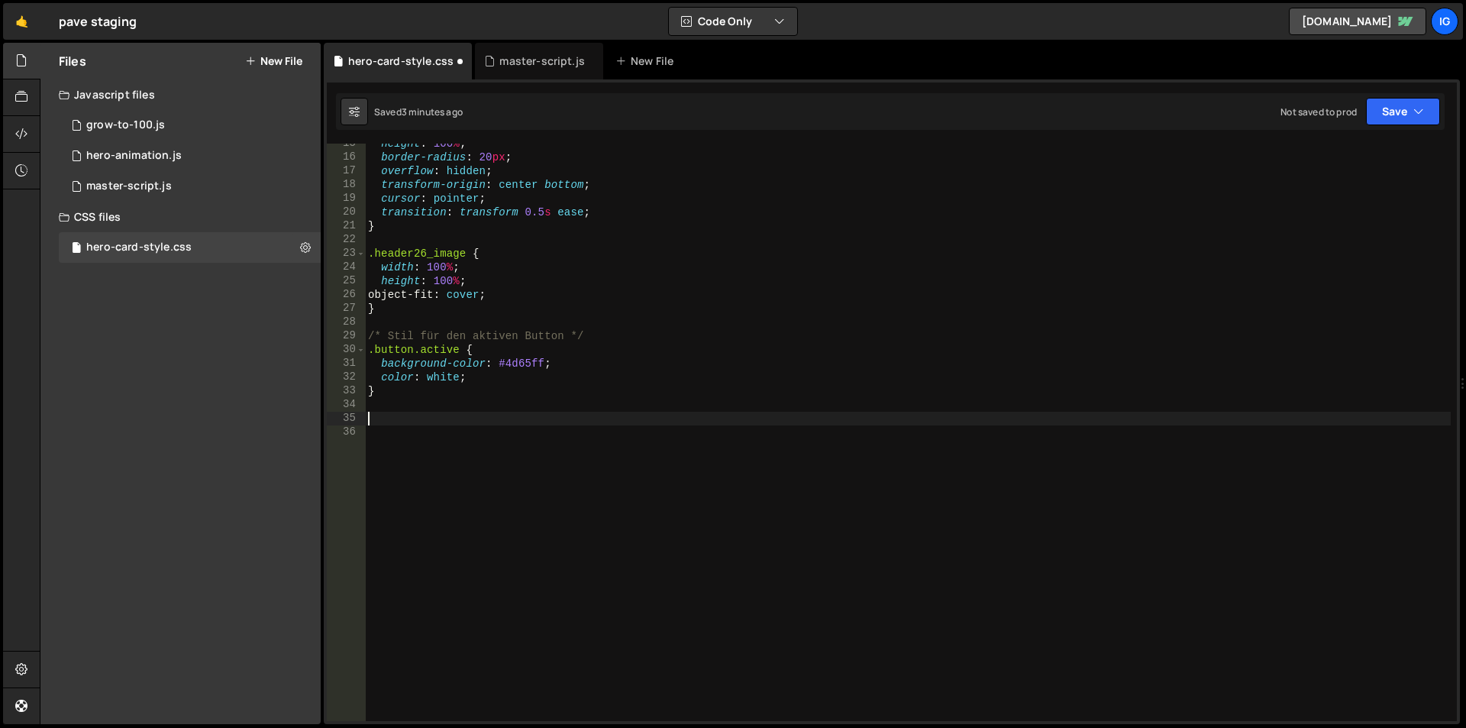
scroll to position [172, 0]
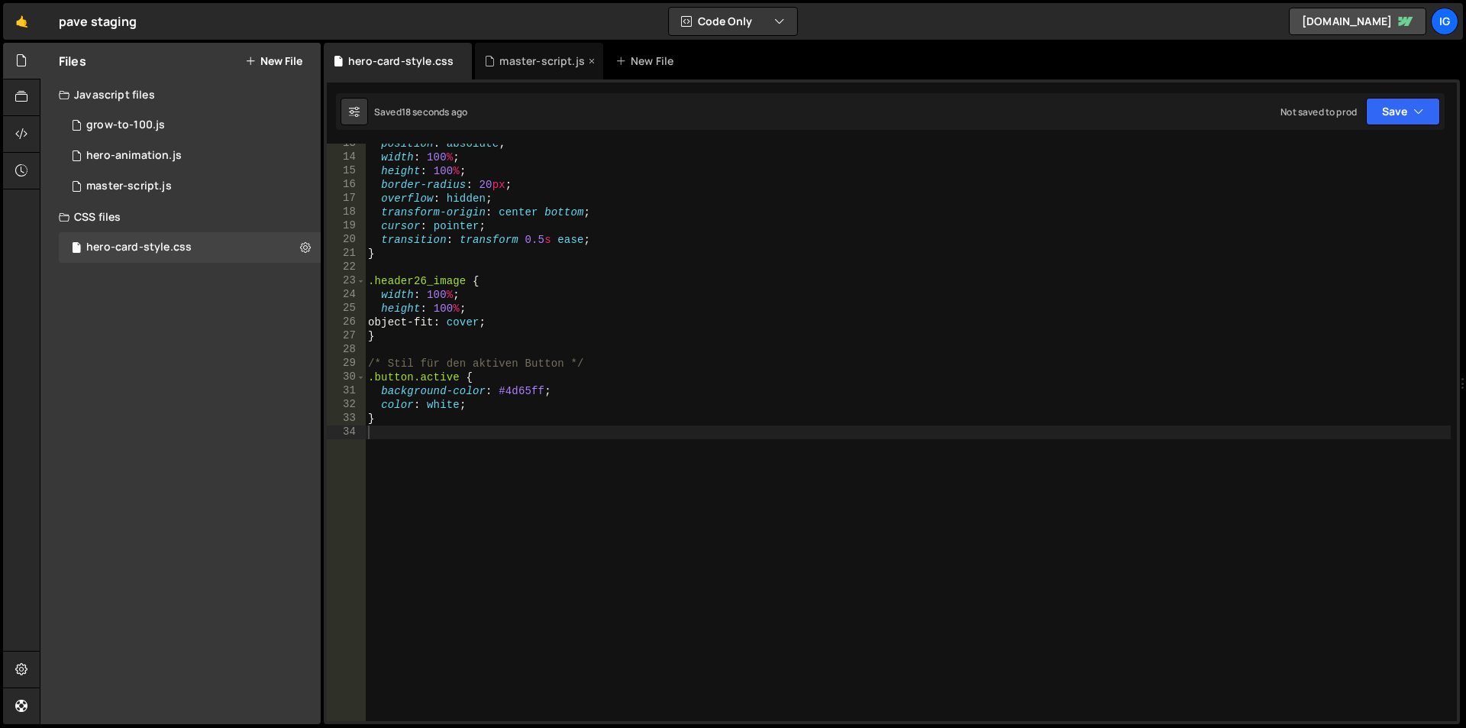
click at [510, 53] on div "master-script.js" at bounding box center [539, 61] width 128 height 37
